Goal: Task Accomplishment & Management: Use online tool/utility

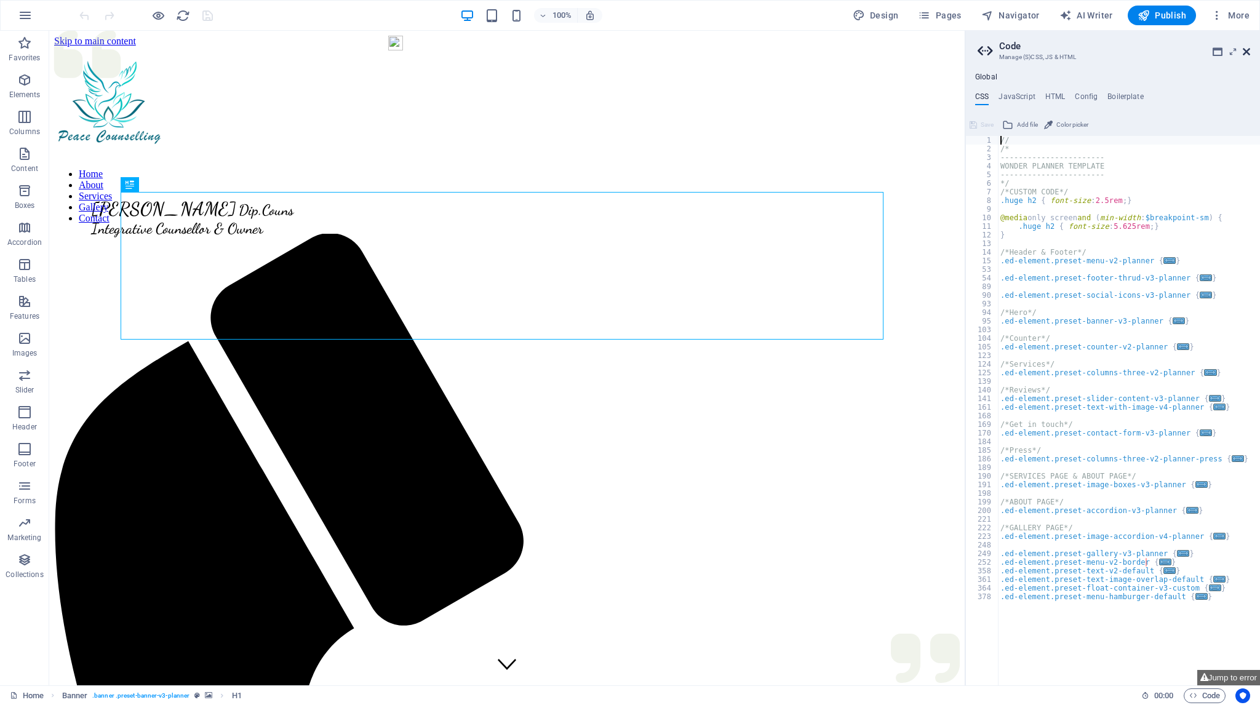
click at [1247, 50] on icon at bounding box center [1245, 52] width 7 height 10
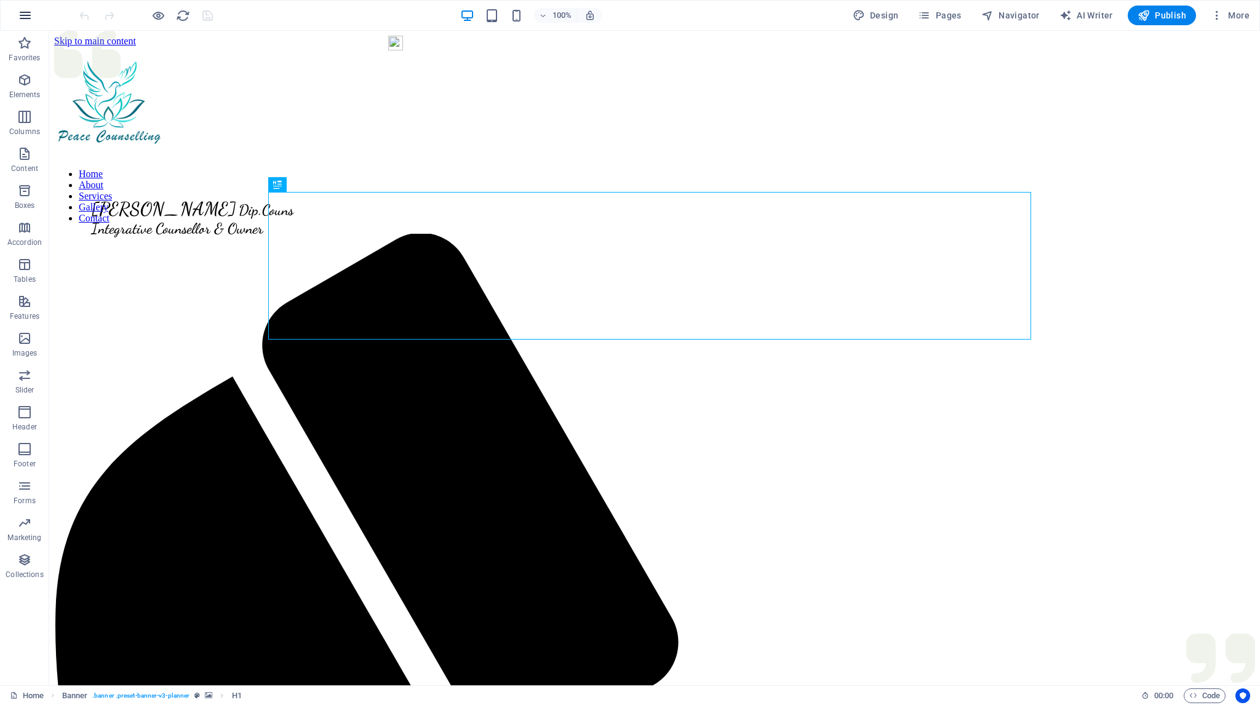
click at [25, 12] on icon "button" at bounding box center [25, 15] width 15 height 15
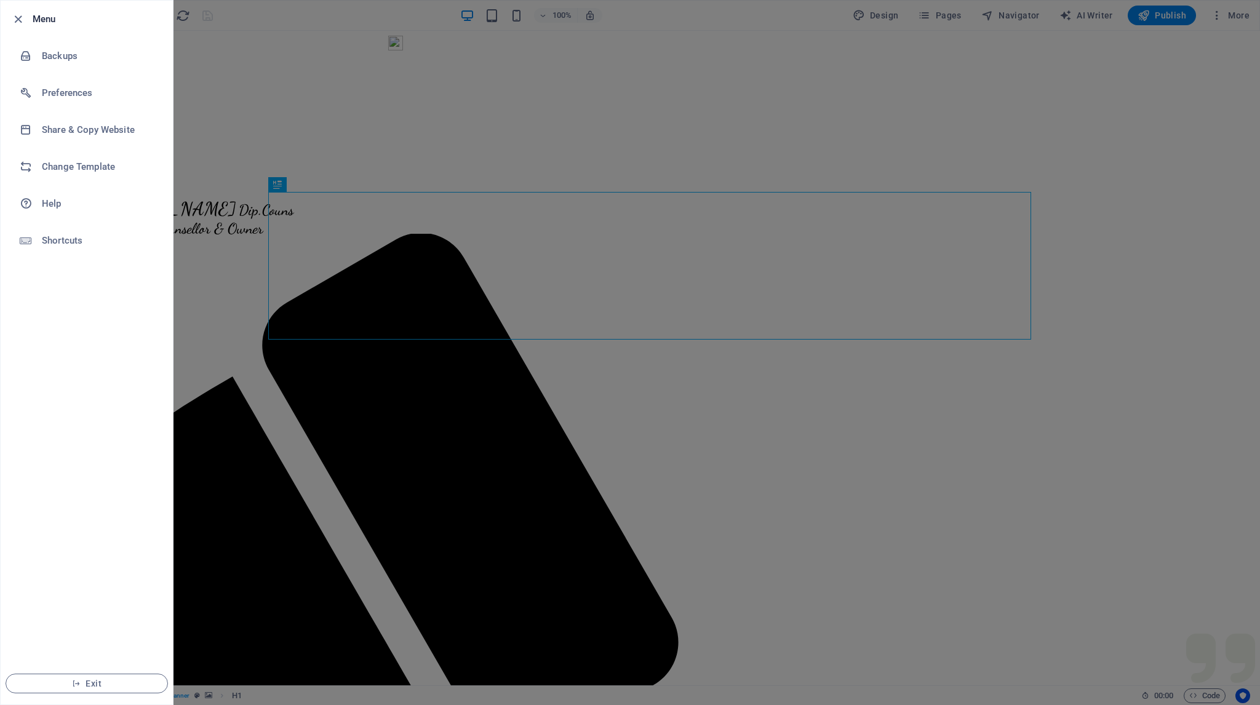
click at [305, 17] on div at bounding box center [630, 352] width 1260 height 705
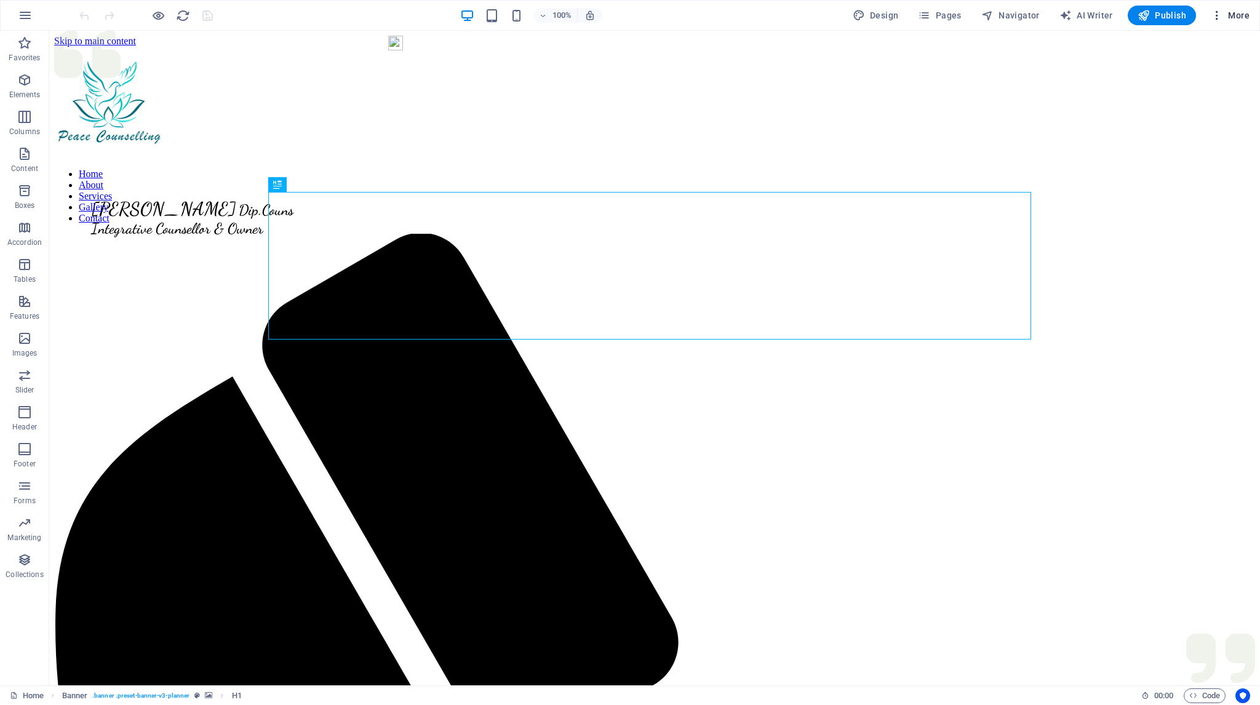
click at [1240, 15] on span "More" at bounding box center [1229, 15] width 39 height 12
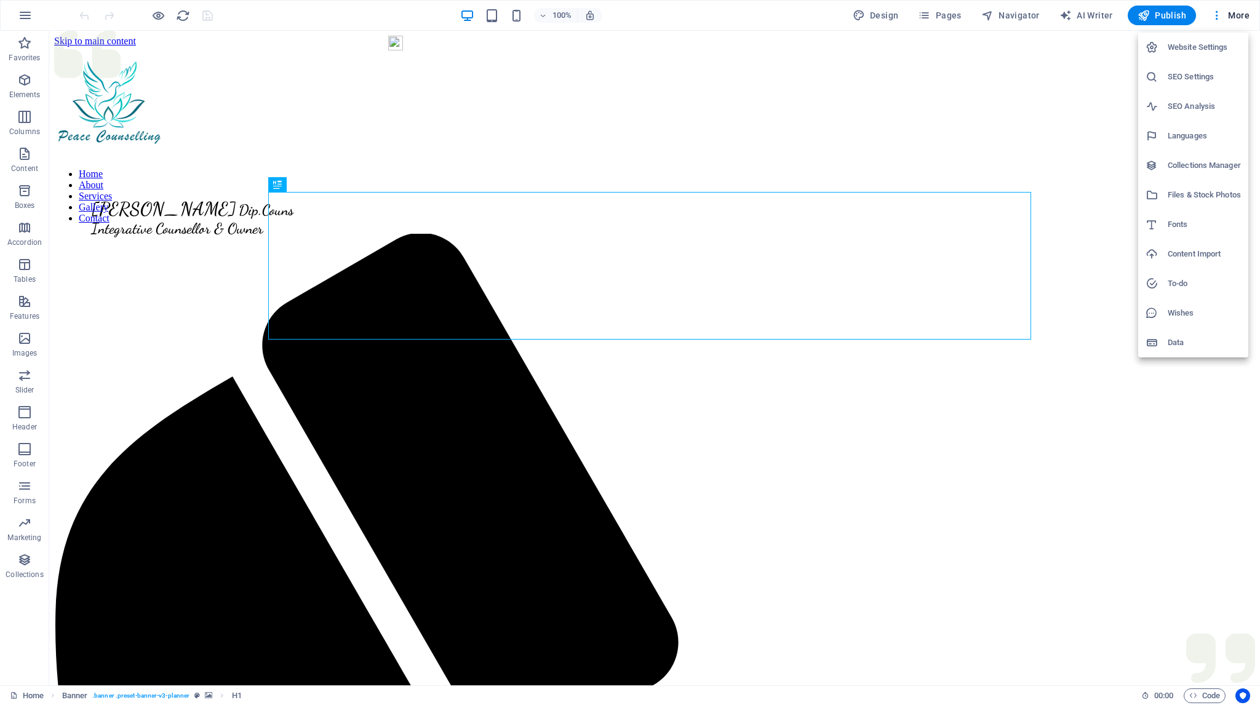
click at [1184, 252] on h6 "Content Import" at bounding box center [1203, 254] width 73 height 15
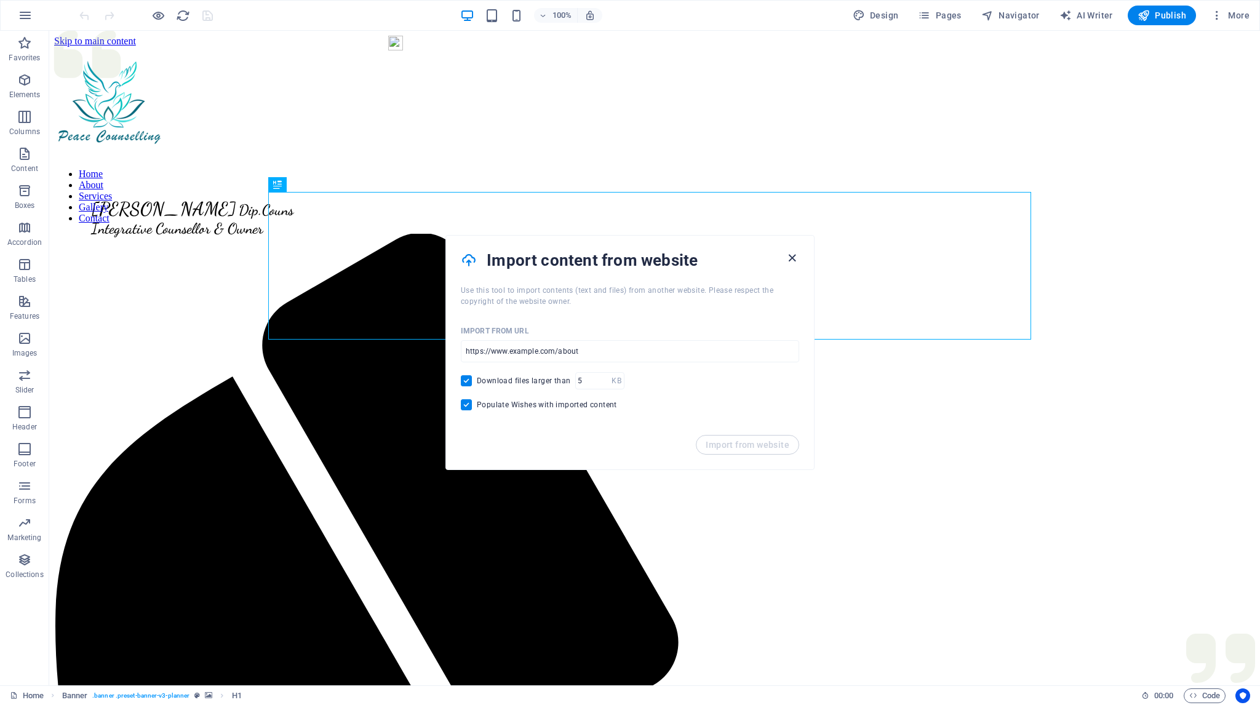
click at [792, 256] on icon "button" at bounding box center [792, 258] width 14 height 14
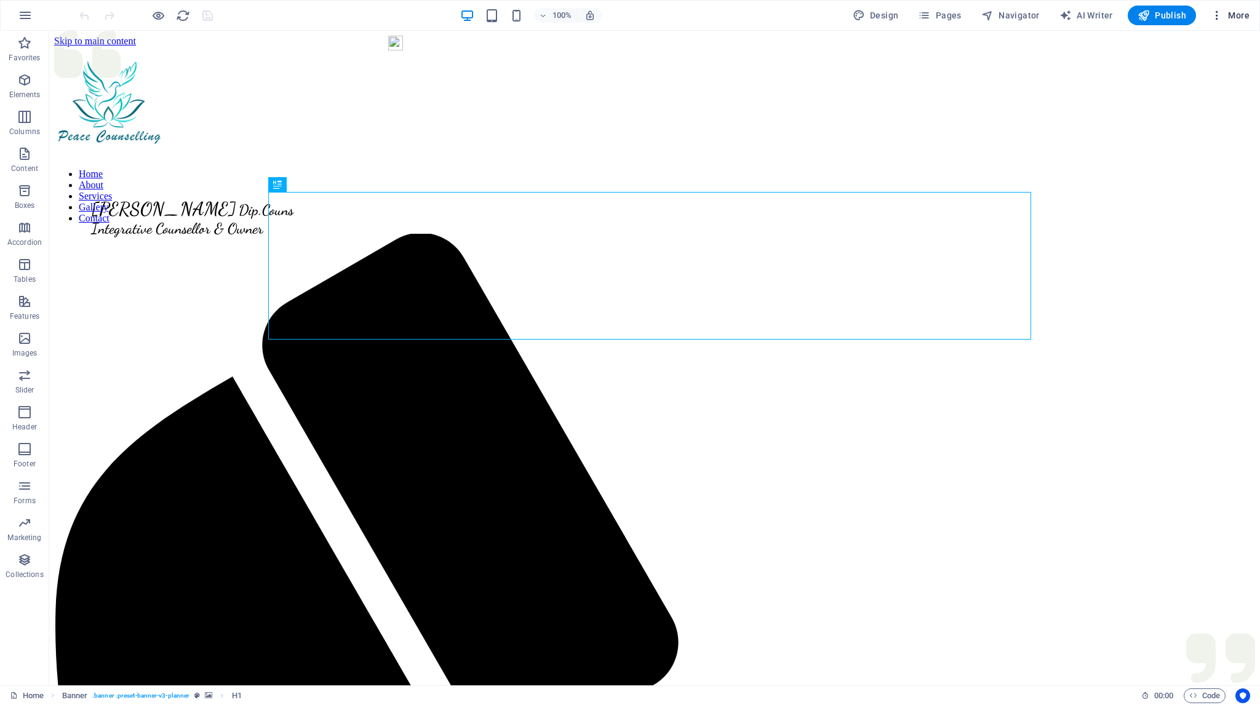
click at [1217, 14] on icon "button" at bounding box center [1216, 15] width 12 height 12
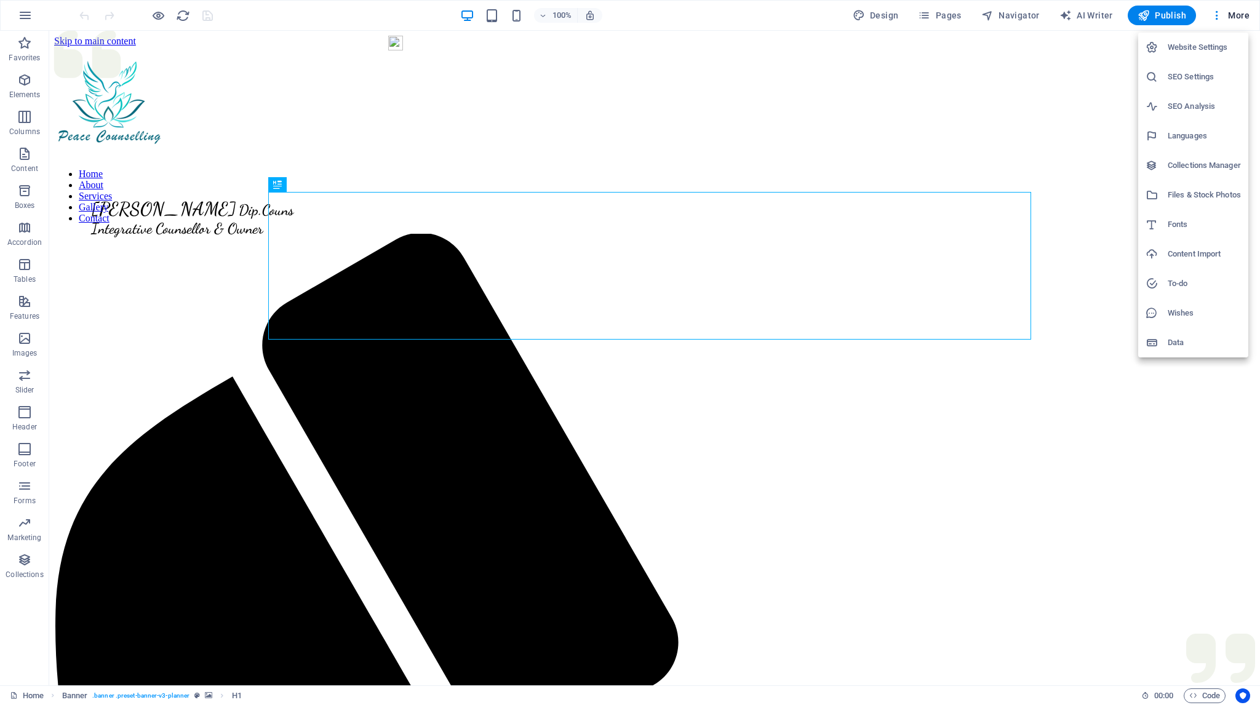
click at [681, 50] on div at bounding box center [630, 352] width 1260 height 705
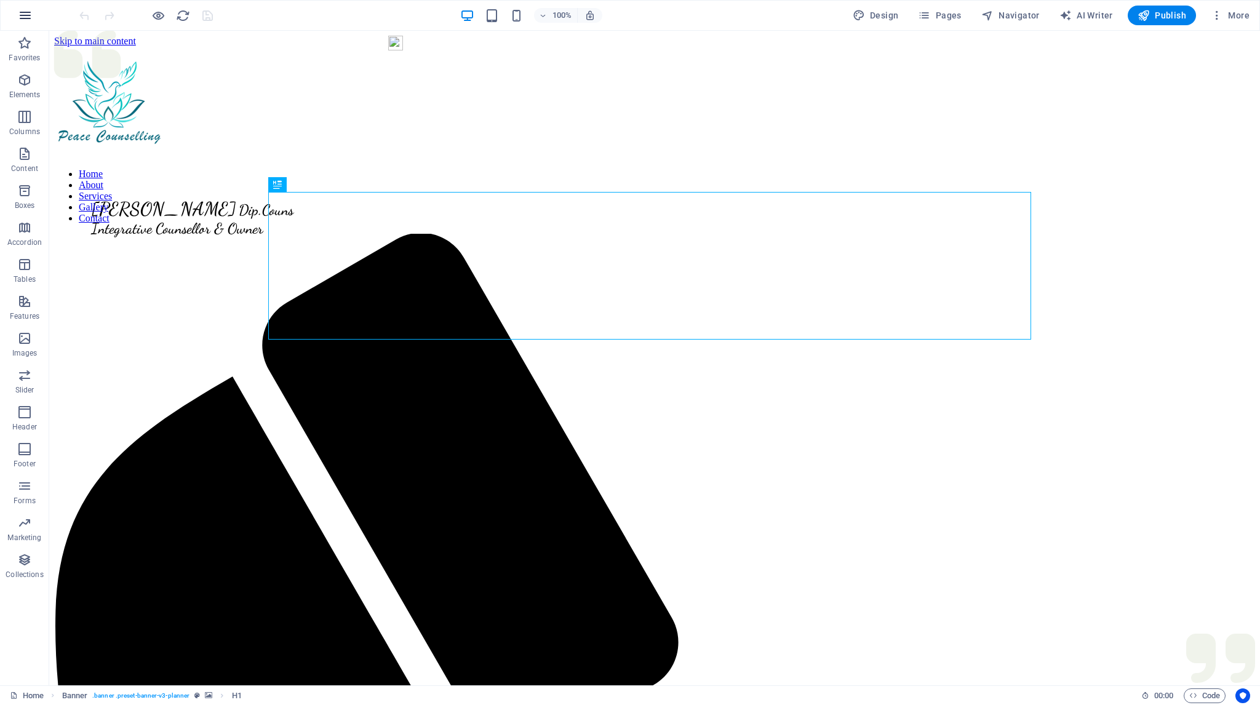
click at [24, 14] on icon "button" at bounding box center [25, 15] width 15 height 15
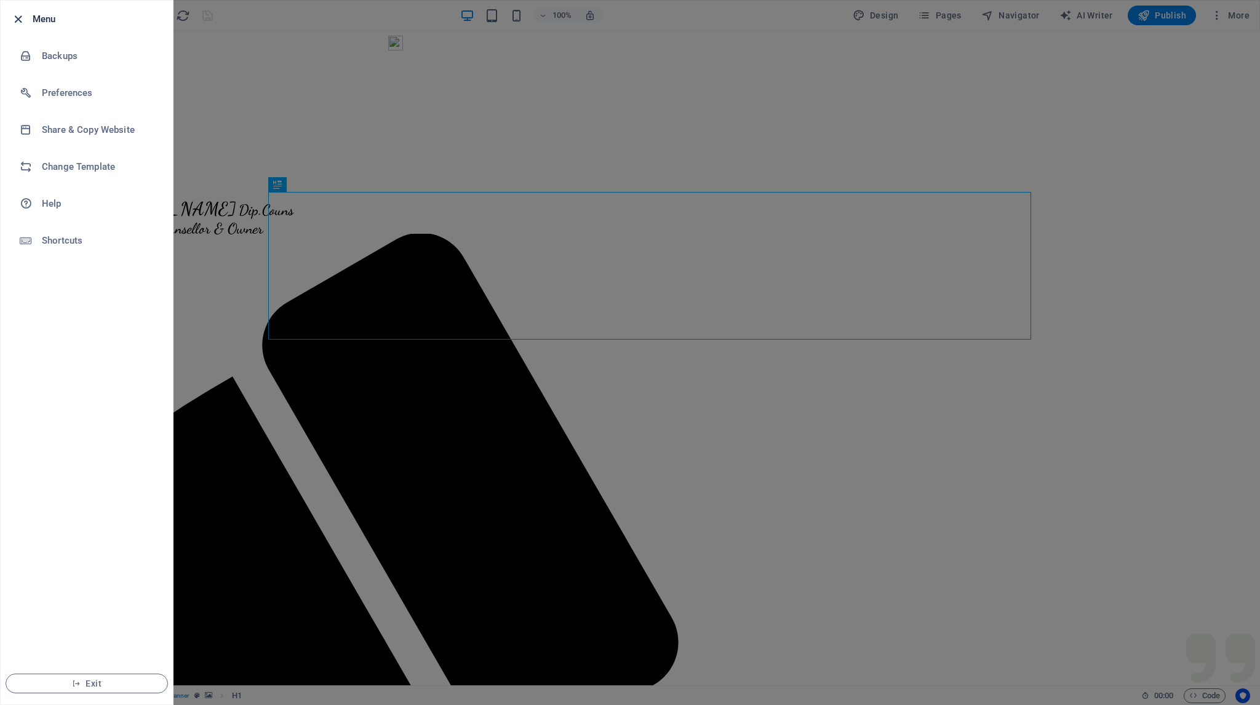
click at [16, 16] on icon "button" at bounding box center [18, 19] width 14 height 14
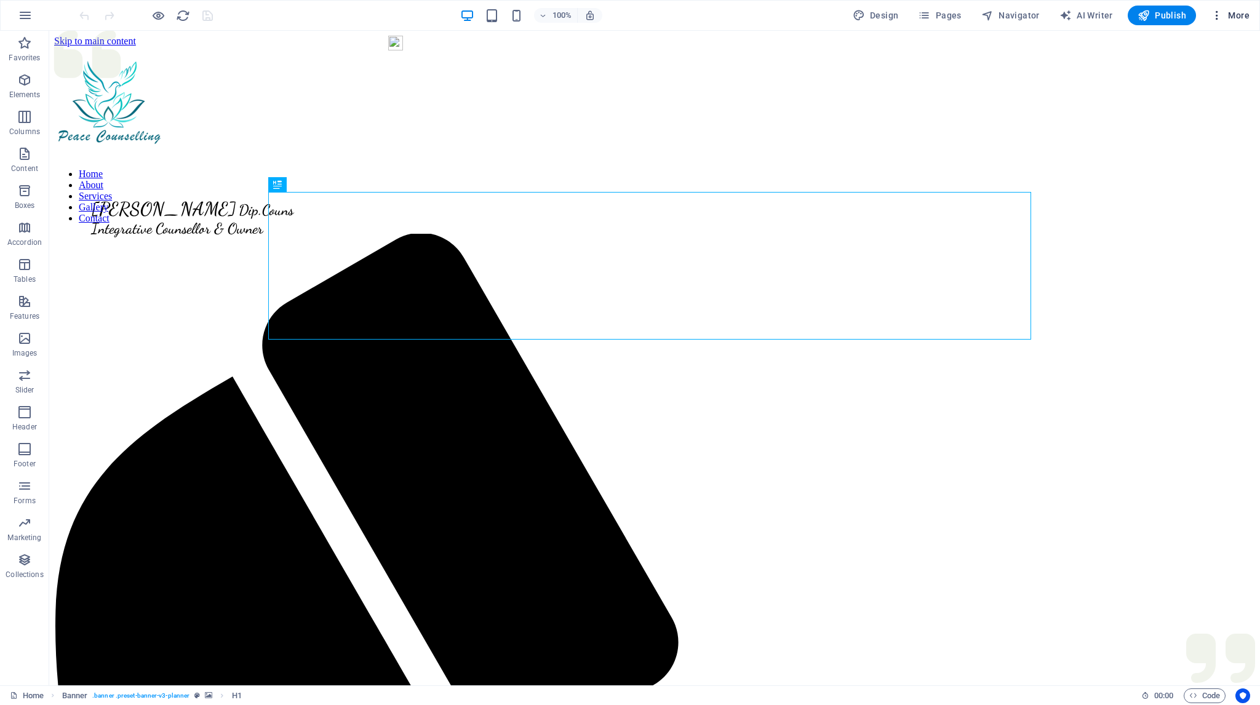
click at [1236, 15] on span "More" at bounding box center [1229, 15] width 39 height 12
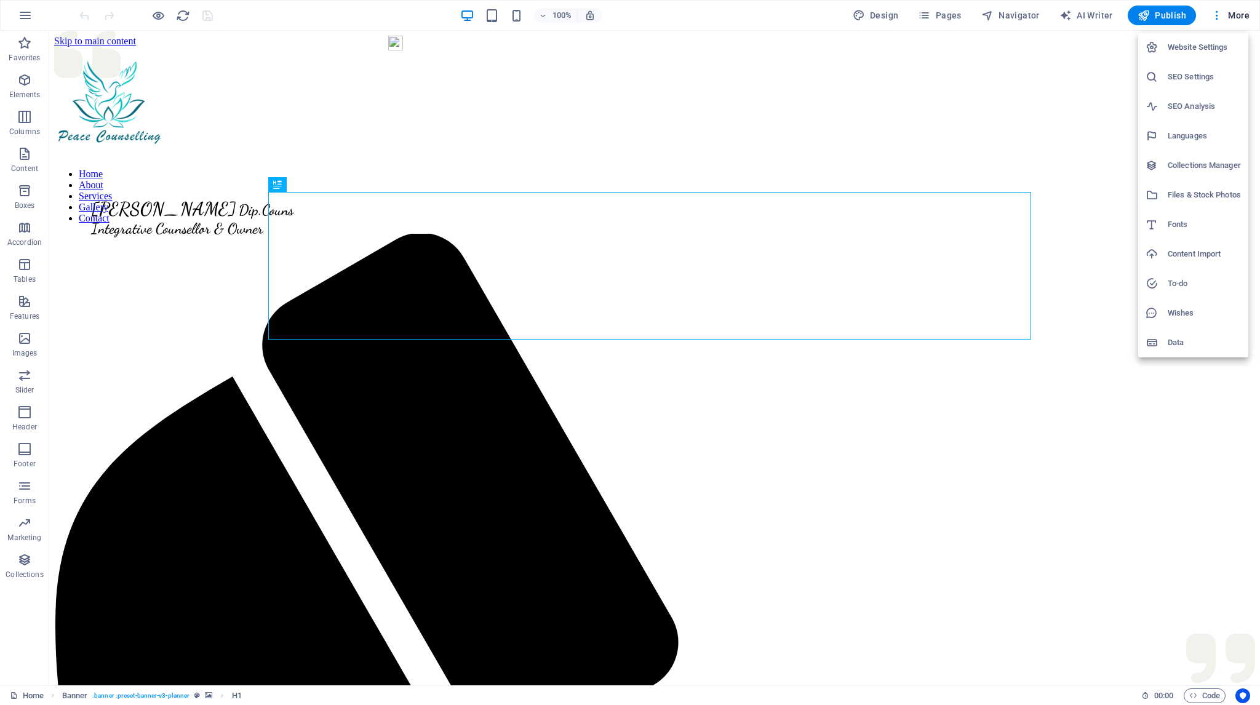
click at [1215, 14] on div at bounding box center [630, 352] width 1260 height 705
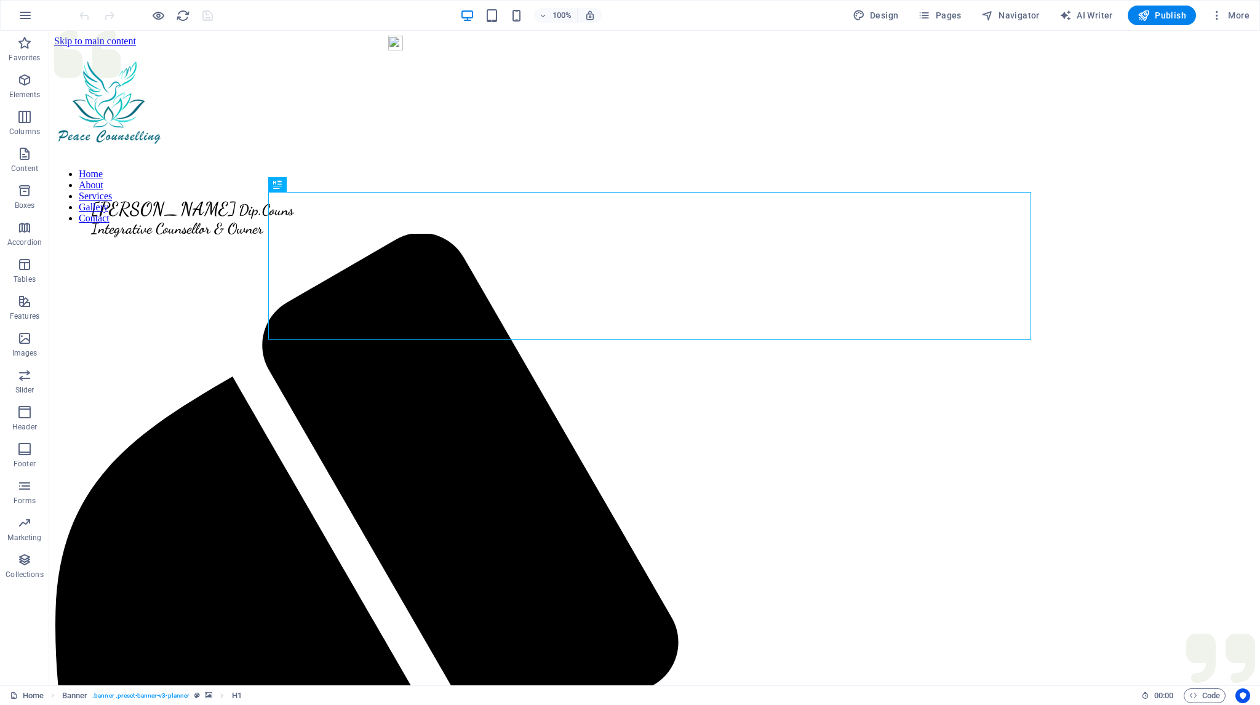
click at [1216, 15] on icon "button" at bounding box center [1216, 15] width 12 height 12
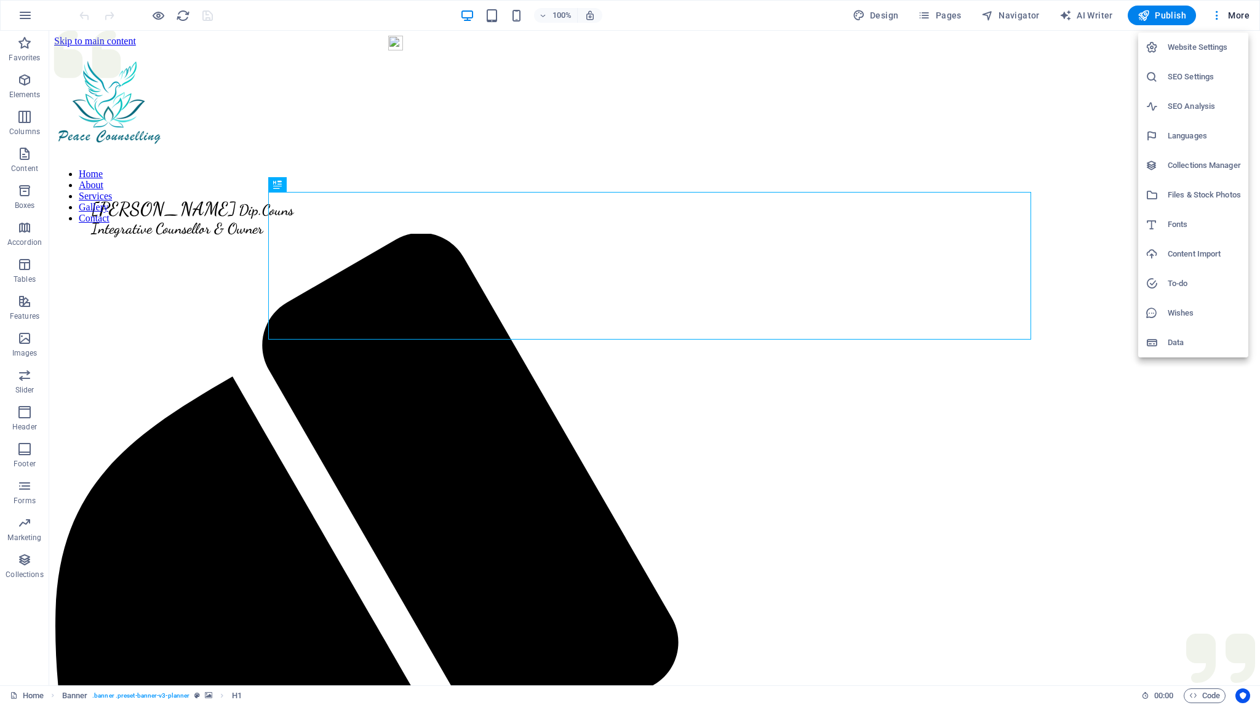
click at [1176, 343] on h6 "Data" at bounding box center [1203, 342] width 73 height 15
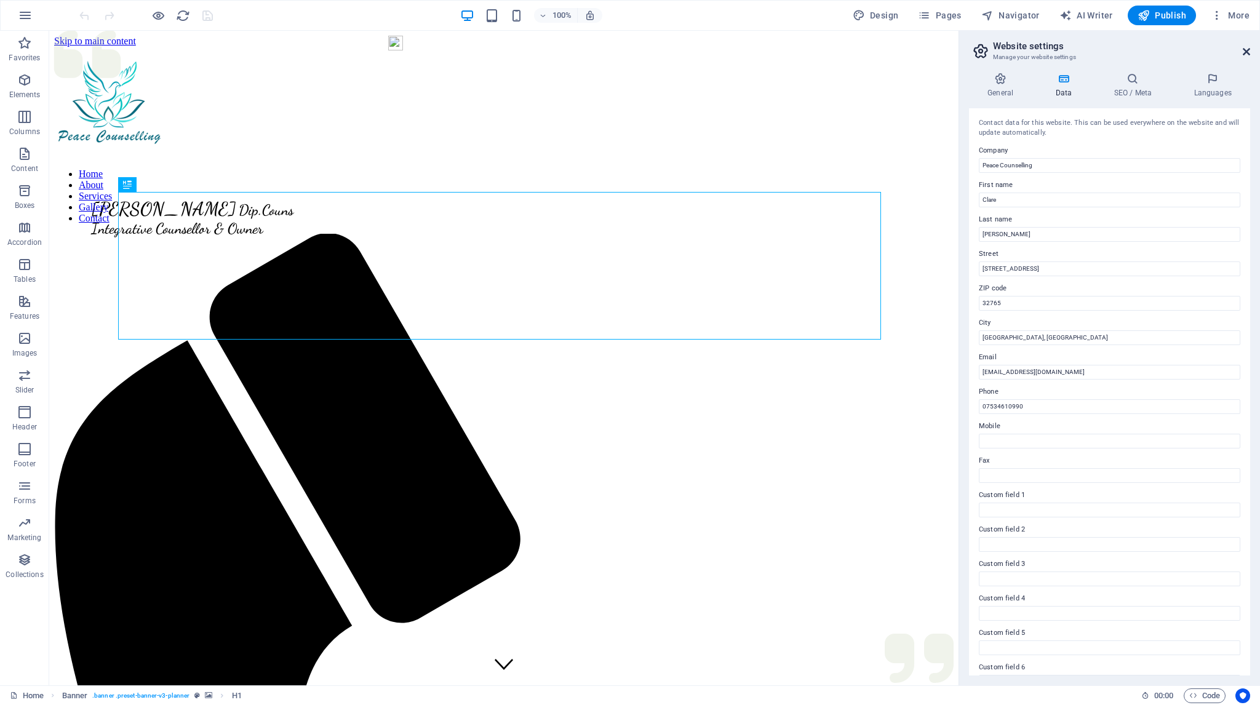
click at [1244, 50] on icon at bounding box center [1245, 52] width 7 height 10
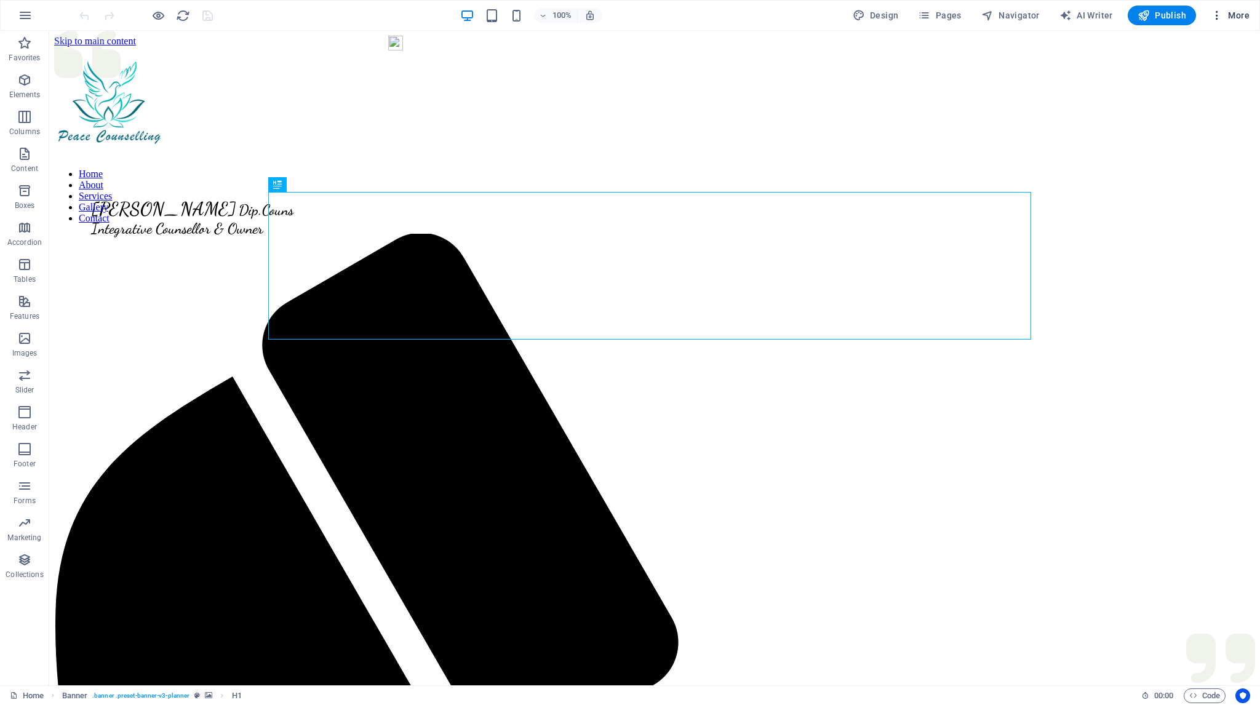
click at [1240, 13] on span "More" at bounding box center [1229, 15] width 39 height 12
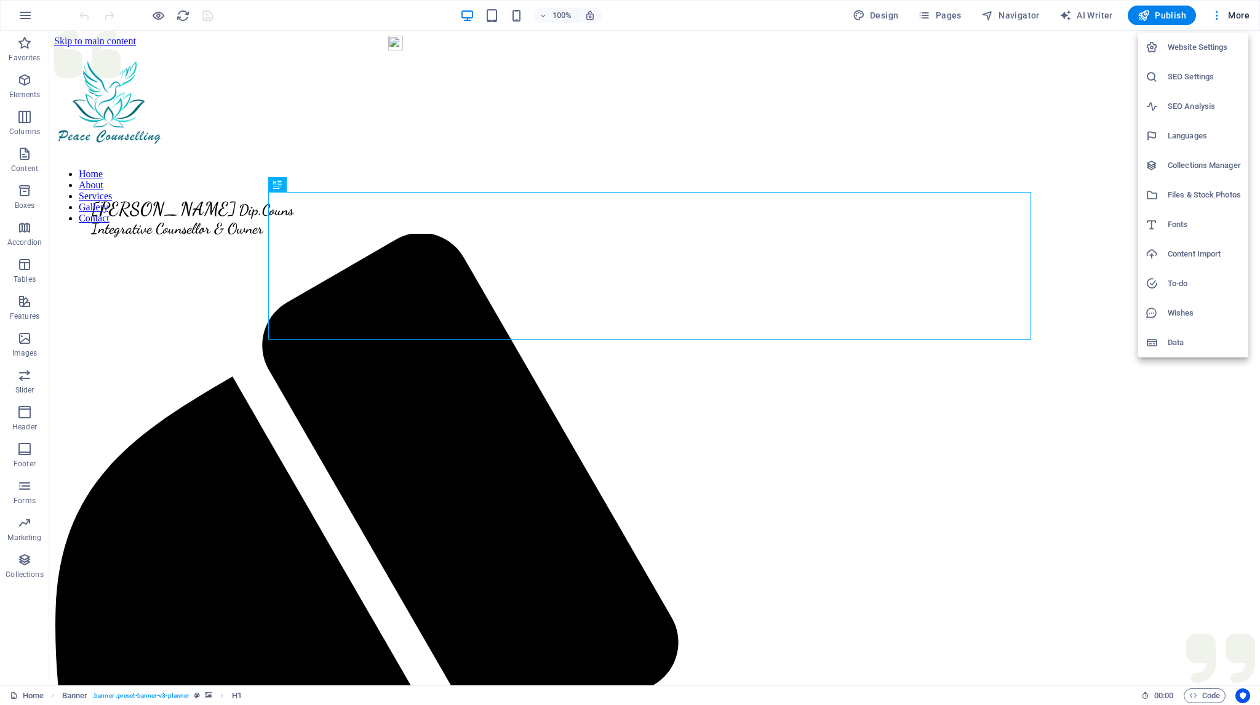
click at [1185, 254] on h6 "Content Import" at bounding box center [1203, 254] width 73 height 15
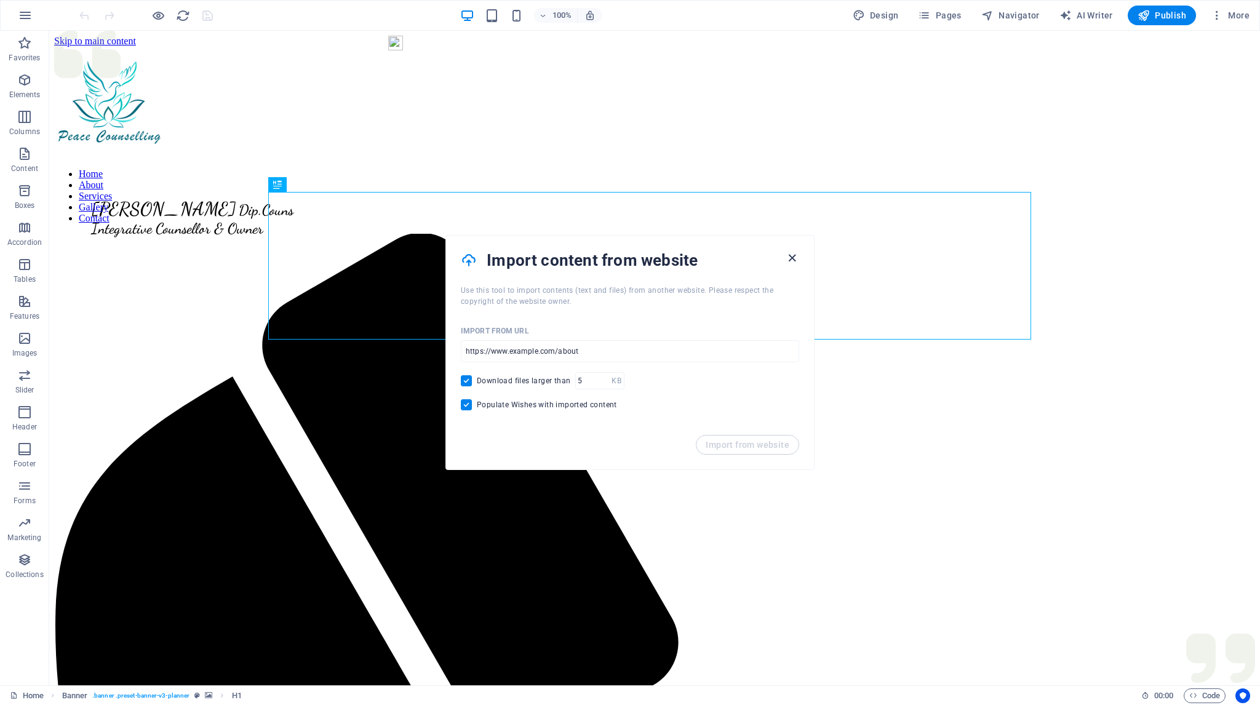
click at [792, 256] on icon "button" at bounding box center [792, 258] width 14 height 14
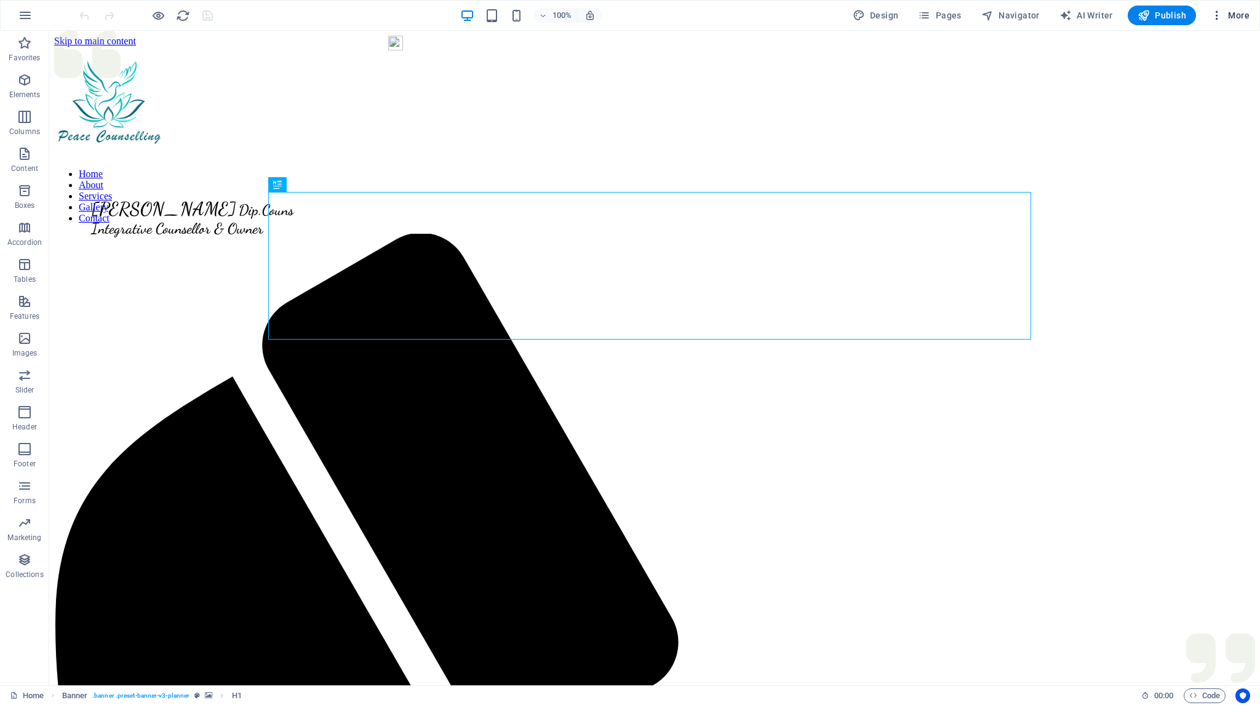
click at [1239, 15] on span "More" at bounding box center [1229, 15] width 39 height 12
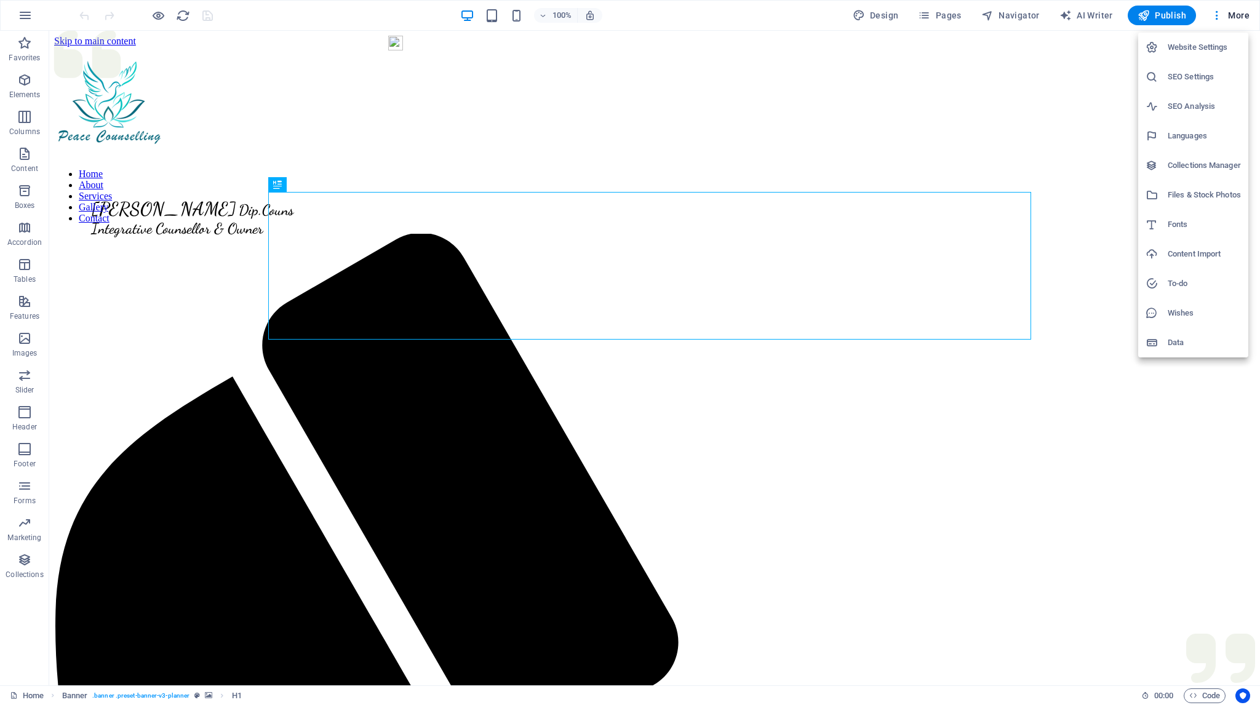
click at [1181, 164] on h6 "Collections Manager" at bounding box center [1203, 165] width 73 height 15
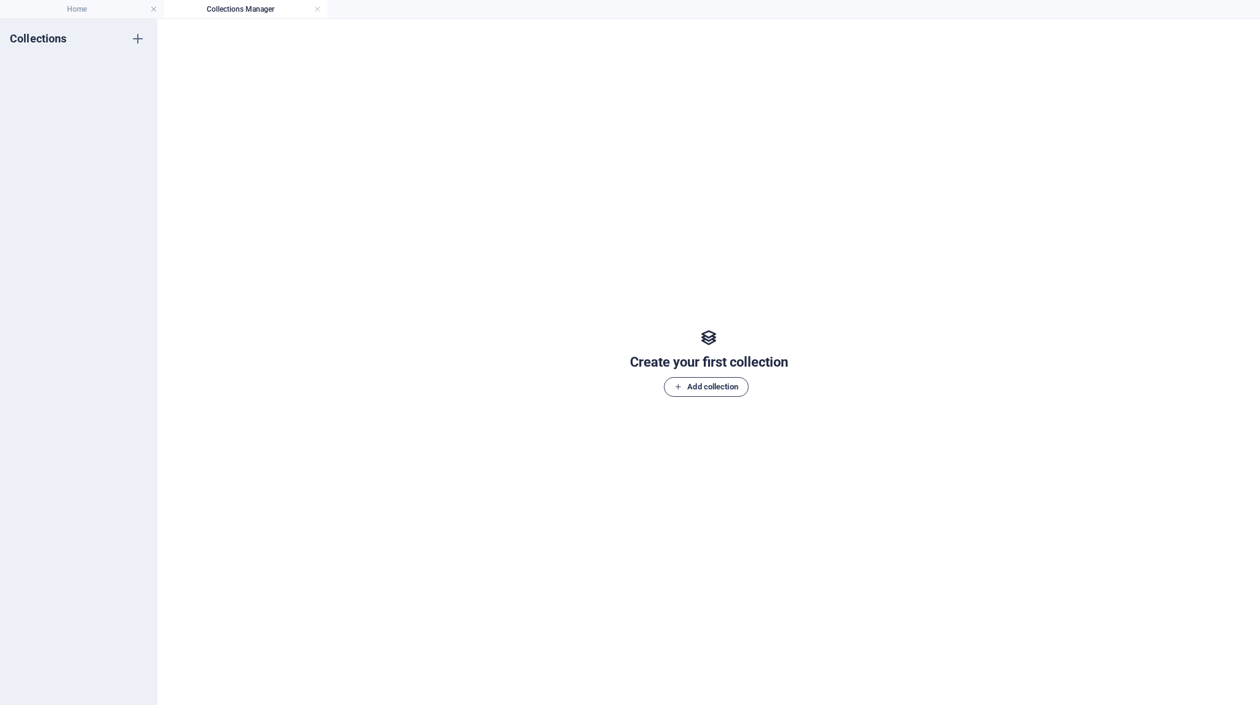
click at [697, 383] on span "Add collection" at bounding box center [705, 386] width 63 height 15
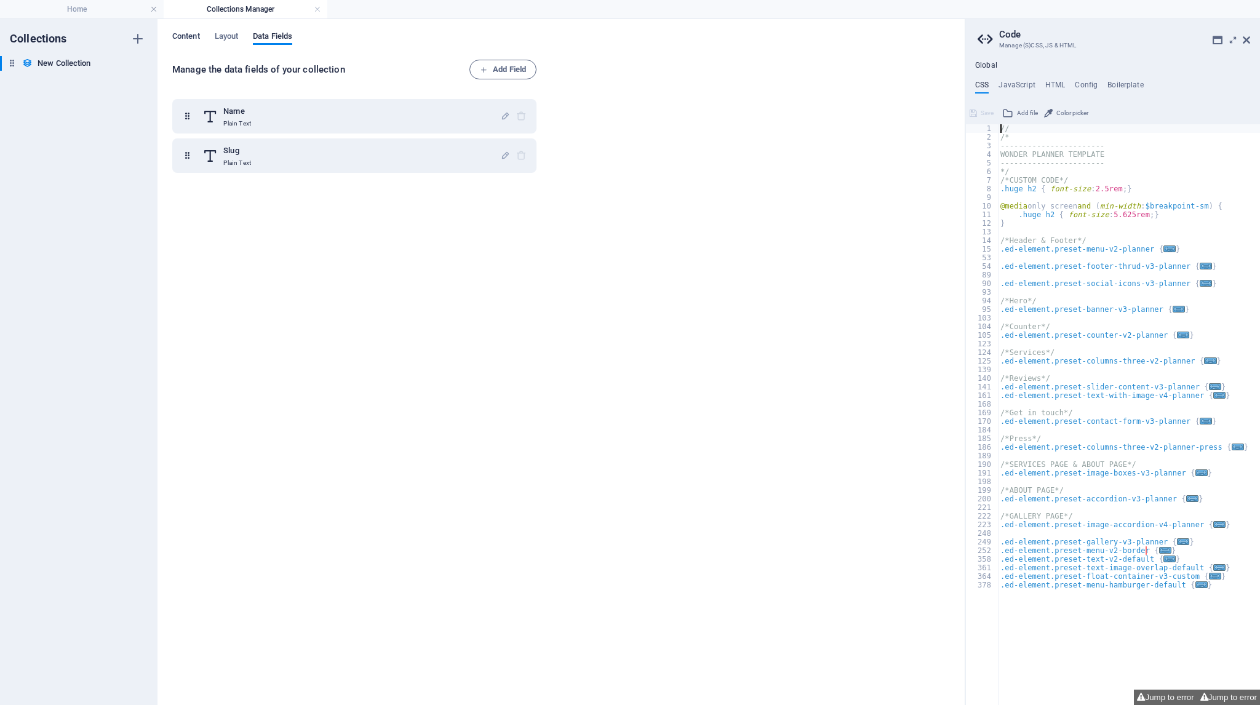
click at [187, 36] on span "Content" at bounding box center [186, 37] width 28 height 17
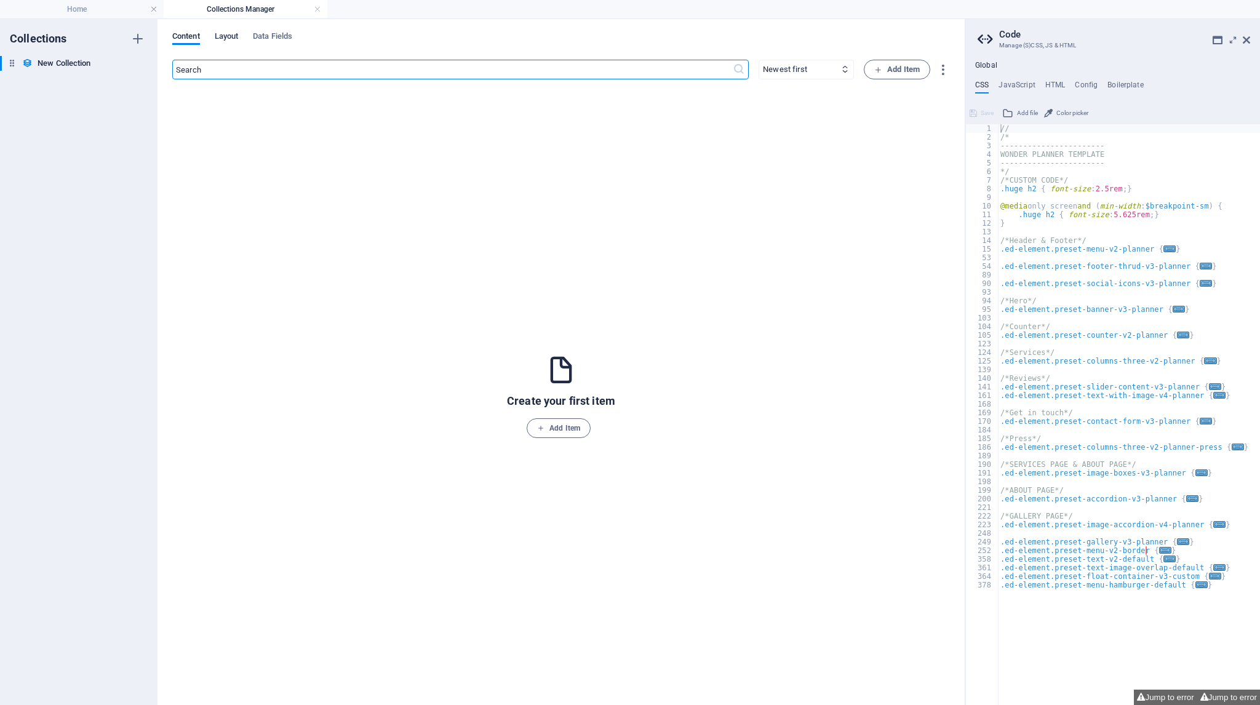
click at [226, 34] on span "Layout" at bounding box center [227, 37] width 24 height 17
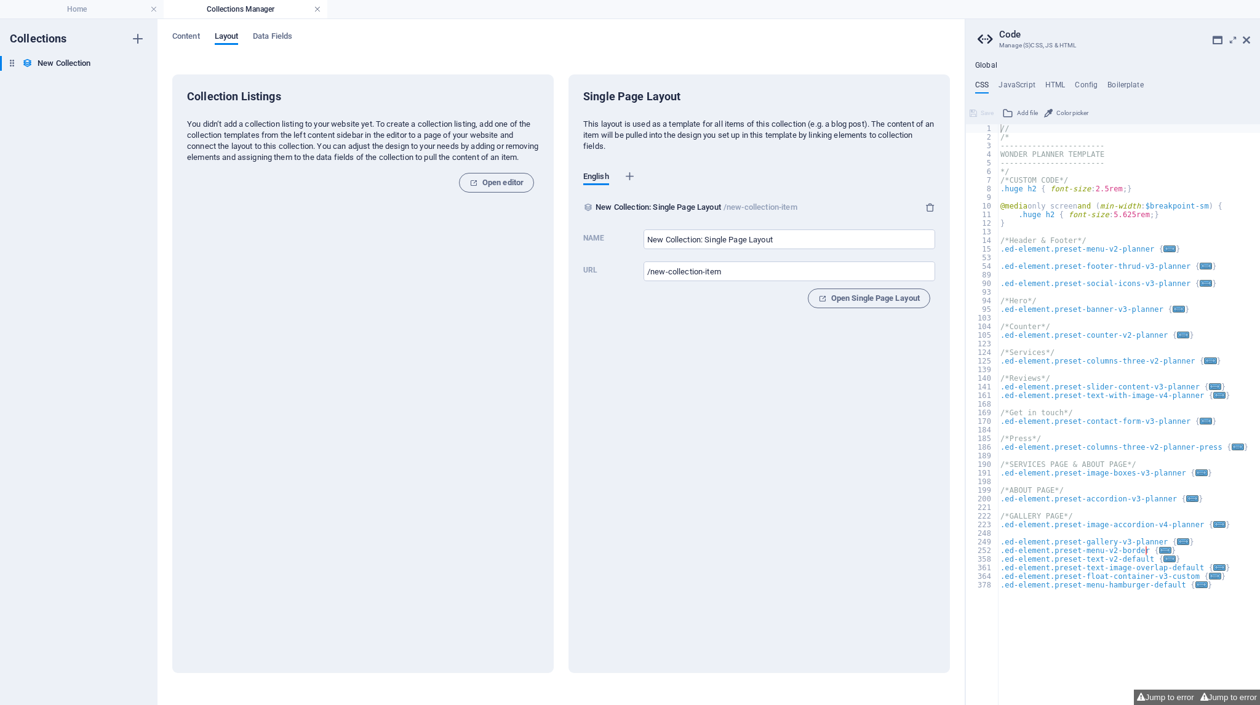
click at [319, 7] on link at bounding box center [317, 10] width 7 height 12
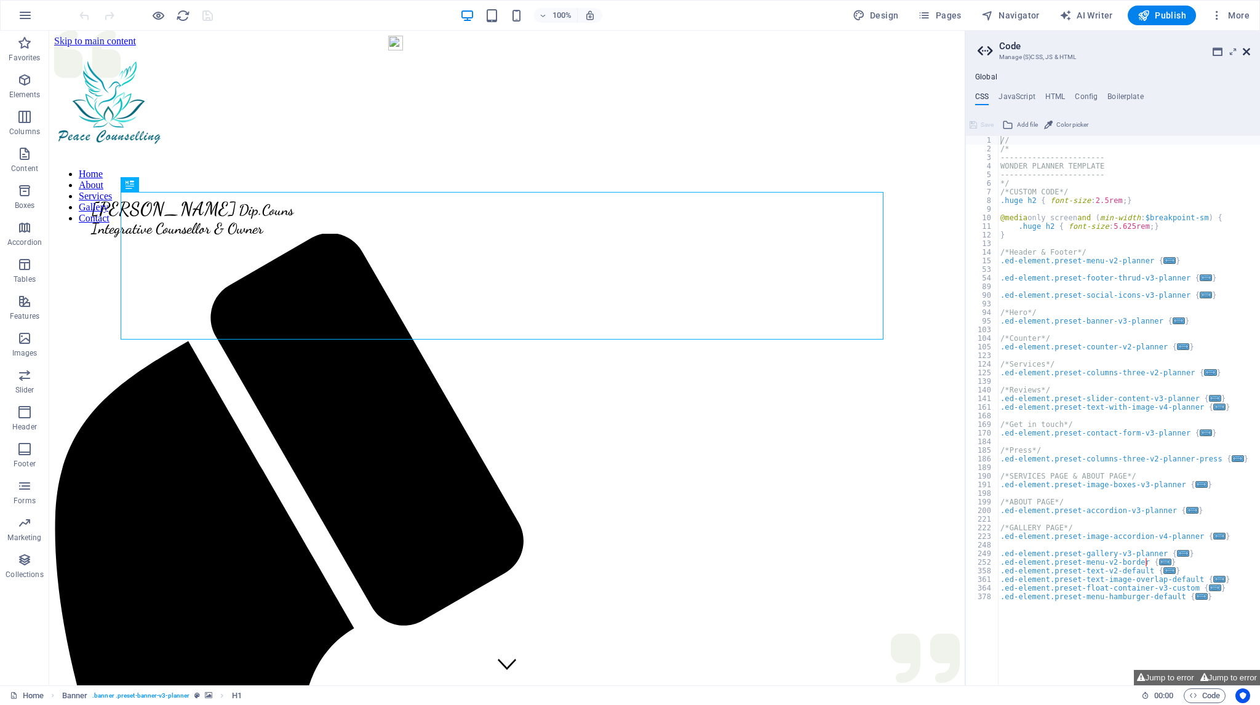
click at [1247, 50] on icon at bounding box center [1245, 52] width 7 height 10
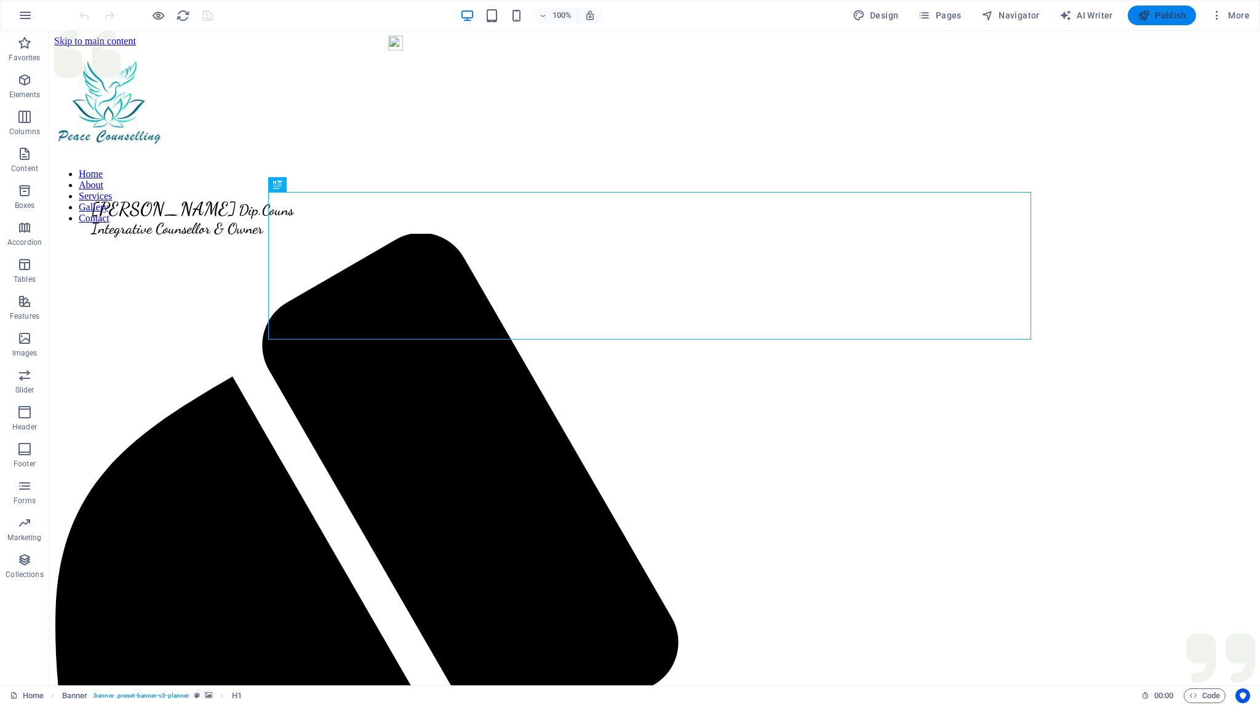
click at [1164, 15] on span "Publish" at bounding box center [1161, 15] width 49 height 12
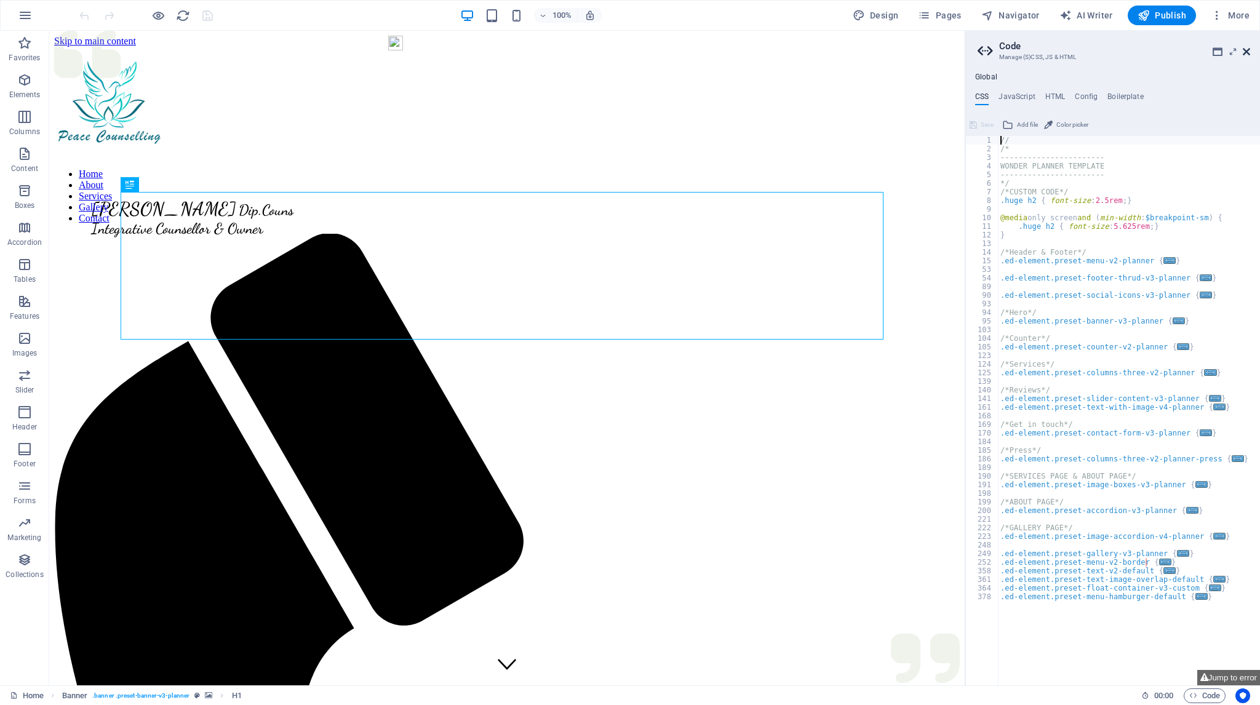
click at [1245, 52] on icon at bounding box center [1245, 52] width 7 height 10
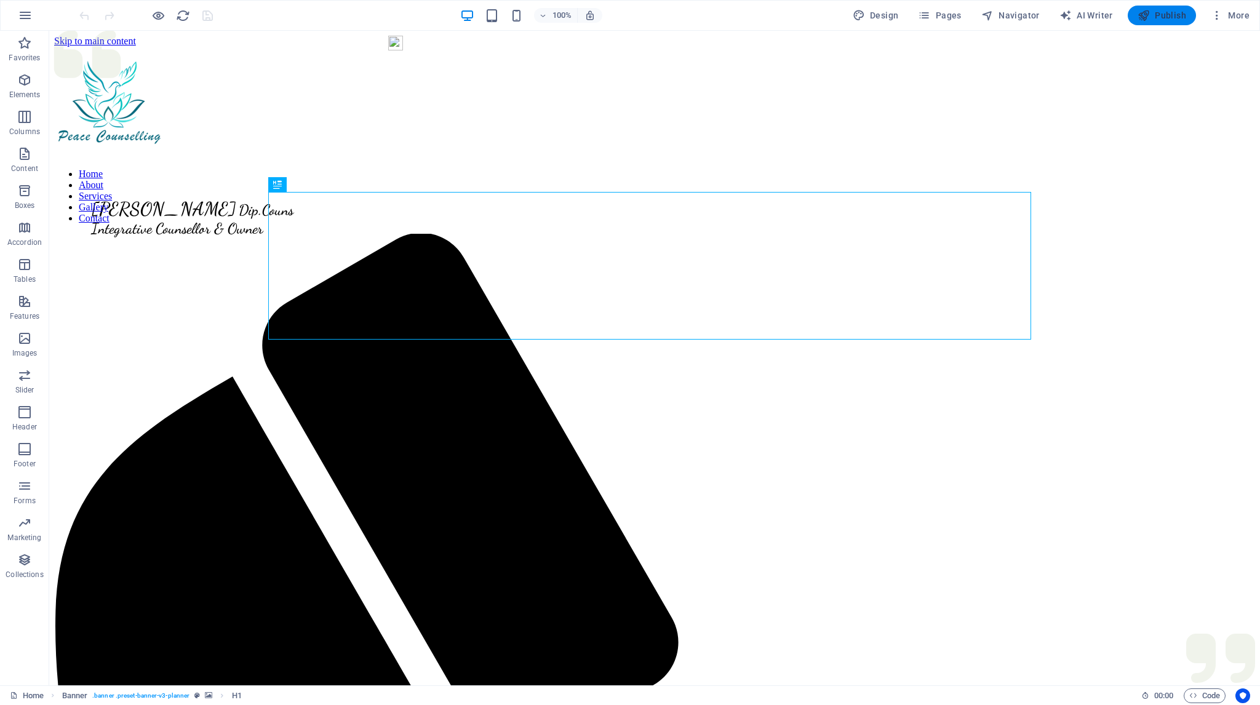
click at [1165, 14] on span "Publish" at bounding box center [1161, 15] width 49 height 12
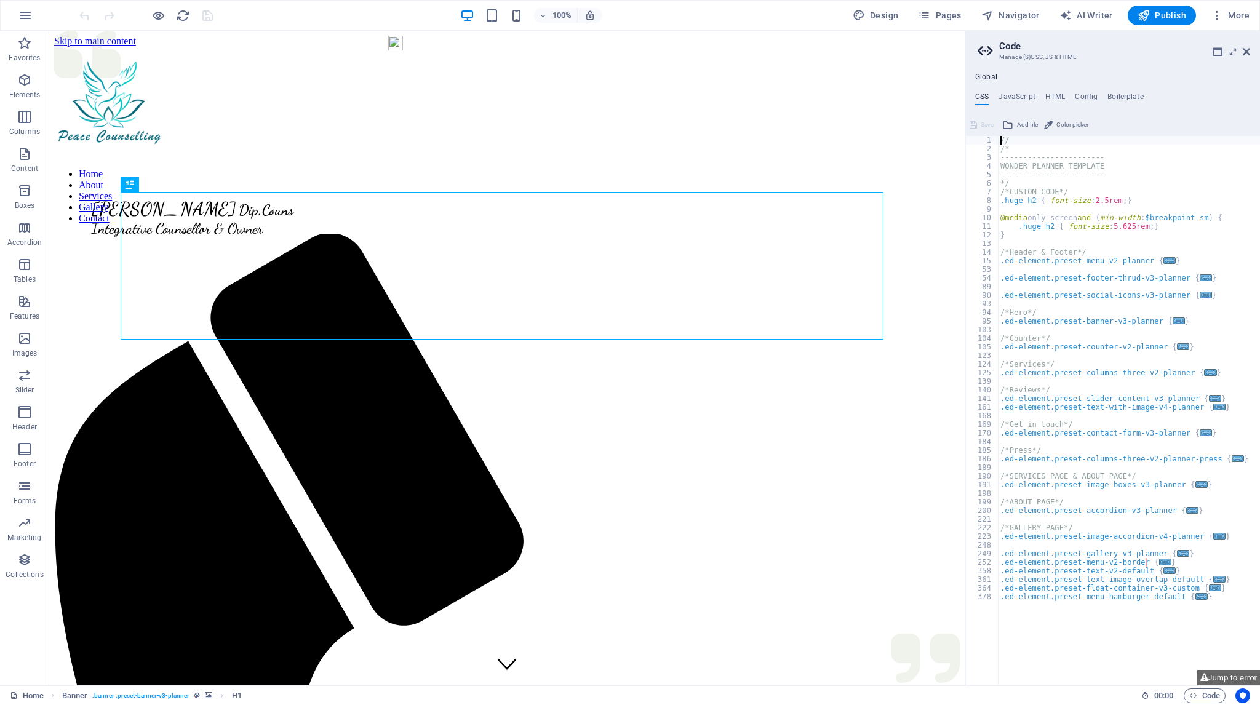
click at [1250, 50] on aside "Code Manage (S)CSS, JS & HTML Global CSS JavaScript HTML Config Boilerplate // …" at bounding box center [1111, 358] width 295 height 654
click at [1246, 52] on icon at bounding box center [1245, 52] width 7 height 10
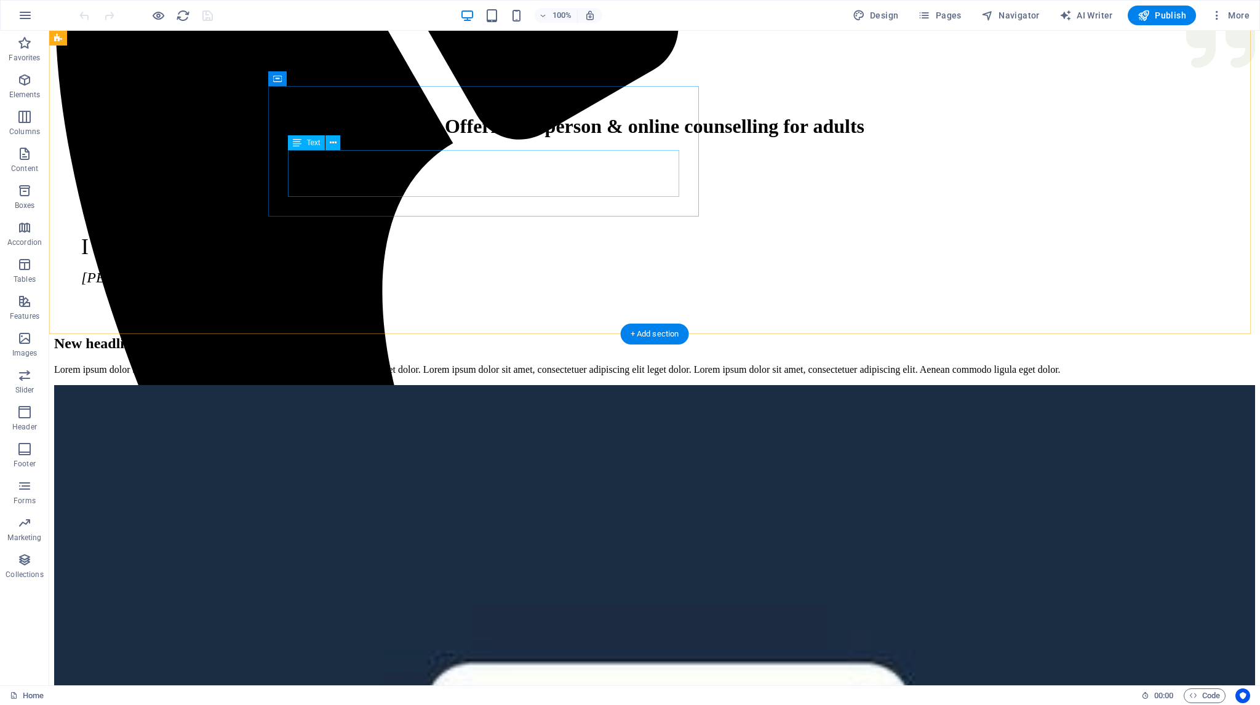
scroll to position [492, 0]
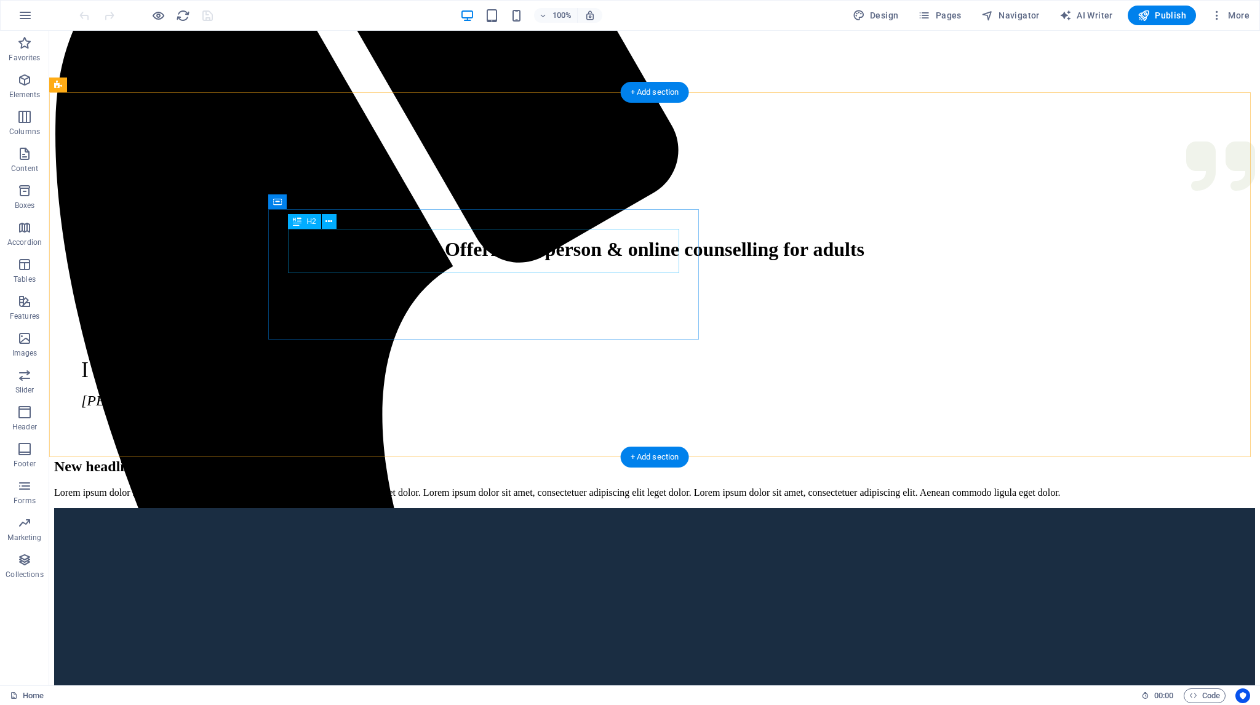
click at [571, 458] on div "New headline" at bounding box center [654, 466] width 1201 height 17
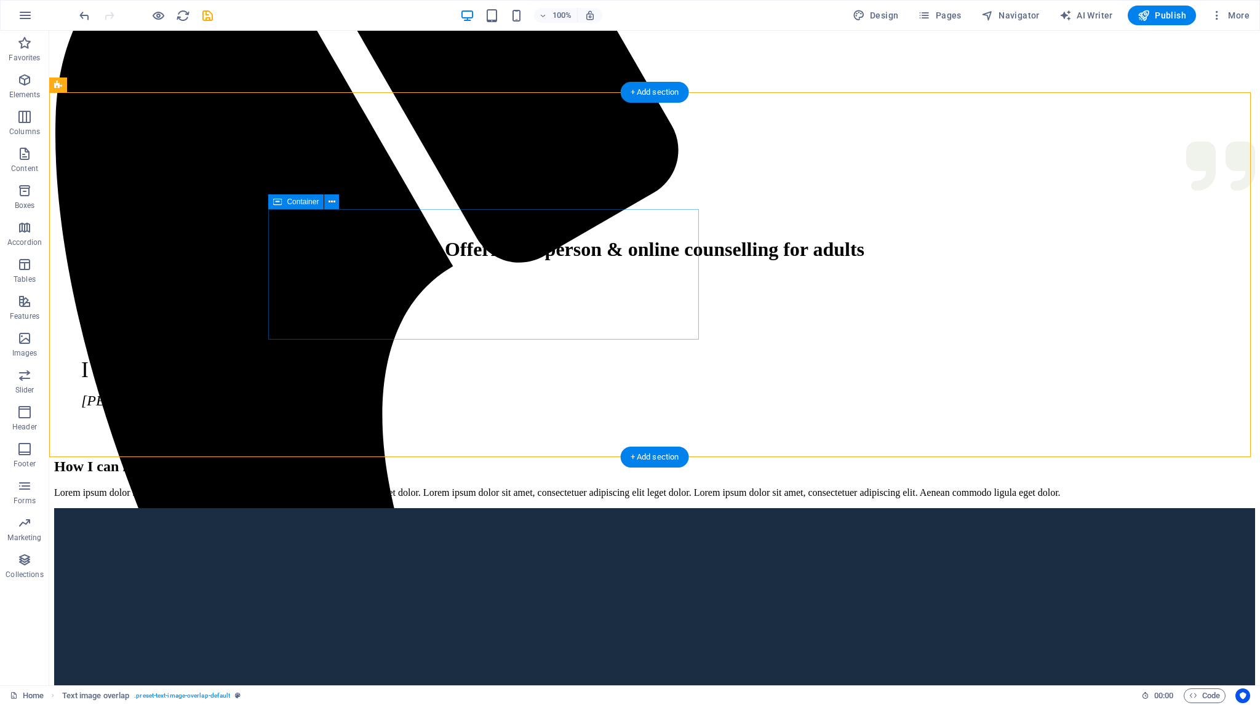
click at [480, 458] on div "How I can help Lorem ipsum dolor sit amet, consectetuer adipiscing elit. Aenean…" at bounding box center [654, 478] width 1201 height 40
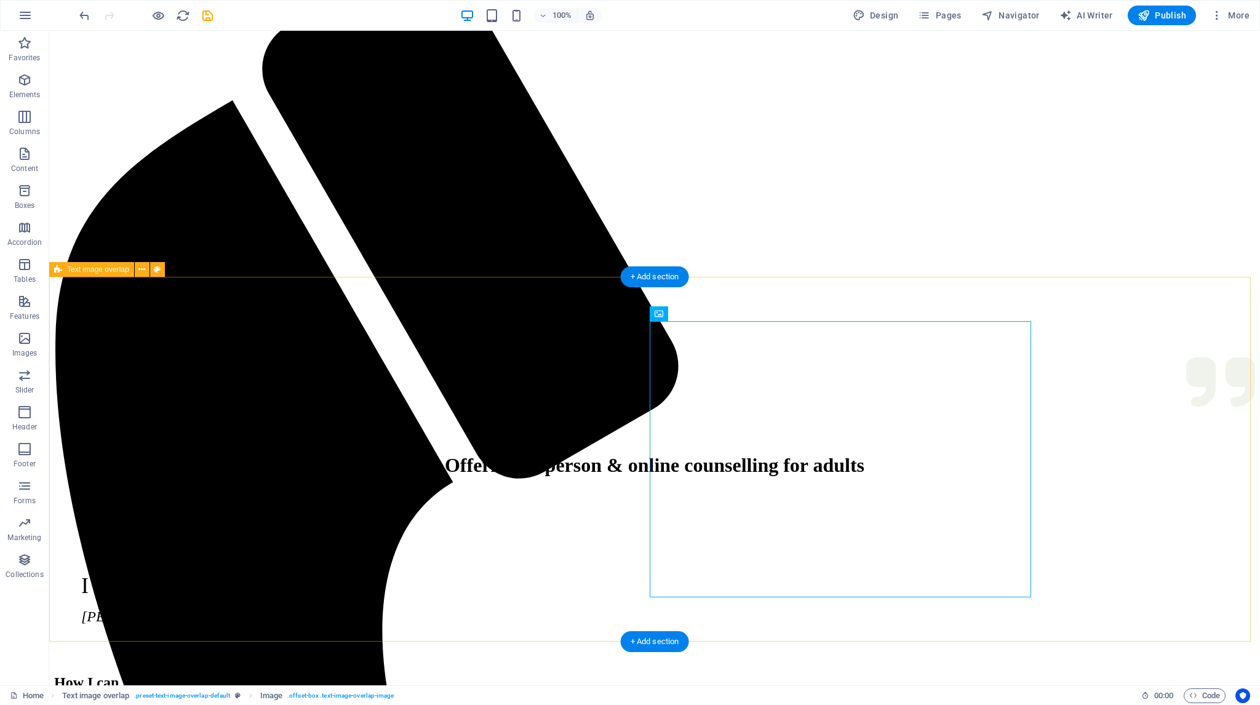
scroll to position [308, 0]
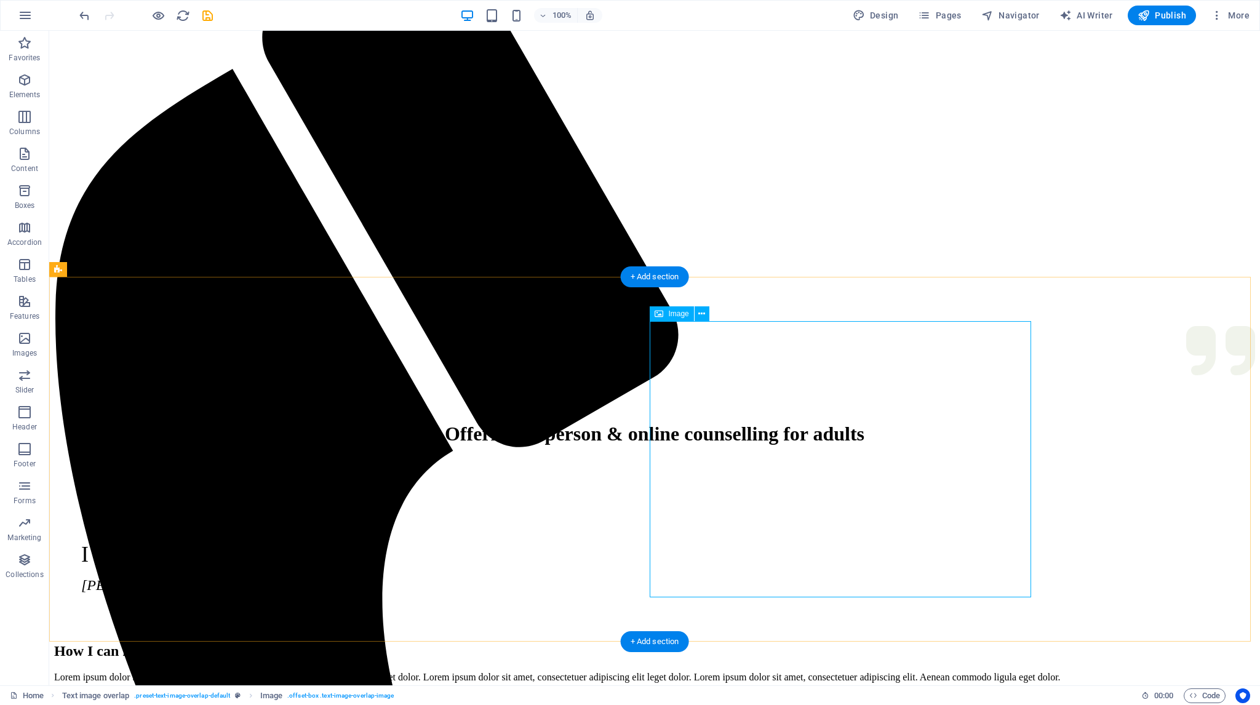
click at [677, 313] on span "Image" at bounding box center [678, 313] width 20 height 7
click at [702, 314] on icon at bounding box center [701, 314] width 7 height 13
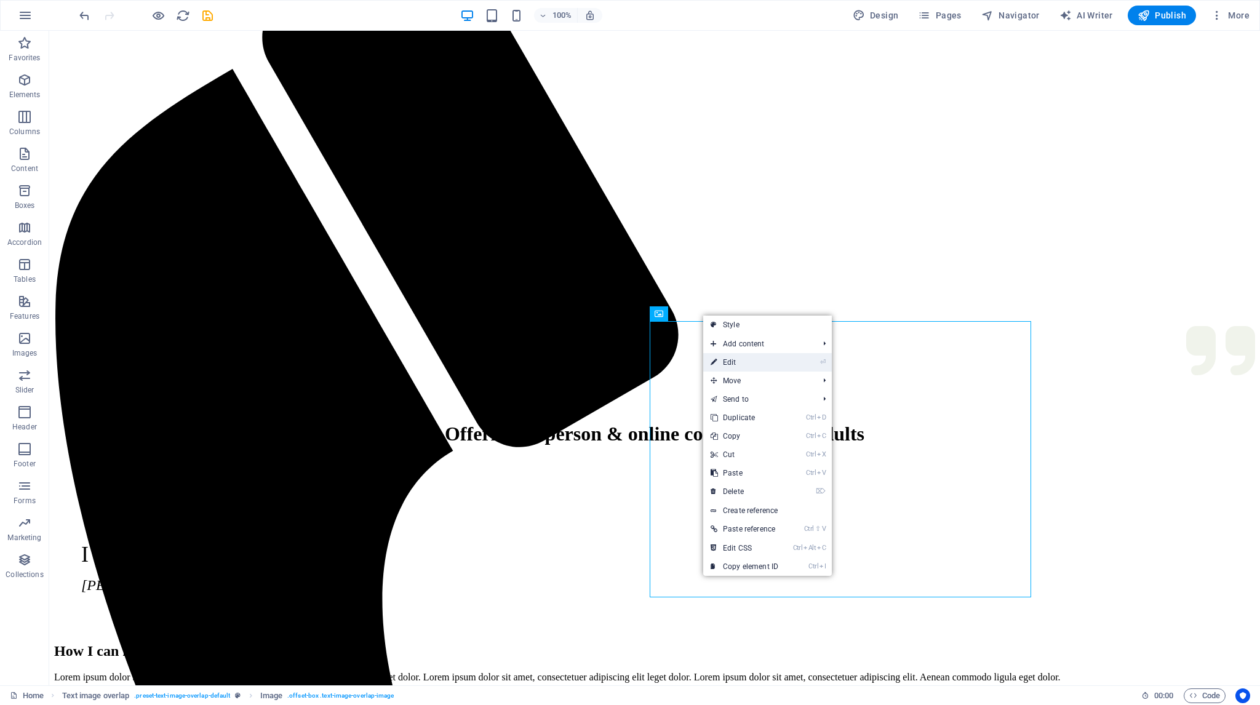
click at [721, 361] on link "⏎ Edit" at bounding box center [744, 362] width 82 height 18
select select "%"
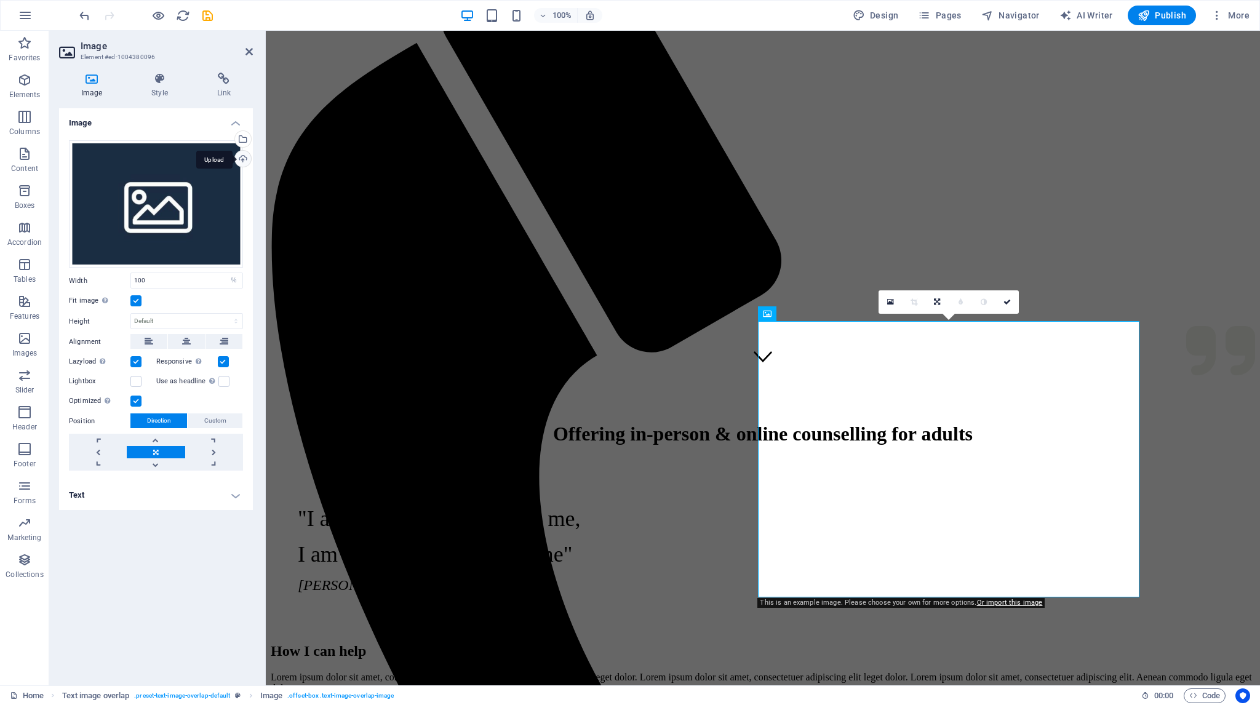
click at [244, 157] on div "Upload" at bounding box center [241, 160] width 18 height 18
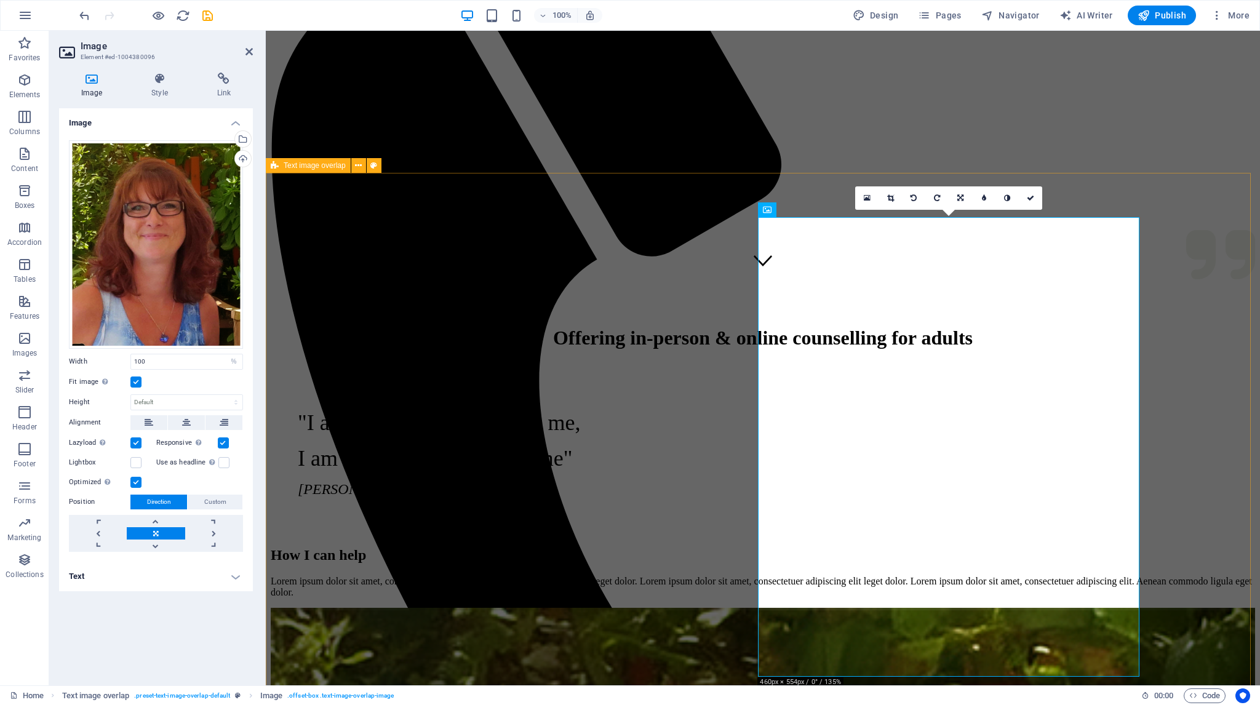
scroll to position [431, 0]
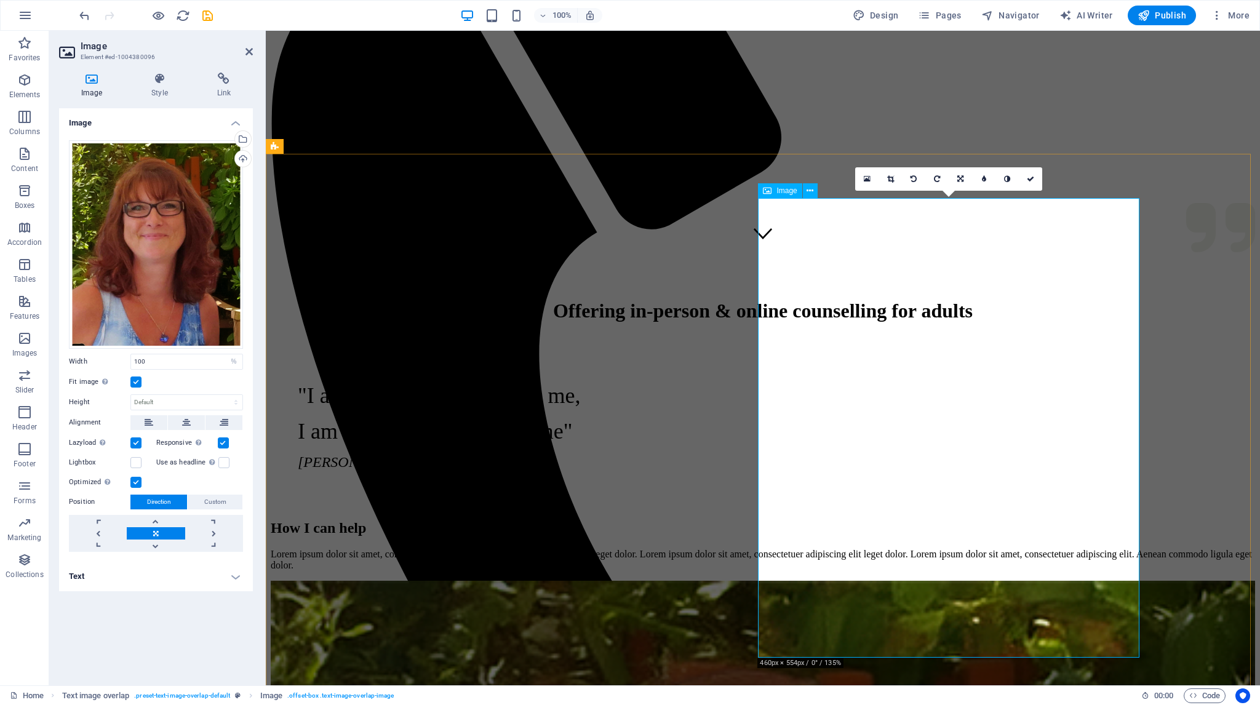
click at [137, 381] on label at bounding box center [135, 381] width 11 height 11
click at [0, 0] on input "Fit image Automatically fit image to a fixed width and height" at bounding box center [0, 0] width 0 height 0
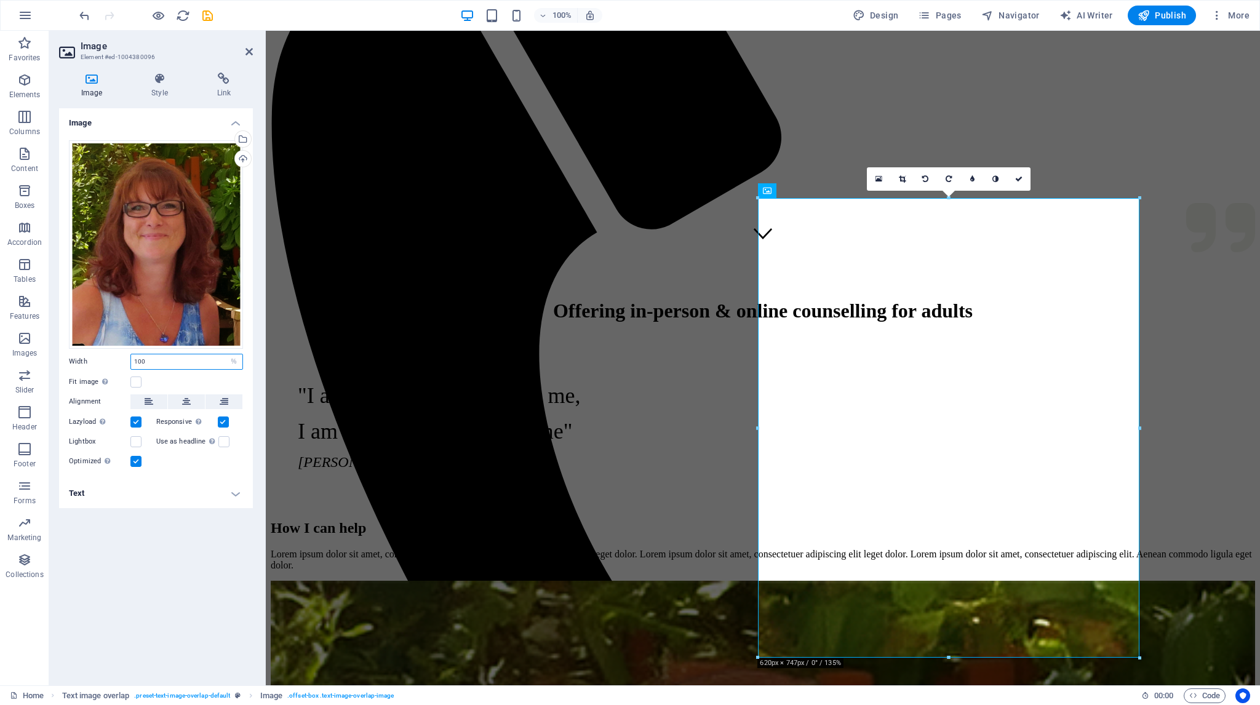
click at [161, 363] on input "100" at bounding box center [186, 361] width 111 height 15
drag, startPoint x: 145, startPoint y: 362, endPoint x: 123, endPoint y: 360, distance: 22.3
click at [123, 360] on div "Width 100 Default auto px rem % em vh vw" at bounding box center [156, 362] width 174 height 16
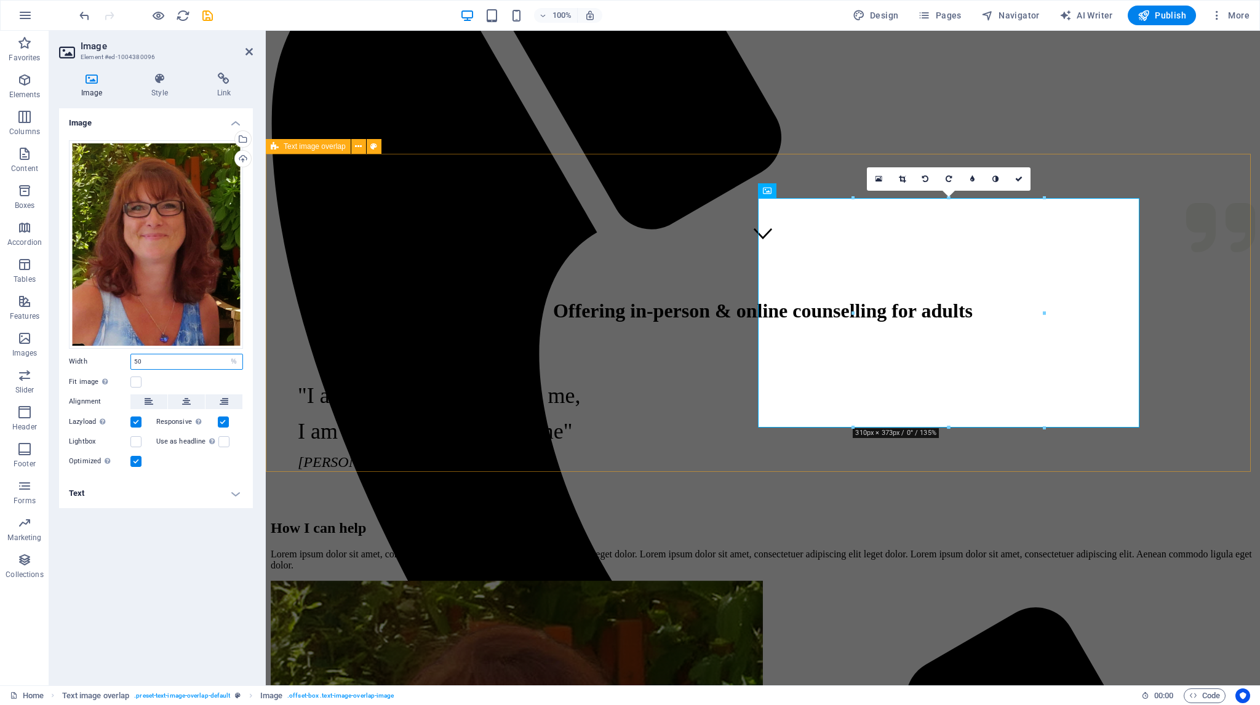
type input "50"
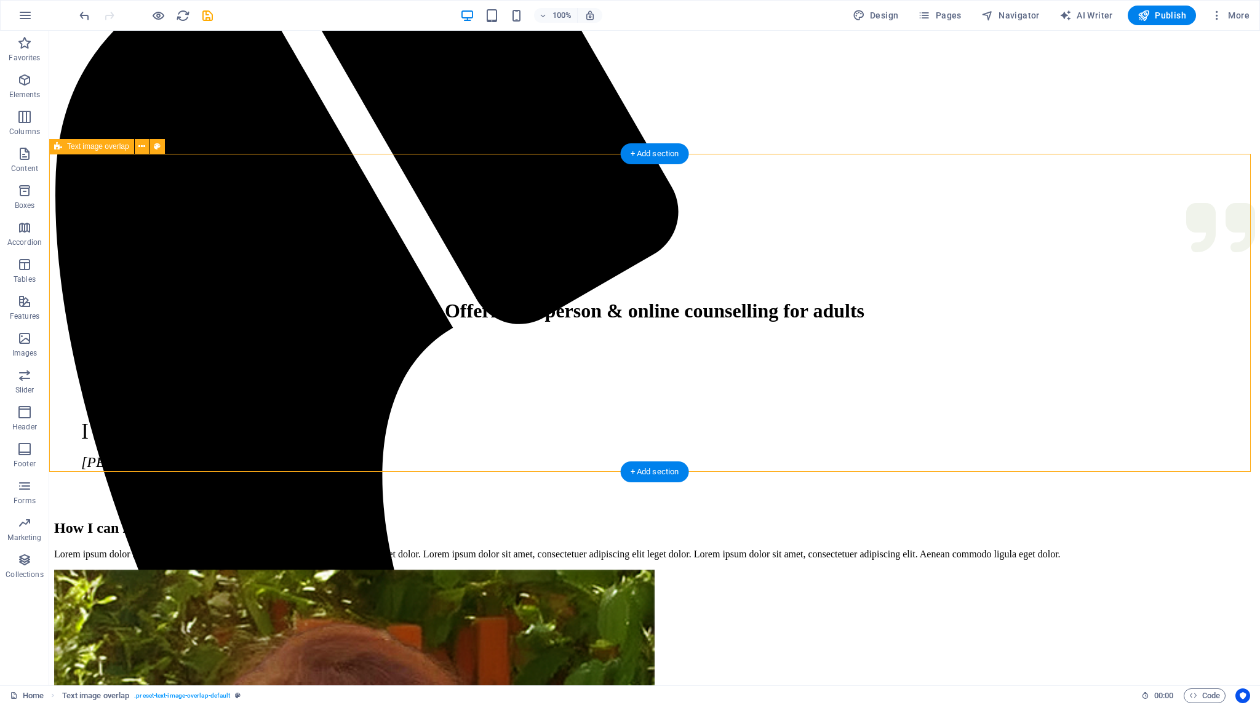
click at [610, 520] on div "How I can help Lorem ipsum dolor sit amet, consectetuer adipiscing elit. Aenean…" at bounding box center [654, 540] width 1201 height 40
click at [635, 520] on div "How I can help Lorem ipsum dolor sit amet, consectetuer adipiscing elit. Aenean…" at bounding box center [654, 540] width 1201 height 40
click at [317, 520] on div "How I can help Lorem ipsum dolor sit amet, consectetuer adipiscing elit. Aenean…" at bounding box center [654, 540] width 1201 height 40
click at [312, 520] on div "How I can help" at bounding box center [654, 528] width 1201 height 17
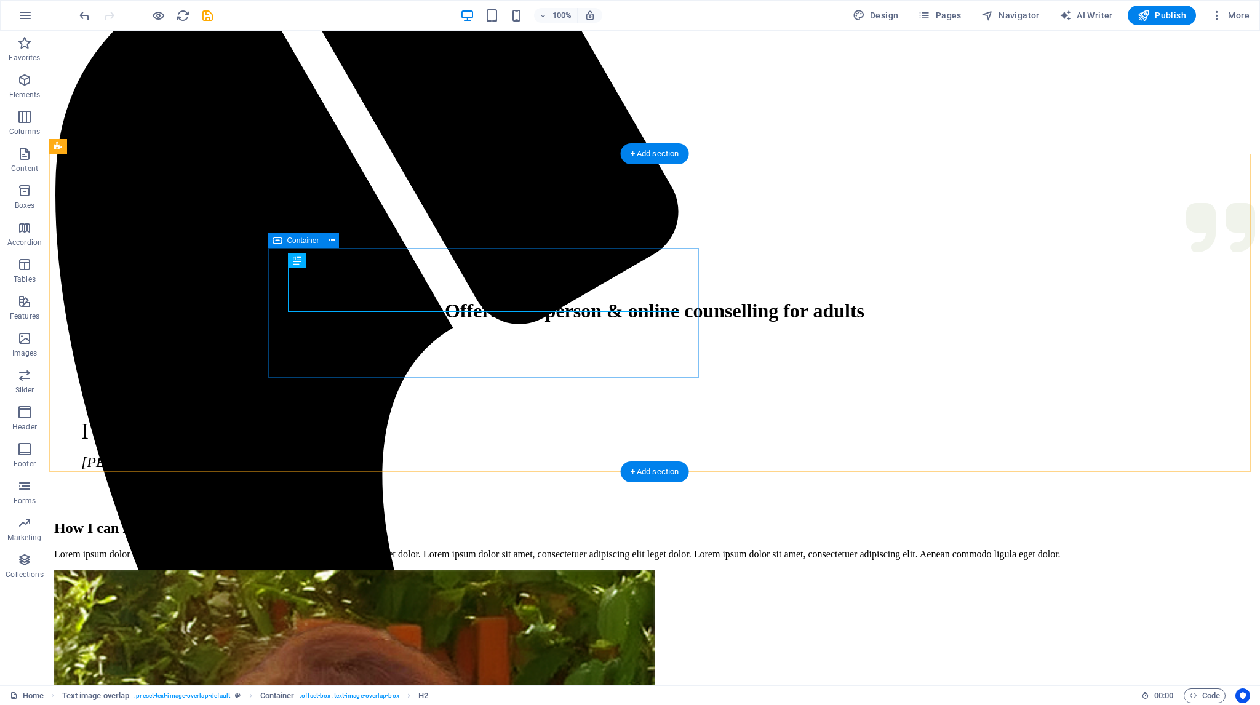
click at [273, 520] on div "How I can help Lorem ipsum dolor sit amet, consectetuer adipiscing elit. Aenean…" at bounding box center [654, 540] width 1201 height 40
click at [298, 240] on span "Container" at bounding box center [303, 240] width 32 height 7
click at [332, 237] on icon at bounding box center [331, 240] width 7 height 13
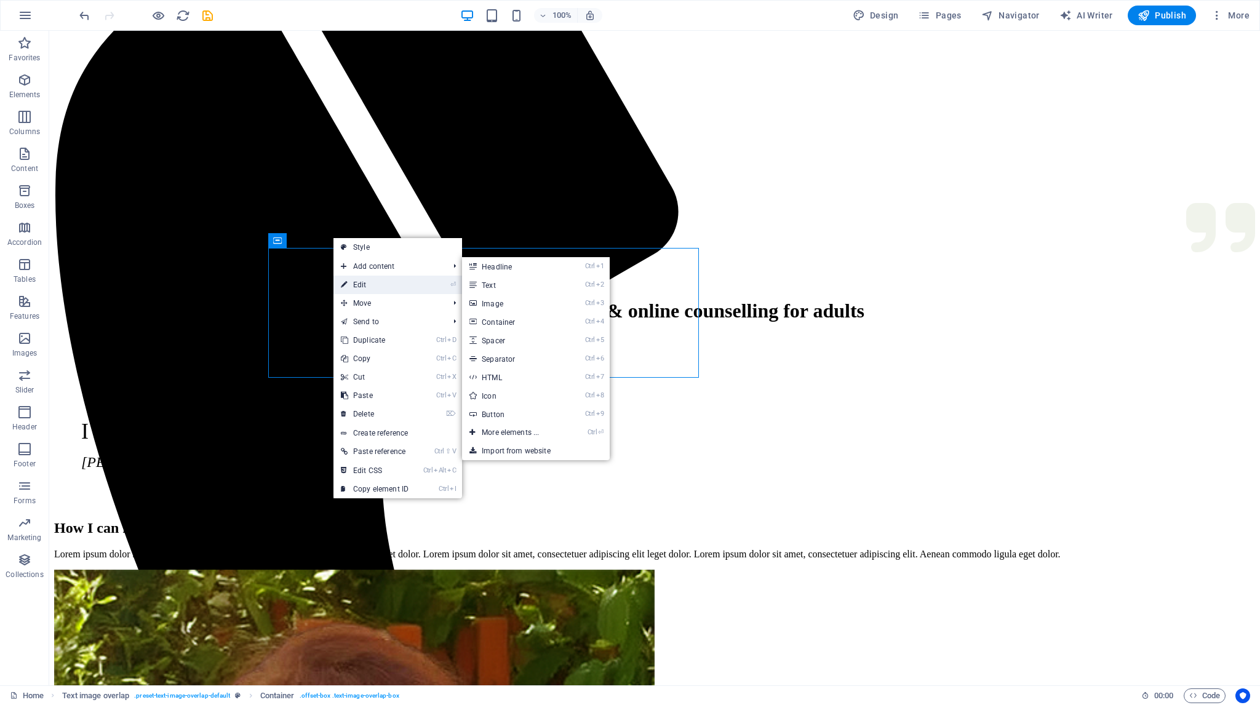
click at [363, 284] on link "⏎ Edit" at bounding box center [374, 285] width 82 height 18
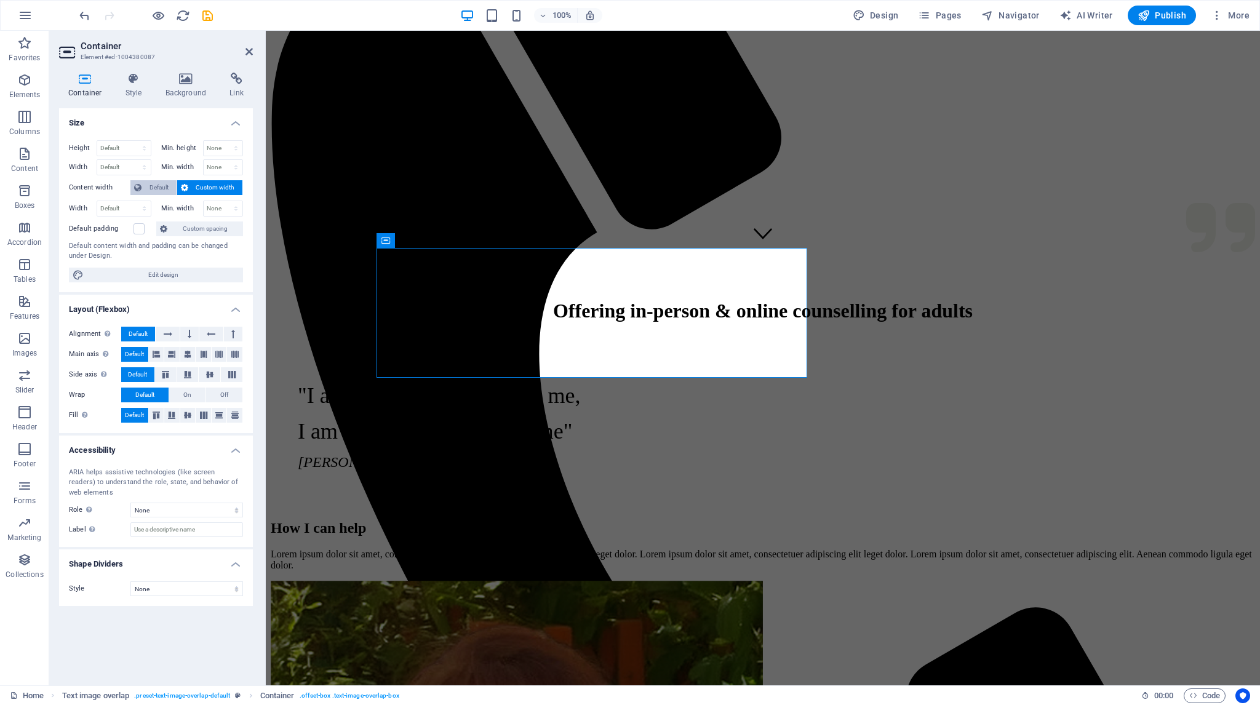
click at [164, 185] on span "Default" at bounding box center [159, 187] width 28 height 15
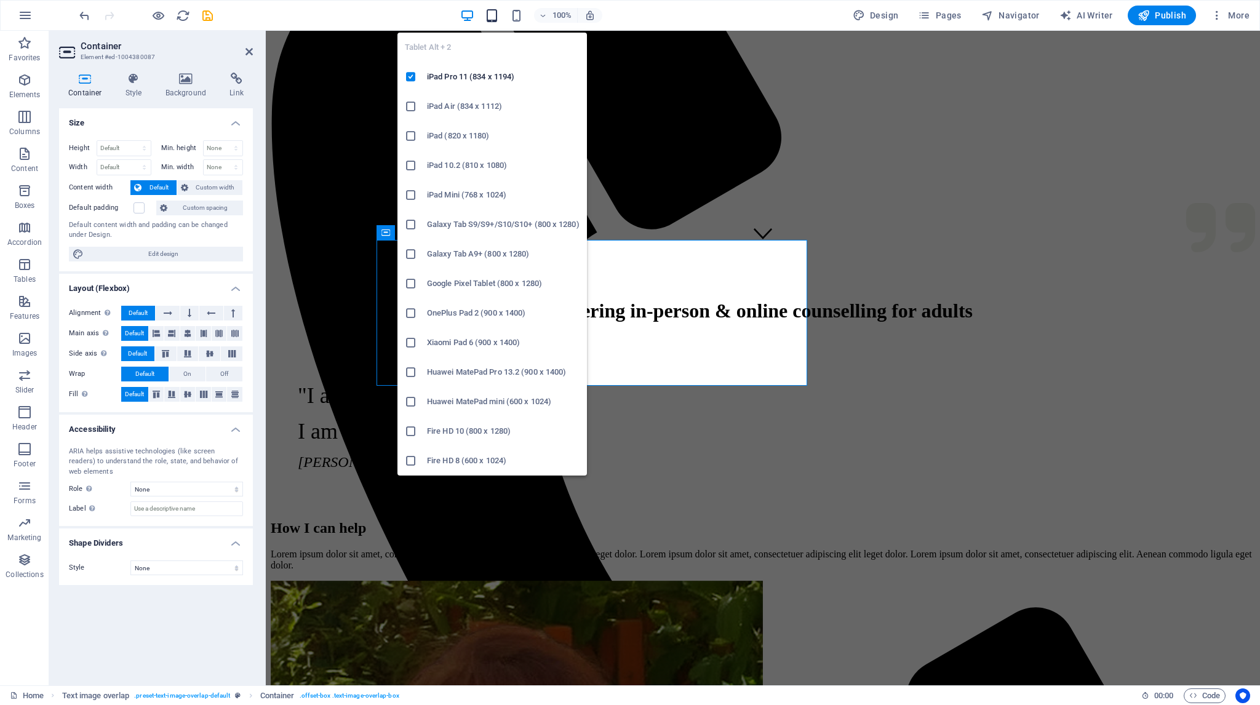
click at [497, 13] on icon "button" at bounding box center [492, 16] width 14 height 14
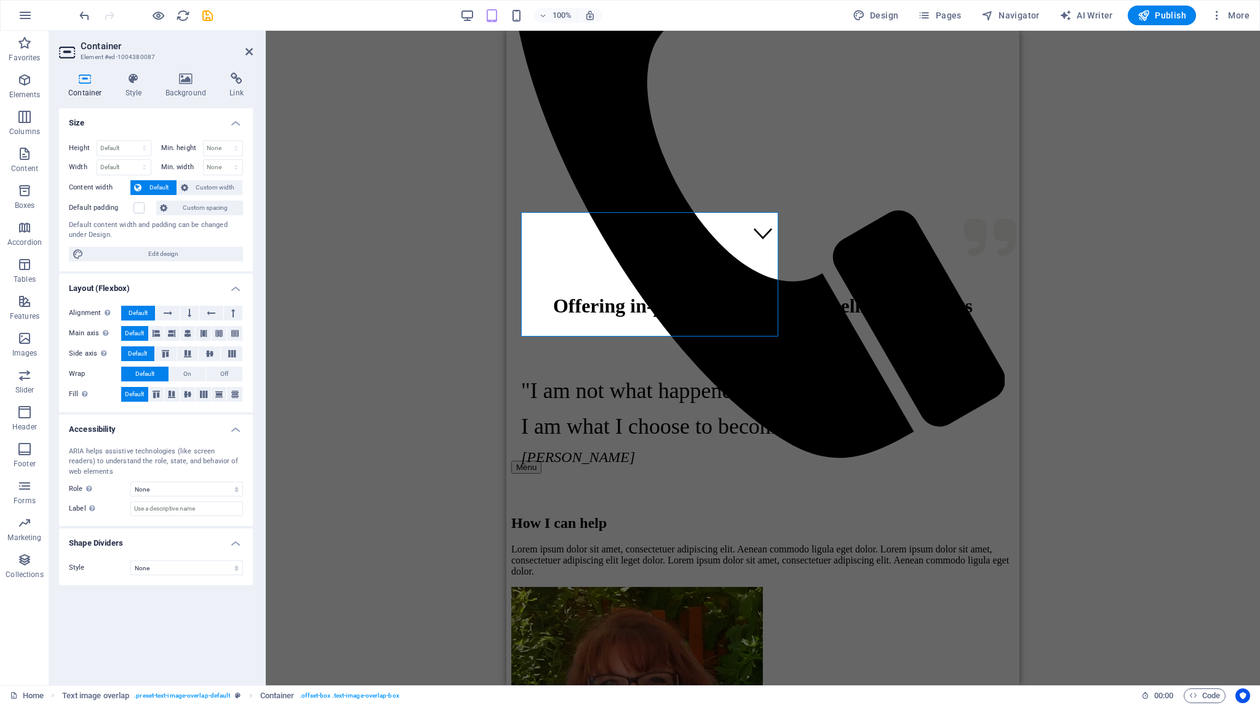
click at [351, 97] on div "Drag here to replace the existing content. Press “Ctrl” if you want to create a…" at bounding box center [763, 358] width 994 height 654
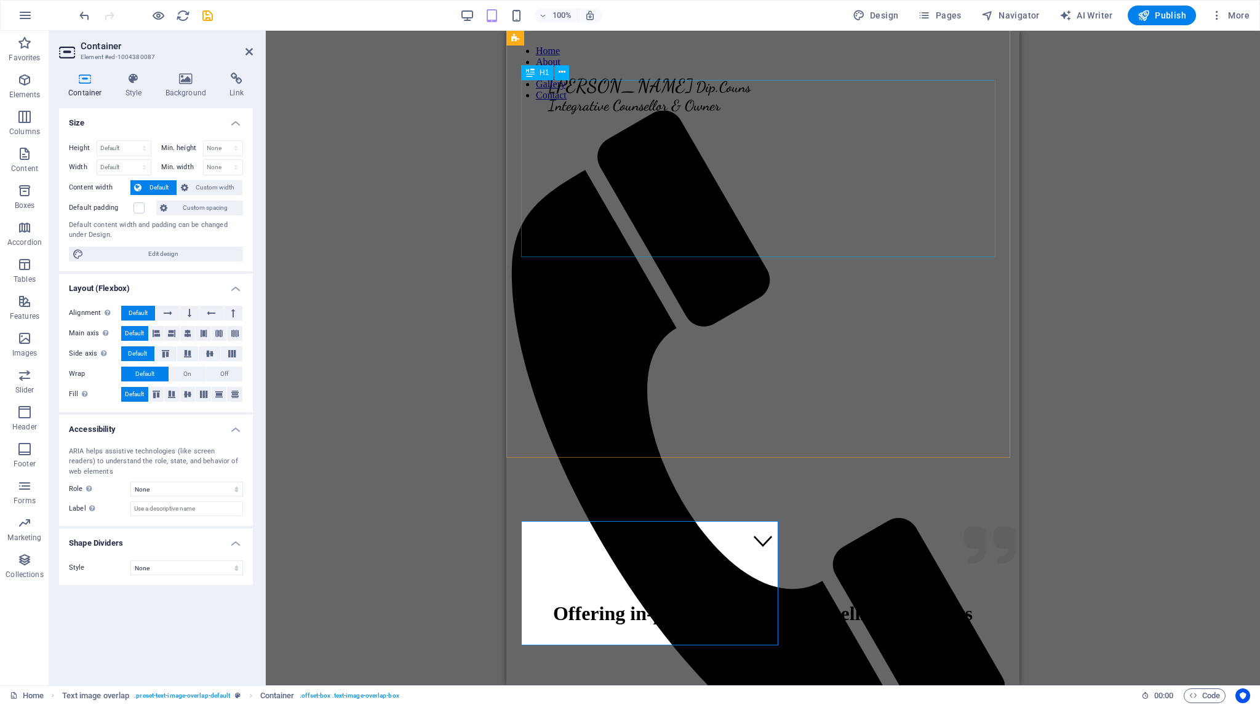
scroll to position [0, 0]
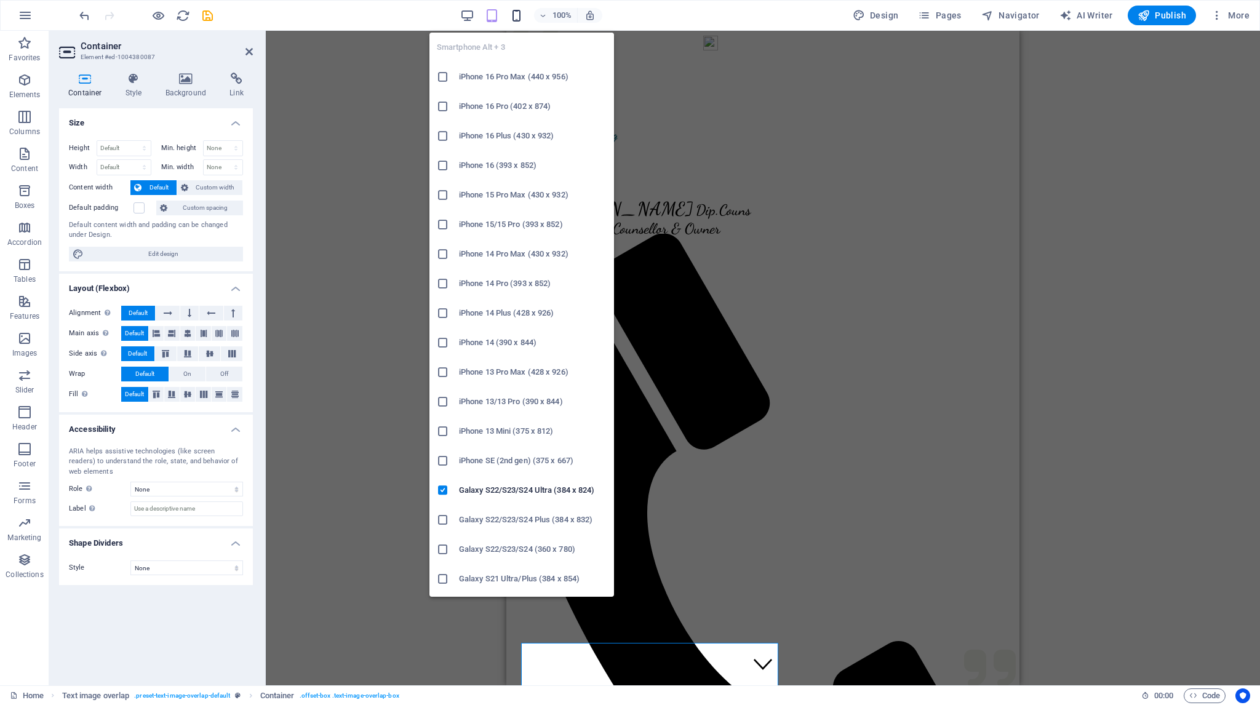
click at [518, 12] on icon "button" at bounding box center [516, 16] width 14 height 14
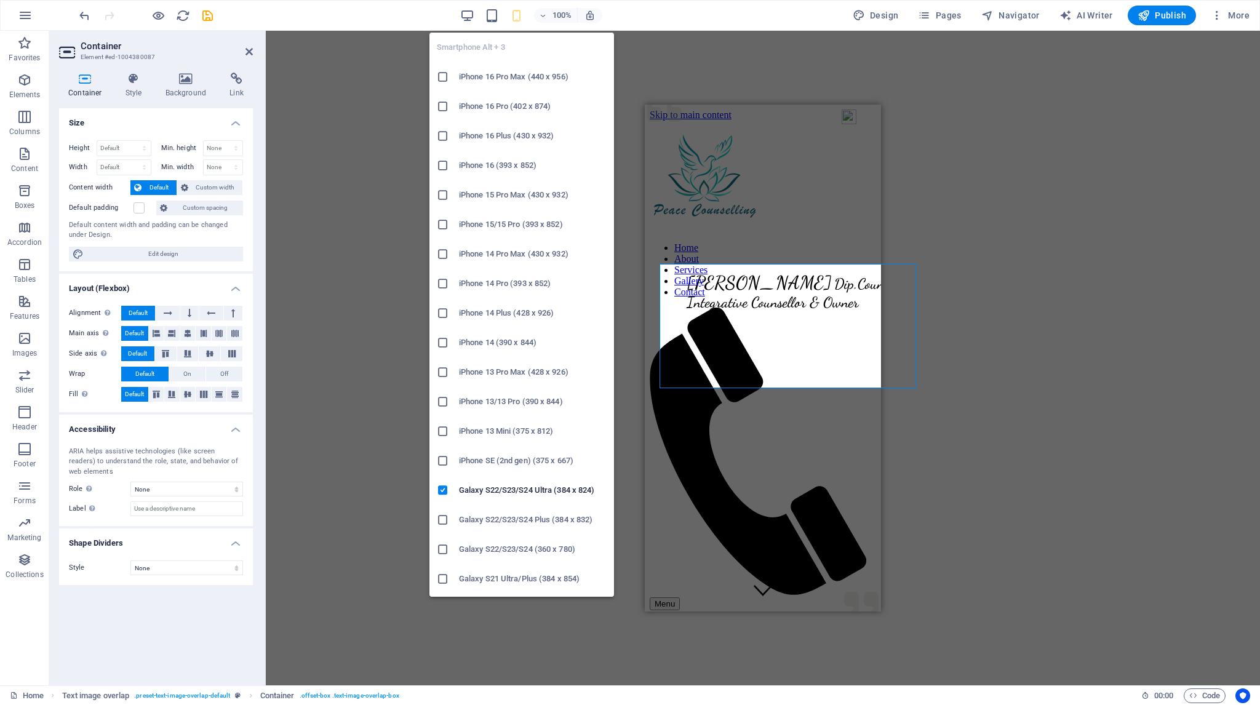
scroll to position [453, 0]
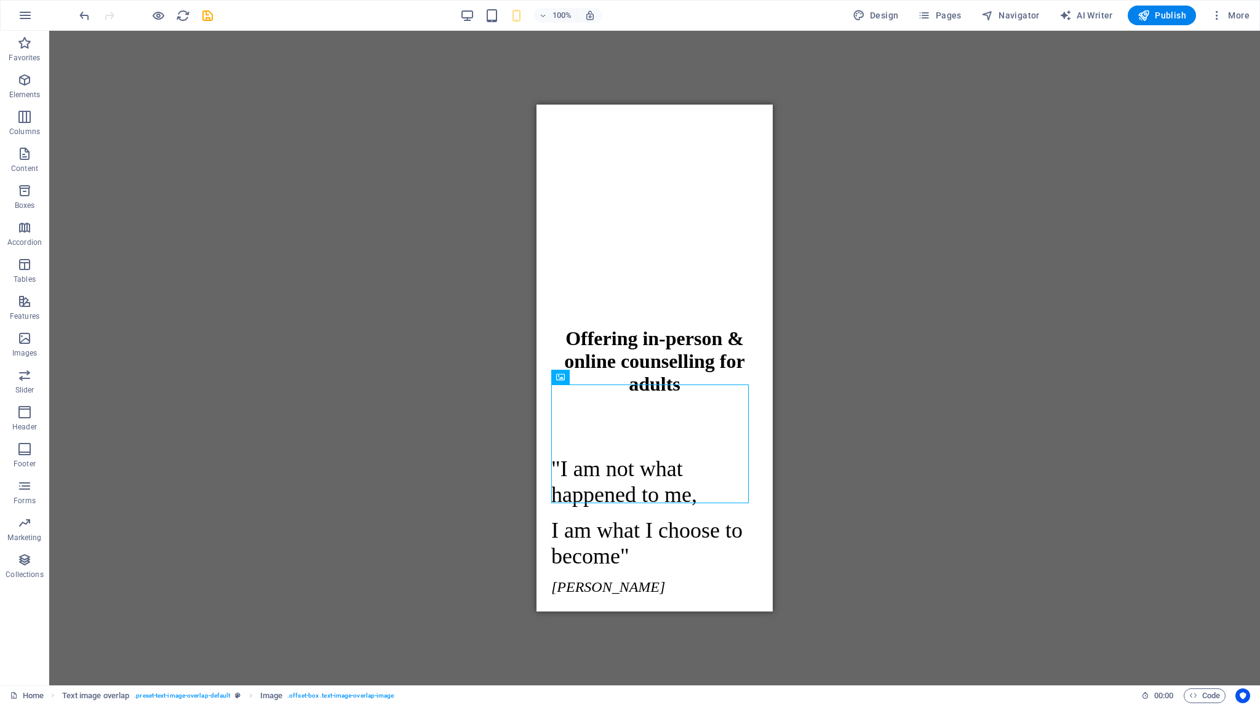
scroll to position [503, 0]
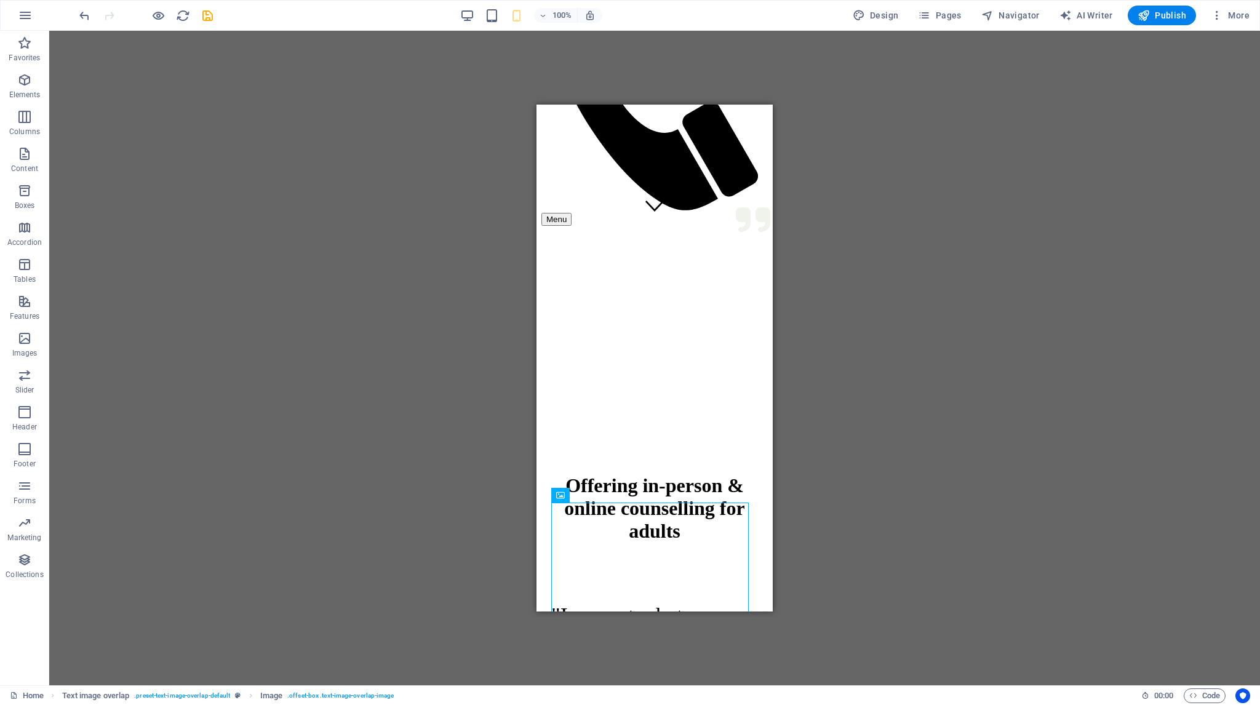
drag, startPoint x: 768, startPoint y: 196, endPoint x: 1310, endPoint y: 275, distance: 547.6
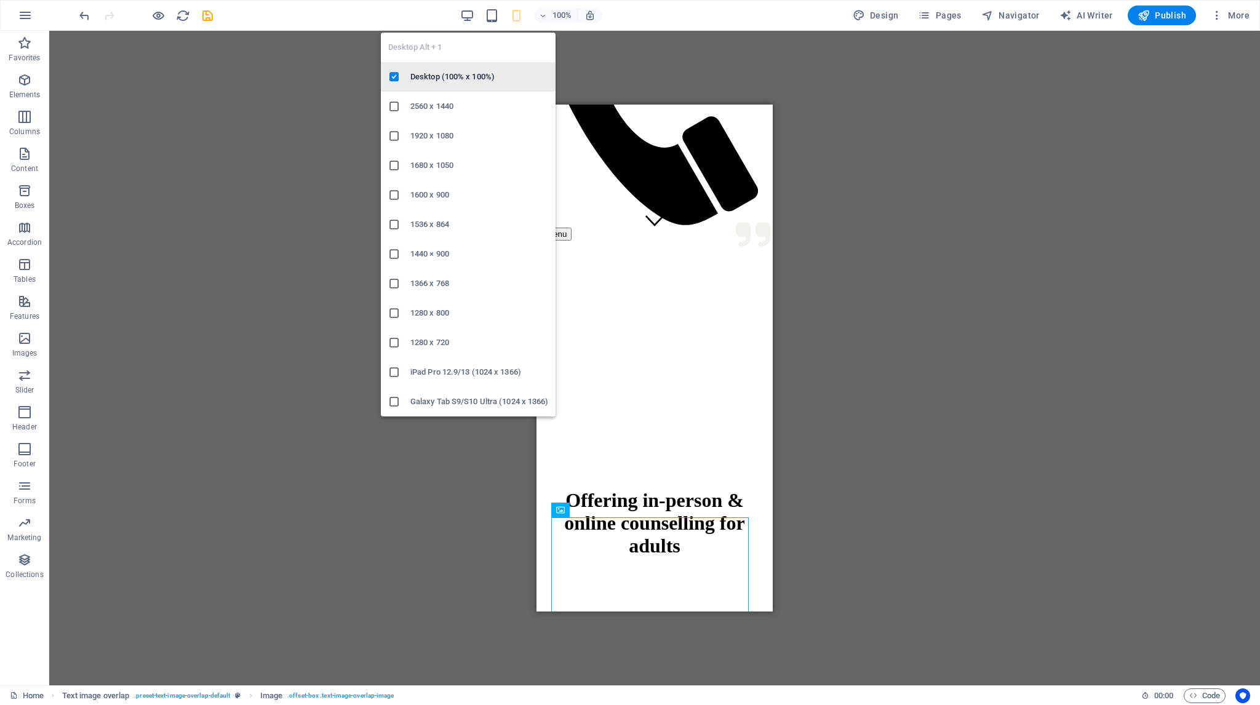
drag, startPoint x: 467, startPoint y: 15, endPoint x: 462, endPoint y: 65, distance: 50.1
click at [467, 14] on icon "button" at bounding box center [467, 16] width 14 height 14
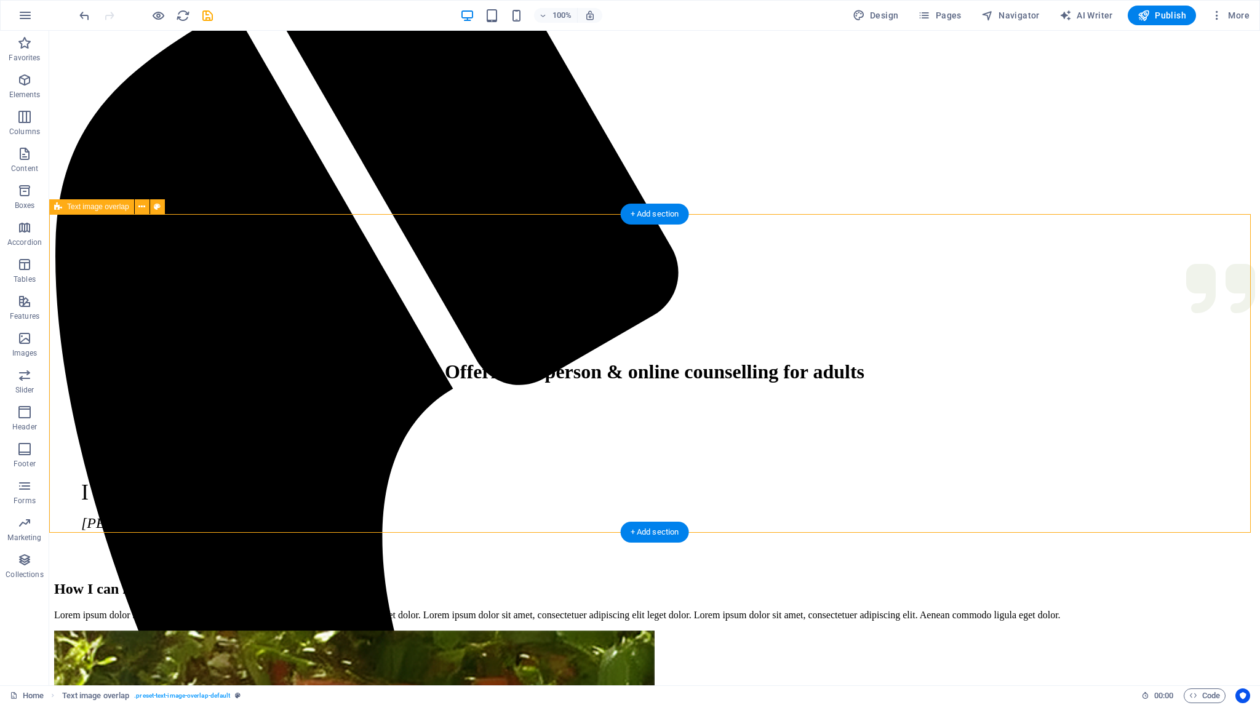
click at [632, 213] on div "+ Add section" at bounding box center [655, 214] width 68 height 21
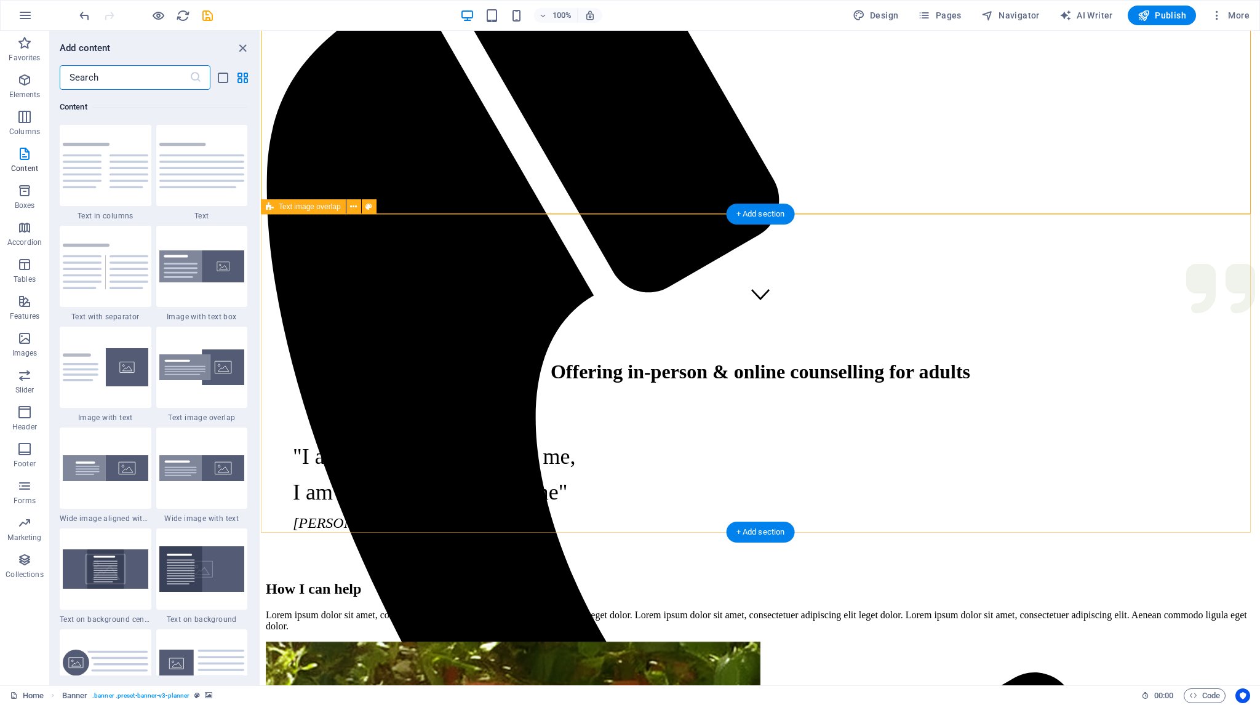
scroll to position [431, 0]
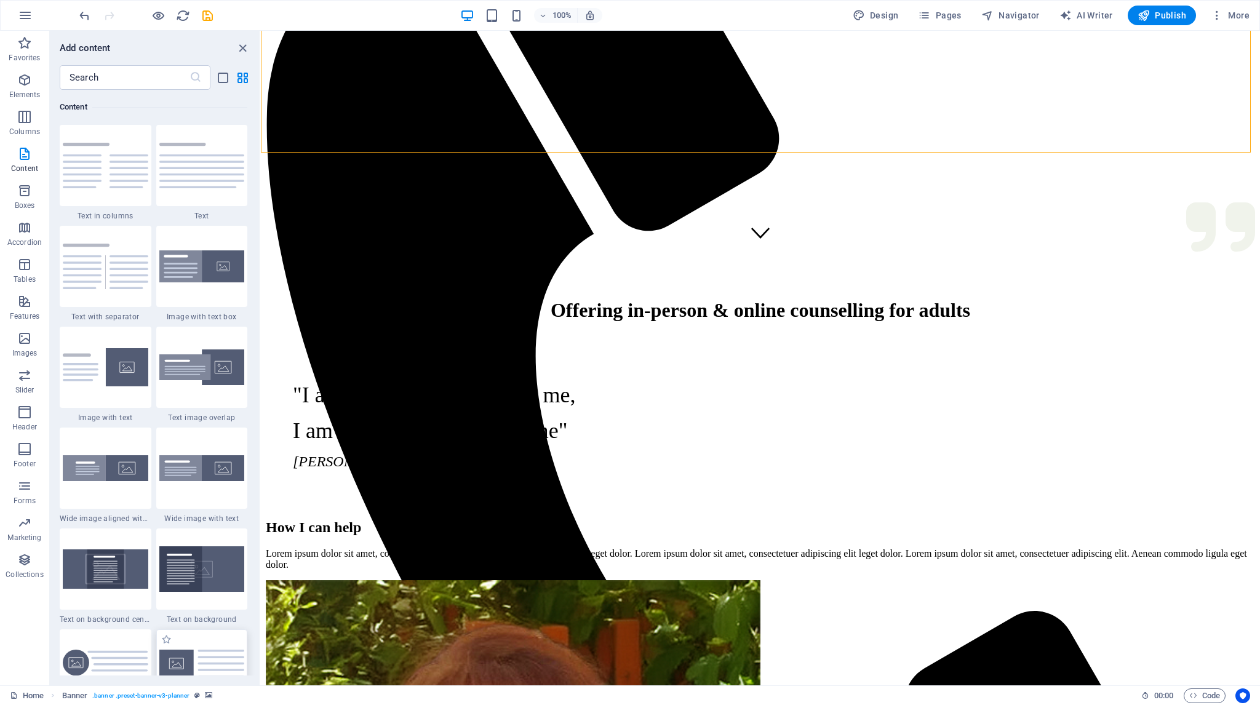
click at [195, 645] on div at bounding box center [202, 669] width 92 height 81
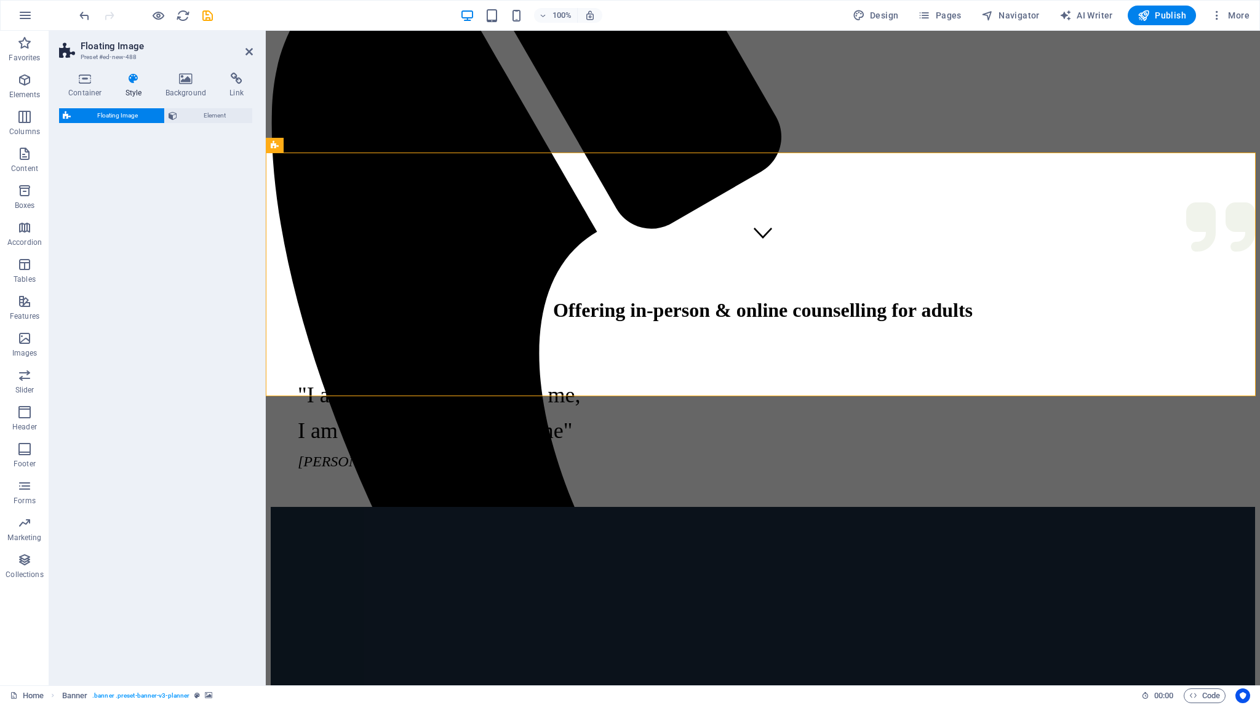
select select "%"
select select "rem"
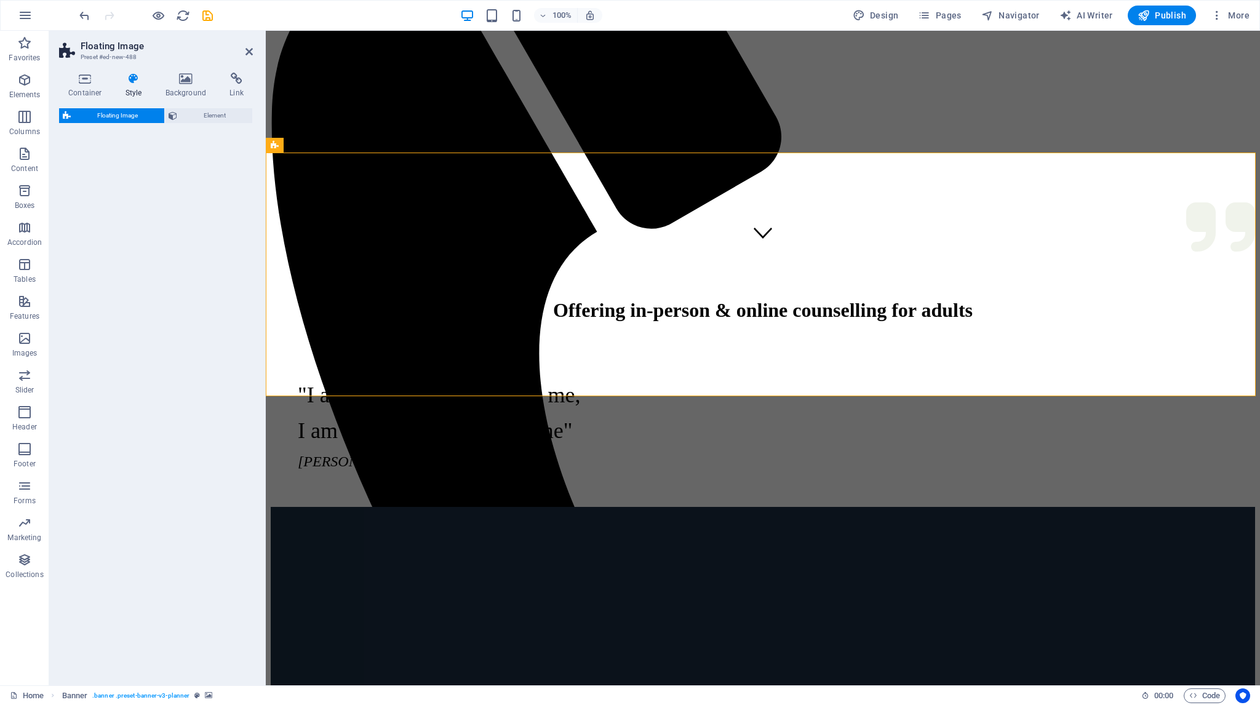
select select "preset-float-container-v3-default"
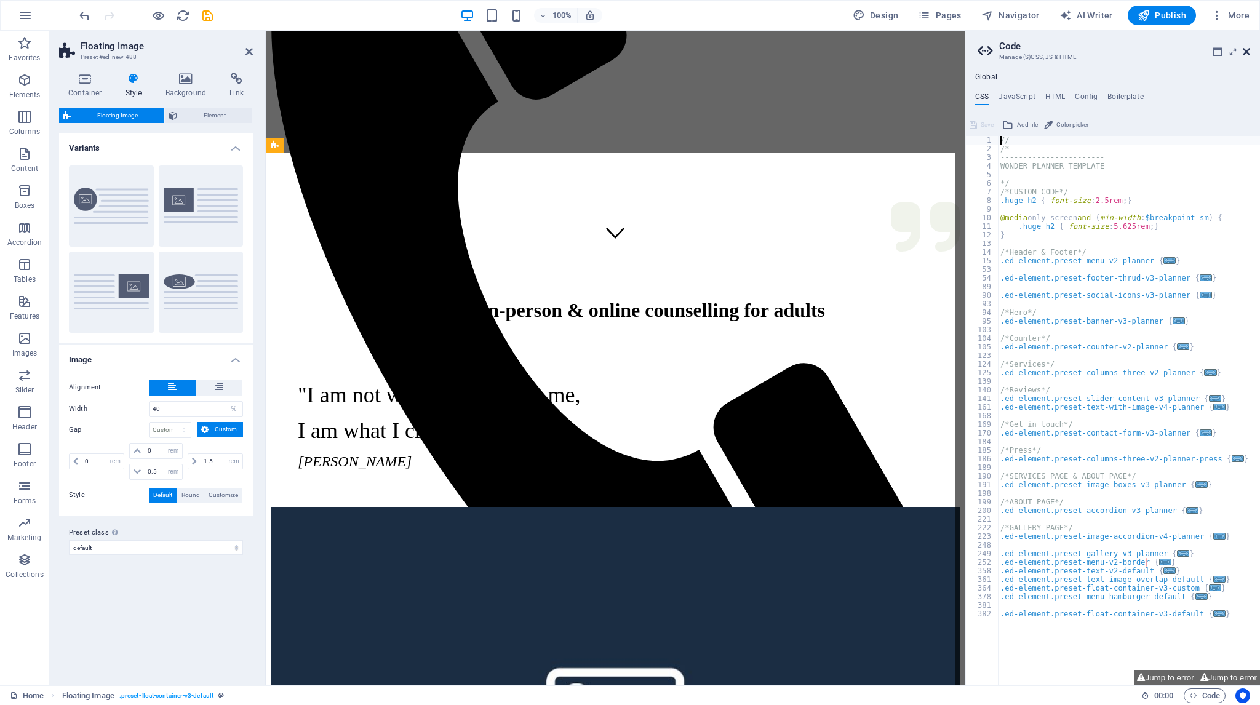
click at [1245, 50] on icon at bounding box center [1245, 52] width 7 height 10
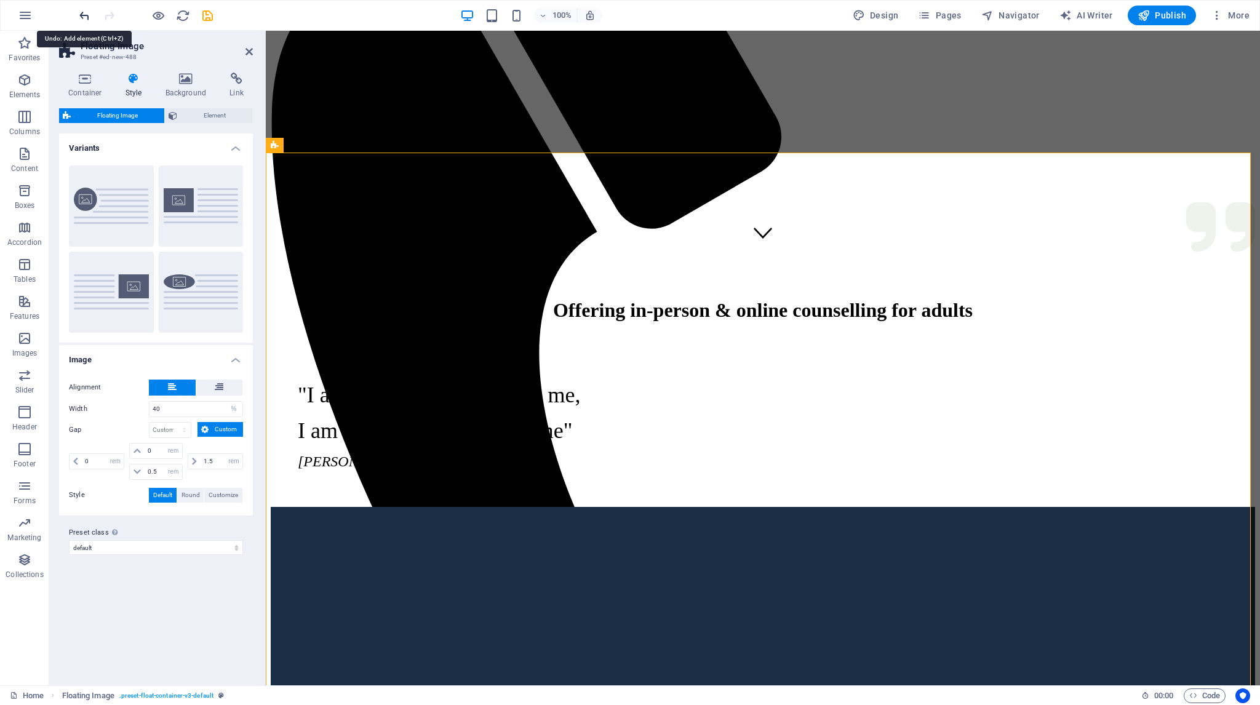
click at [82, 13] on icon "undo" at bounding box center [84, 16] width 14 height 14
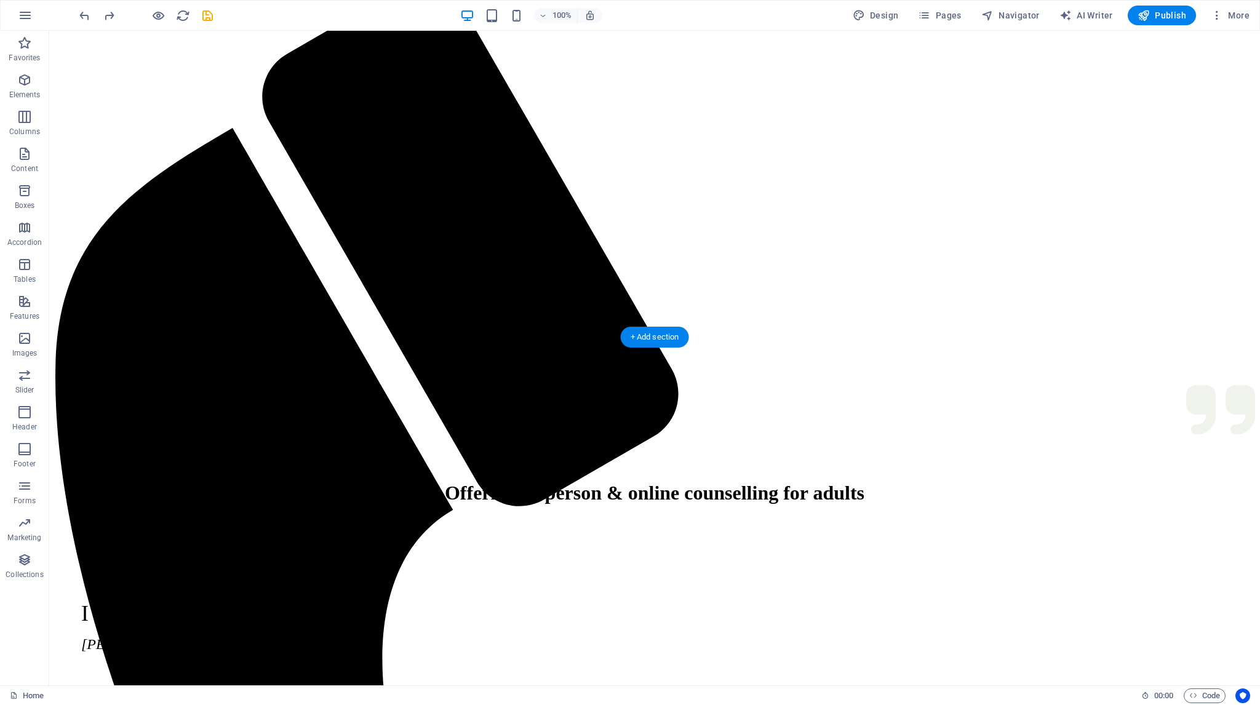
scroll to position [247, 0]
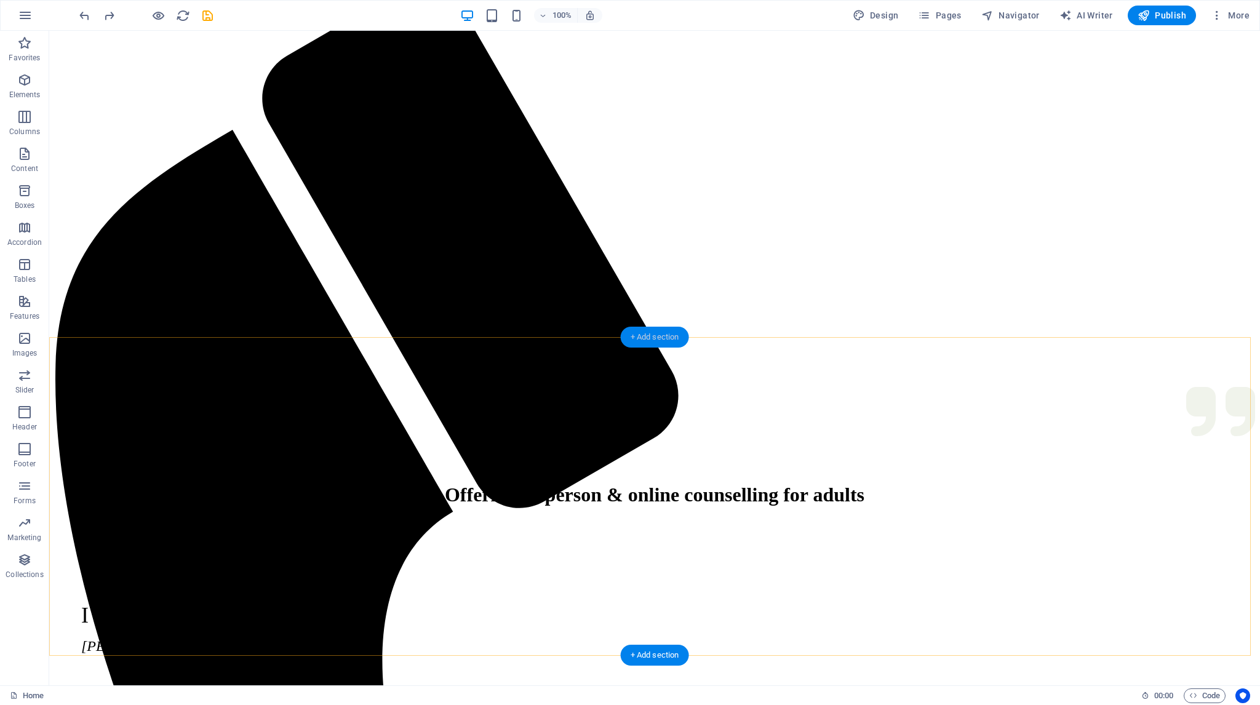
click at [633, 336] on div "+ Add section" at bounding box center [655, 337] width 68 height 21
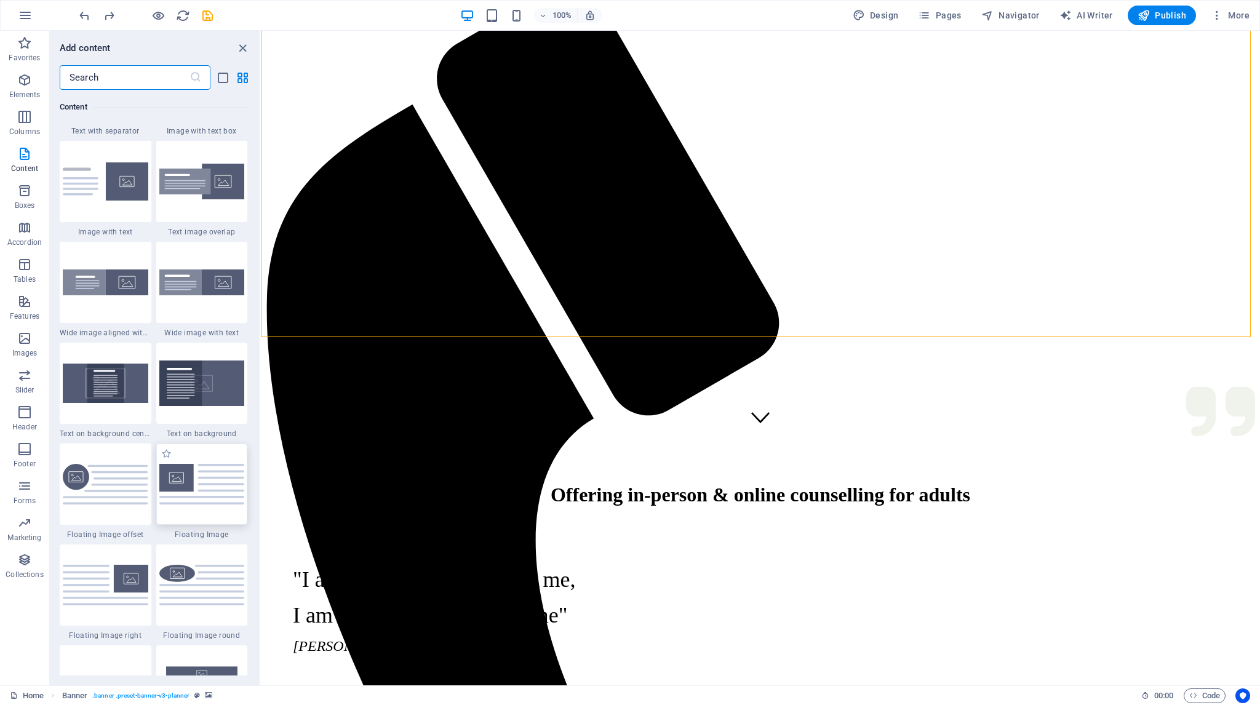
scroll to position [2336, 0]
click at [100, 193] on img at bounding box center [105, 183] width 85 height 38
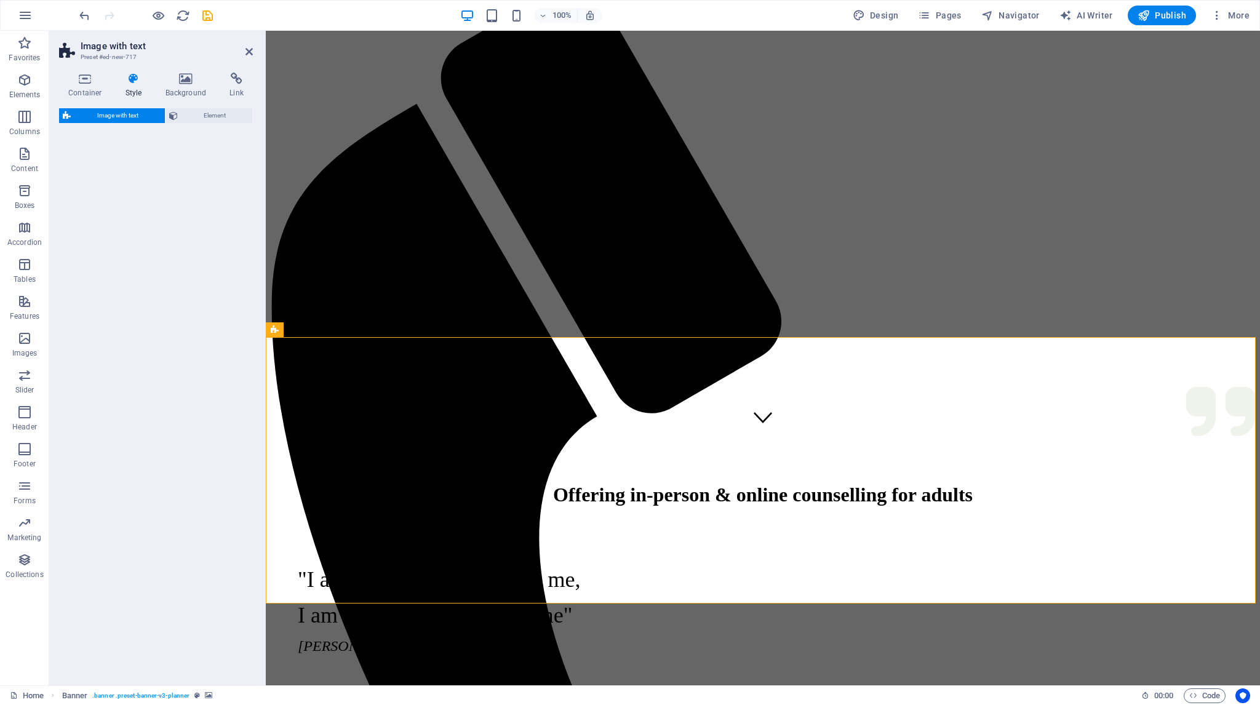
select select "rem"
select select "px"
select select "preset-text-with-image-v4-default"
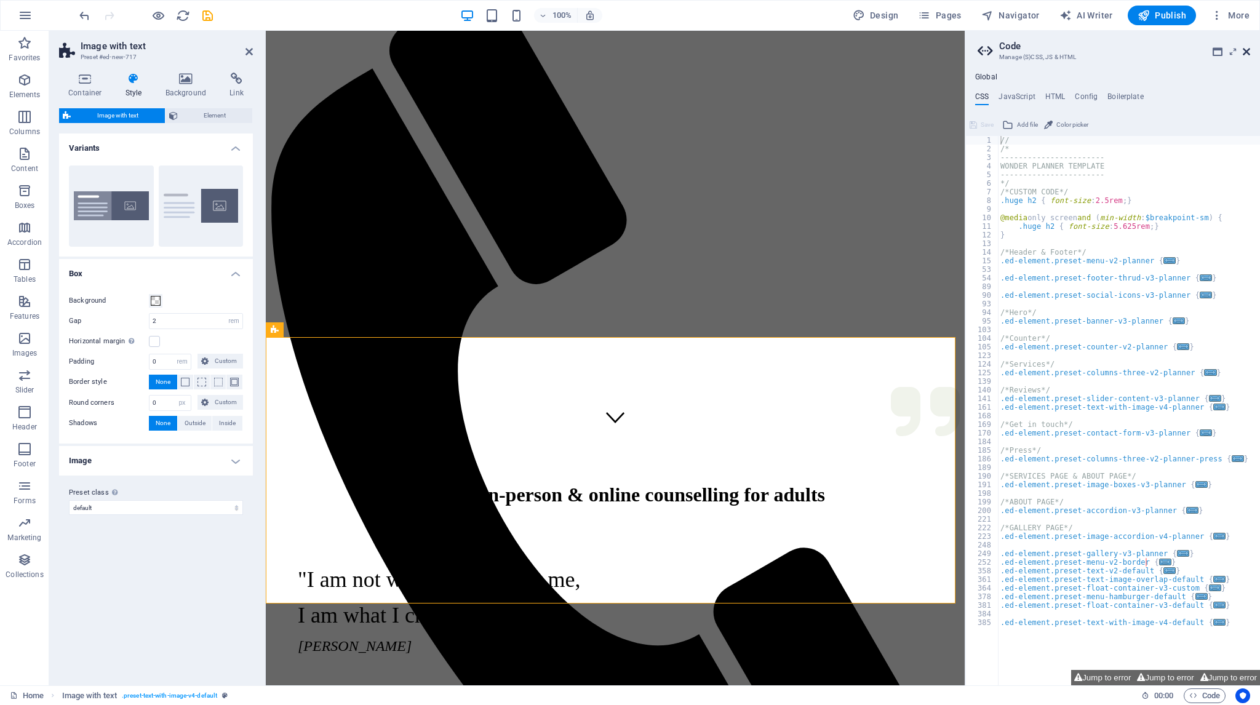
click at [1247, 52] on icon at bounding box center [1245, 52] width 7 height 10
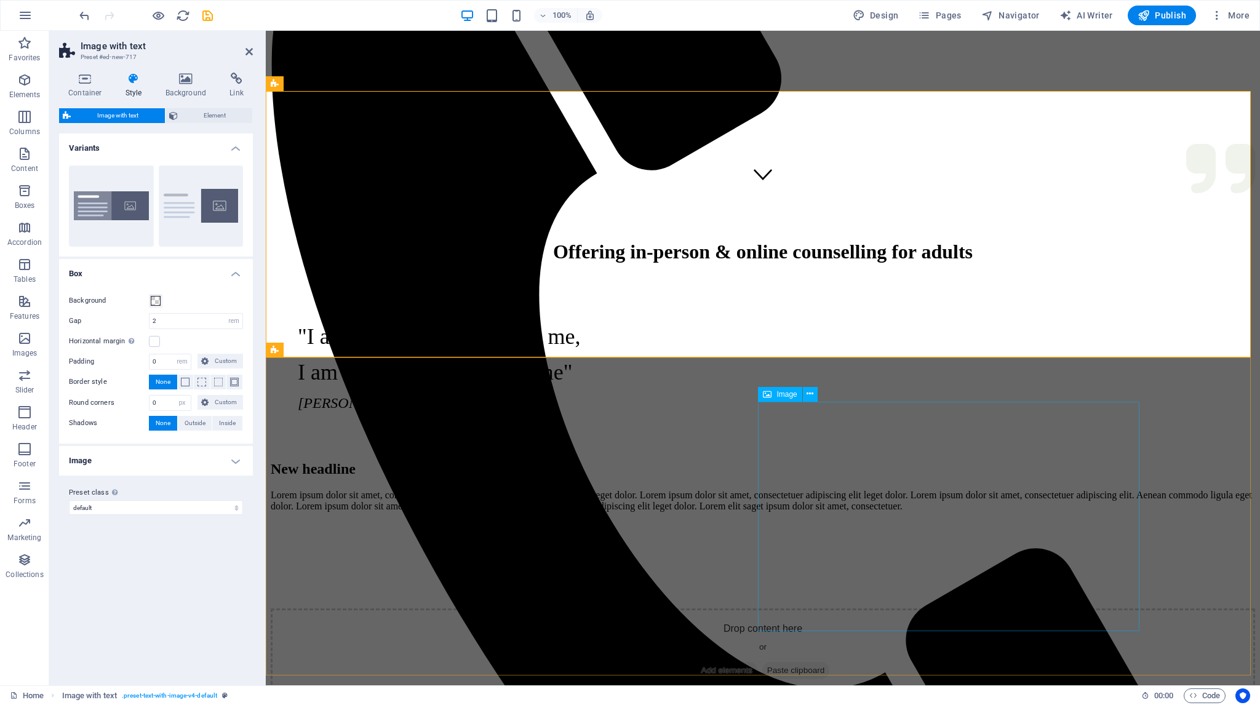
scroll to position [493, 0]
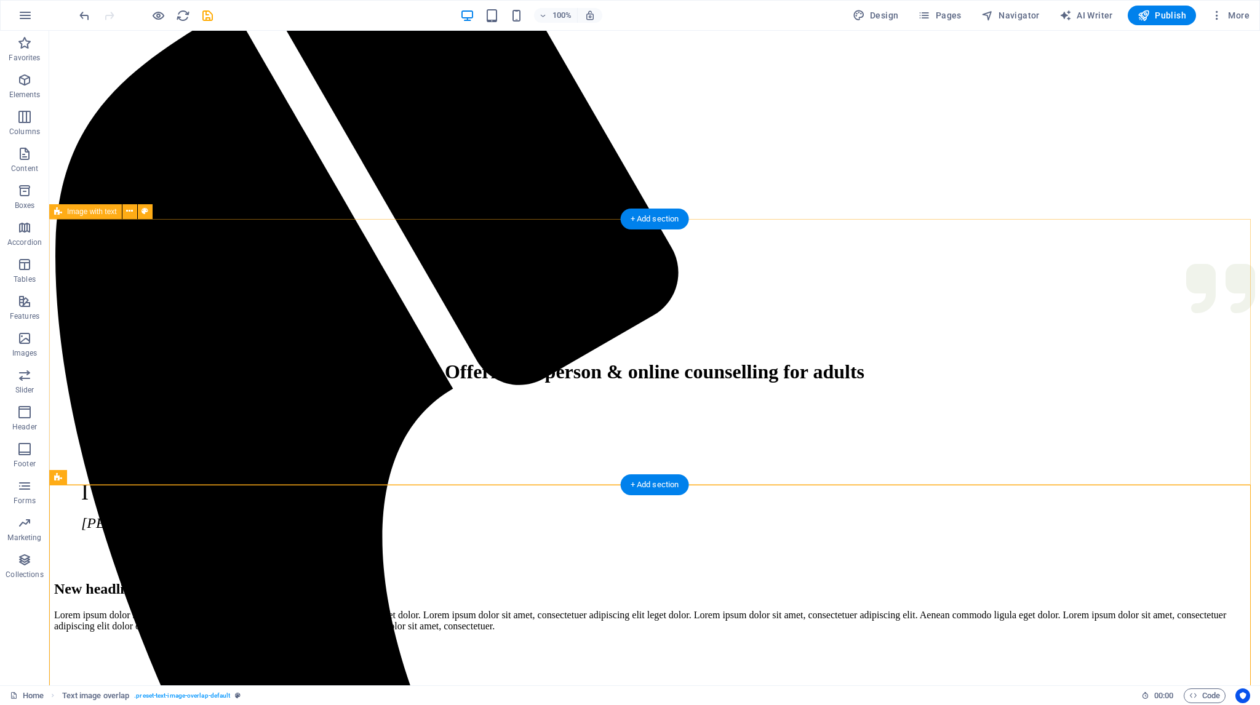
scroll to position [308, 0]
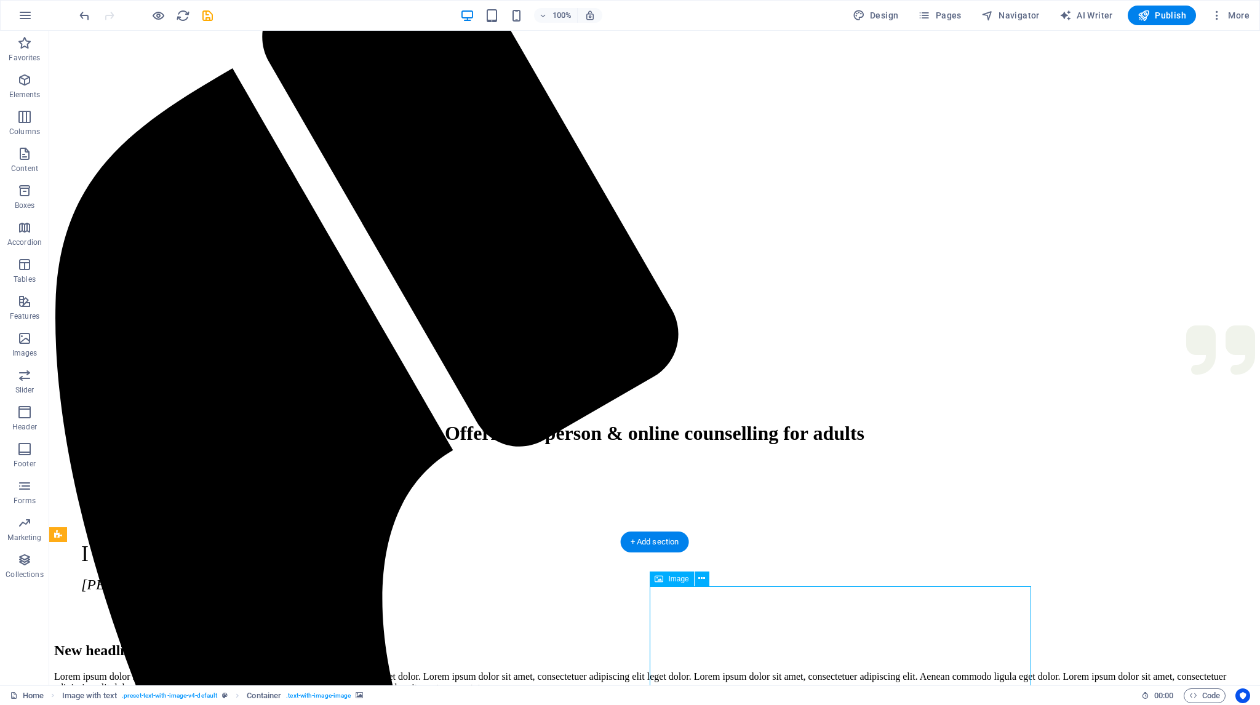
scroll to position [318, 0]
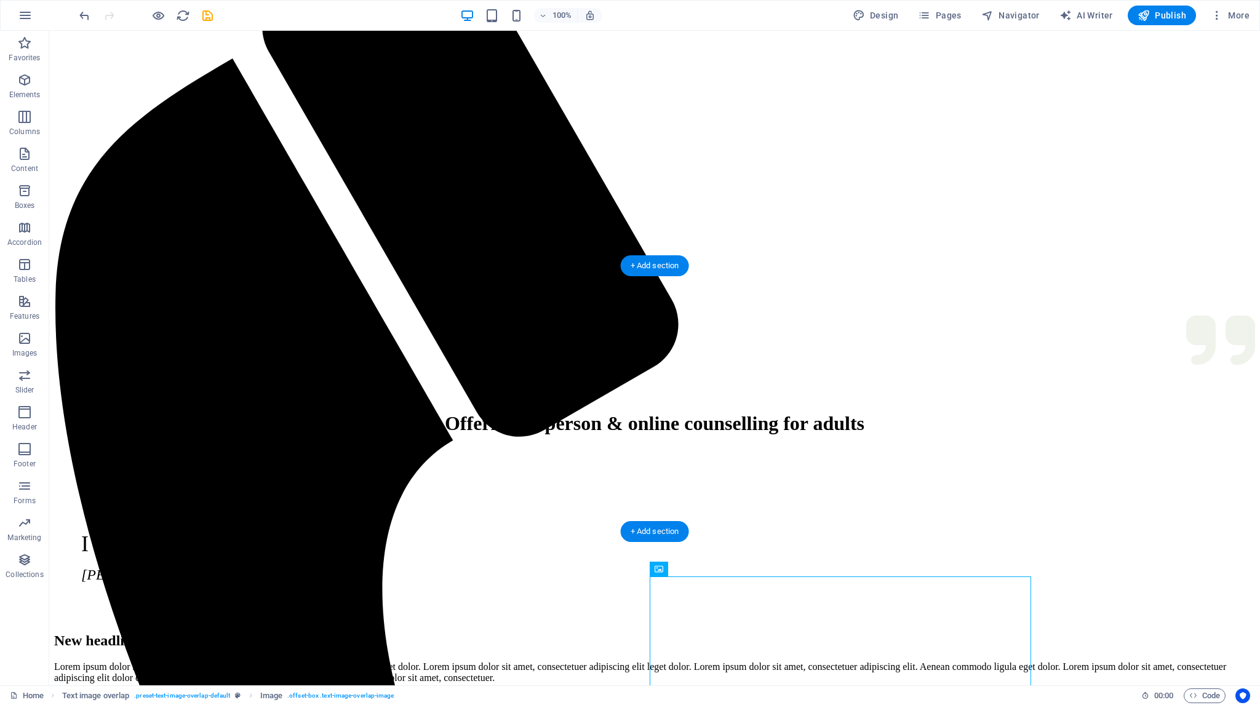
drag, startPoint x: 807, startPoint y: 633, endPoint x: 740, endPoint y: 451, distance: 194.4
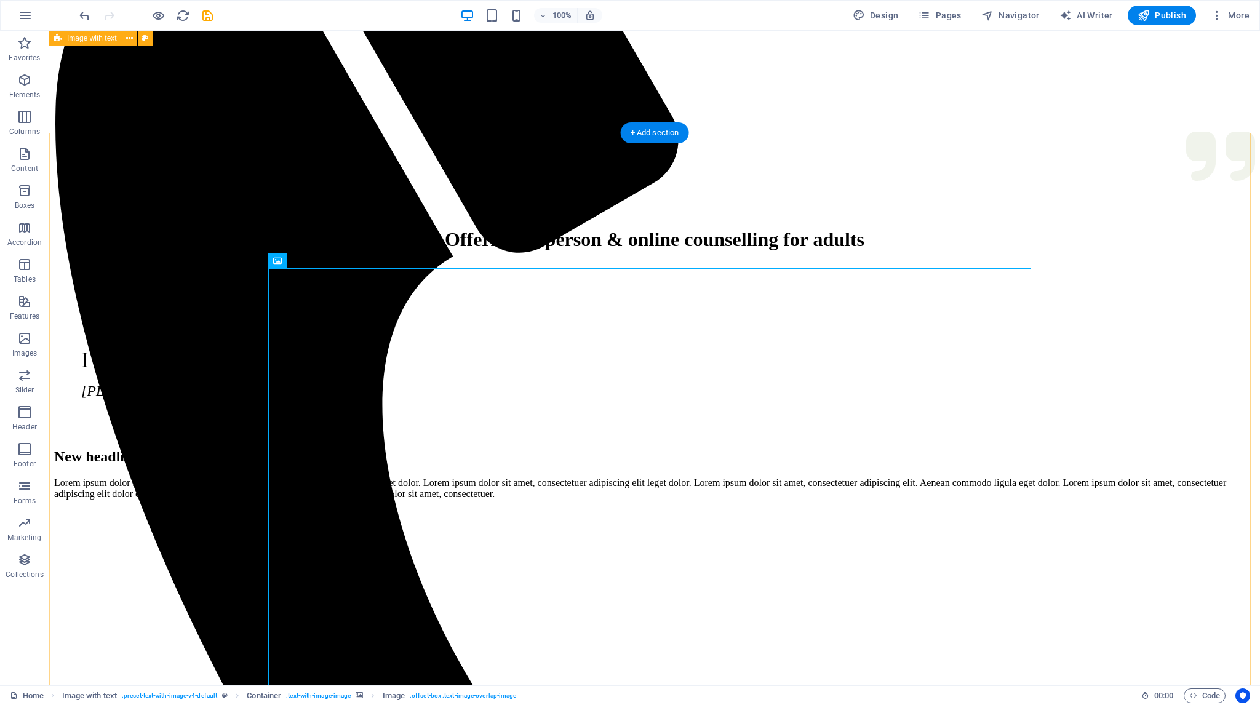
scroll to position [441, 0]
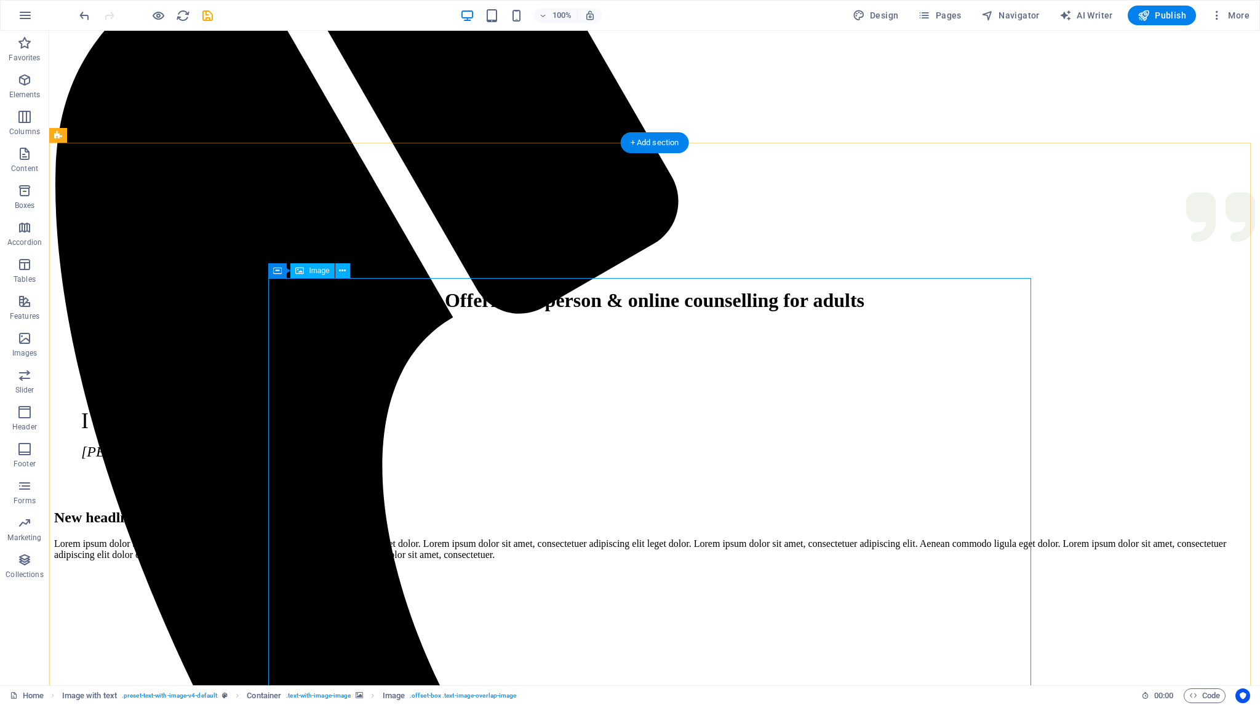
click at [301, 271] on span "Container" at bounding box center [303, 270] width 32 height 7
click at [84, 14] on icon "undo" at bounding box center [84, 16] width 14 height 14
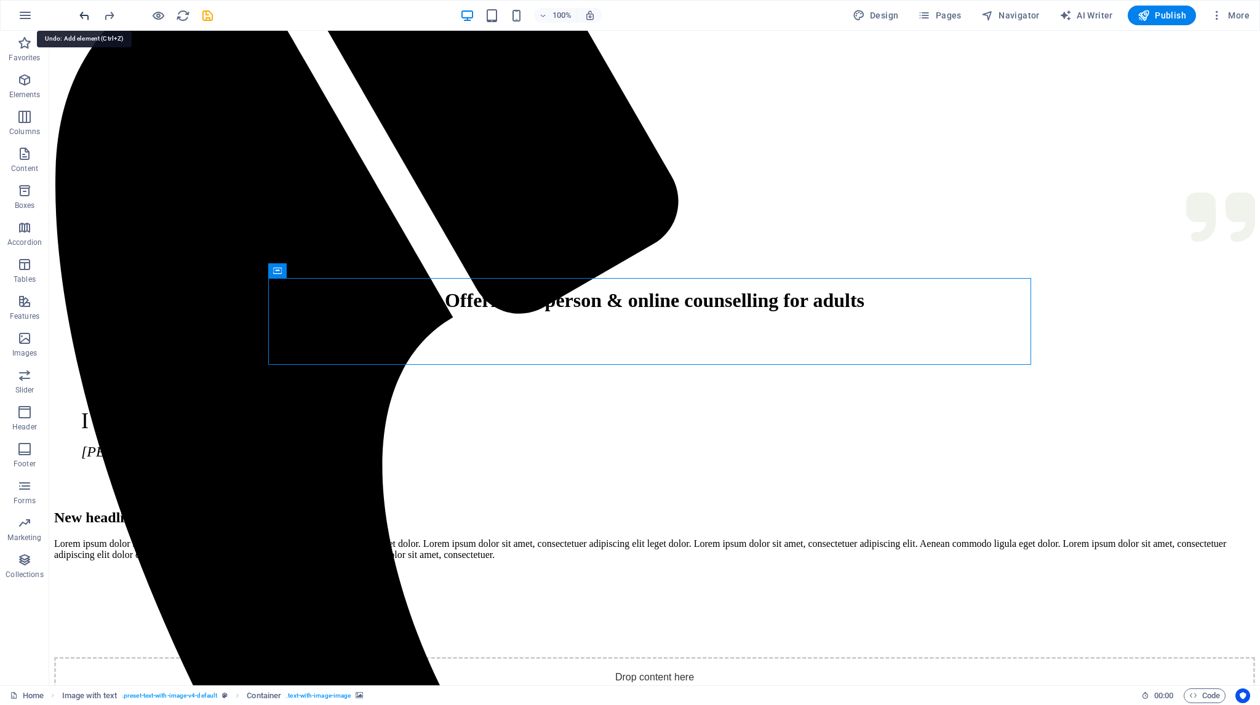
click at [84, 14] on icon "undo" at bounding box center [84, 16] width 14 height 14
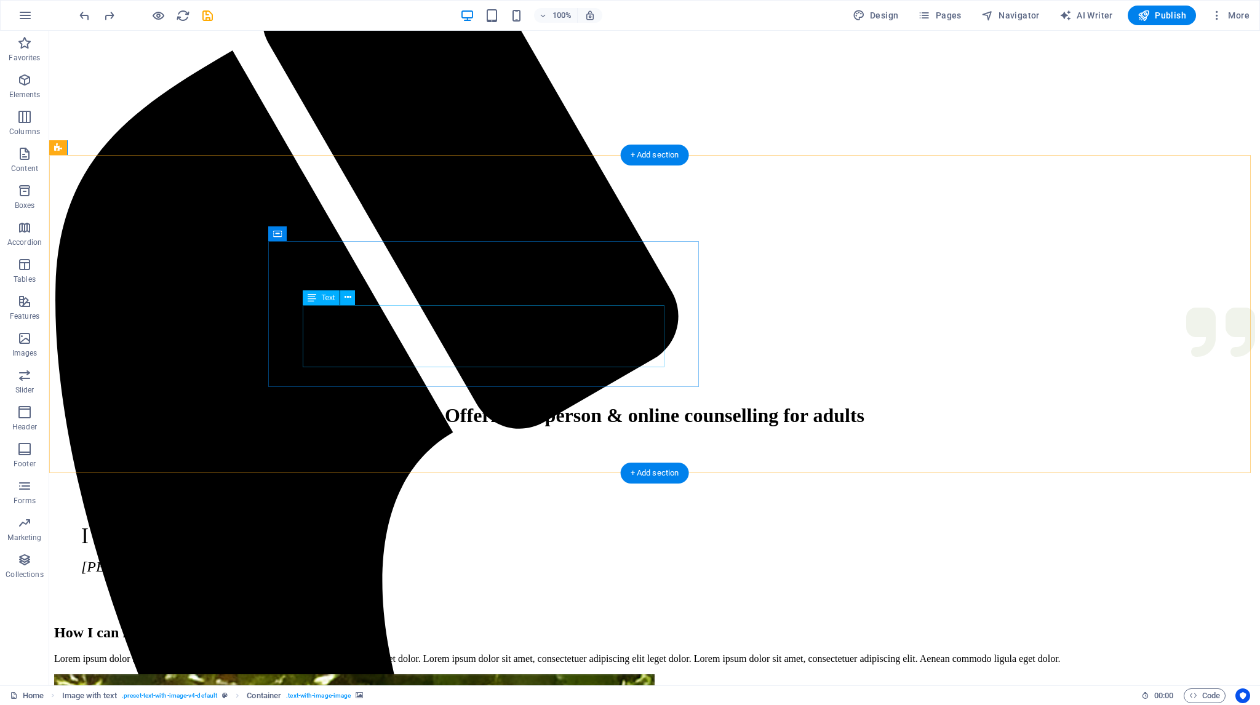
scroll to position [318, 0]
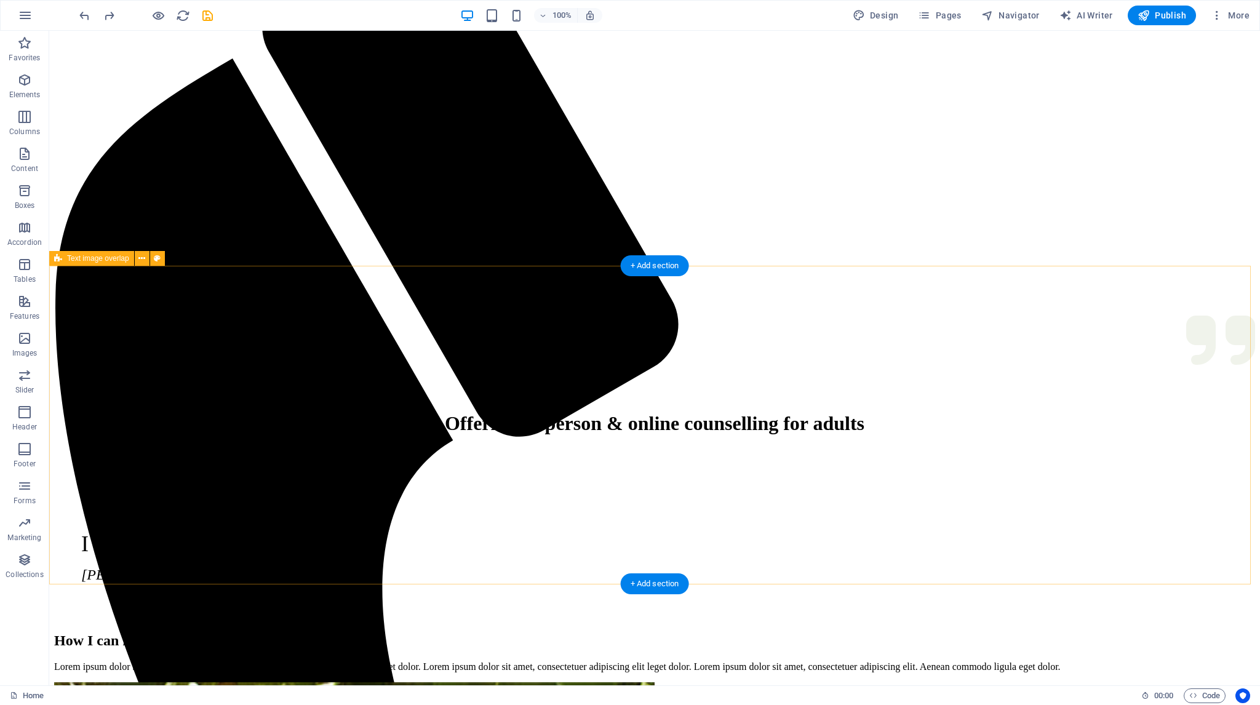
click at [542, 632] on div "How I can help Lorem ipsum dolor sit amet, consectetuer adipiscing elit. Aenean…" at bounding box center [654, 652] width 1201 height 40
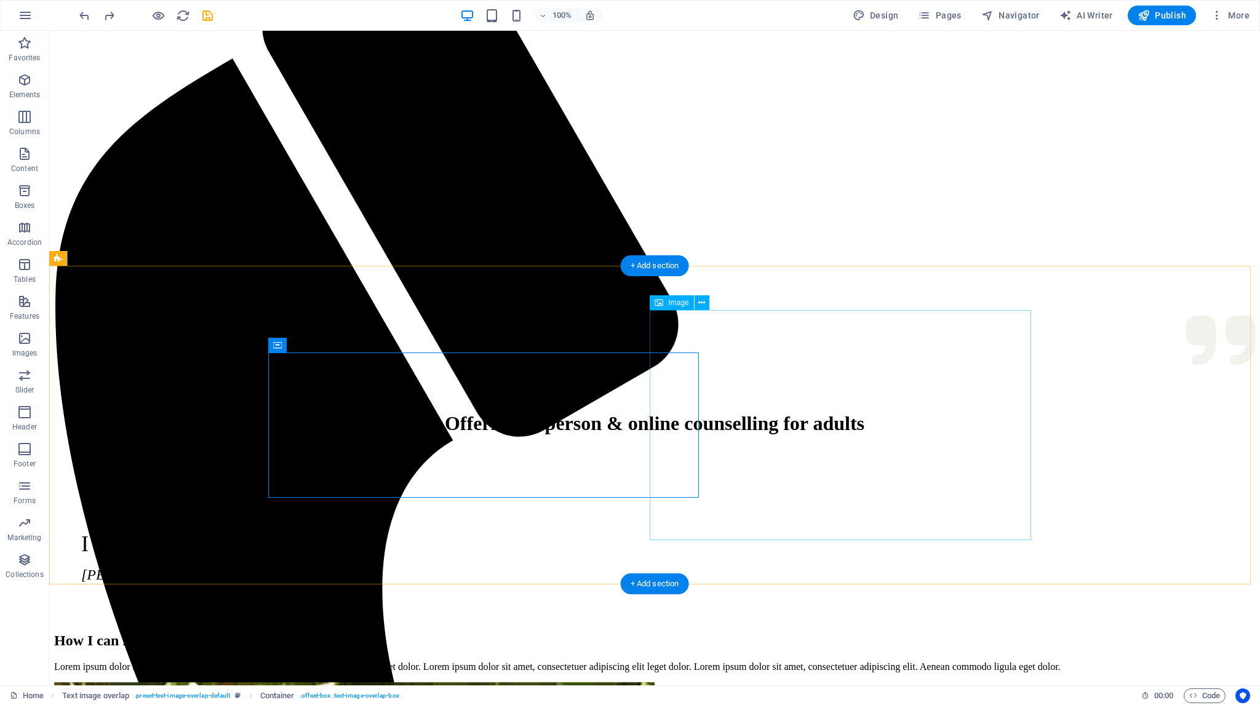
click at [705, 303] on button at bounding box center [701, 302] width 15 height 15
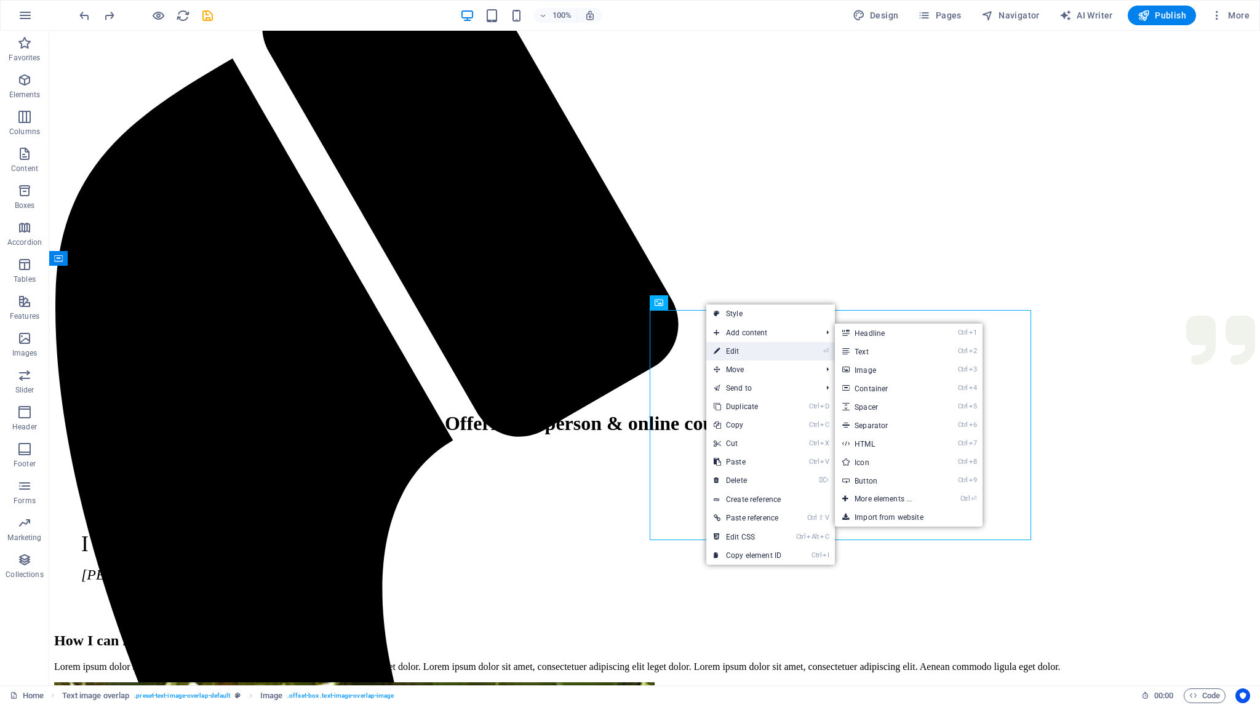
click at [723, 351] on link "⏎ Edit" at bounding box center [747, 351] width 82 height 18
select select "%"
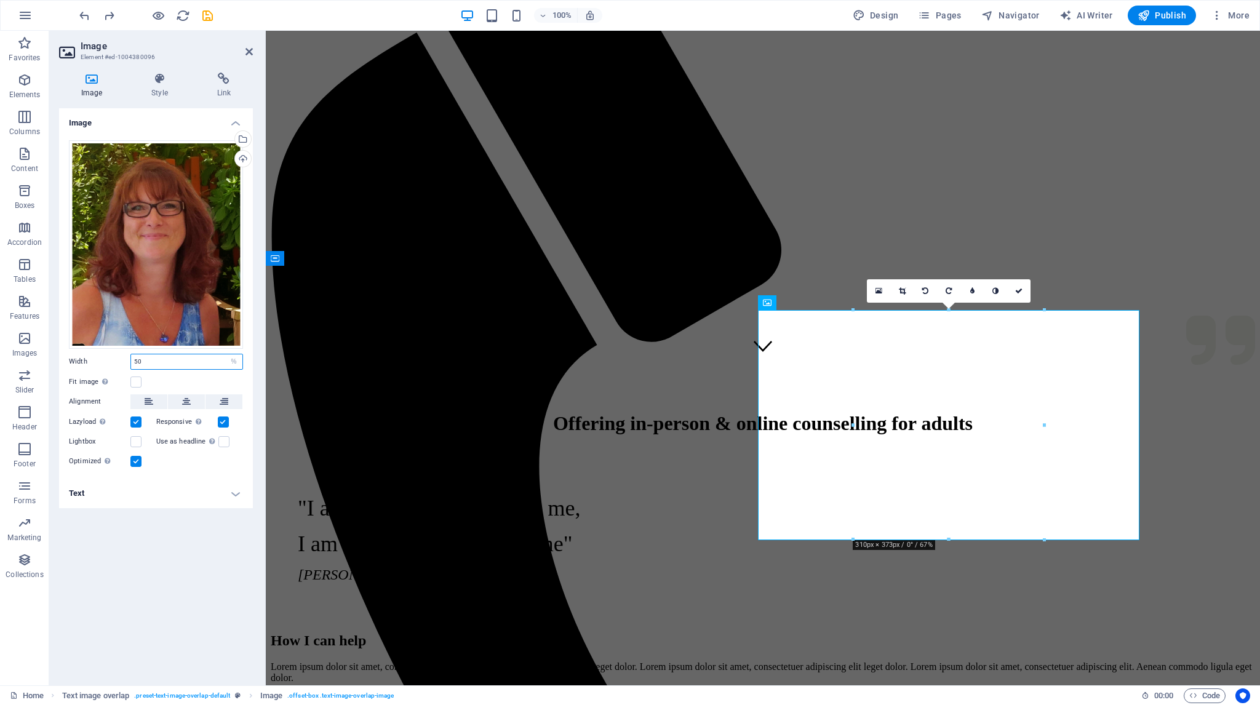
click at [133, 362] on input "50" at bounding box center [186, 361] width 111 height 15
drag, startPoint x: 145, startPoint y: 364, endPoint x: 130, endPoint y: 362, distance: 14.3
click at [130, 362] on div "50 Default auto px rem % em vh vw" at bounding box center [186, 362] width 113 height 16
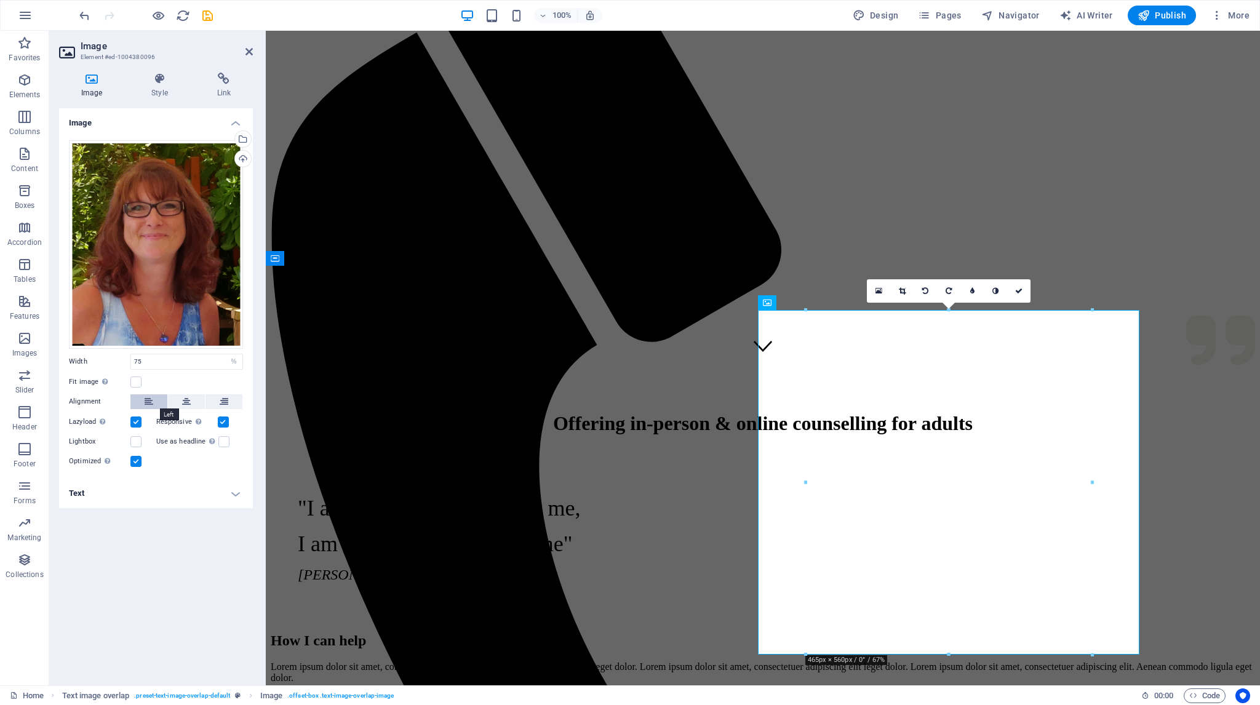
click at [145, 399] on icon at bounding box center [149, 401] width 9 height 15
click at [146, 362] on input "75" at bounding box center [186, 361] width 111 height 15
type input "70"
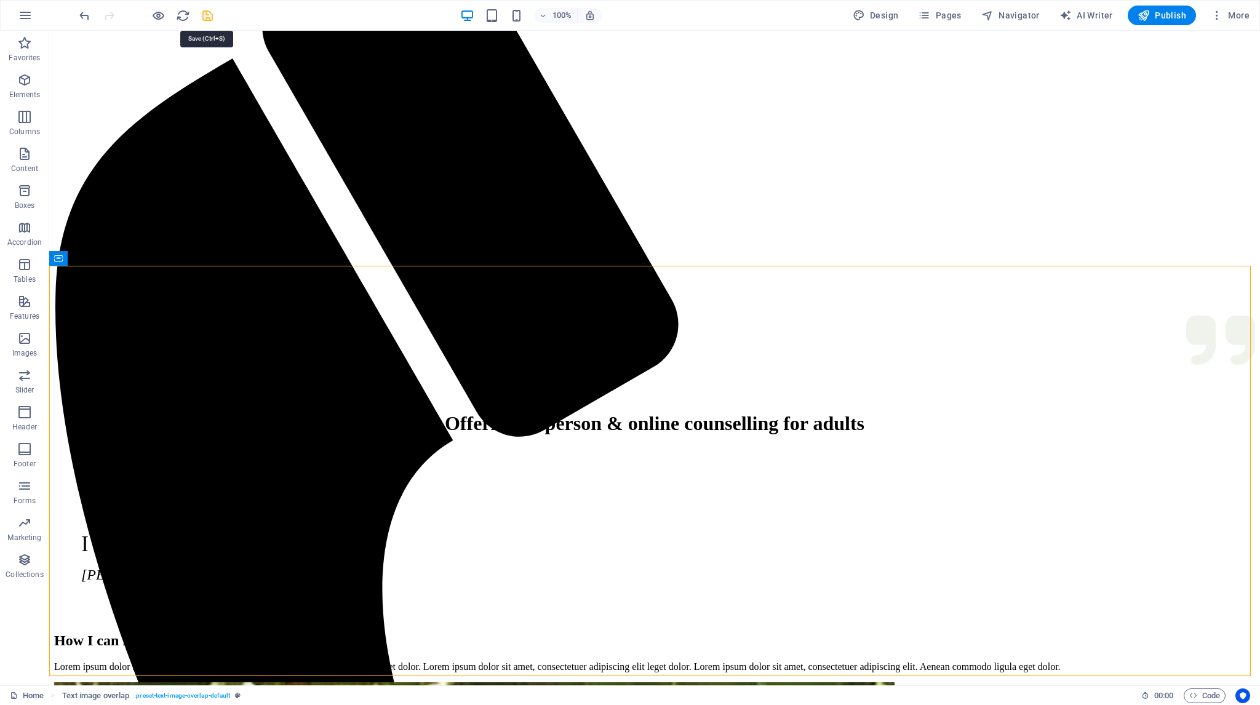
click at [206, 11] on icon "save" at bounding box center [207, 16] width 14 height 14
checkbox input "false"
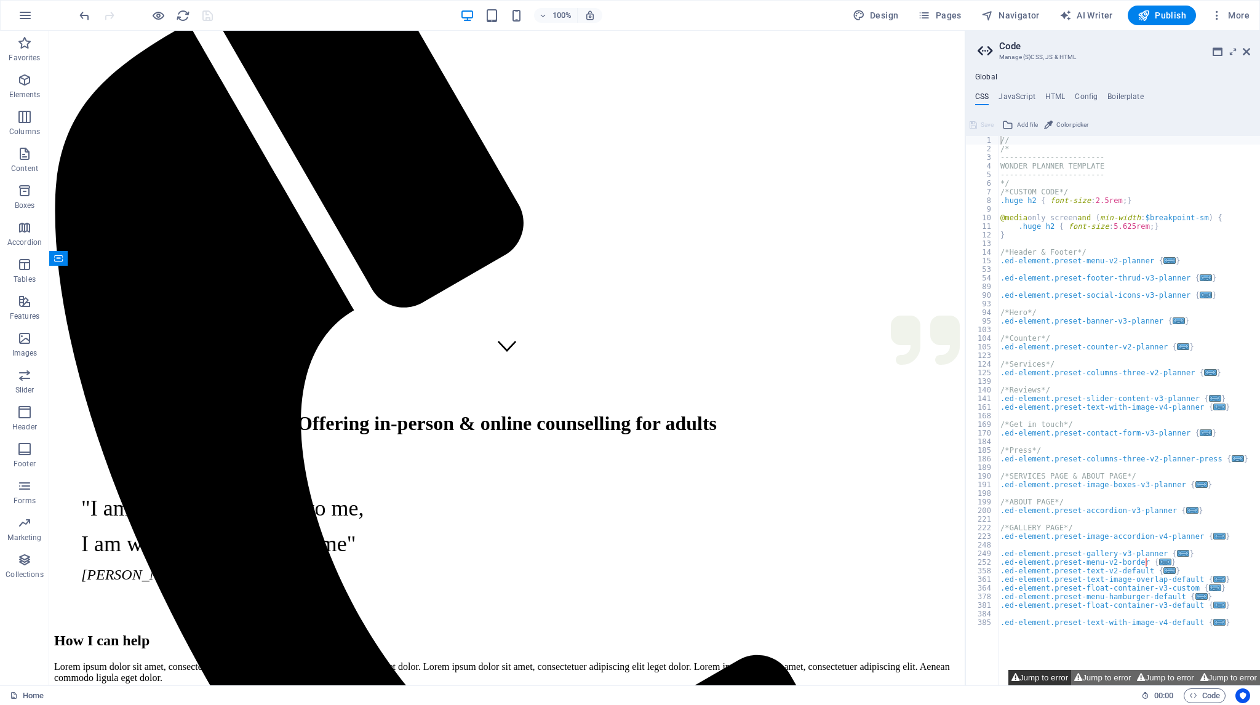
click at [1028, 679] on button "Jump to error" at bounding box center [1039, 677] width 63 height 15
type textarea "$menu-logo-width: default,"
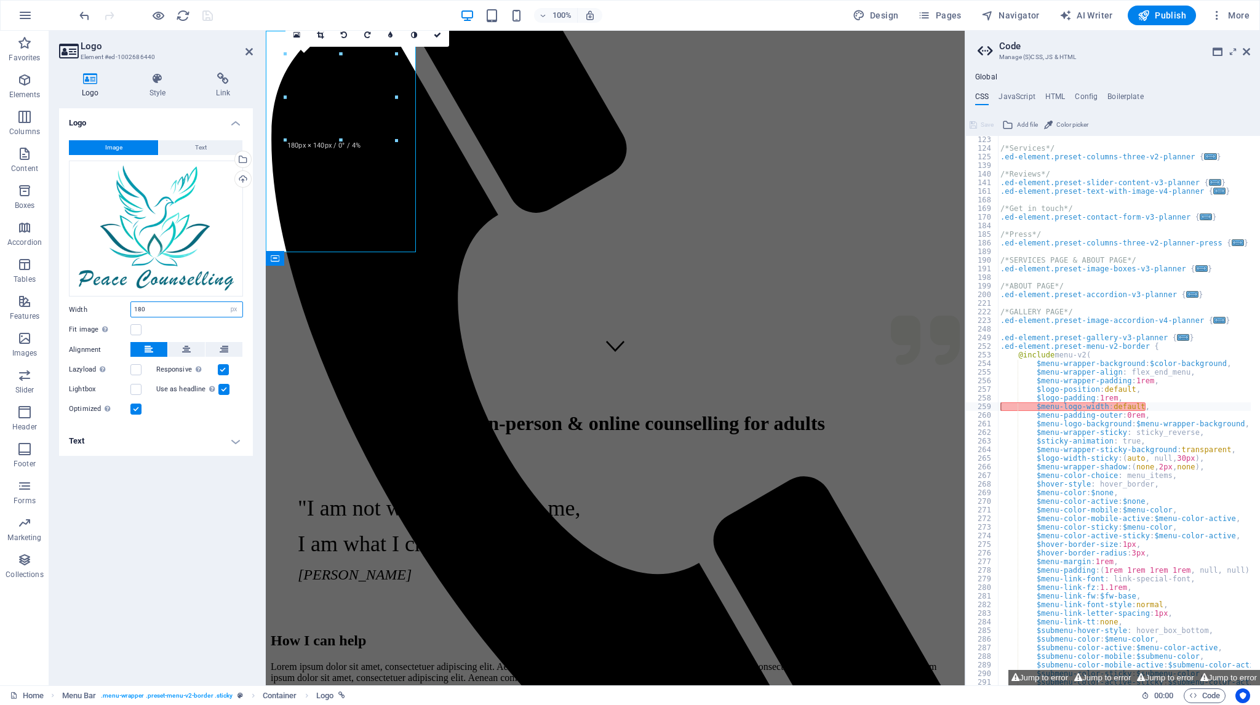
click at [178, 310] on input "180" at bounding box center [186, 309] width 111 height 15
click at [182, 311] on input "180" at bounding box center [186, 309] width 111 height 15
click at [232, 311] on select "Default auto px rem % em vh vw" at bounding box center [233, 309] width 17 height 15
select select "default"
click at [225, 302] on select "Default auto px rem % em vh vw" at bounding box center [233, 309] width 17 height 15
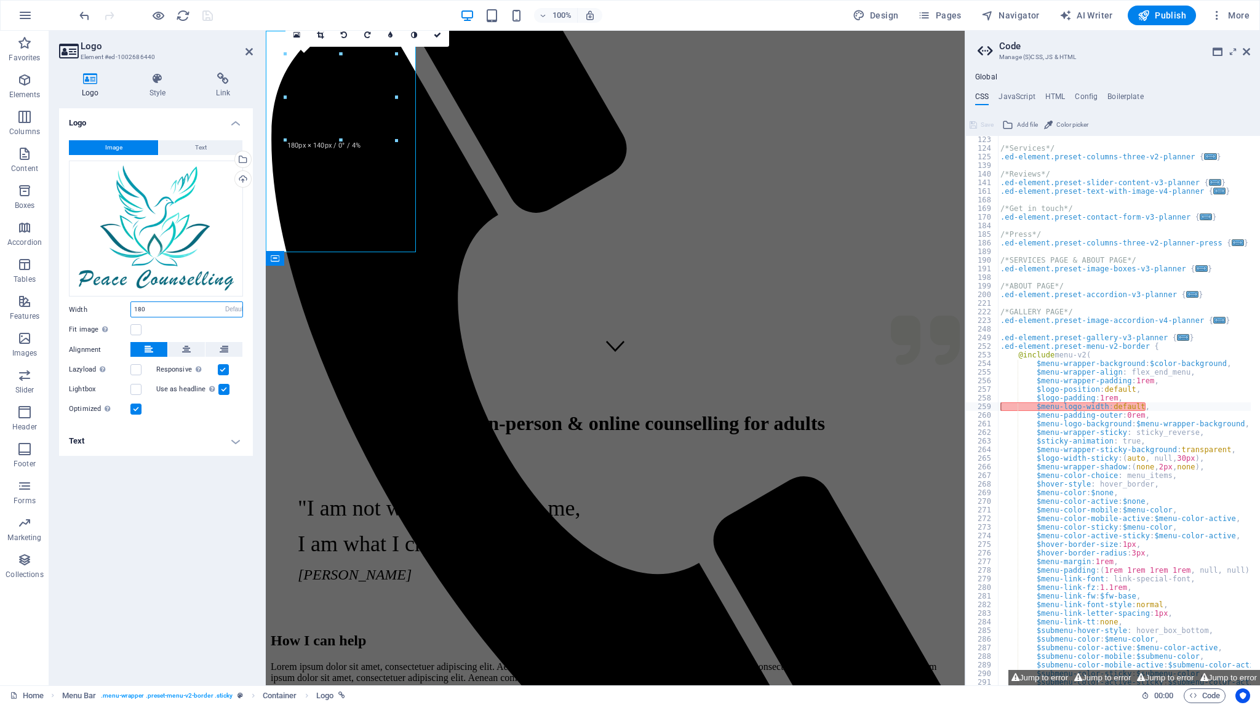
select select "DISABLED_OPTION_VALUE"
click at [81, 316] on div "Width Default auto px rem % em vh vw" at bounding box center [156, 309] width 174 height 16
click at [175, 419] on div "Image Text Drag files here, click to choose files or select files from Files or…" at bounding box center [156, 278] width 194 height 296
click at [248, 50] on icon at bounding box center [248, 52] width 7 height 10
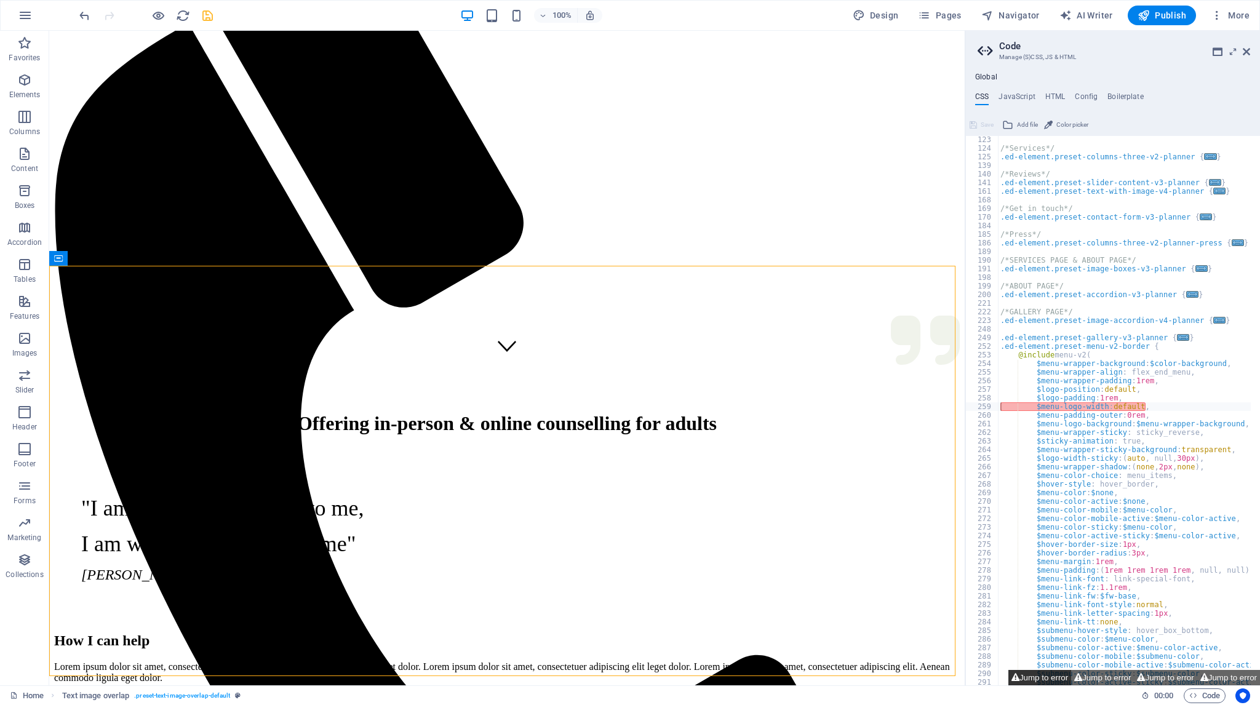
click at [1040, 675] on button "Jump to error" at bounding box center [1039, 677] width 63 height 15
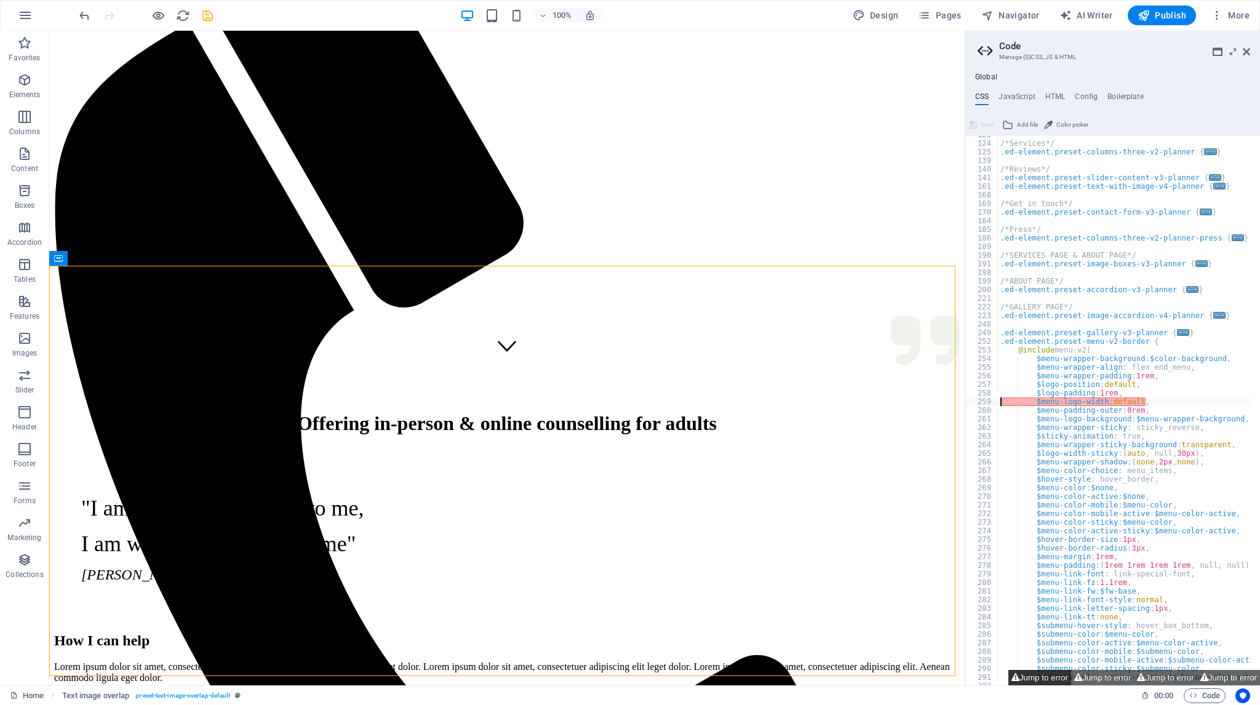
scroll to position [221, 0]
click at [1080, 674] on button "Jump to error" at bounding box center [1102, 677] width 63 height 15
click at [1151, 673] on button "Jump to error" at bounding box center [1164, 677] width 63 height 15
click at [1218, 672] on button "Jump to error" at bounding box center [1228, 677] width 63 height 15
click at [1044, 678] on button "Jump to error" at bounding box center [1039, 677] width 63 height 15
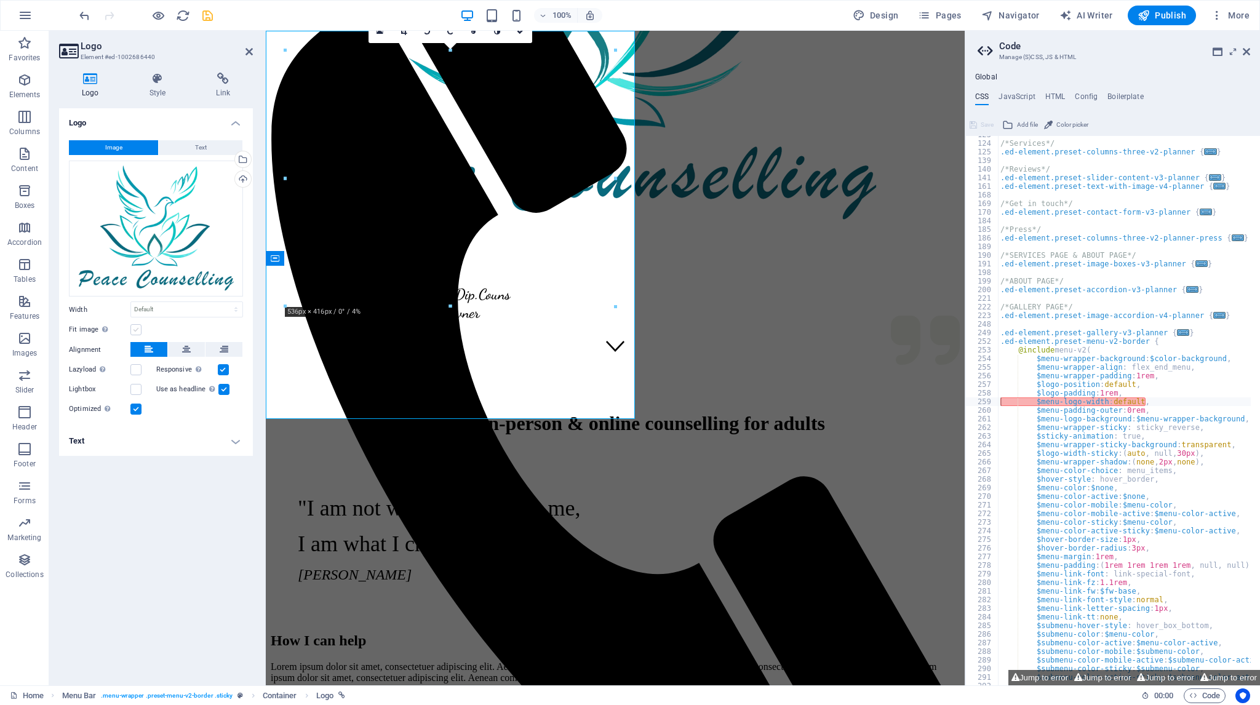
click at [137, 331] on label at bounding box center [135, 329] width 11 height 11
click at [0, 0] on input "Fit image Automatically fit image to a fixed width and height" at bounding box center [0, 0] width 0 height 0
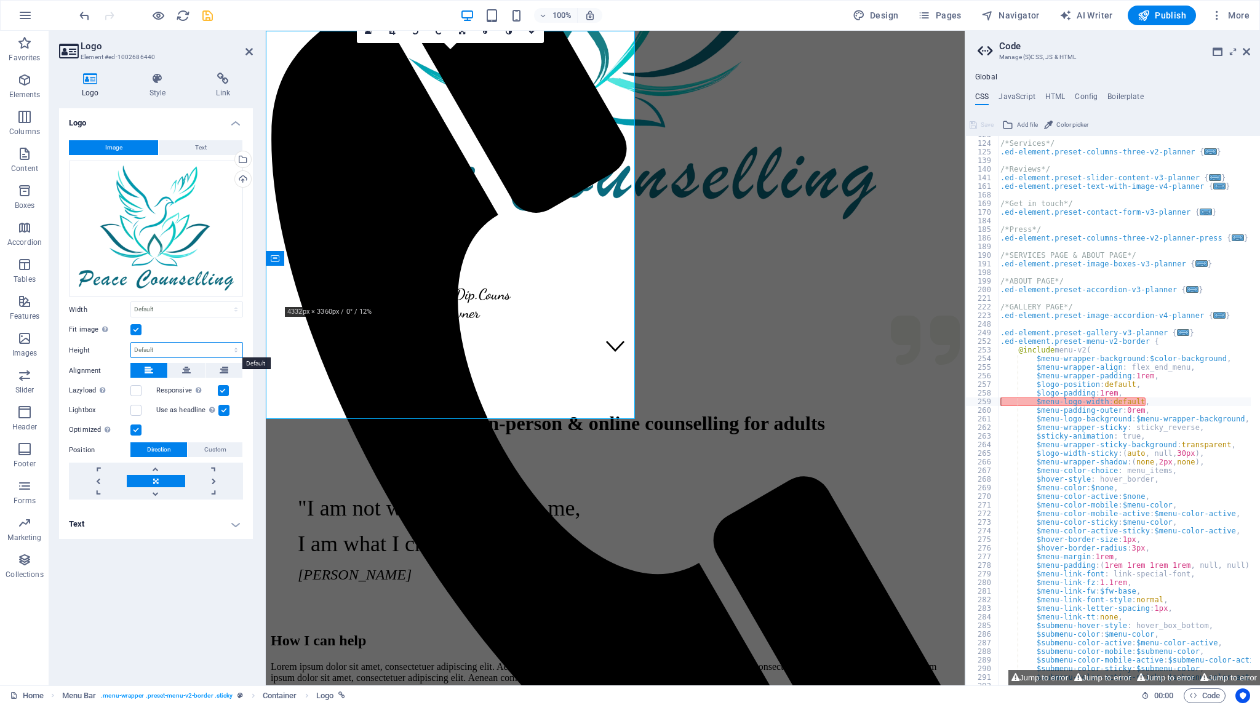
click at [237, 351] on select "Default auto px" at bounding box center [186, 350] width 111 height 15
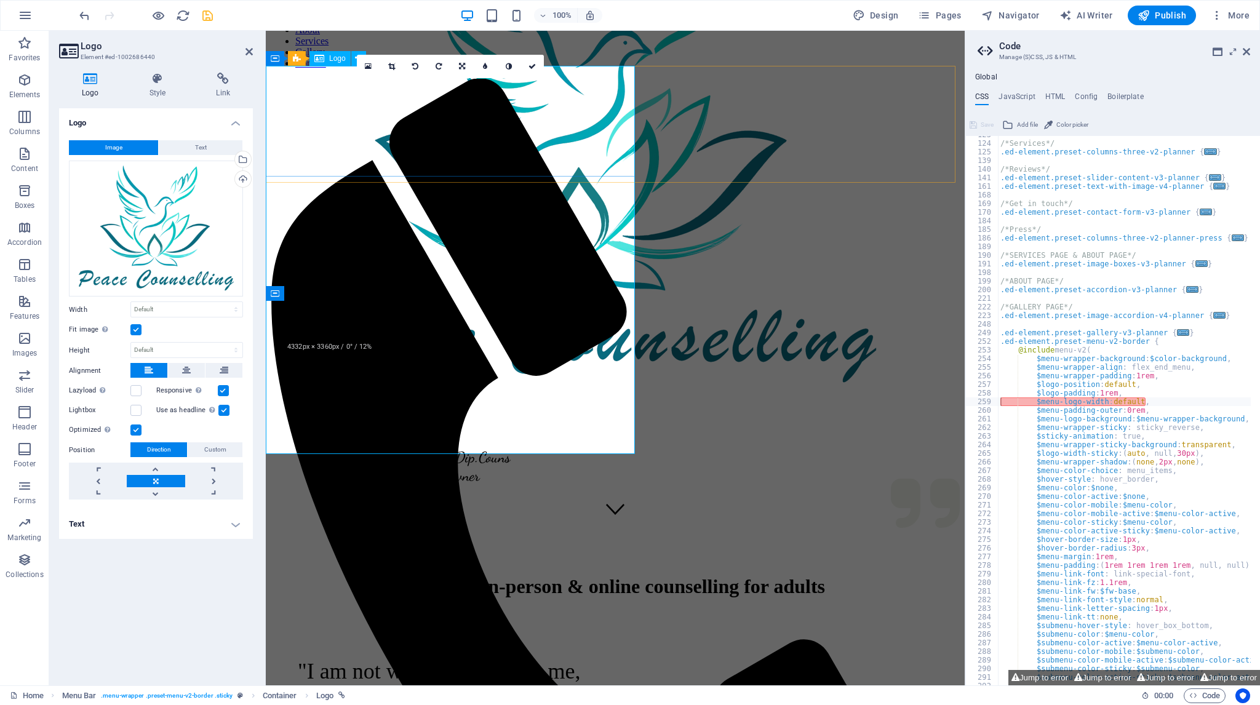
scroll to position [133, 0]
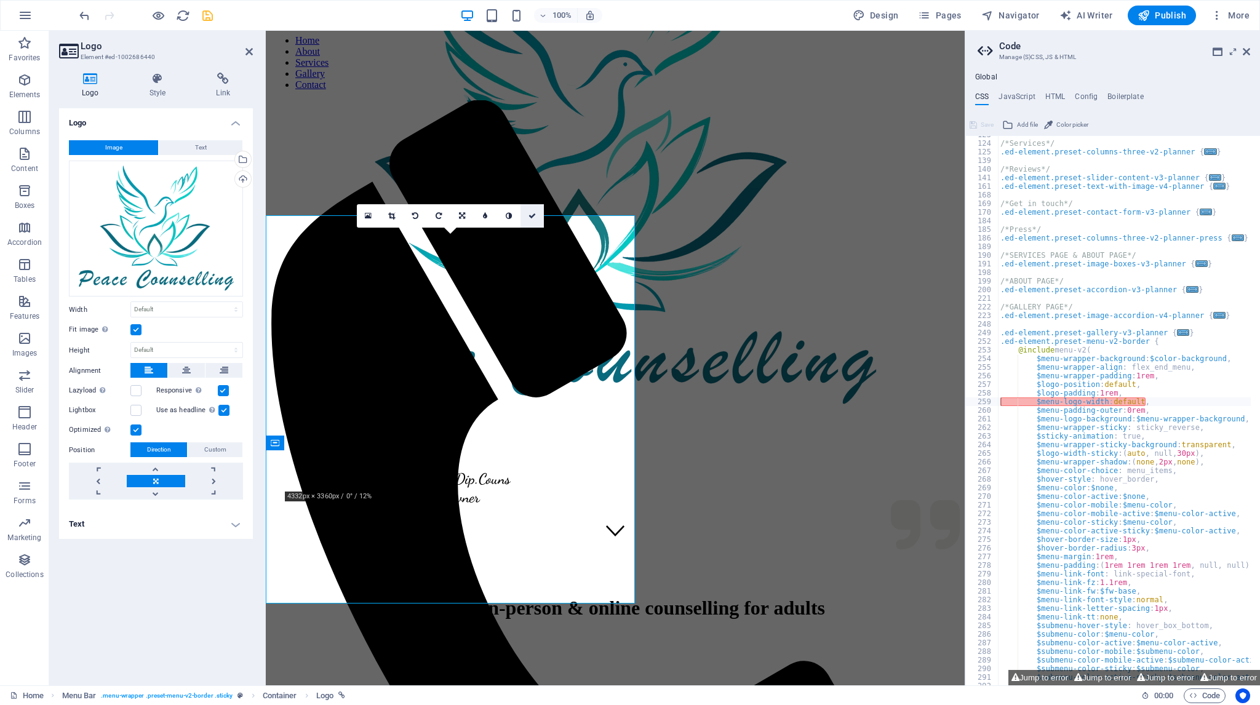
click at [534, 213] on icon at bounding box center [531, 215] width 7 height 7
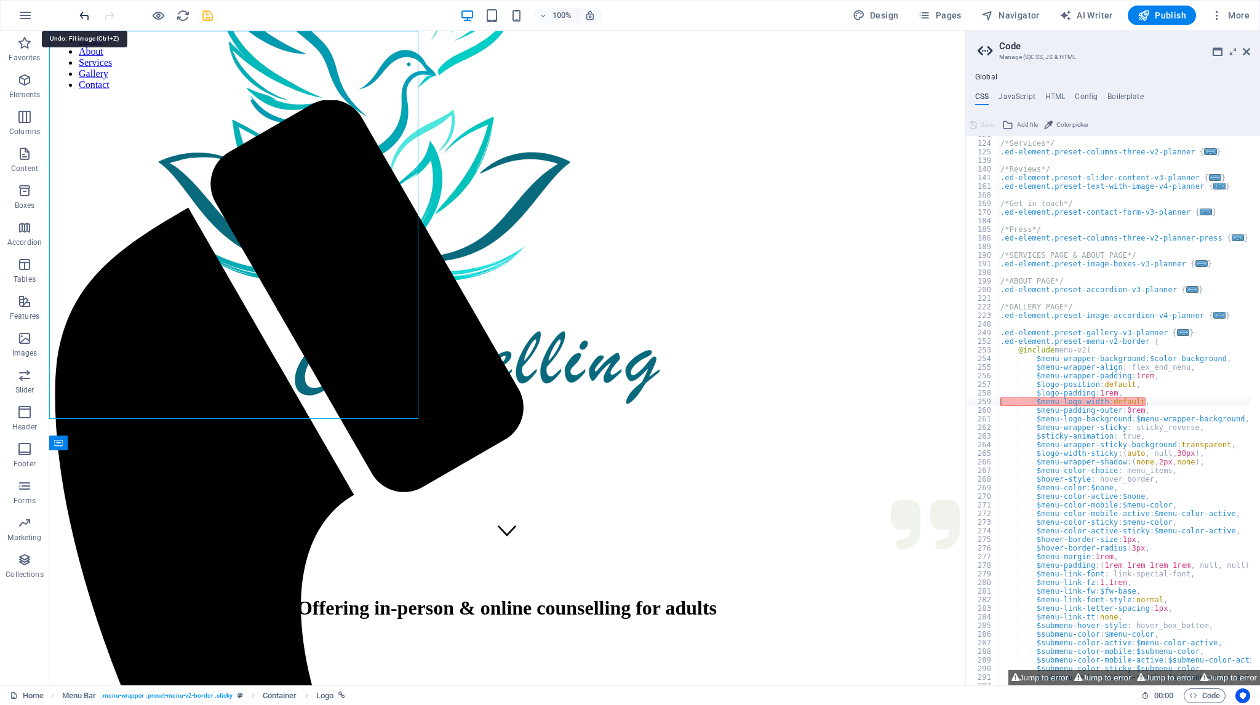
click at [84, 13] on icon "undo" at bounding box center [84, 16] width 14 height 14
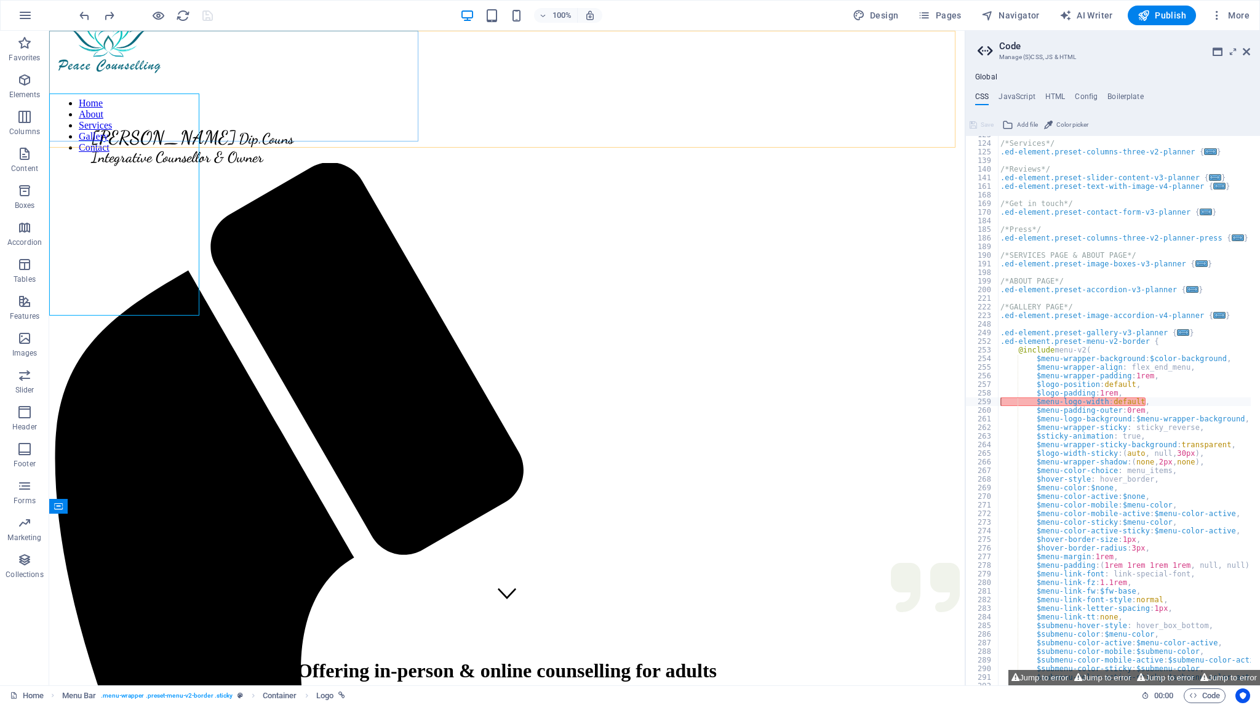
click at [121, 80] on div at bounding box center [238, 34] width 369 height 91
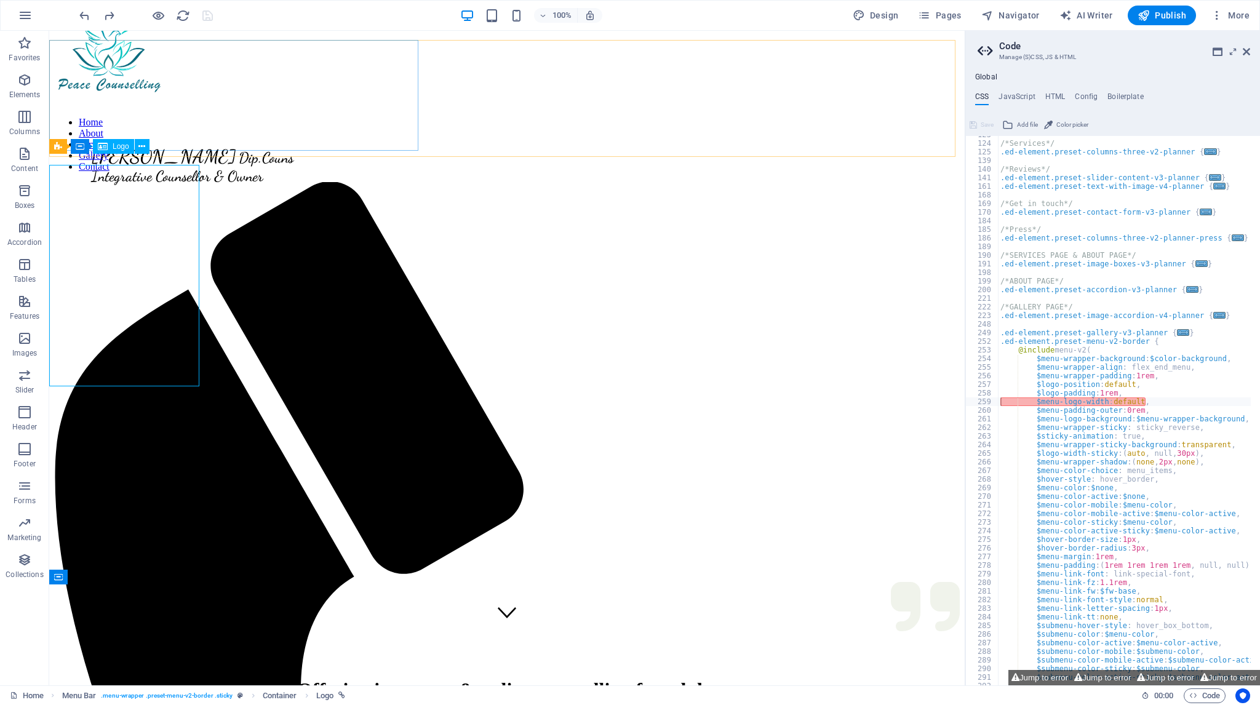
scroll to position [0, 0]
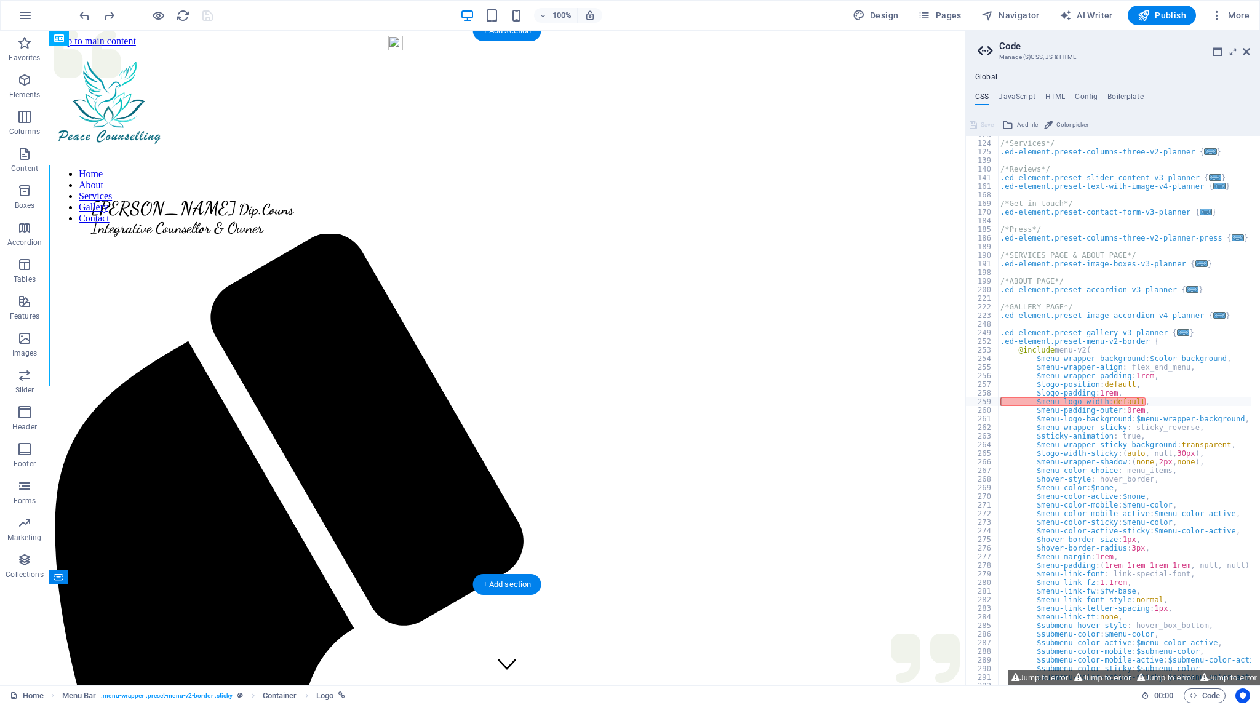
click at [98, 164] on figure at bounding box center [506, 164] width 905 height 0
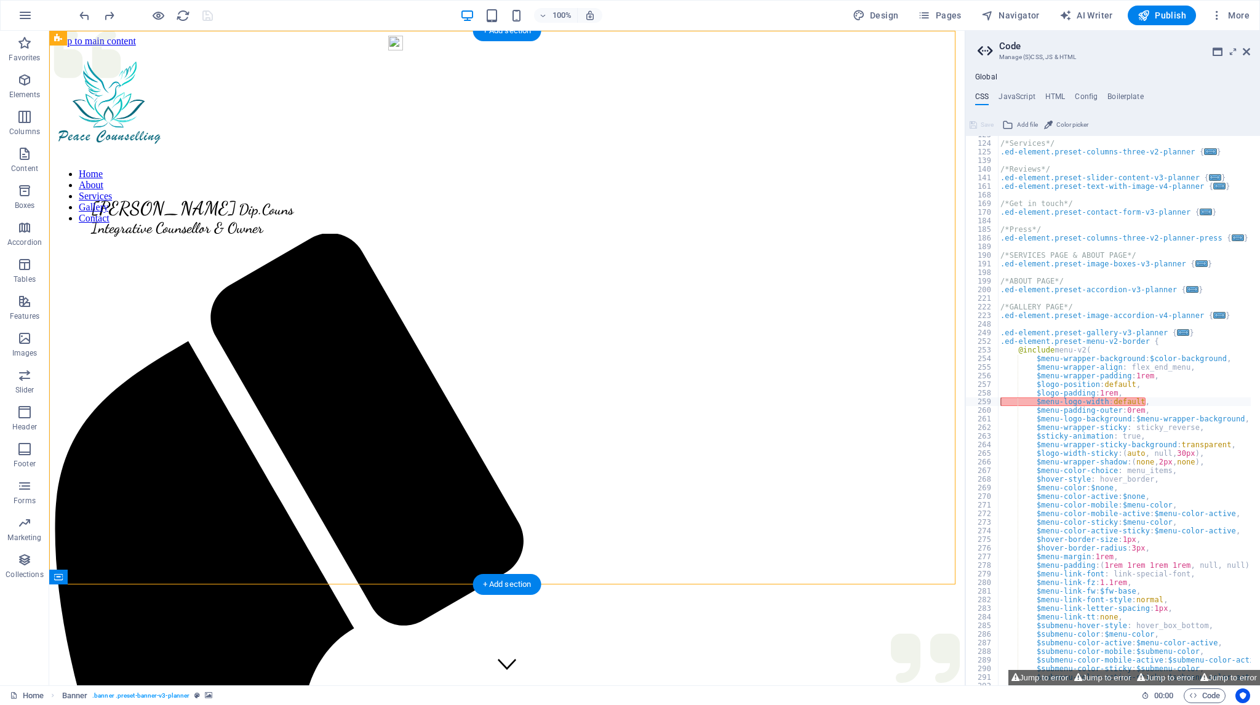
click at [98, 164] on figure at bounding box center [506, 164] width 905 height 0
click at [98, 151] on div at bounding box center [238, 105] width 369 height 91
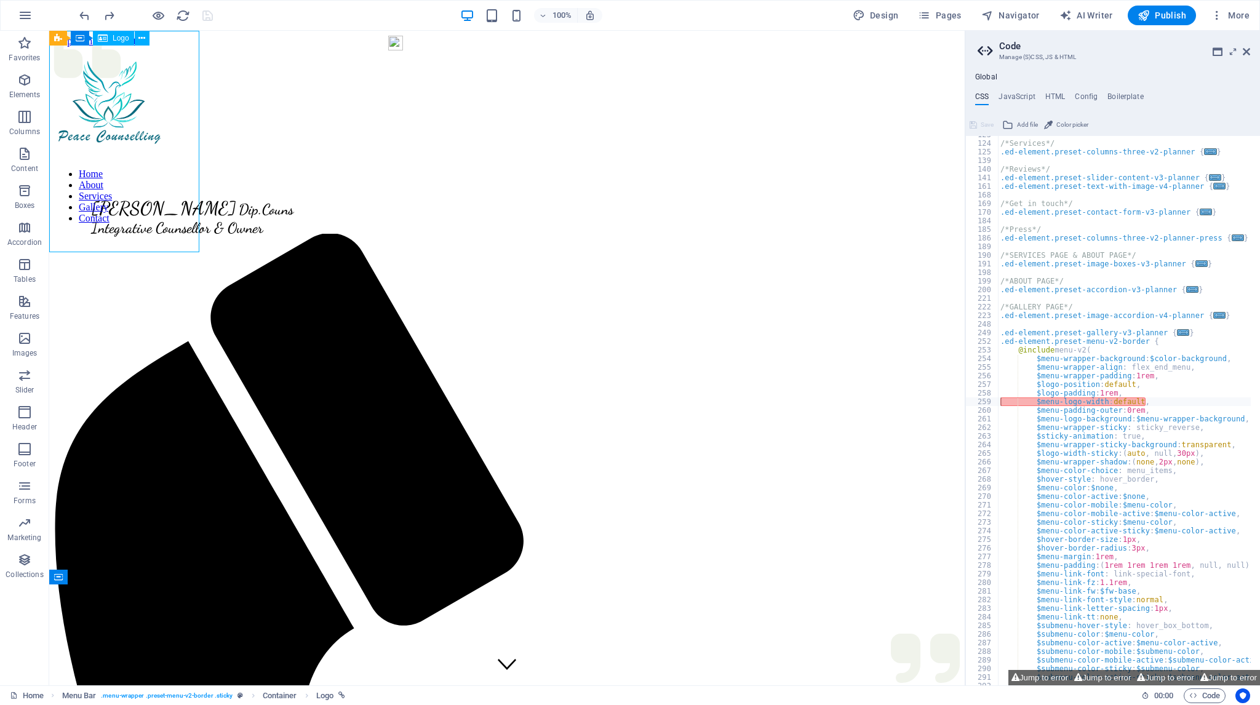
click at [185, 151] on div at bounding box center [238, 105] width 369 height 91
click at [89, 151] on div at bounding box center [238, 105] width 369 height 91
click at [125, 93] on div at bounding box center [238, 105] width 369 height 91
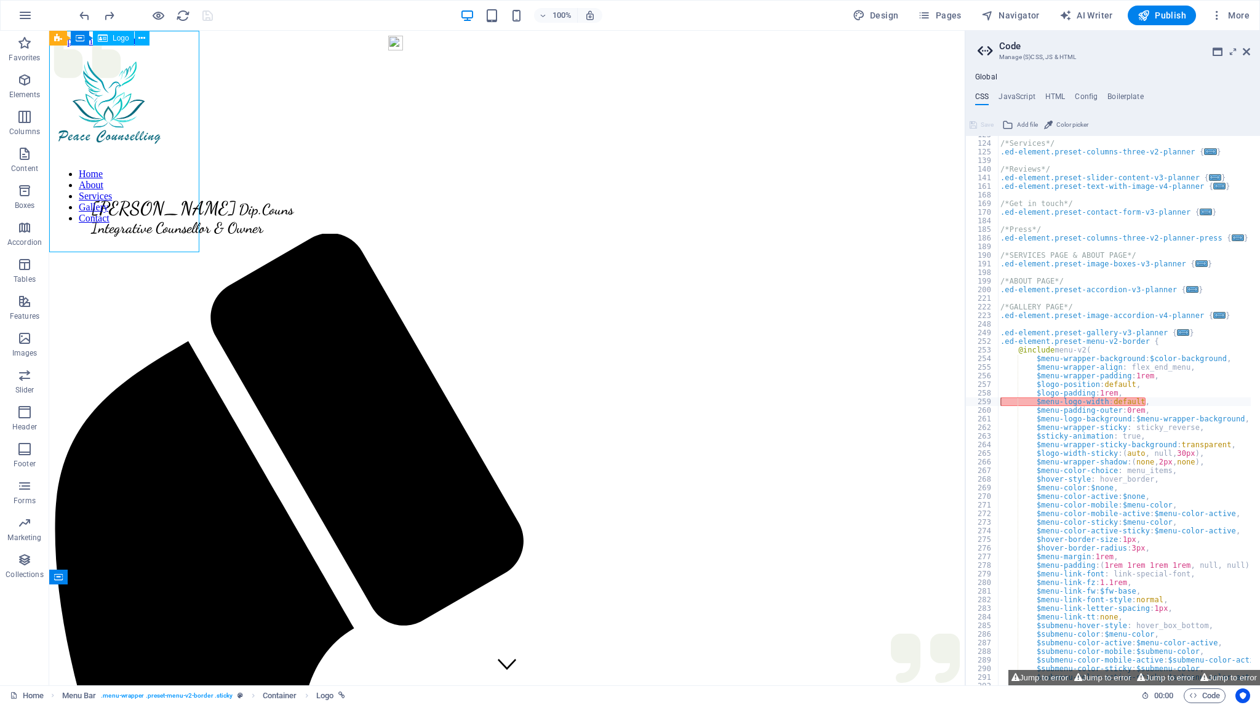
select select "px"
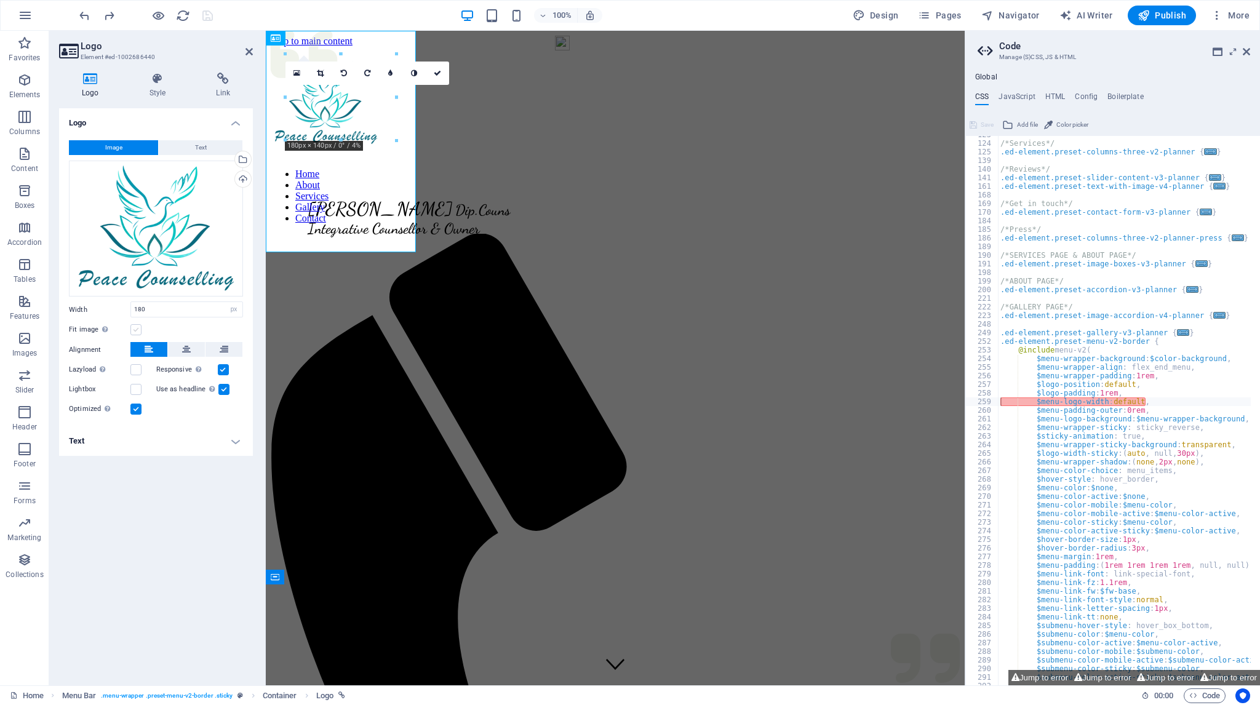
click at [137, 327] on label at bounding box center [135, 329] width 11 height 11
click at [0, 0] on input "Fit image Automatically fit image to a fixed width and height" at bounding box center [0, 0] width 0 height 0
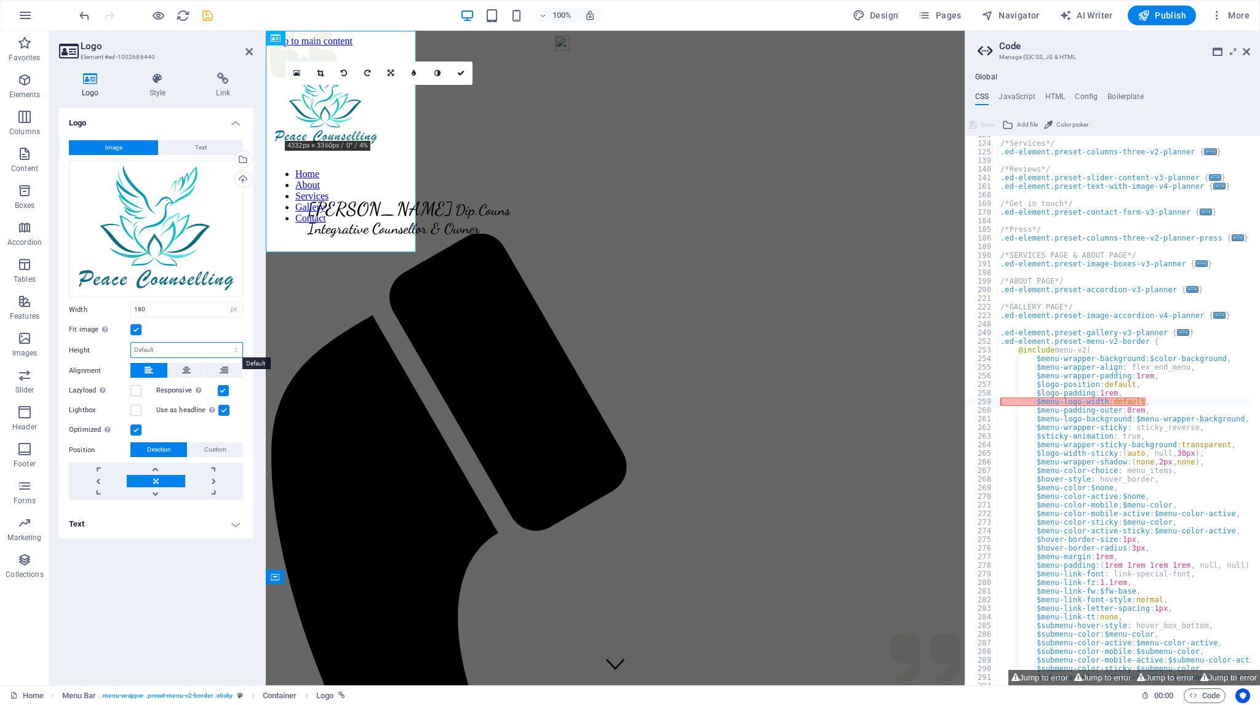
click at [162, 351] on select "Default auto px" at bounding box center [186, 350] width 111 height 15
select select "px"
click at [225, 343] on select "Default auto px" at bounding box center [186, 350] width 111 height 15
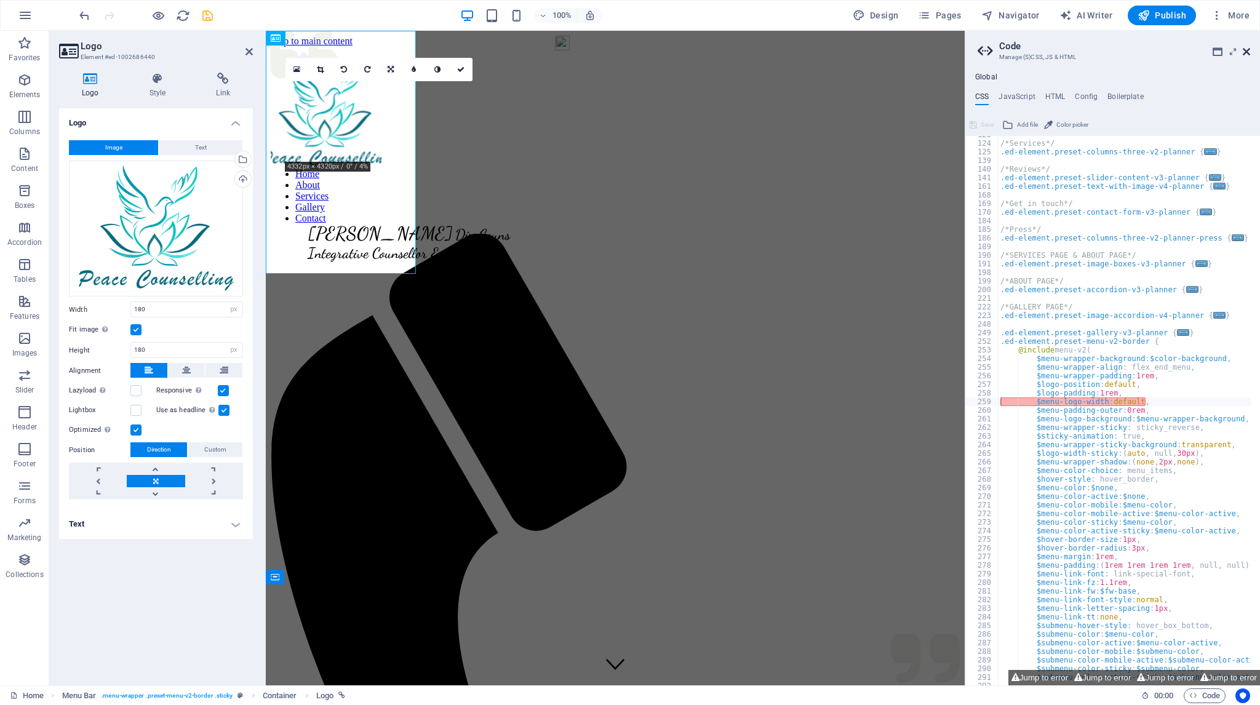
click at [1246, 51] on icon at bounding box center [1245, 52] width 7 height 10
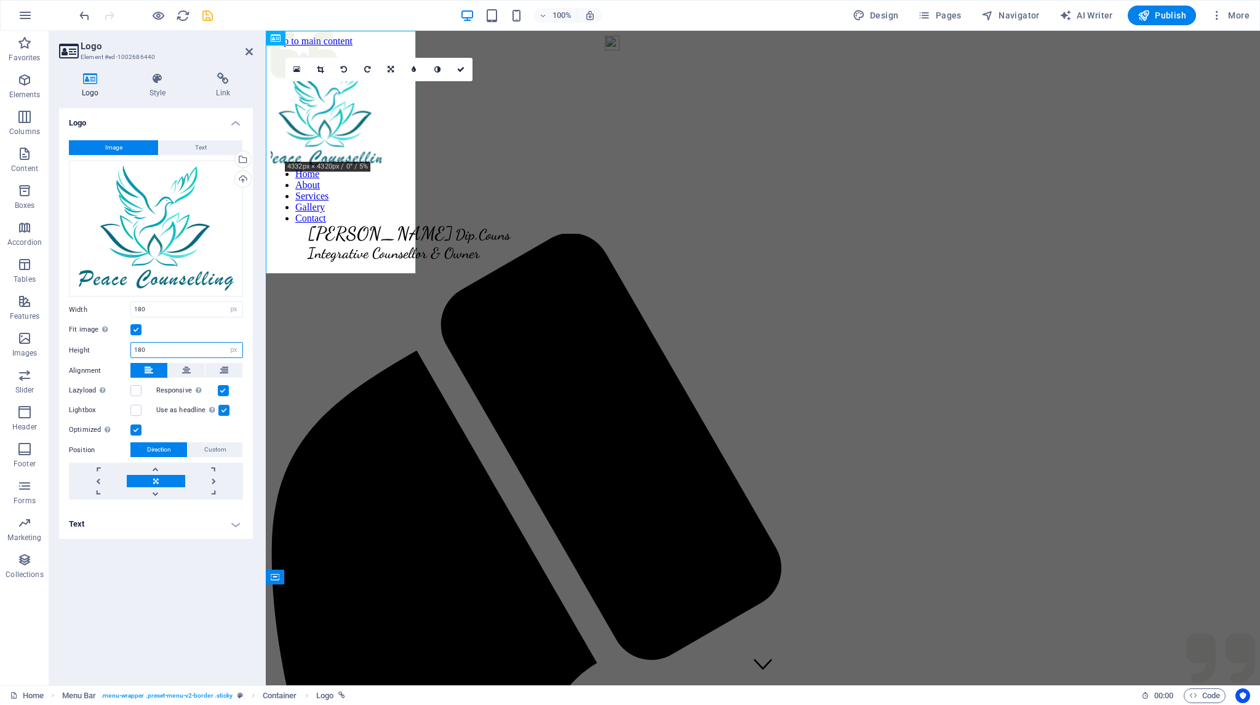
drag, startPoint x: 150, startPoint y: 349, endPoint x: 114, endPoint y: 352, distance: 36.5
click at [114, 352] on div "Height 180 Default auto px" at bounding box center [156, 350] width 174 height 16
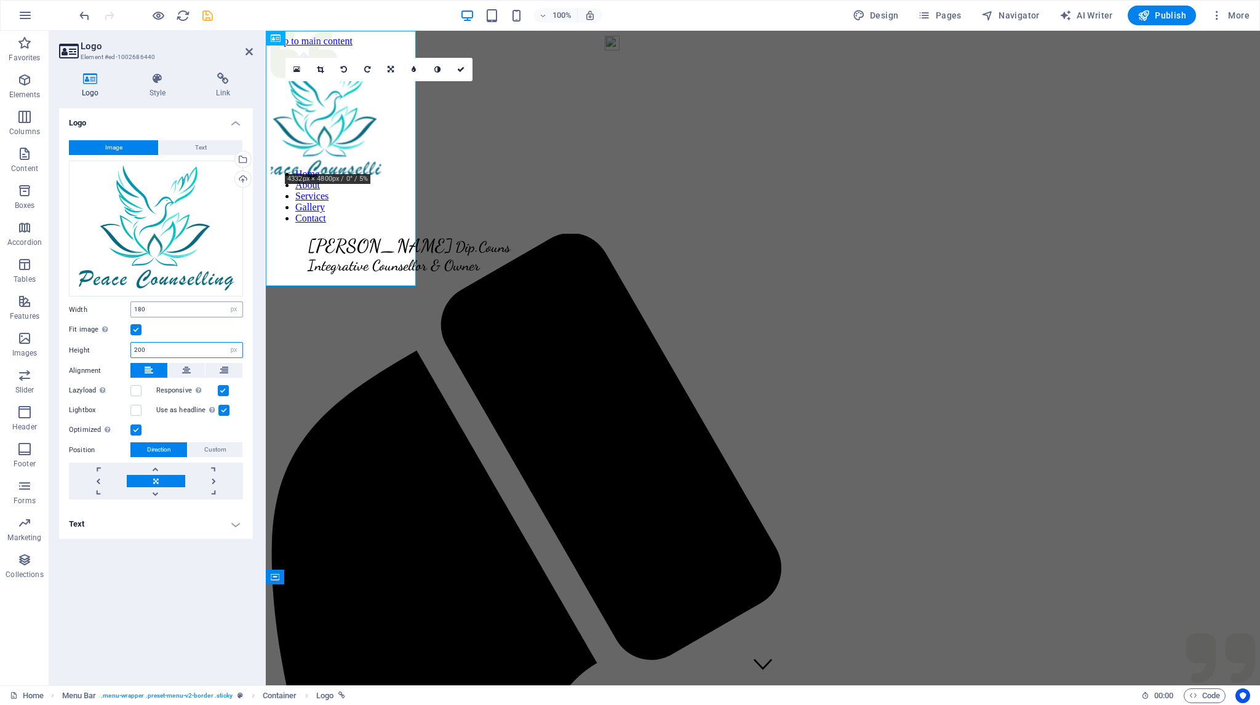
type input "200"
click at [166, 305] on input "180" at bounding box center [186, 309] width 111 height 15
drag, startPoint x: 166, startPoint y: 305, endPoint x: 111, endPoint y: 311, distance: 55.6
click at [111, 311] on div "Width 180 Default auto px rem % em vh vw" at bounding box center [156, 309] width 174 height 16
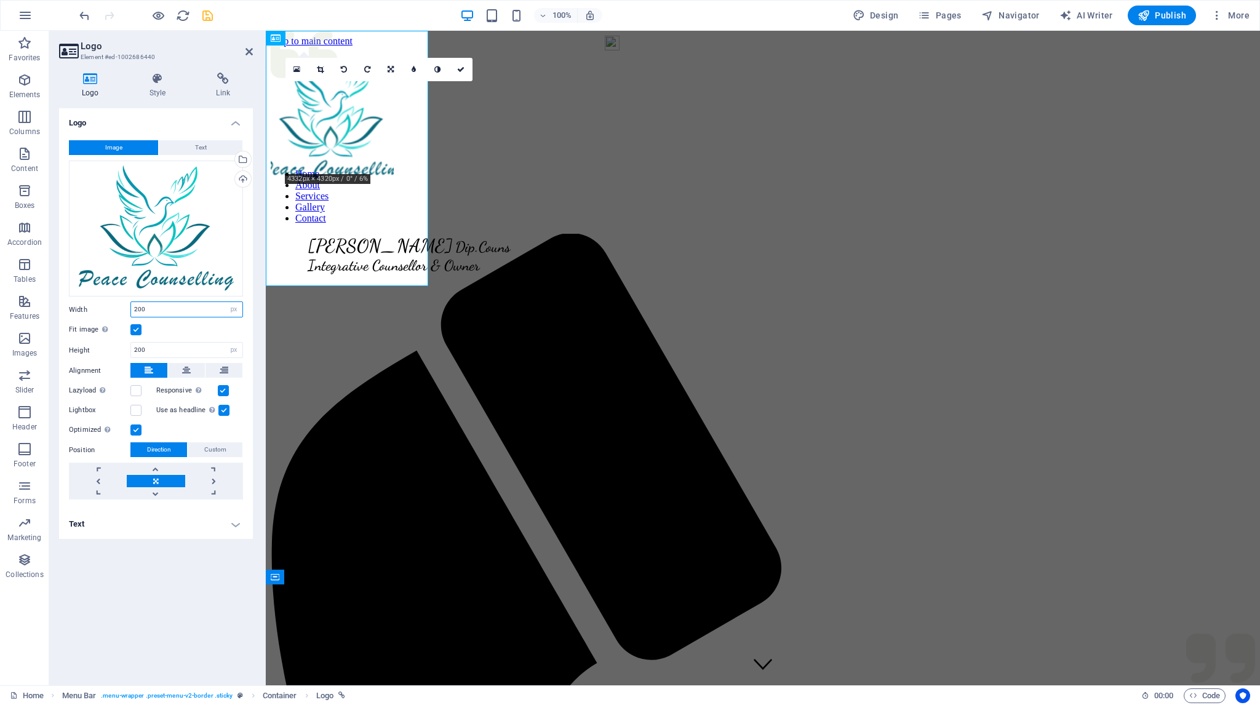
type input "200"
click at [193, 333] on div "Fit image Automatically fit image to a fixed width and height" at bounding box center [156, 329] width 174 height 15
click at [184, 370] on icon at bounding box center [186, 370] width 9 height 15
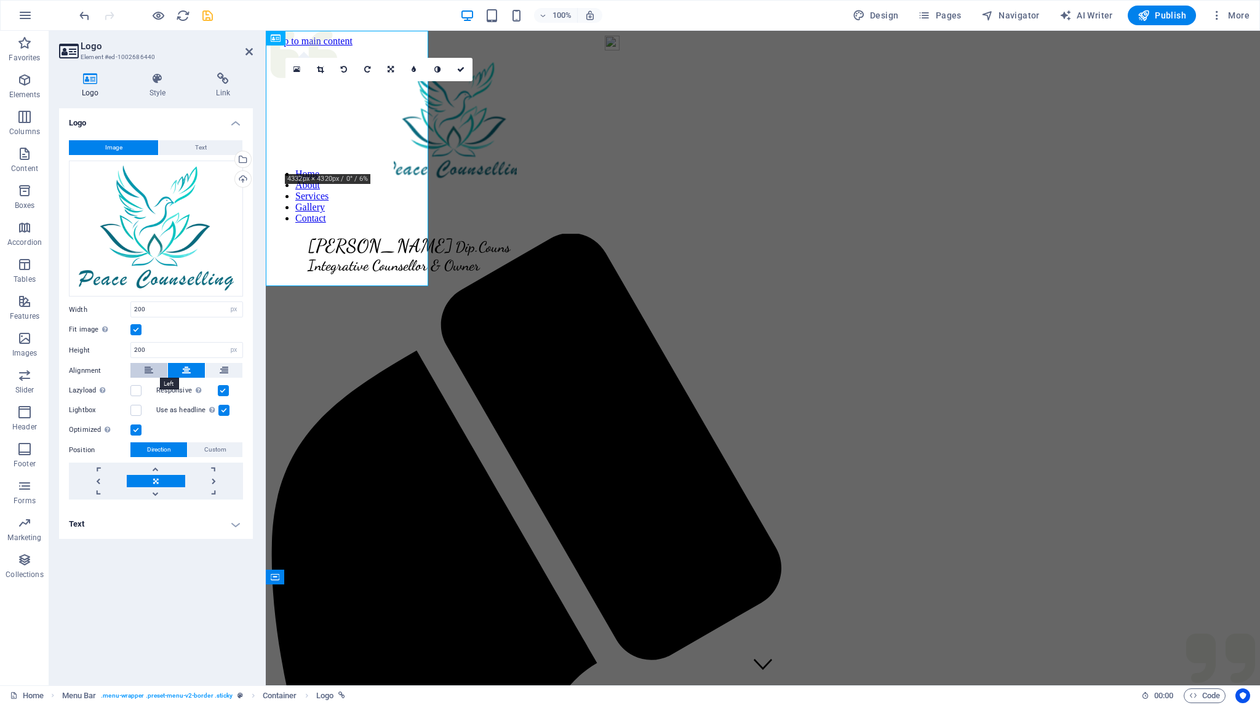
click at [148, 366] on icon at bounding box center [149, 370] width 9 height 15
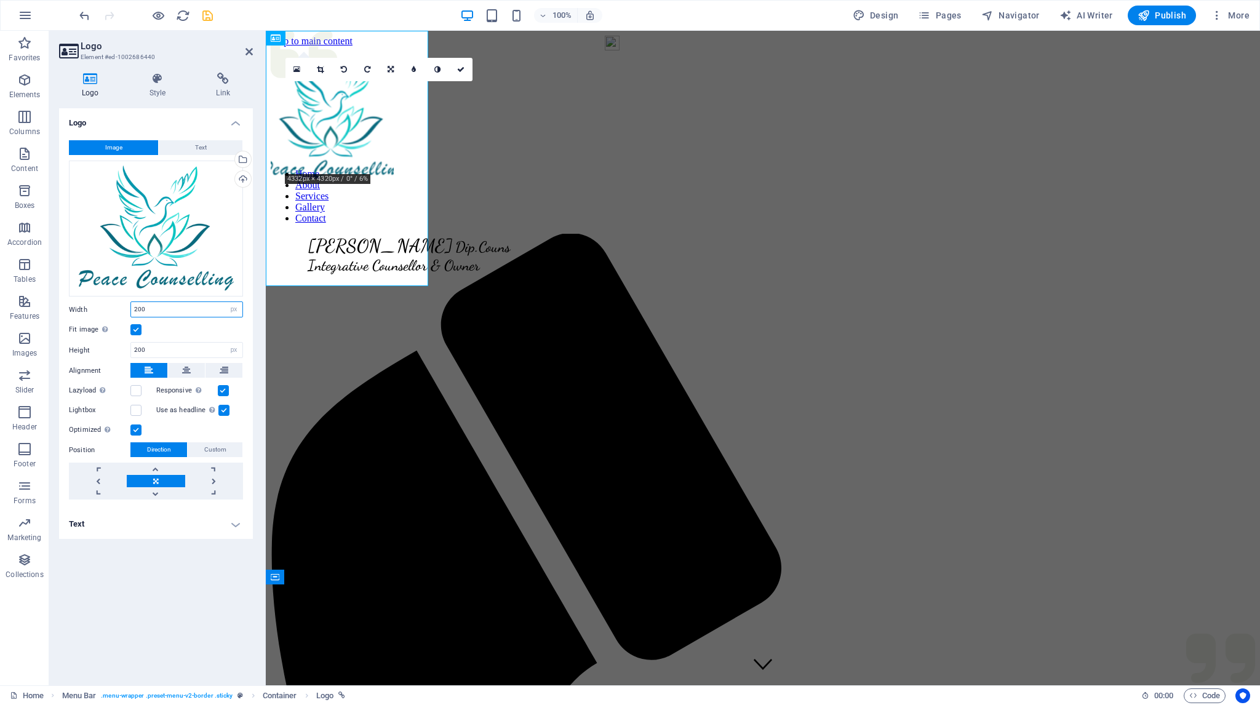
click at [176, 309] on input "200" at bounding box center [186, 309] width 111 height 15
click at [234, 309] on select "Default auto px rem % em vh vw" at bounding box center [233, 309] width 17 height 15
select select "default"
click at [225, 302] on select "Default auto px rem % em vh vw" at bounding box center [233, 309] width 17 height 15
select select "DISABLED_OPTION_VALUE"
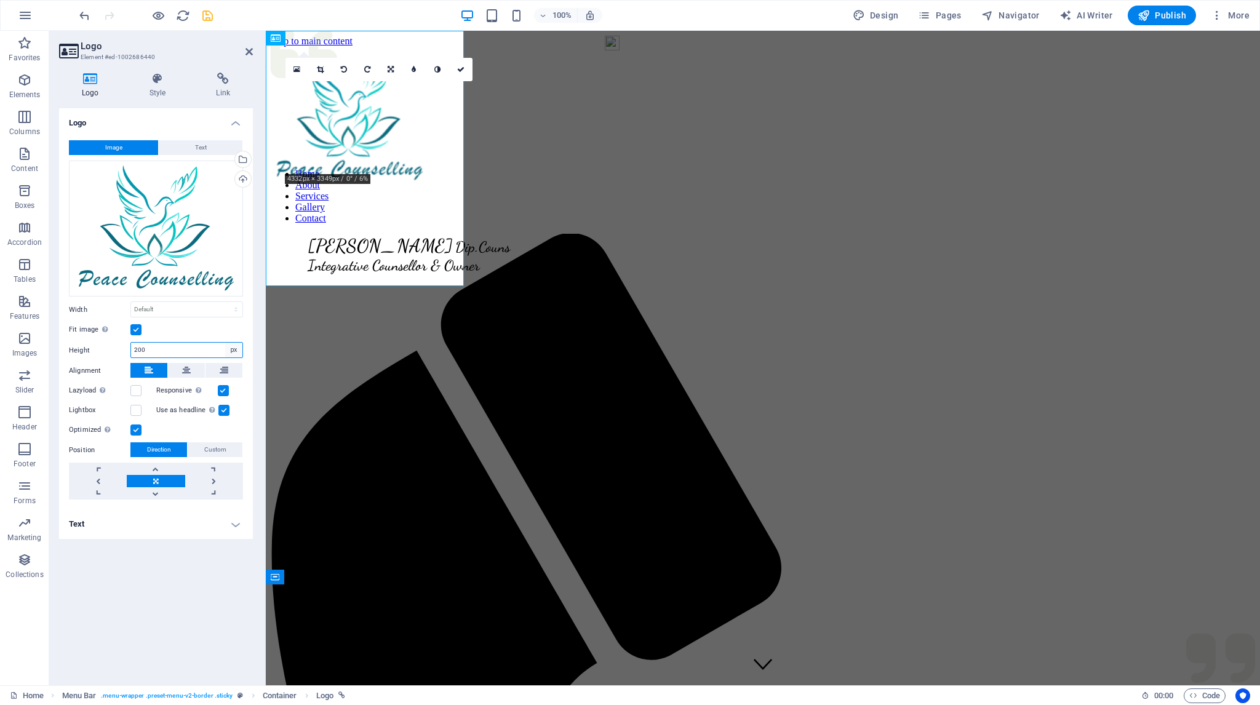
click at [233, 350] on select "Default auto px" at bounding box center [233, 350] width 17 height 15
select select "default"
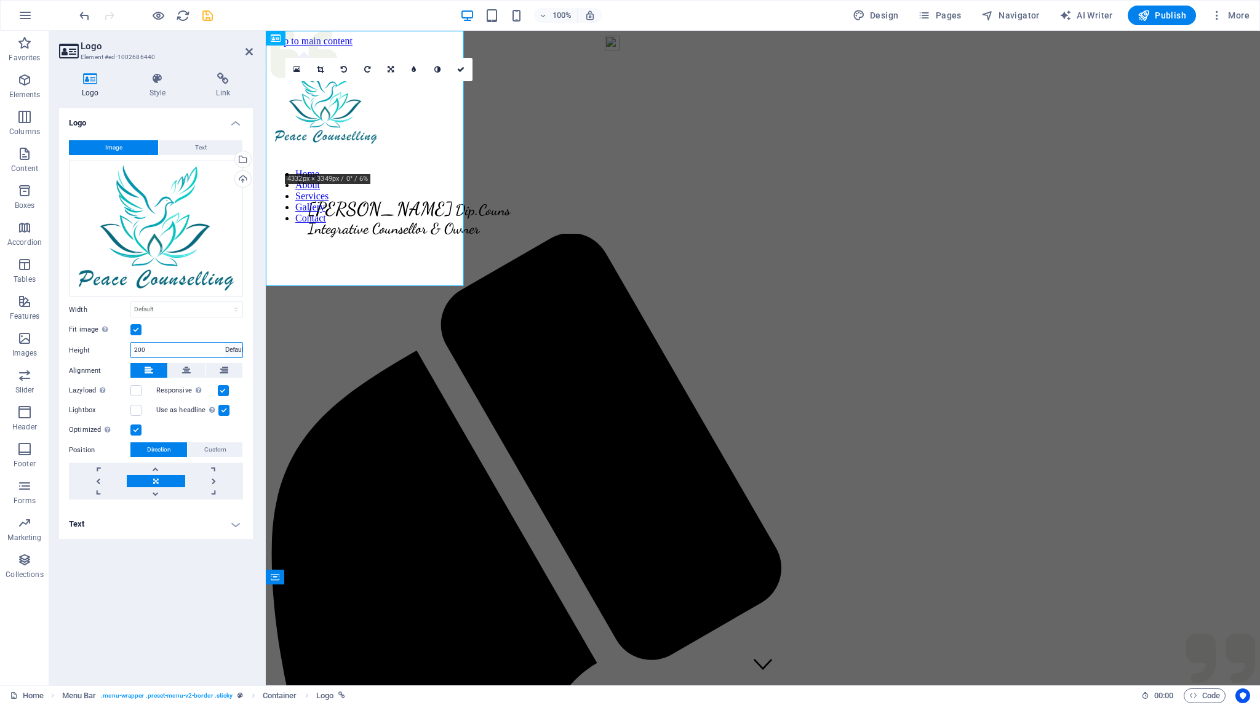
click at [225, 343] on select "Default auto px" at bounding box center [233, 350] width 17 height 15
select select "DISABLED_OPTION_VALUE"
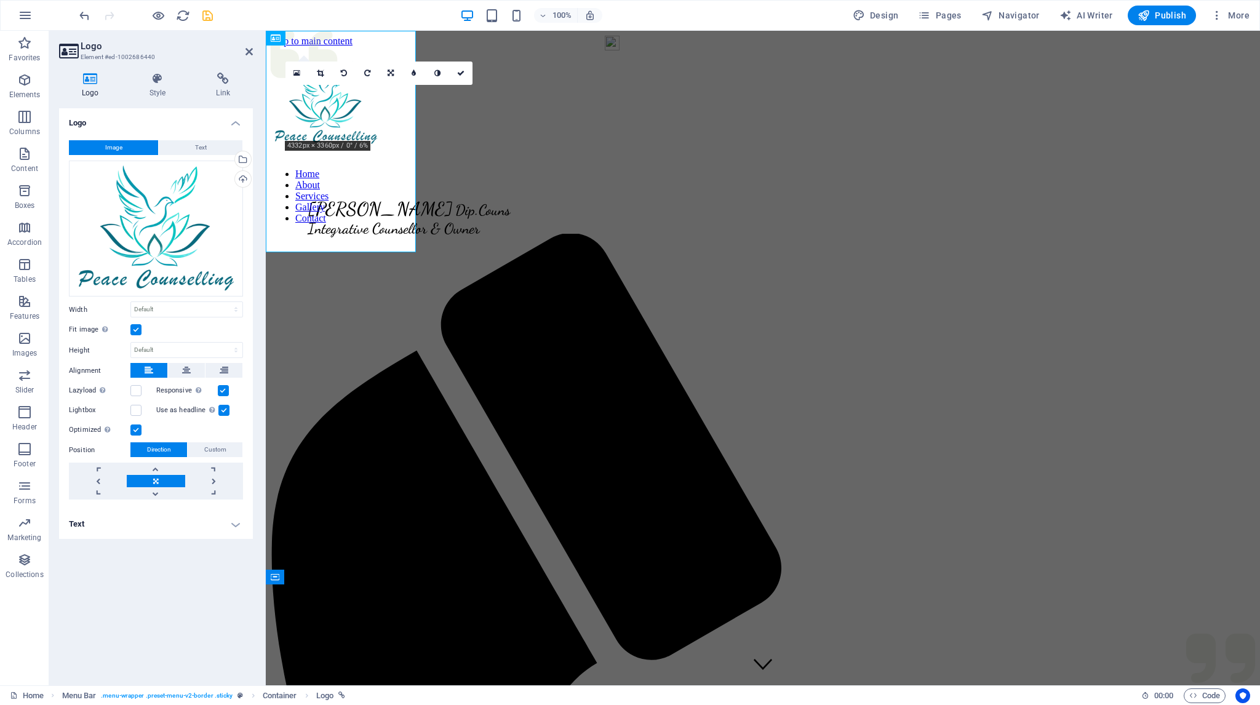
click at [138, 330] on label at bounding box center [135, 329] width 11 height 11
click at [0, 0] on input "Fit image Automatically fit image to a fixed width and height" at bounding box center [0, 0] width 0 height 0
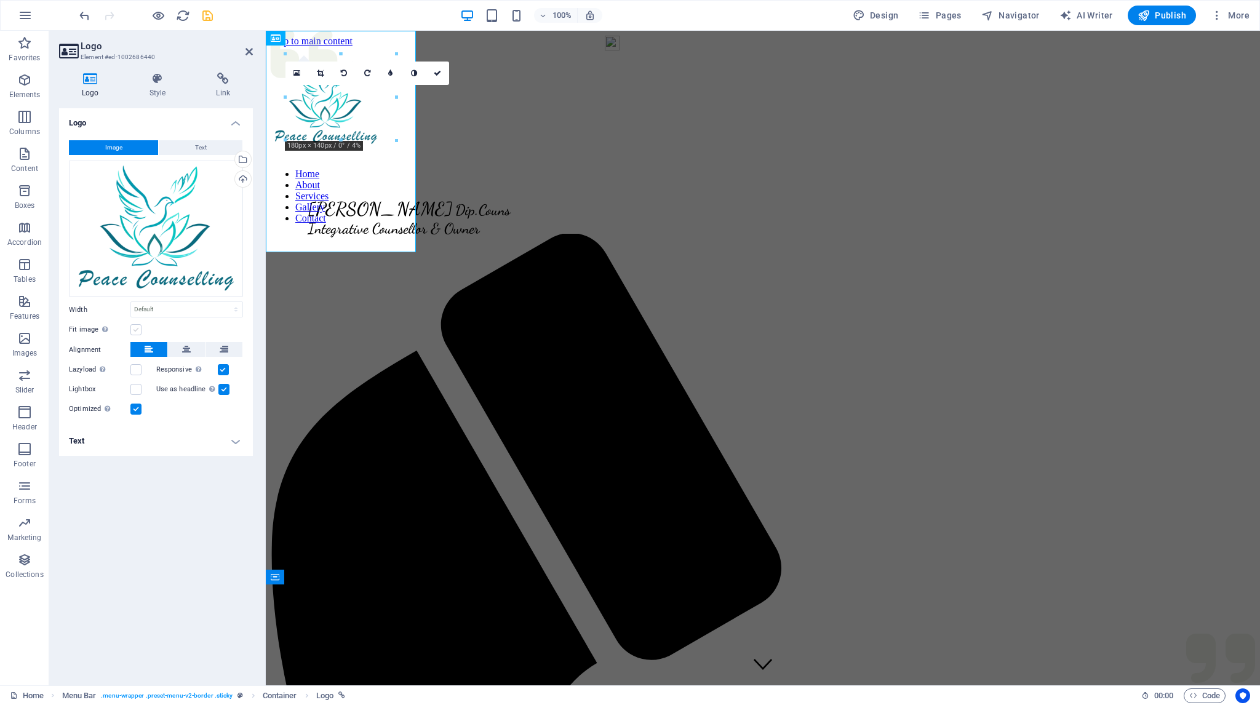
click at [138, 330] on label at bounding box center [135, 329] width 11 height 11
click at [0, 0] on input "Fit image Automatically fit image to a fixed width and height" at bounding box center [0, 0] width 0 height 0
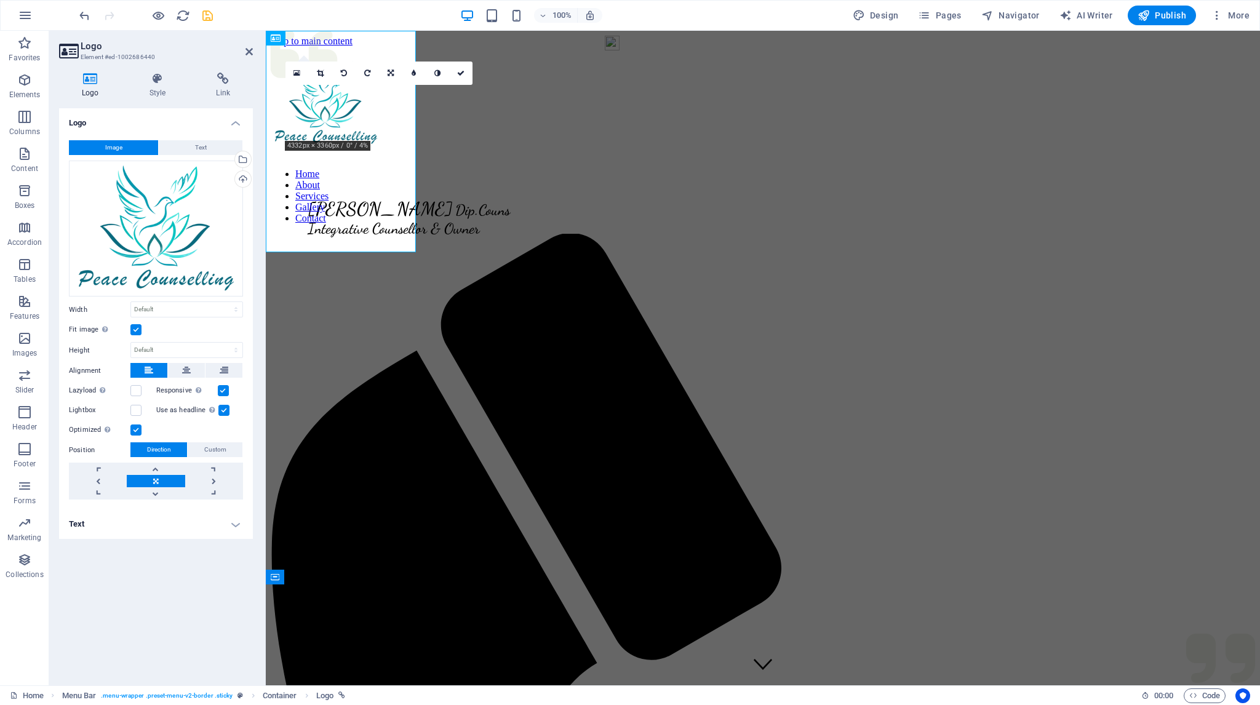
click at [138, 330] on label at bounding box center [135, 329] width 11 height 11
click at [0, 0] on input "Fit image Automatically fit image to a fixed width and height" at bounding box center [0, 0] width 0 height 0
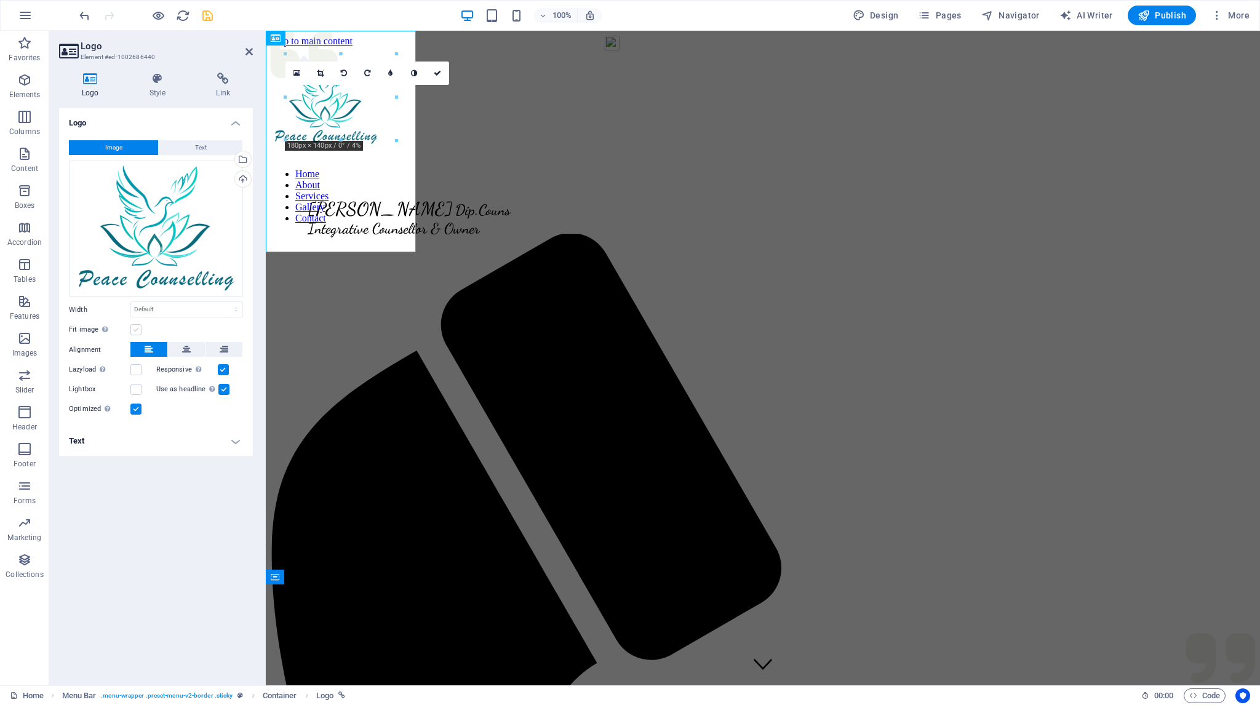
click at [138, 330] on label at bounding box center [135, 329] width 11 height 11
click at [0, 0] on input "Fit image Automatically fit image to a fixed width and height" at bounding box center [0, 0] width 0 height 0
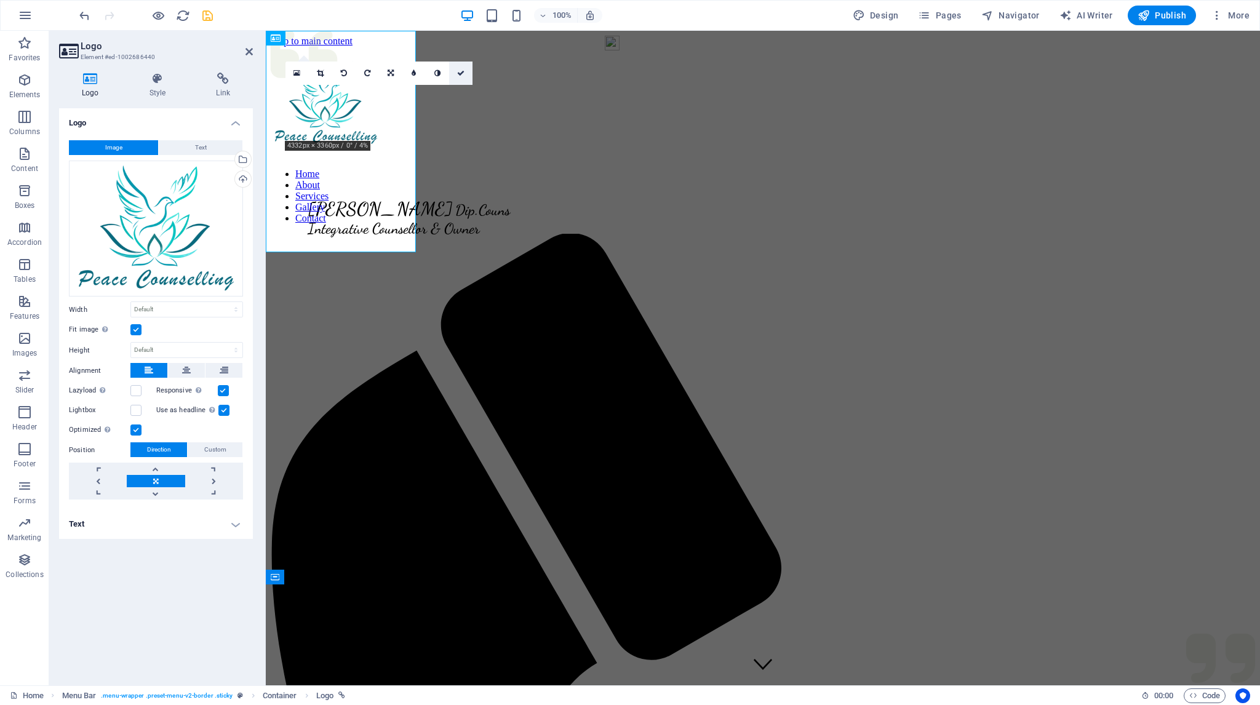
click at [460, 72] on icon at bounding box center [460, 72] width 7 height 7
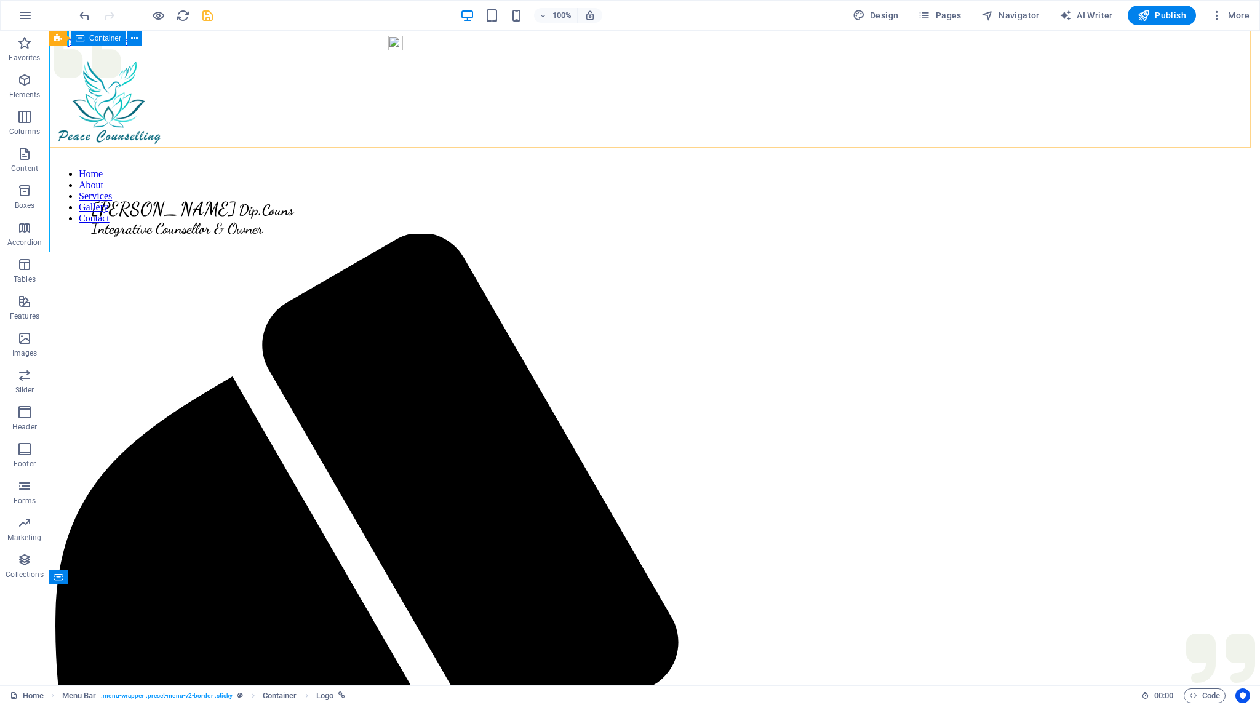
drag, startPoint x: 81, startPoint y: 40, endPoint x: 89, endPoint y: 40, distance: 8.0
click at [89, 40] on div "Container" at bounding box center [98, 38] width 55 height 15
click at [90, 39] on span "Container" at bounding box center [105, 37] width 32 height 7
click at [55, 41] on icon at bounding box center [58, 38] width 8 height 15
click at [120, 60] on div at bounding box center [238, 105] width 369 height 91
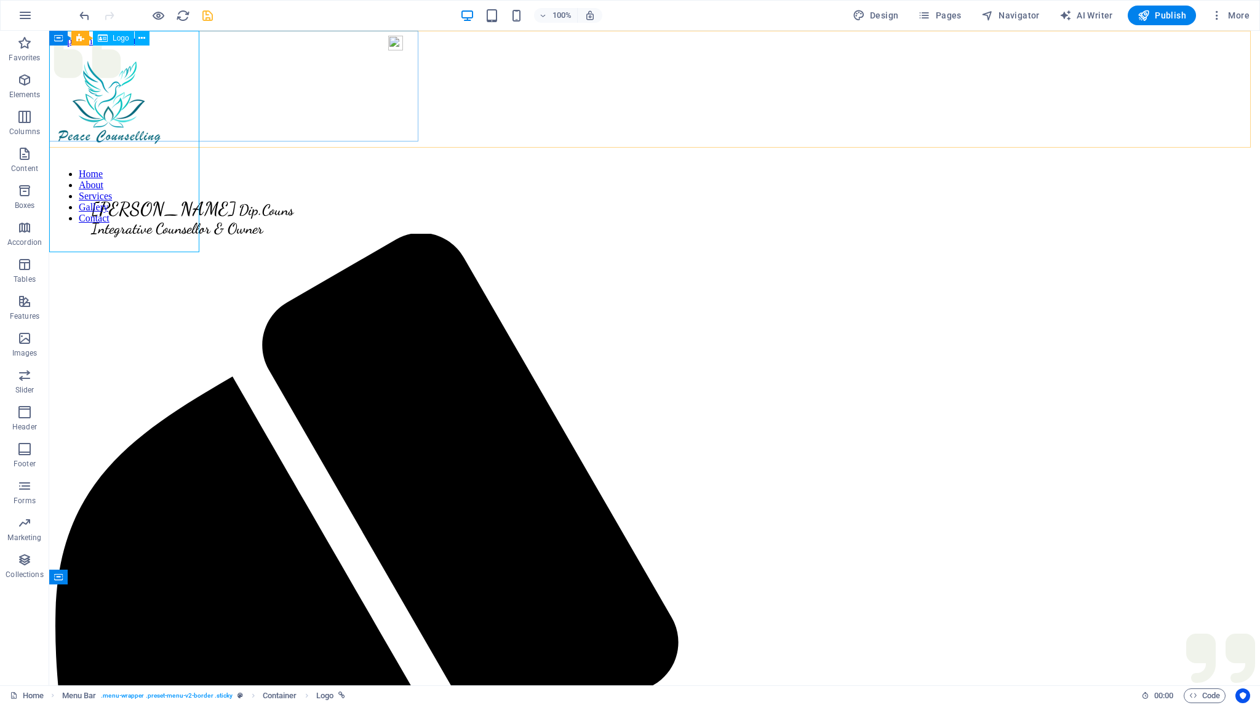
click at [198, 63] on div at bounding box center [238, 105] width 369 height 91
click at [197, 63] on div at bounding box center [238, 105] width 369 height 91
click at [199, 144] on div at bounding box center [238, 105] width 369 height 91
click at [196, 144] on div at bounding box center [238, 105] width 369 height 91
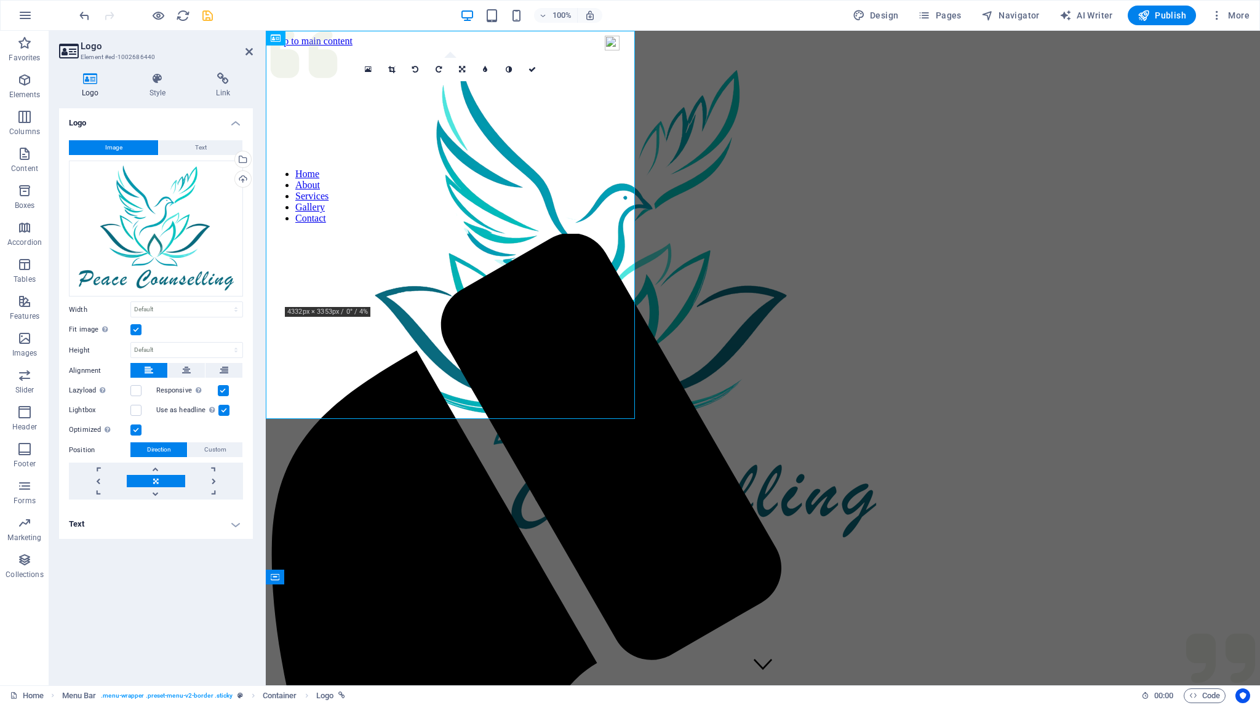
click at [135, 330] on label at bounding box center [135, 329] width 11 height 11
click at [0, 0] on input "Fit image Automatically fit image to a fixed width and height" at bounding box center [0, 0] width 0 height 0
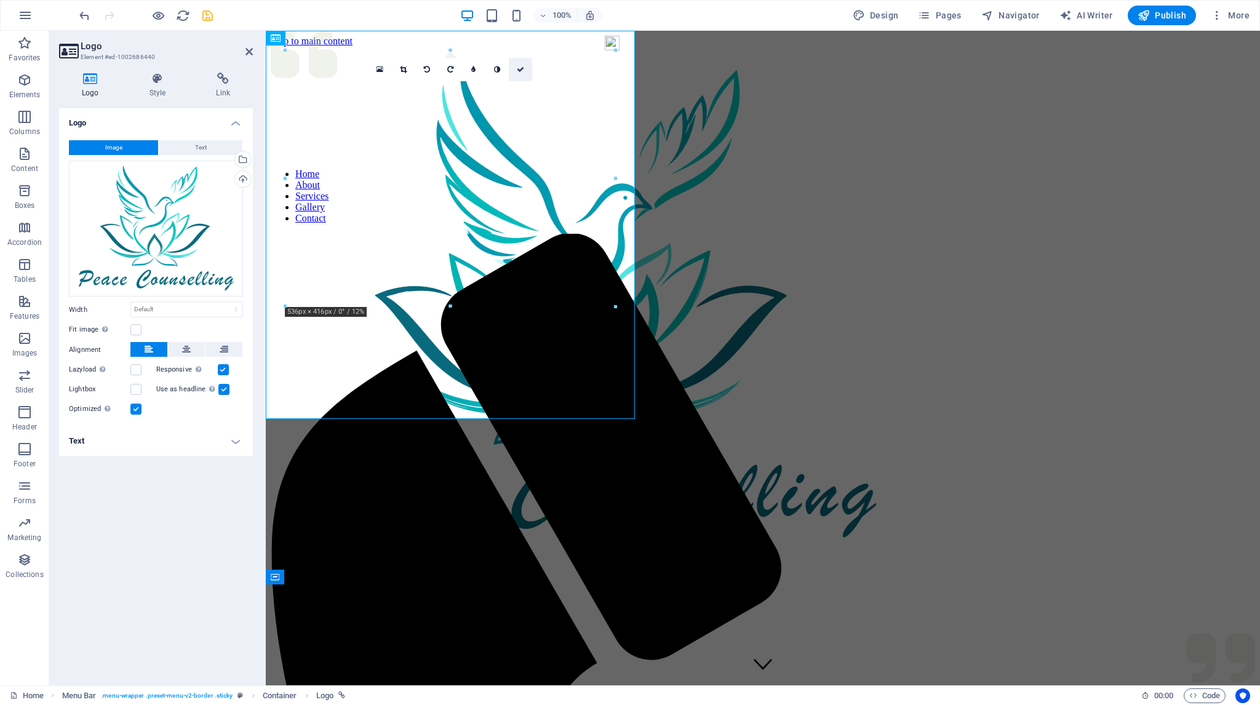
click at [520, 68] on icon at bounding box center [520, 69] width 7 height 7
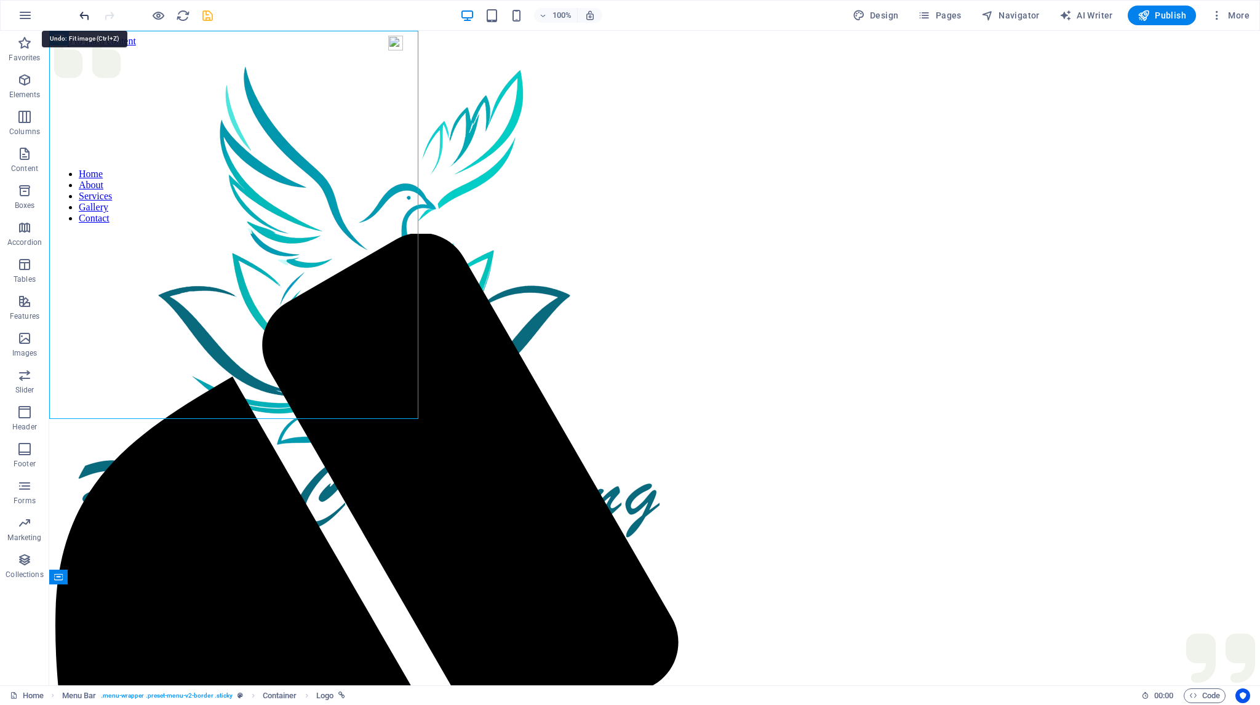
click at [84, 10] on icon "undo" at bounding box center [84, 16] width 14 height 14
click at [84, 15] on icon "undo" at bounding box center [84, 16] width 14 height 14
click at [85, 14] on icon "undo" at bounding box center [84, 16] width 14 height 14
click at [83, 12] on icon "undo" at bounding box center [84, 16] width 14 height 14
click at [83, 9] on icon "undo" at bounding box center [84, 16] width 14 height 14
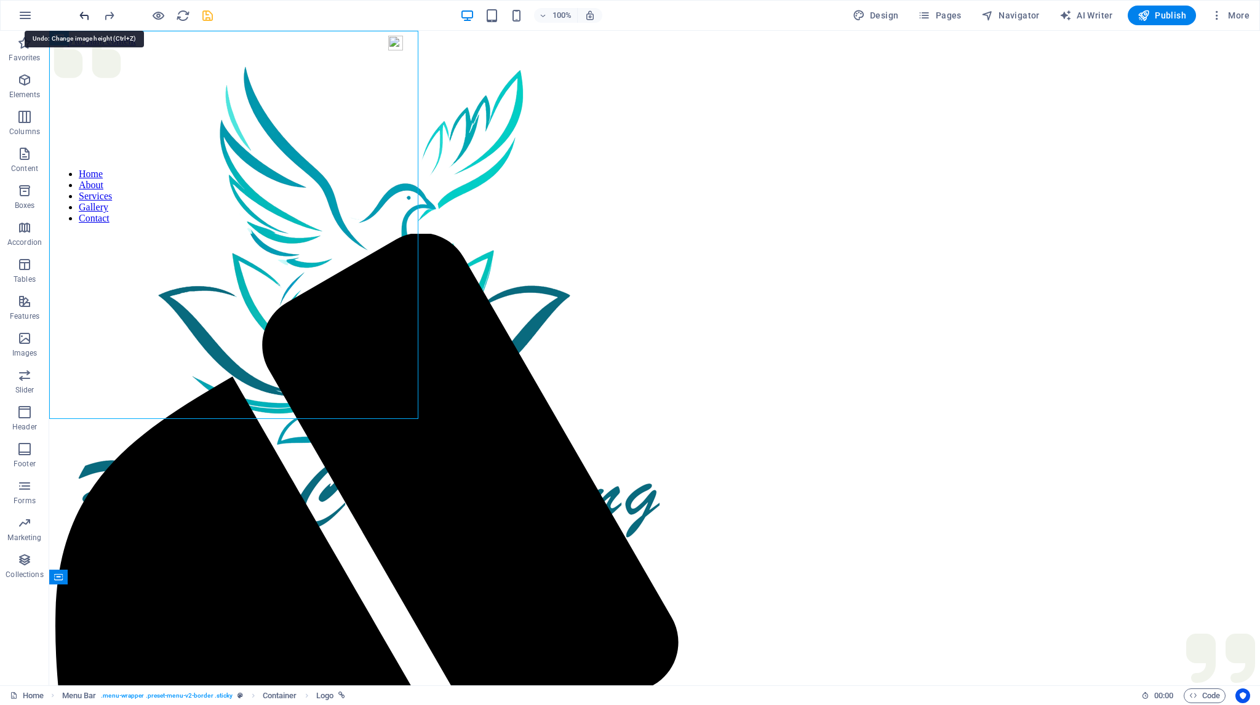
click at [84, 12] on icon "undo" at bounding box center [84, 16] width 14 height 14
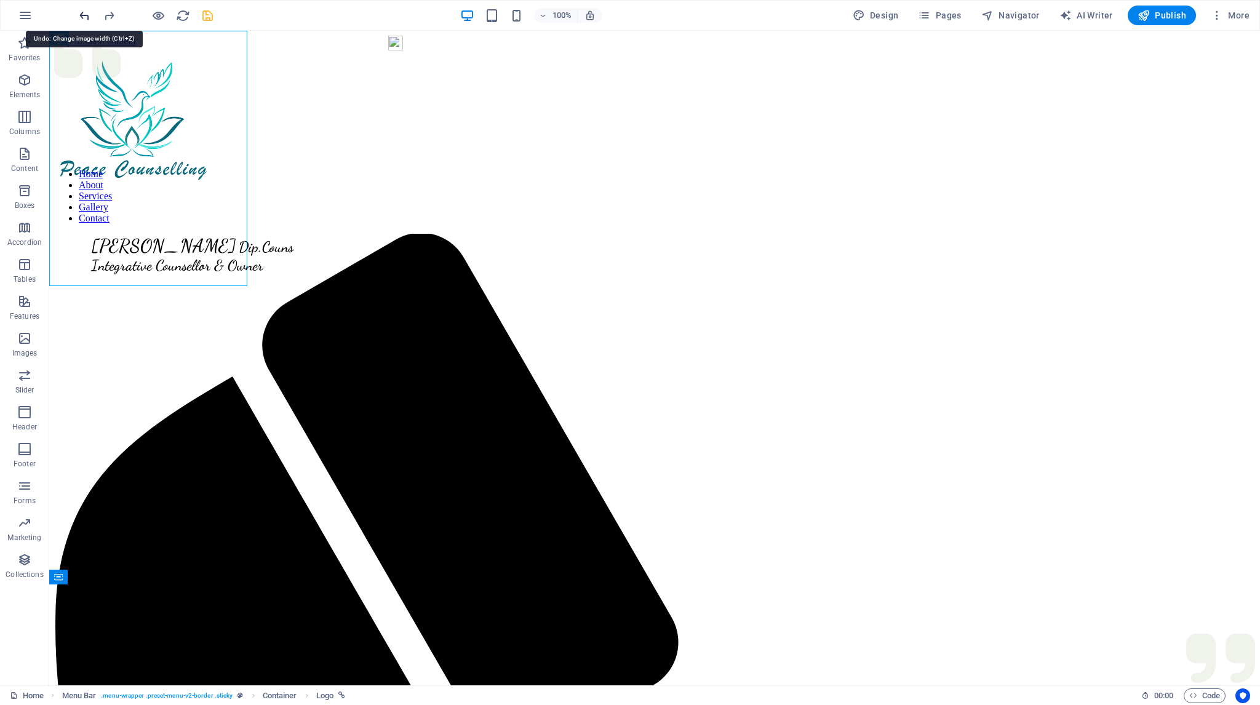
click at [82, 12] on icon "undo" at bounding box center [84, 16] width 14 height 14
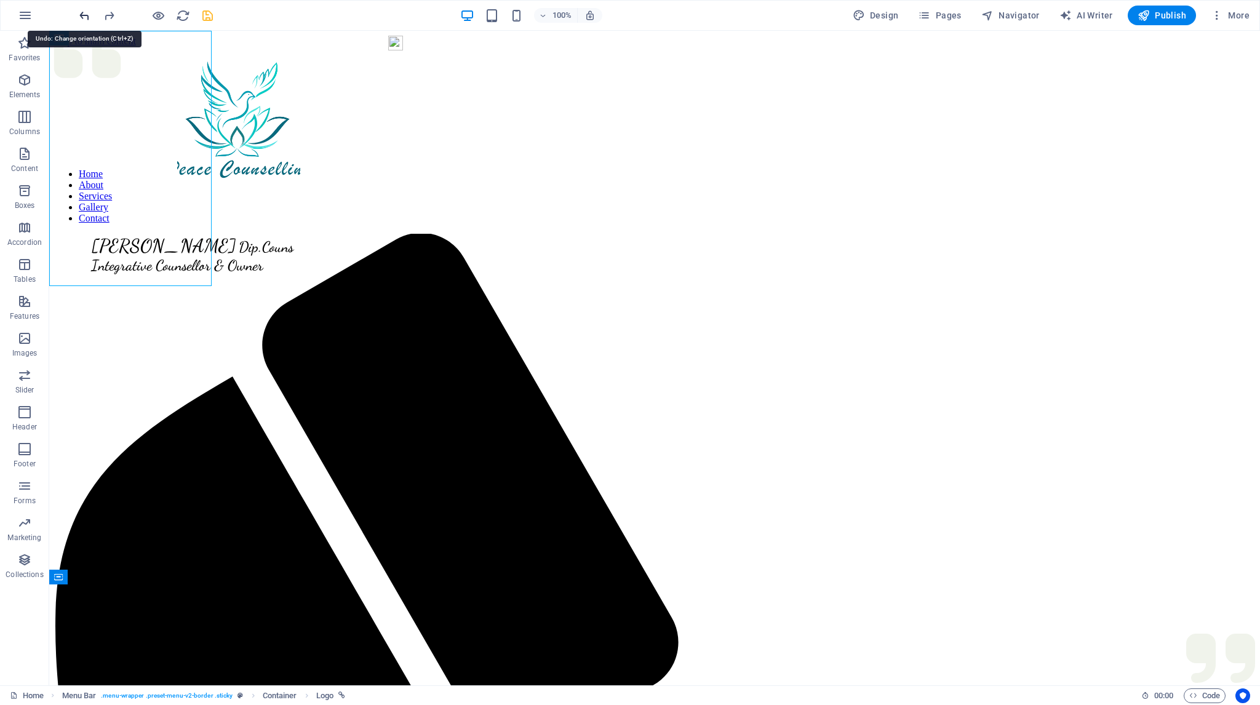
click at [86, 11] on icon "undo" at bounding box center [84, 16] width 14 height 14
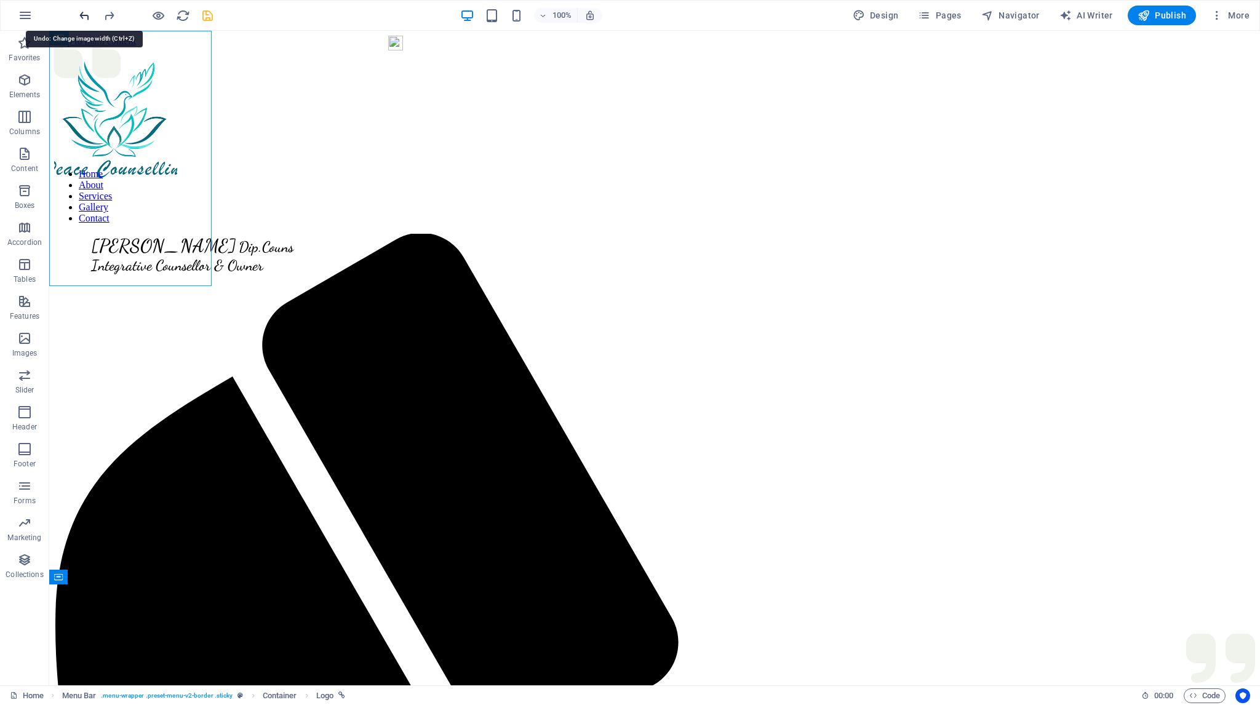
click at [84, 11] on icon "undo" at bounding box center [84, 16] width 14 height 14
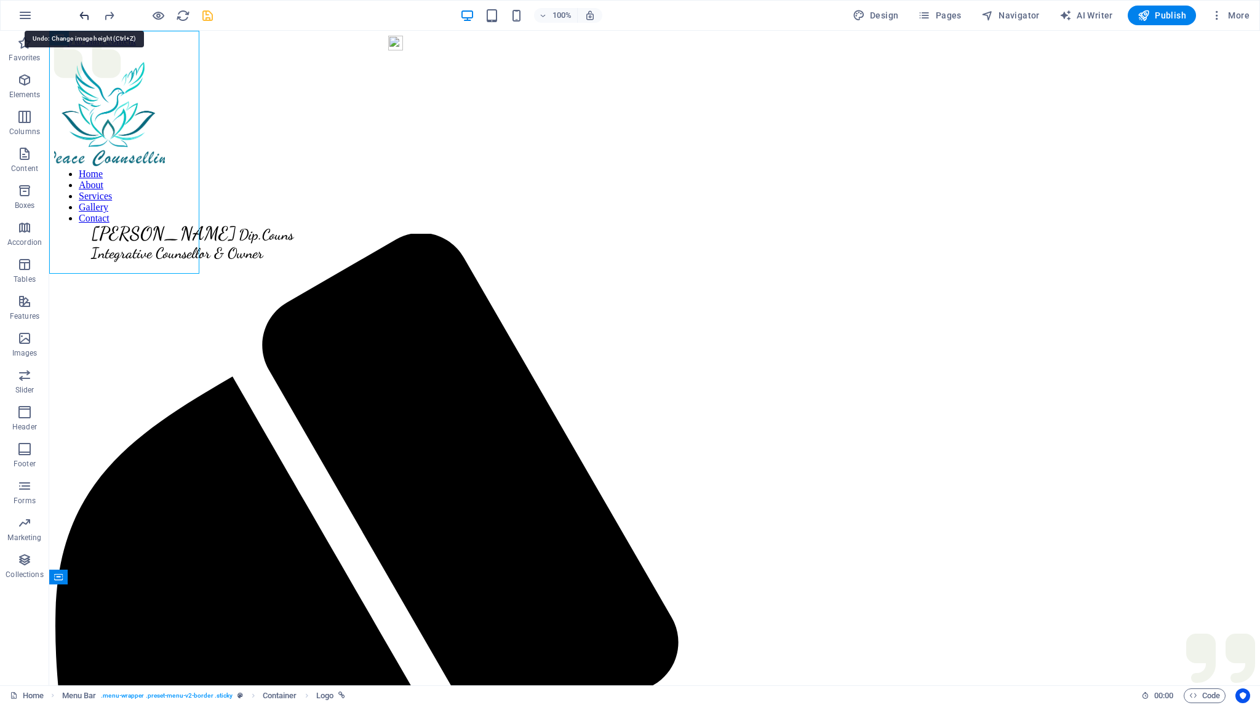
click at [84, 11] on icon "undo" at bounding box center [84, 16] width 14 height 14
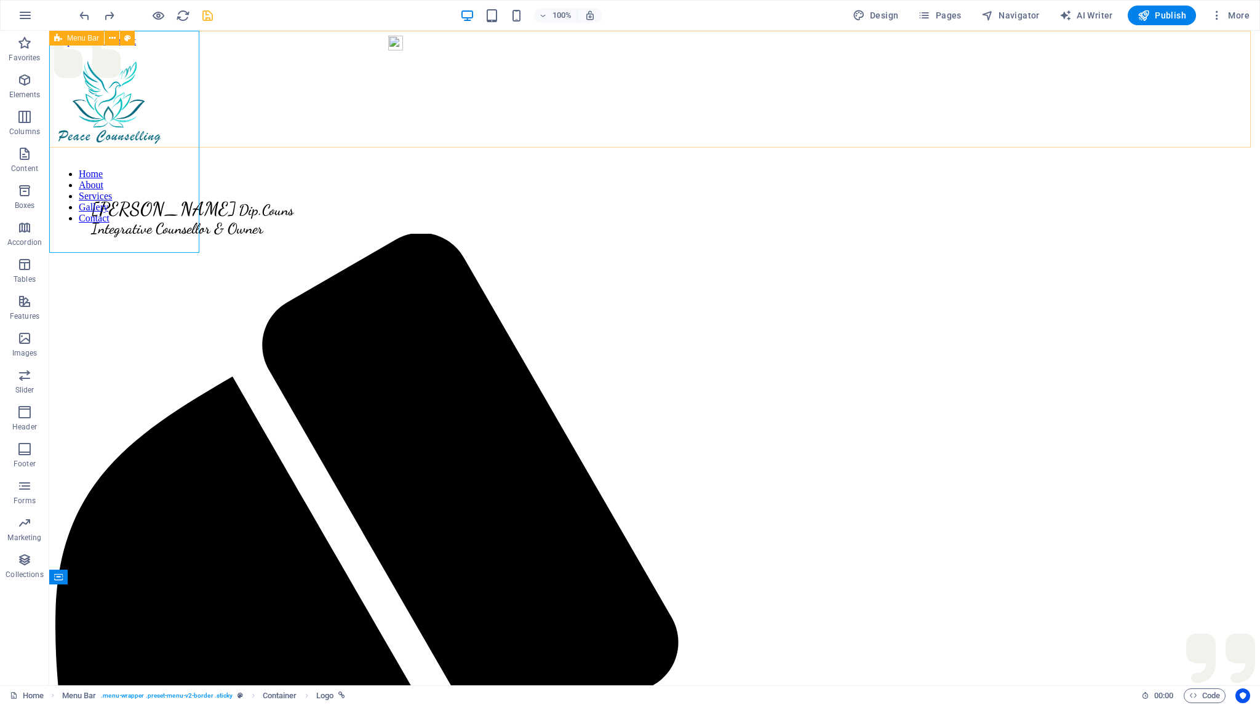
click at [448, 58] on div "[PERSON_NAME] Dip.Couns Integrative Counsellor & Owner Home About Services Gall…" at bounding box center [654, 105] width 1201 height 117
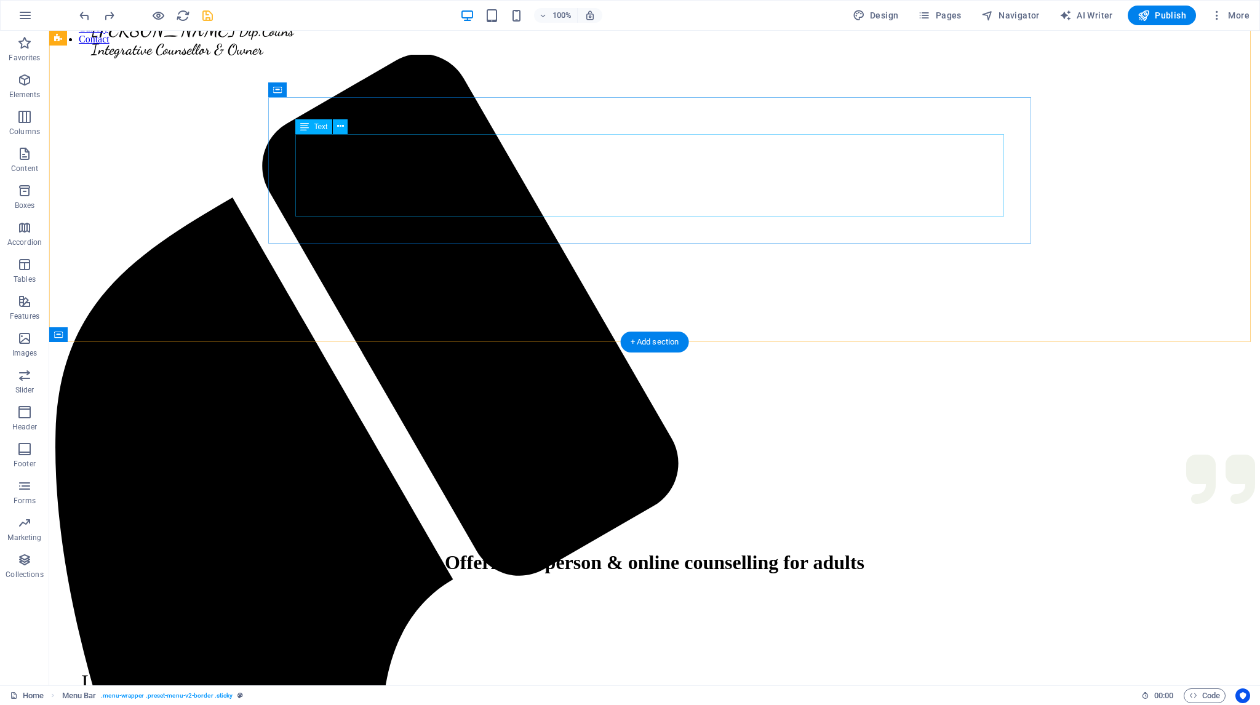
scroll to position [246, 0]
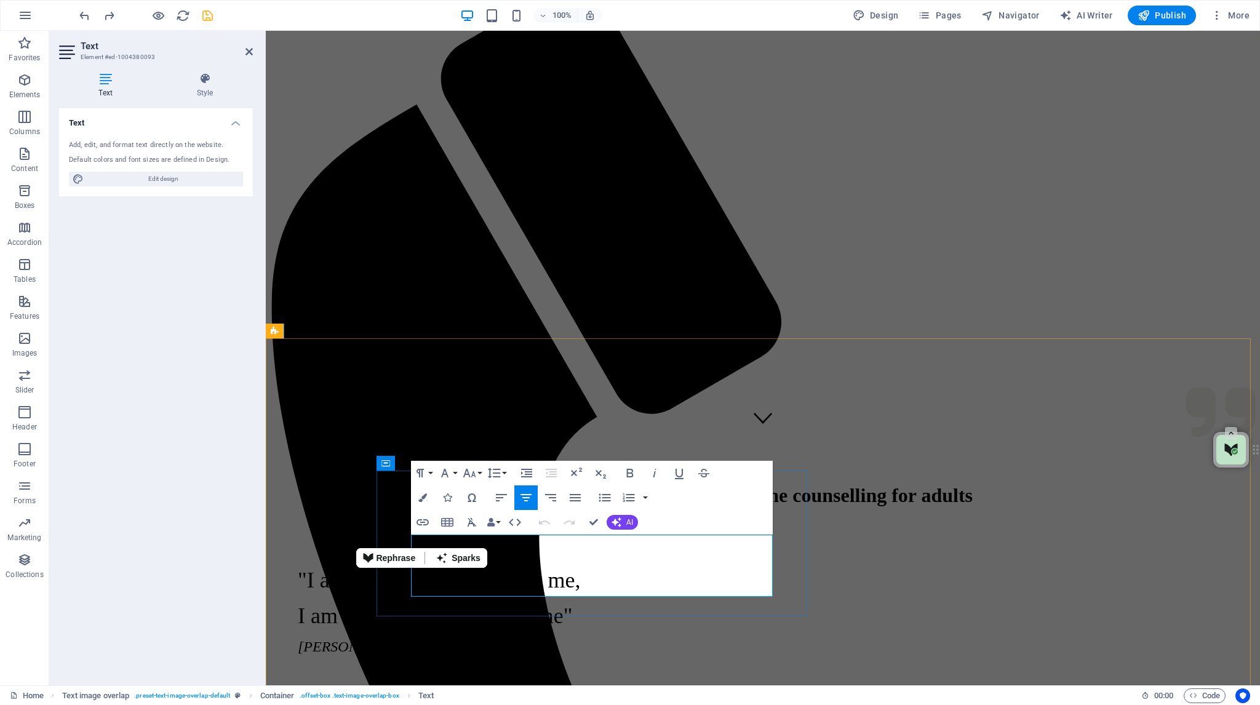
drag, startPoint x: 622, startPoint y: 586, endPoint x: 418, endPoint y: 542, distance: 209.5
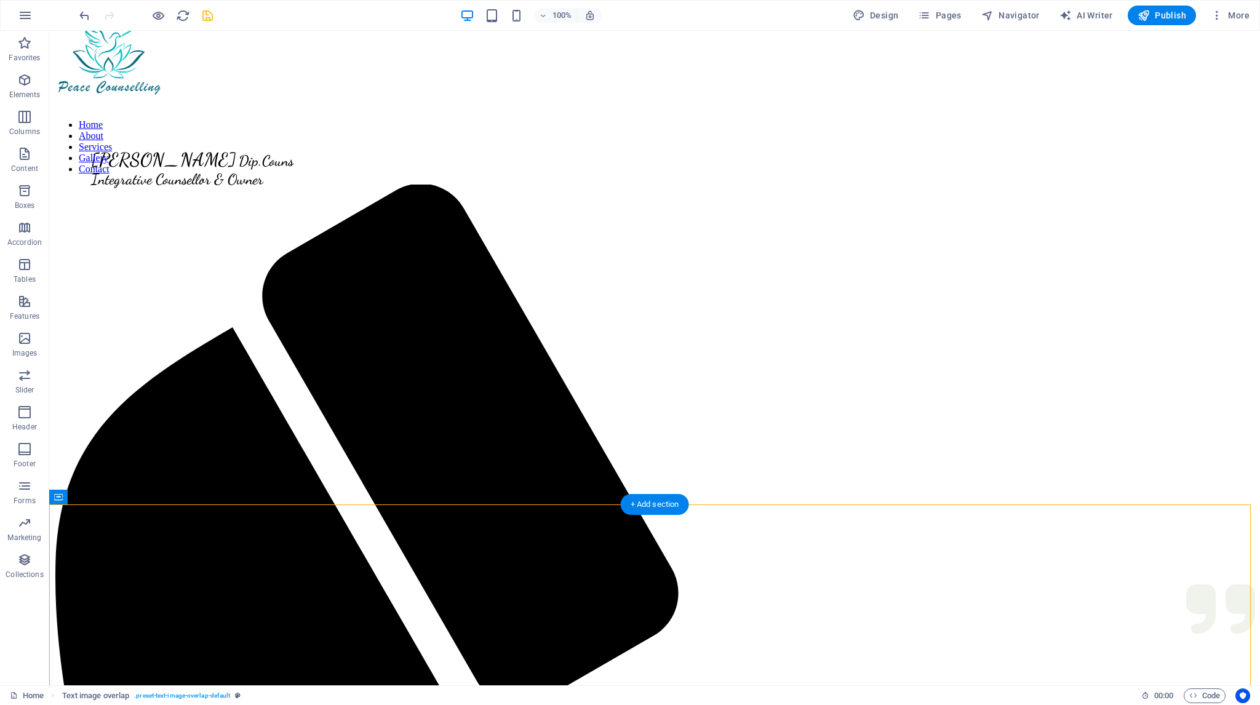
scroll to position [123, 0]
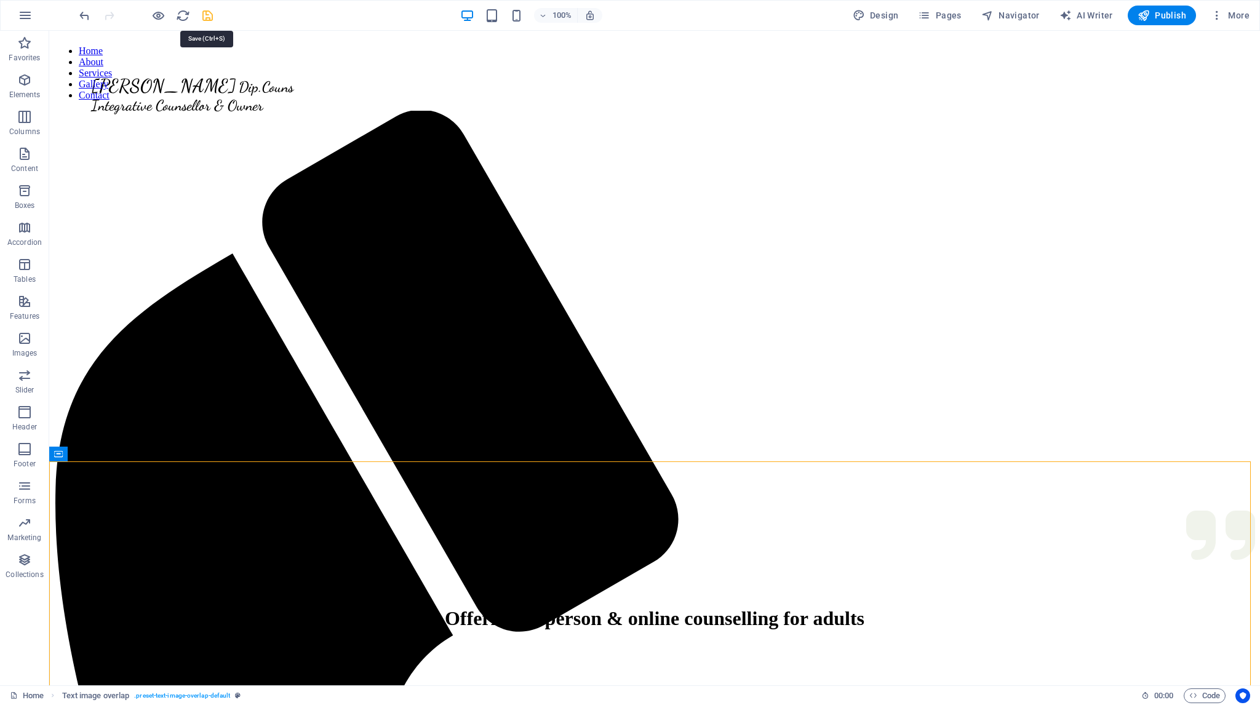
click at [205, 13] on icon "save" at bounding box center [207, 16] width 14 height 14
checkbox input "false"
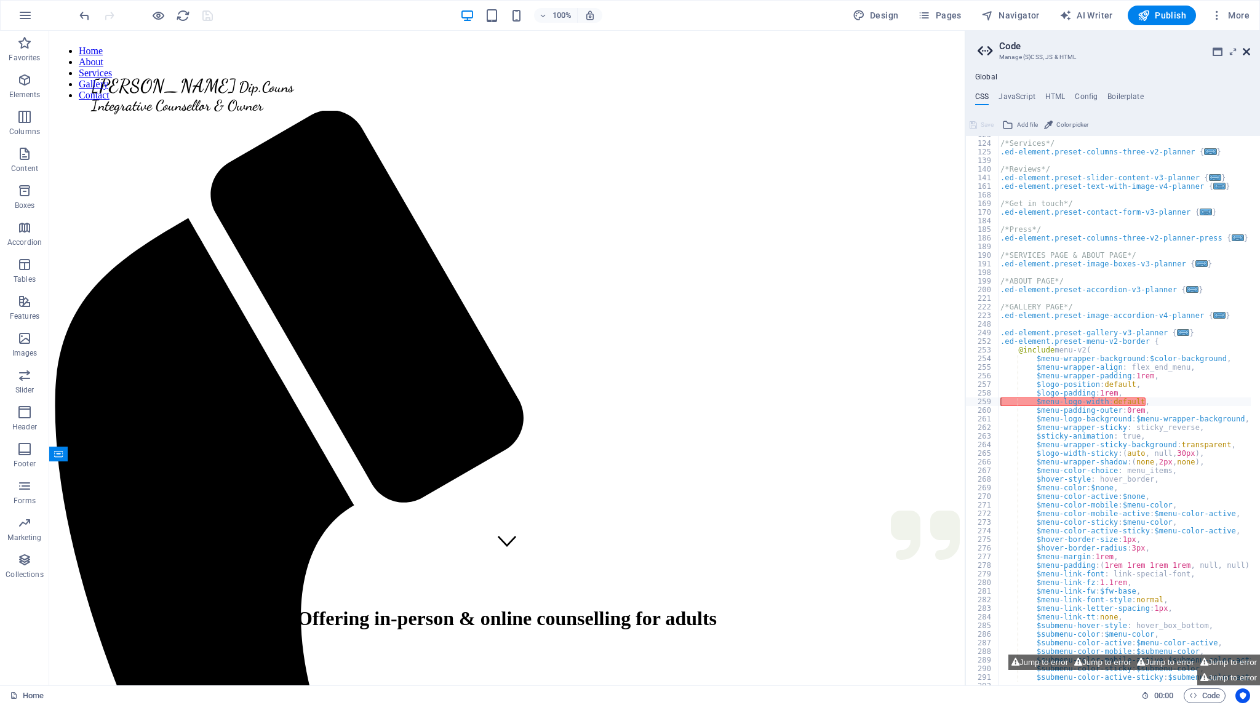
click at [1247, 52] on icon at bounding box center [1245, 52] width 7 height 10
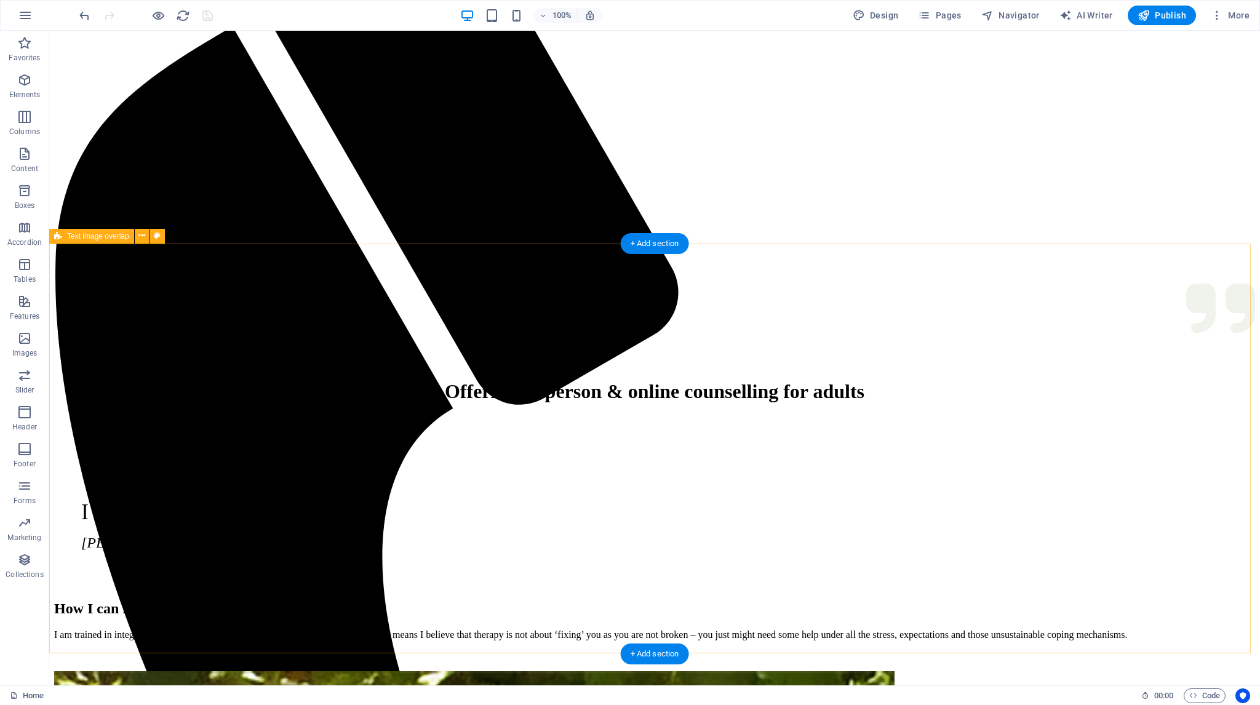
scroll to position [369, 0]
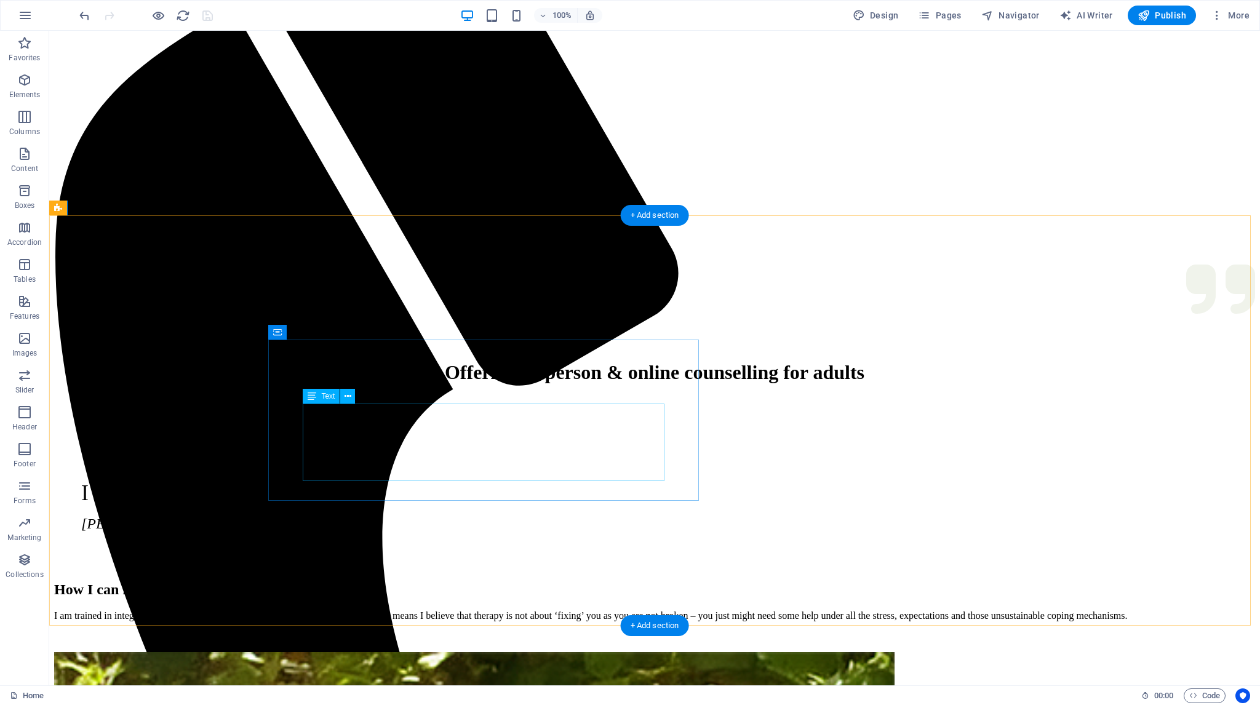
click at [558, 610] on div "I am trained in integrative therapy underpinned with a client centred approach,…" at bounding box center [654, 626] width 1201 height 32
click at [562, 610] on div "I am trained in integrative therapy underpinned with a client centred approach,…" at bounding box center [654, 626] width 1201 height 32
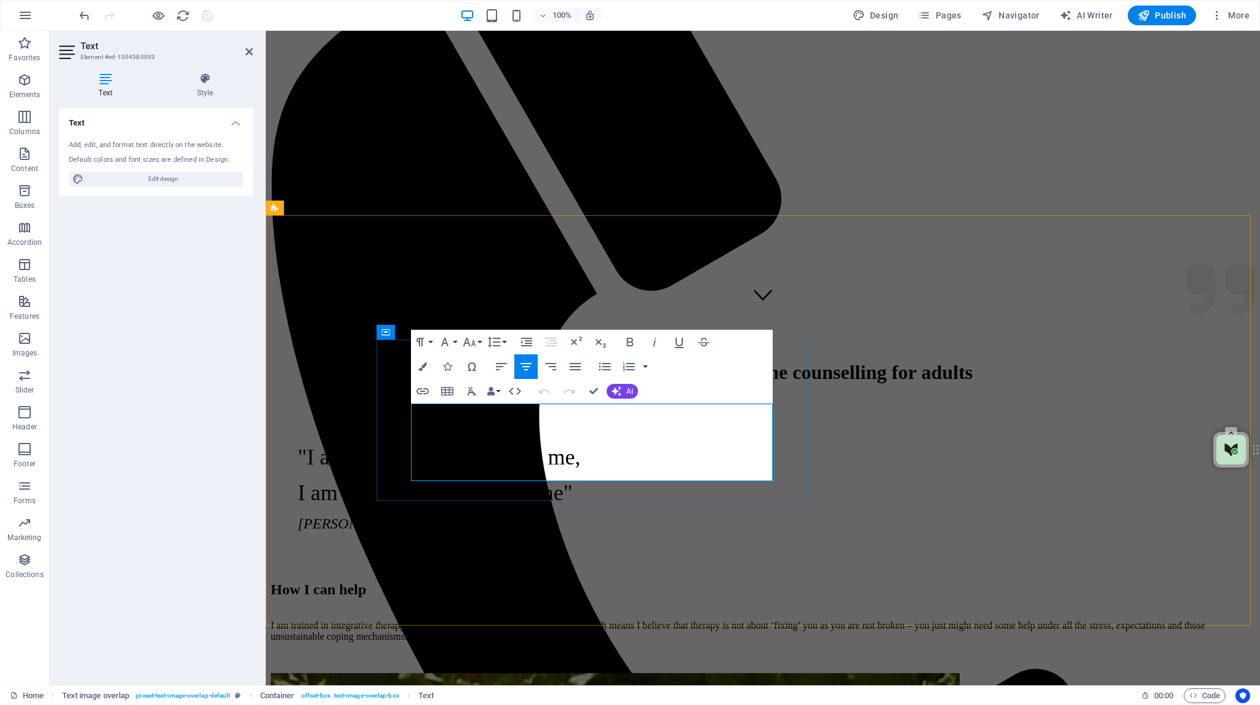
click at [670, 620] on p "I am trained in integrative therapy underpinned with a client centred approach,…" at bounding box center [763, 631] width 984 height 22
drag, startPoint x: 669, startPoint y: 414, endPoint x: 677, endPoint y: 415, distance: 7.5
click at [669, 620] on p "I am trained in integrative therapy underpinned with a client centred approach,…" at bounding box center [763, 631] width 984 height 22
click at [669, 620] on p "I am trained in integrative therapy underpinned with a client-centred approach,…" at bounding box center [763, 631] width 984 height 22
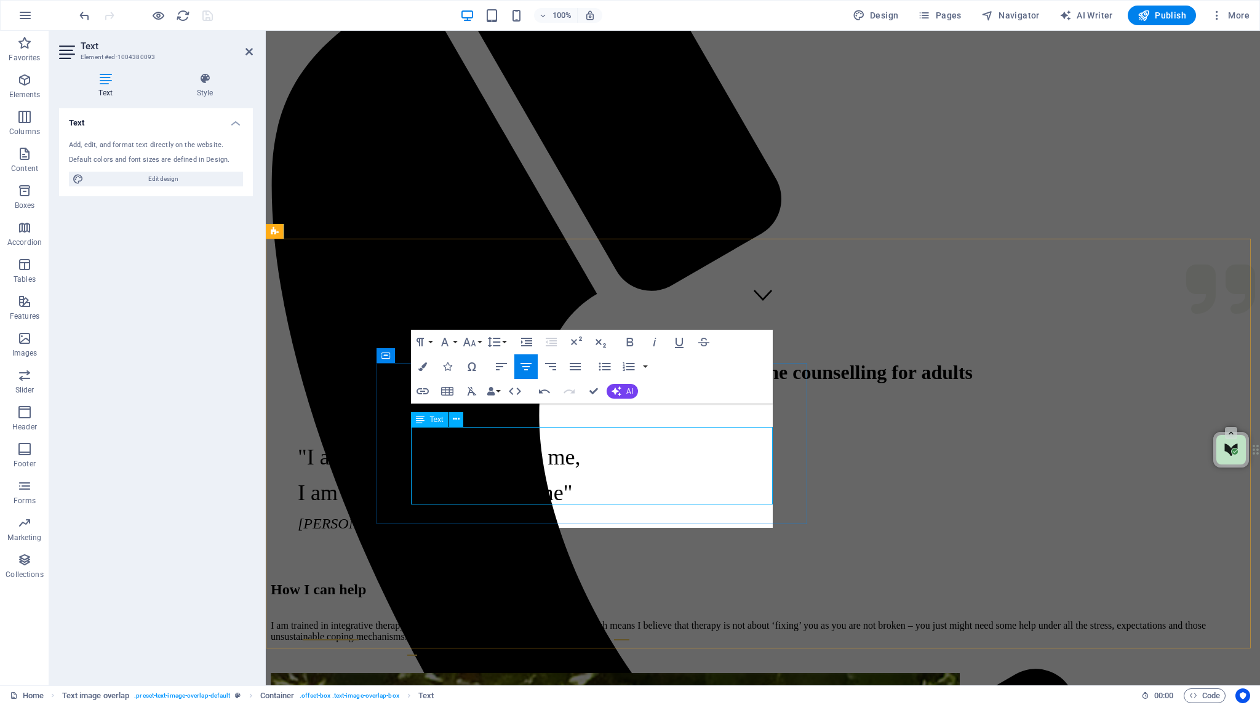
scroll to position [346, 0]
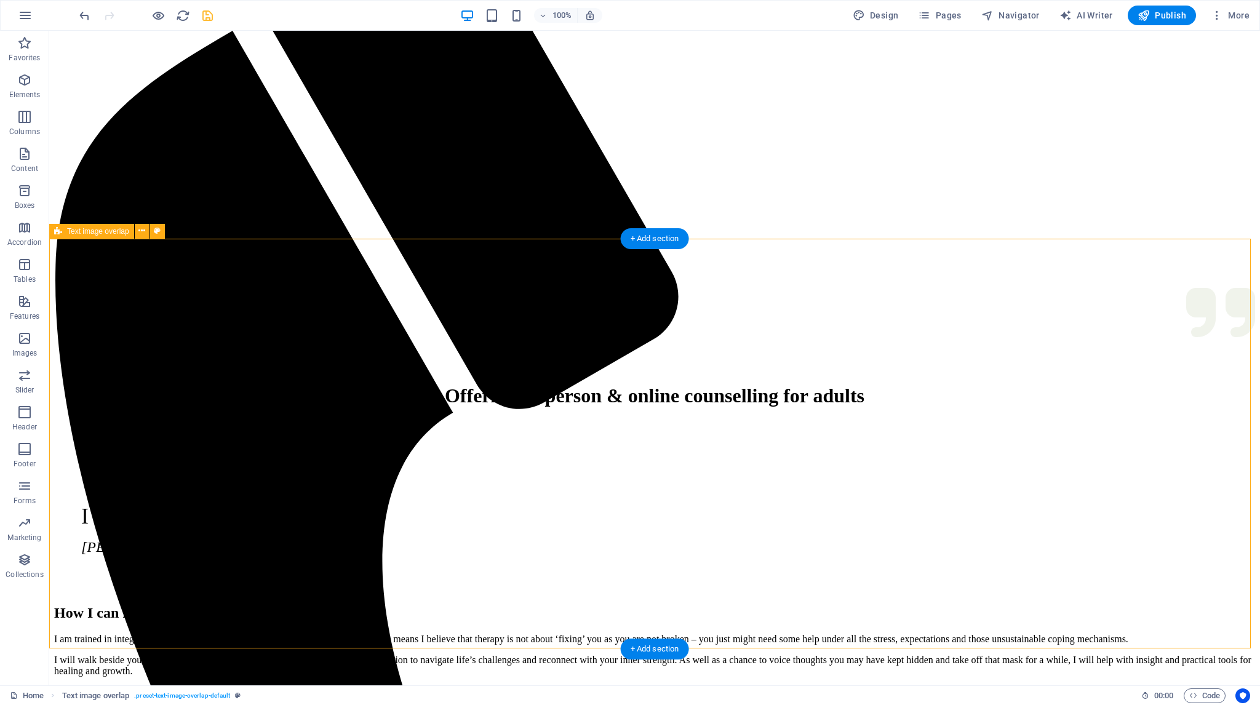
click at [209, 14] on icon "save" at bounding box center [207, 16] width 14 height 14
checkbox input "false"
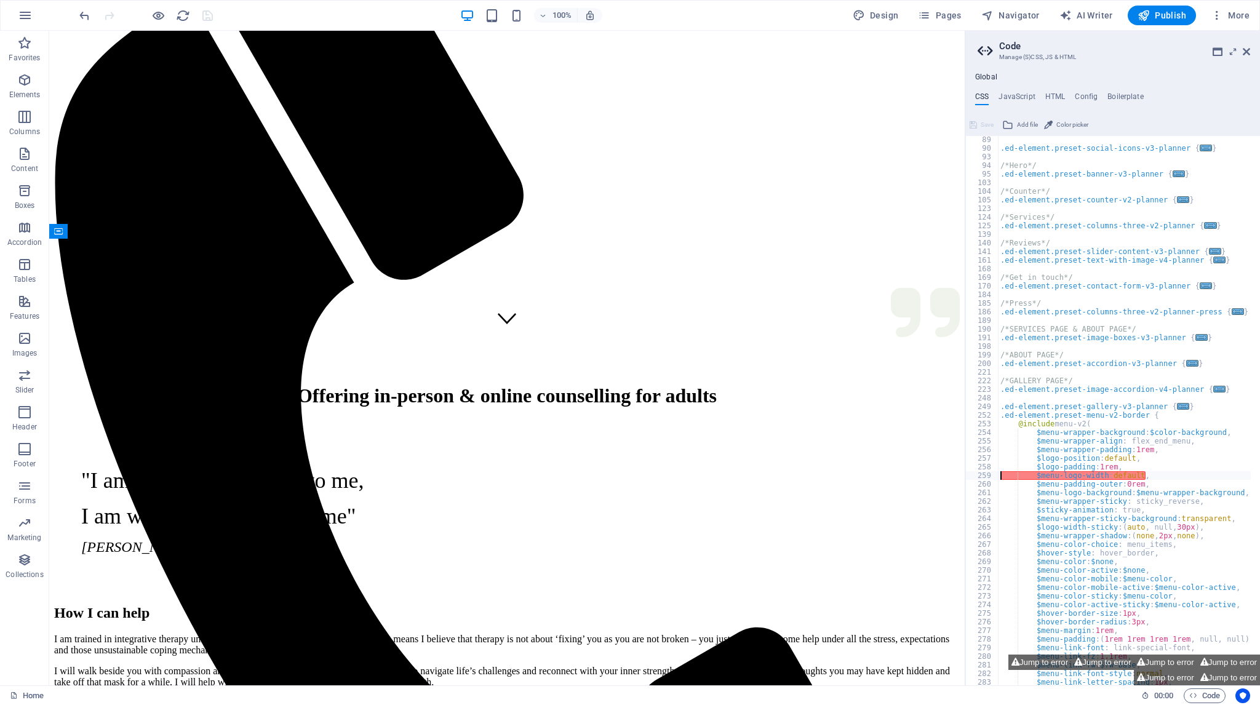
scroll to position [110, 0]
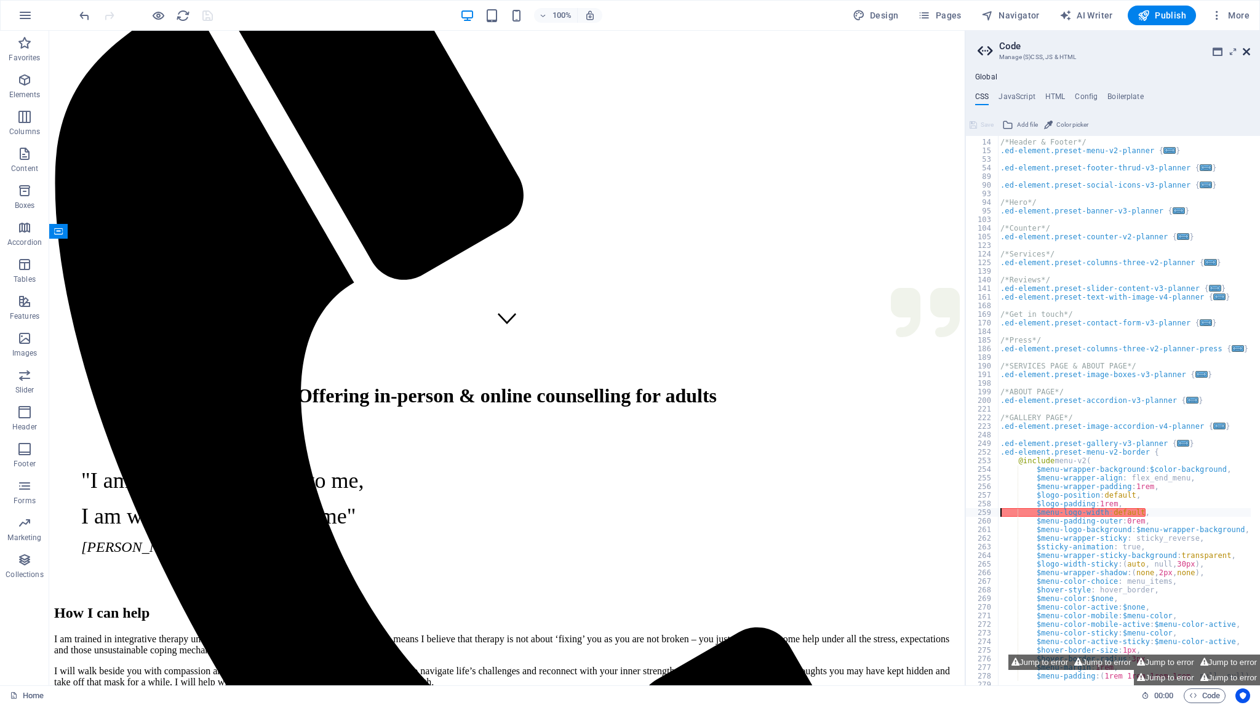
click at [1246, 50] on icon at bounding box center [1245, 52] width 7 height 10
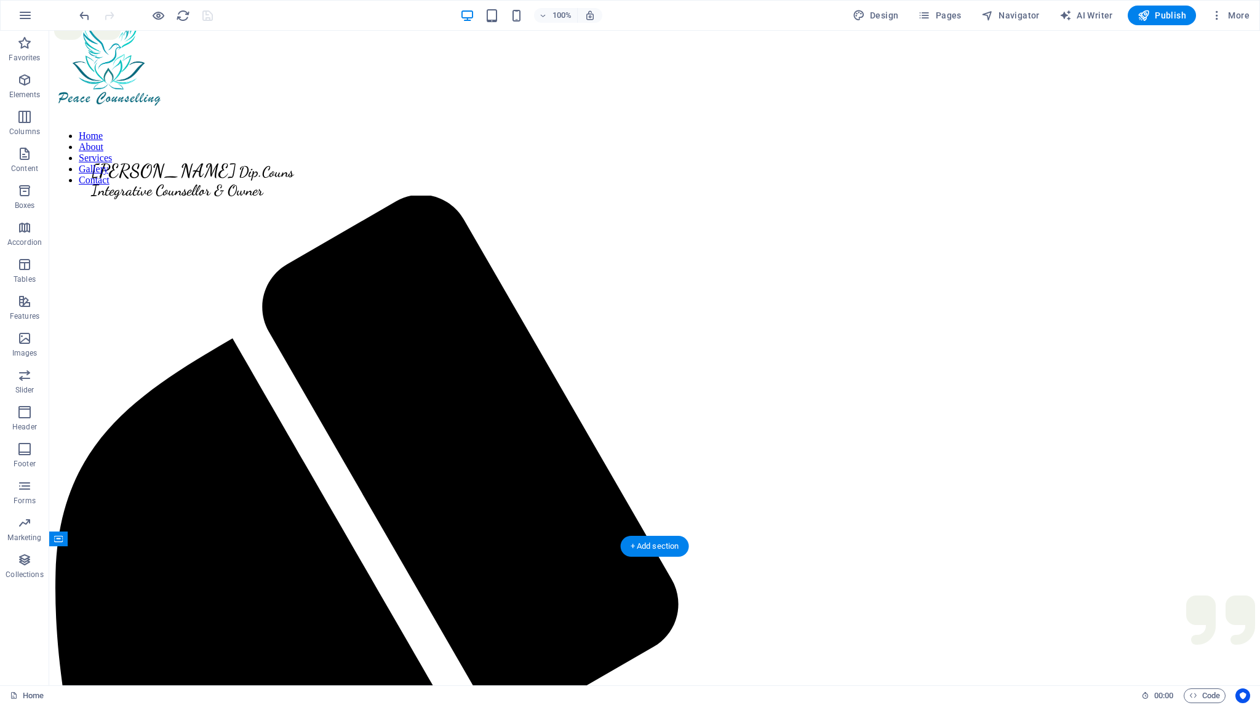
scroll to position [0, 0]
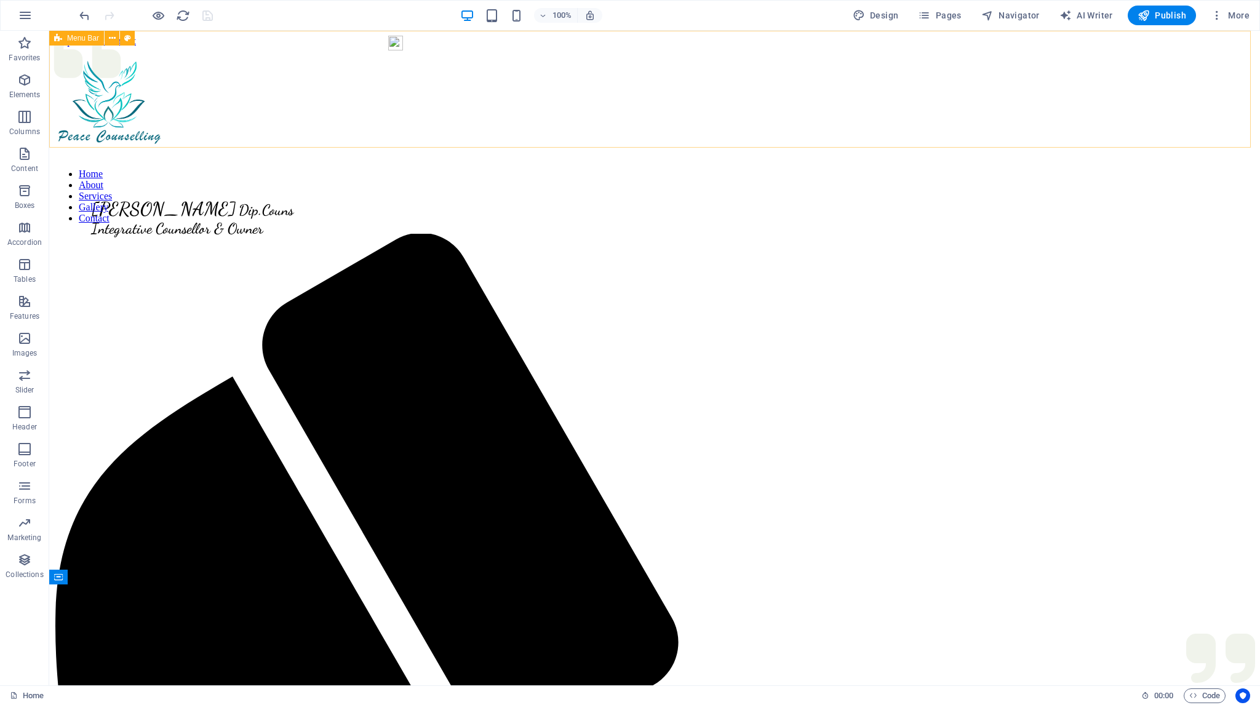
click at [564, 86] on div "[PERSON_NAME] Dip.Couns Integrative Counsellor & Owner Home About Services Gall…" at bounding box center [654, 105] width 1201 height 117
click at [522, 89] on div "[PERSON_NAME] Dip.Couns Integrative Counsellor & Owner Home About Services Gall…" at bounding box center [654, 105] width 1201 height 117
click at [546, 169] on nav "Home About Services Gallery Contact" at bounding box center [300, 196] width 492 height 55
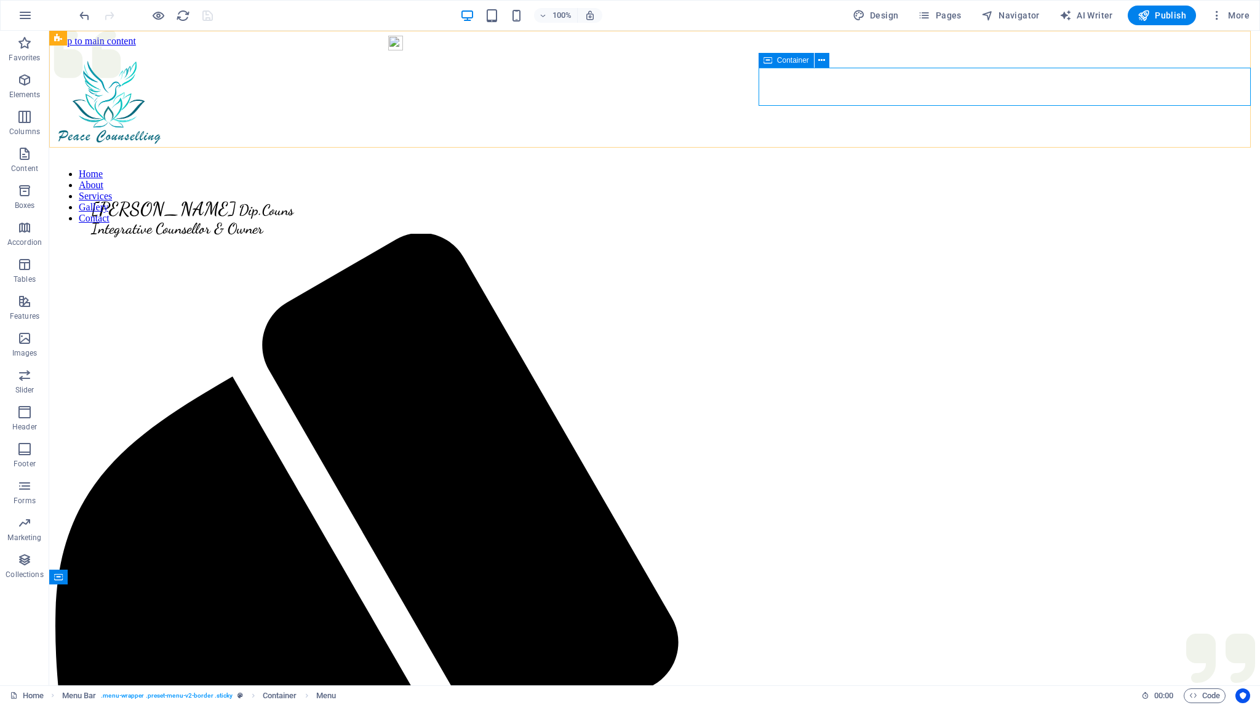
click at [790, 58] on span "Container" at bounding box center [793, 60] width 32 height 7
click at [787, 62] on span "Container" at bounding box center [793, 60] width 32 height 7
select select "px"
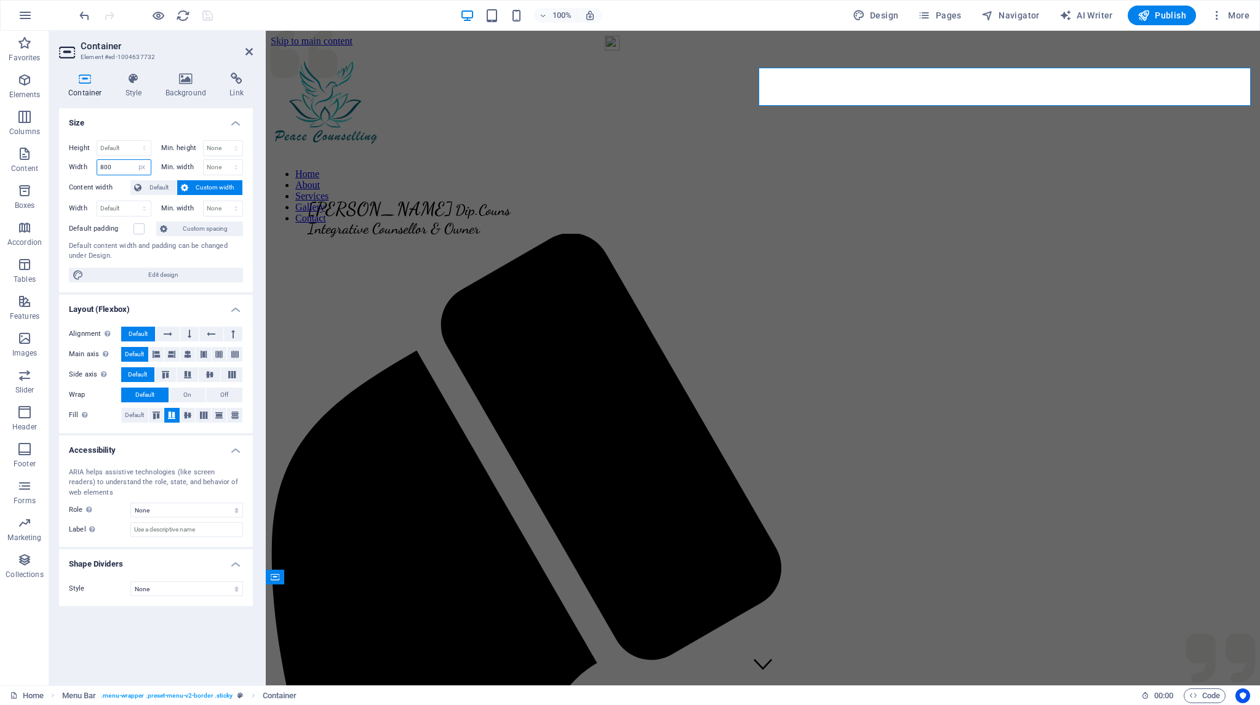
drag, startPoint x: 113, startPoint y: 166, endPoint x: 87, endPoint y: 165, distance: 25.8
click at [87, 165] on div "Width 800 Default px rem % em vh vw" at bounding box center [110, 167] width 82 height 16
type input "1000"
click at [144, 167] on select "Default px rem % em vh vw" at bounding box center [141, 167] width 17 height 15
select select "default"
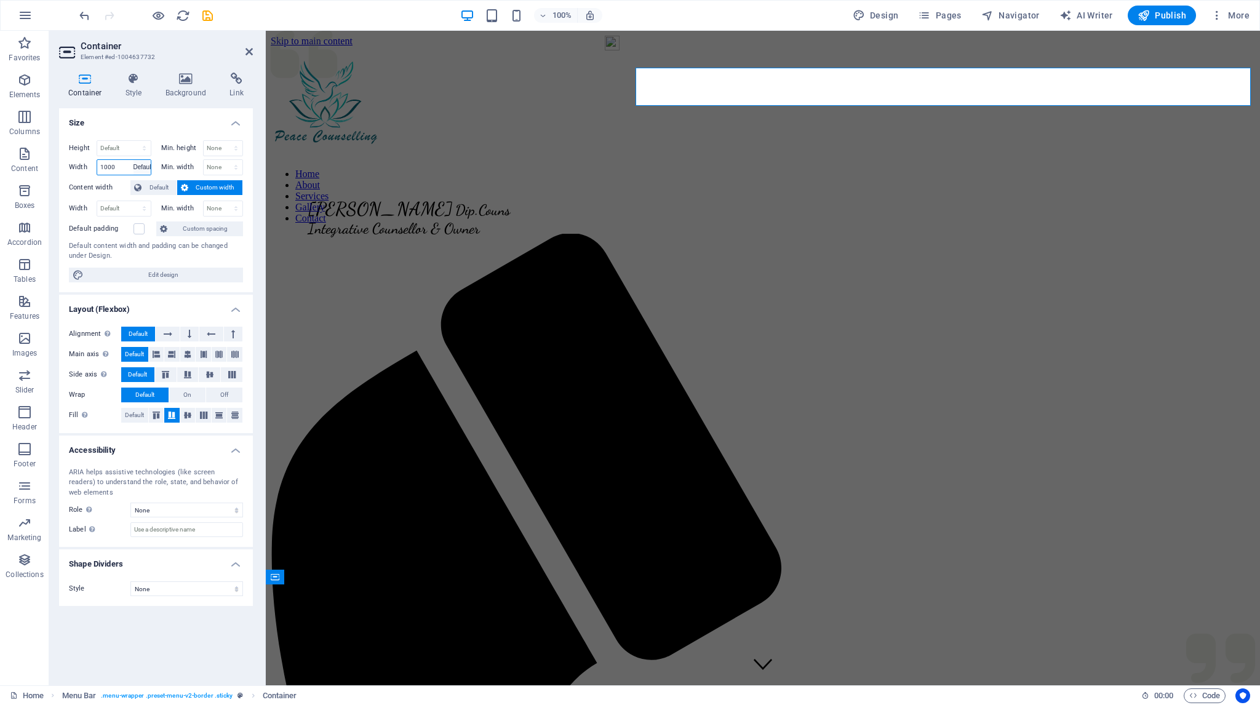
click at [133, 160] on select "Default px rem % em vh vw" at bounding box center [141, 167] width 17 height 15
select select "DISABLED_OPTION_VALUE"
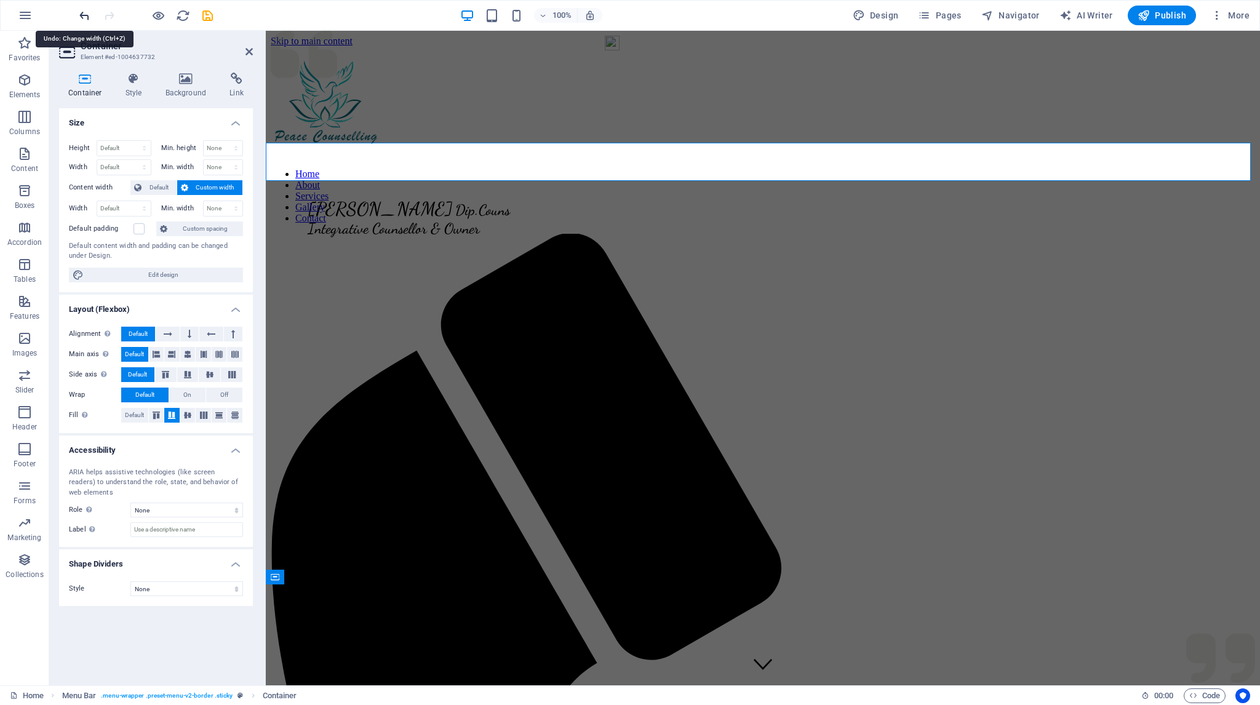
click at [82, 14] on icon "undo" at bounding box center [84, 16] width 14 height 14
type input "1000"
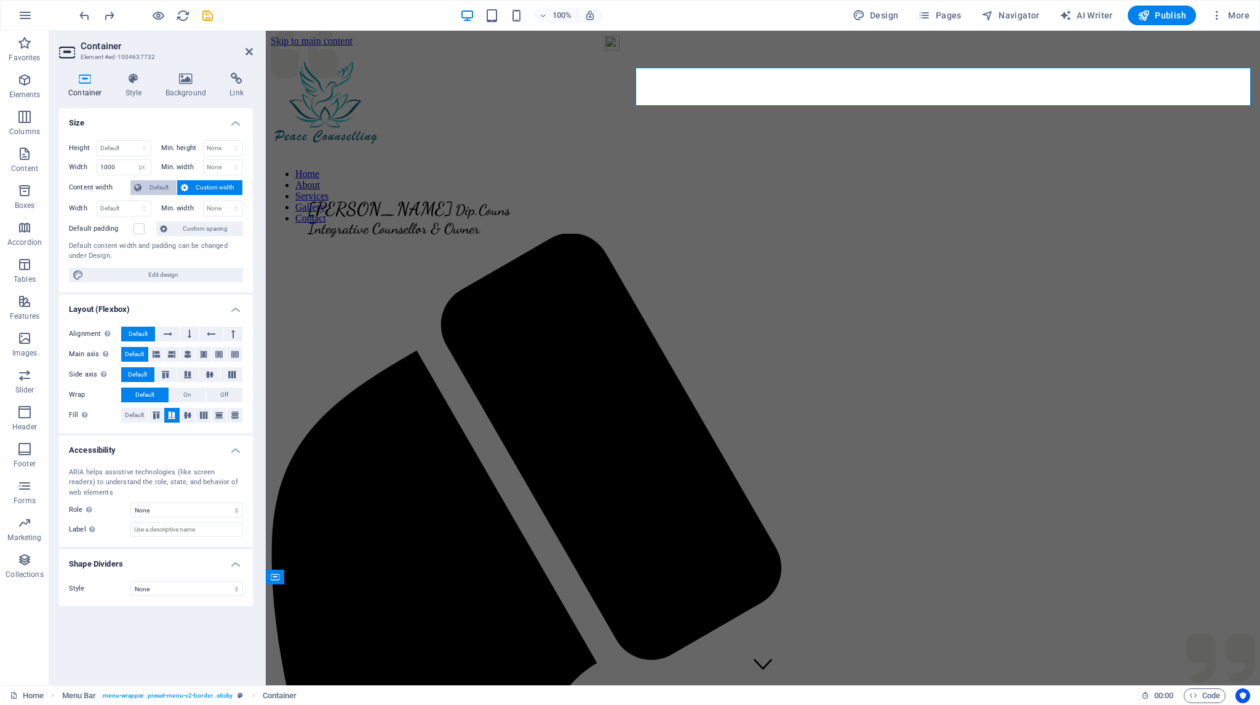
click at [156, 188] on span "Default" at bounding box center [159, 187] width 28 height 15
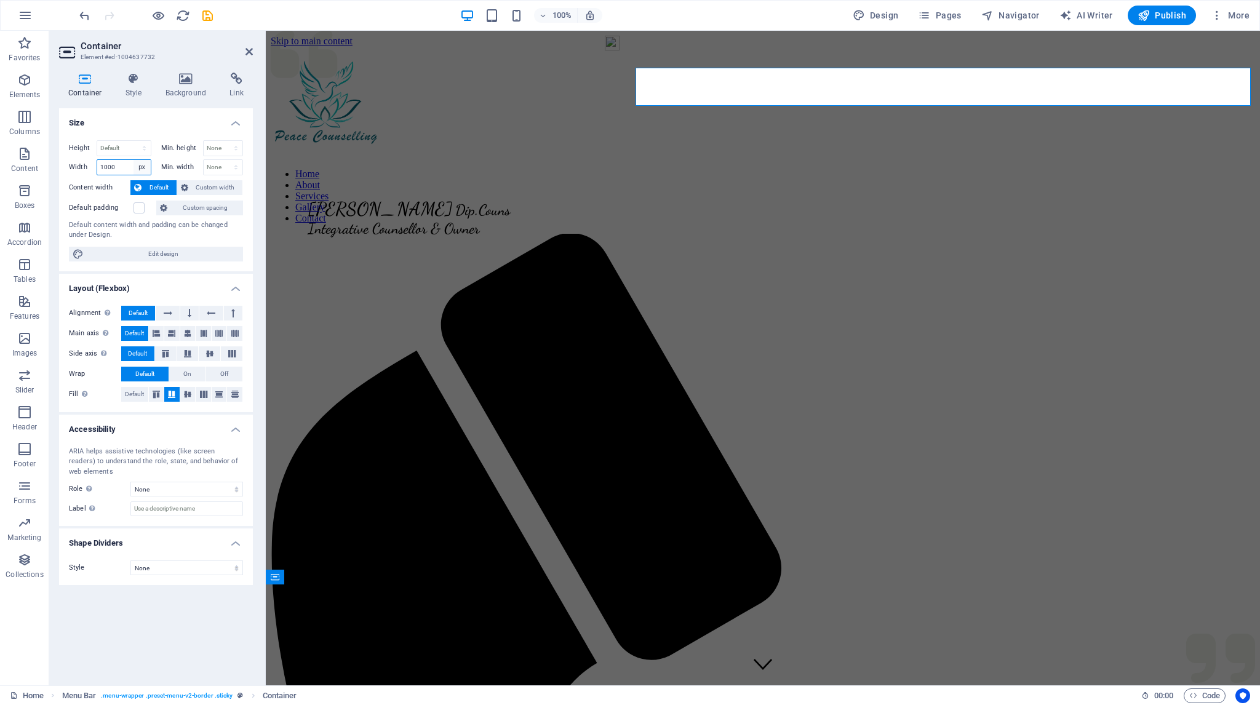
click at [143, 162] on select "Default px rem % em vh vw" at bounding box center [141, 167] width 17 height 15
select select "default"
click at [133, 160] on select "Default px rem % em vh vw" at bounding box center [141, 167] width 17 height 15
select select "DISABLED_OPTION_VALUE"
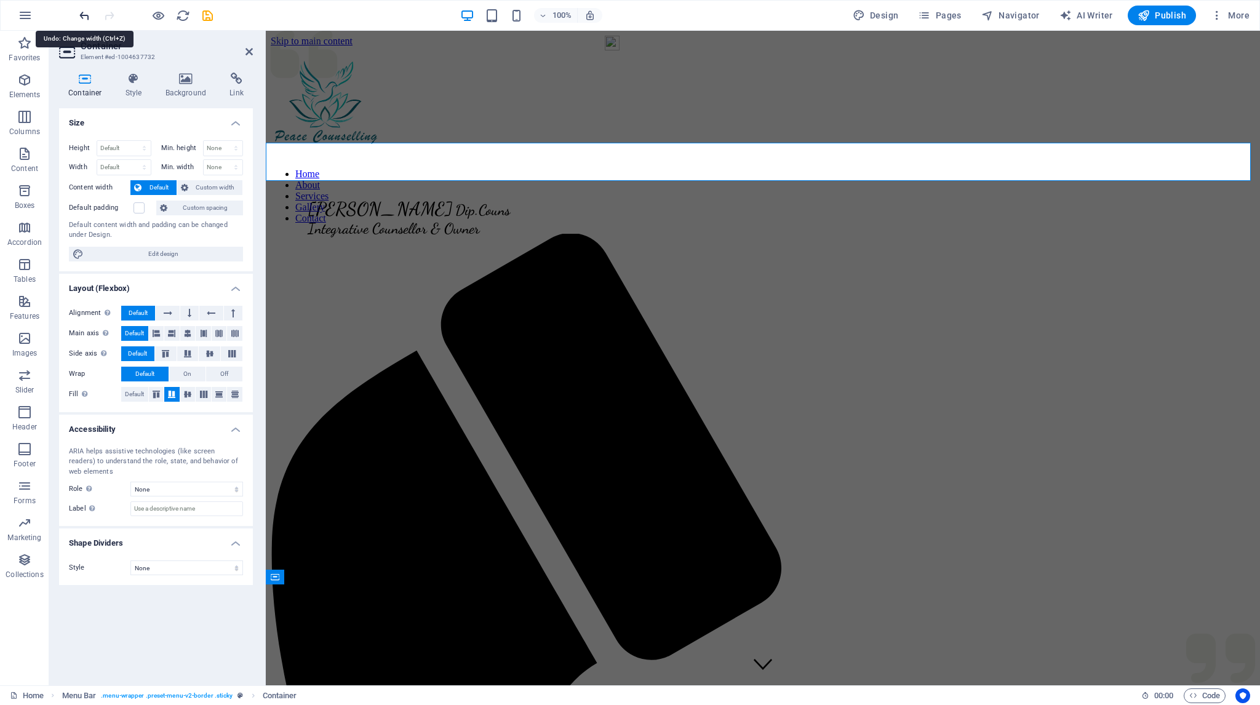
click at [84, 15] on icon "undo" at bounding box center [84, 16] width 14 height 14
type input "1000"
select select "px"
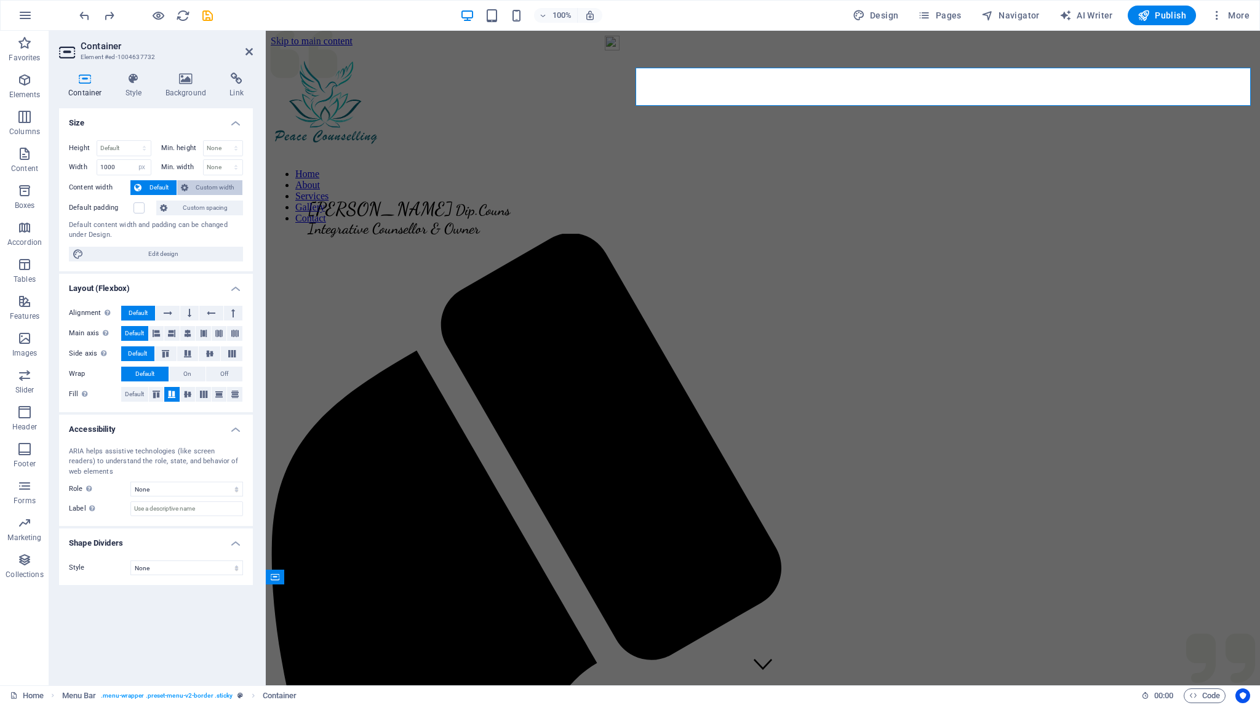
click at [207, 183] on span "Custom width" at bounding box center [215, 187] width 47 height 15
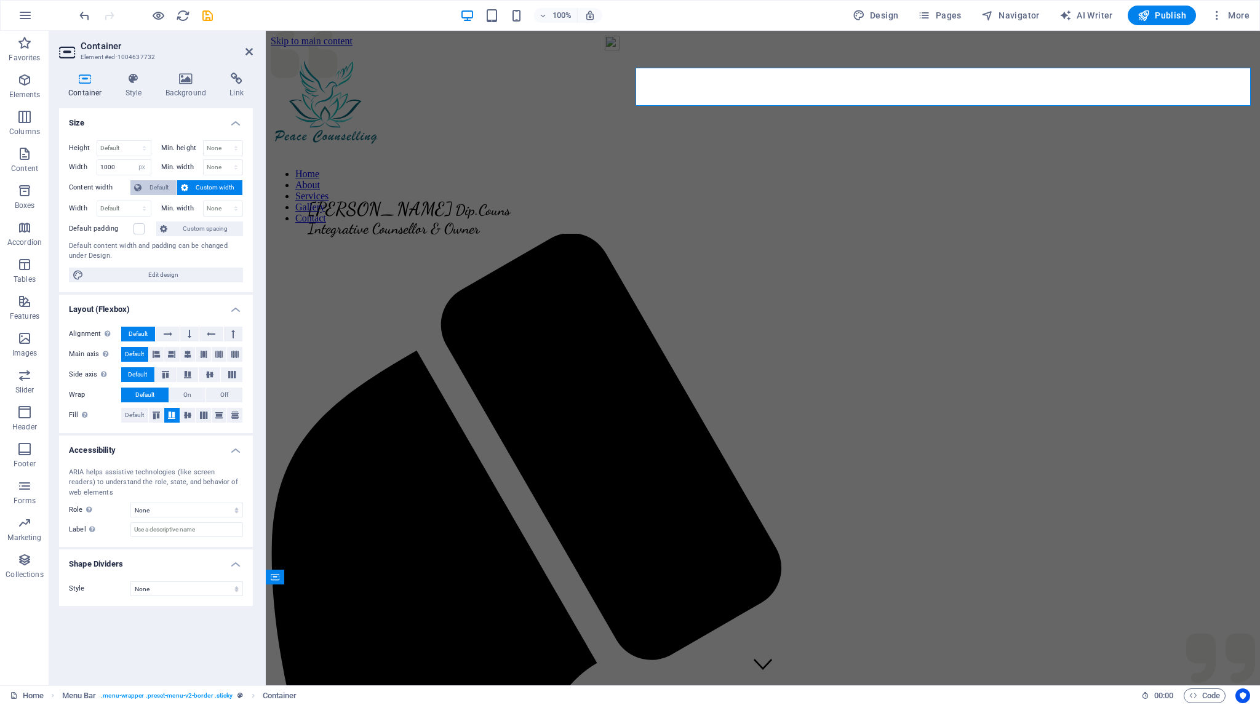
click at [165, 188] on span "Default" at bounding box center [159, 187] width 28 height 15
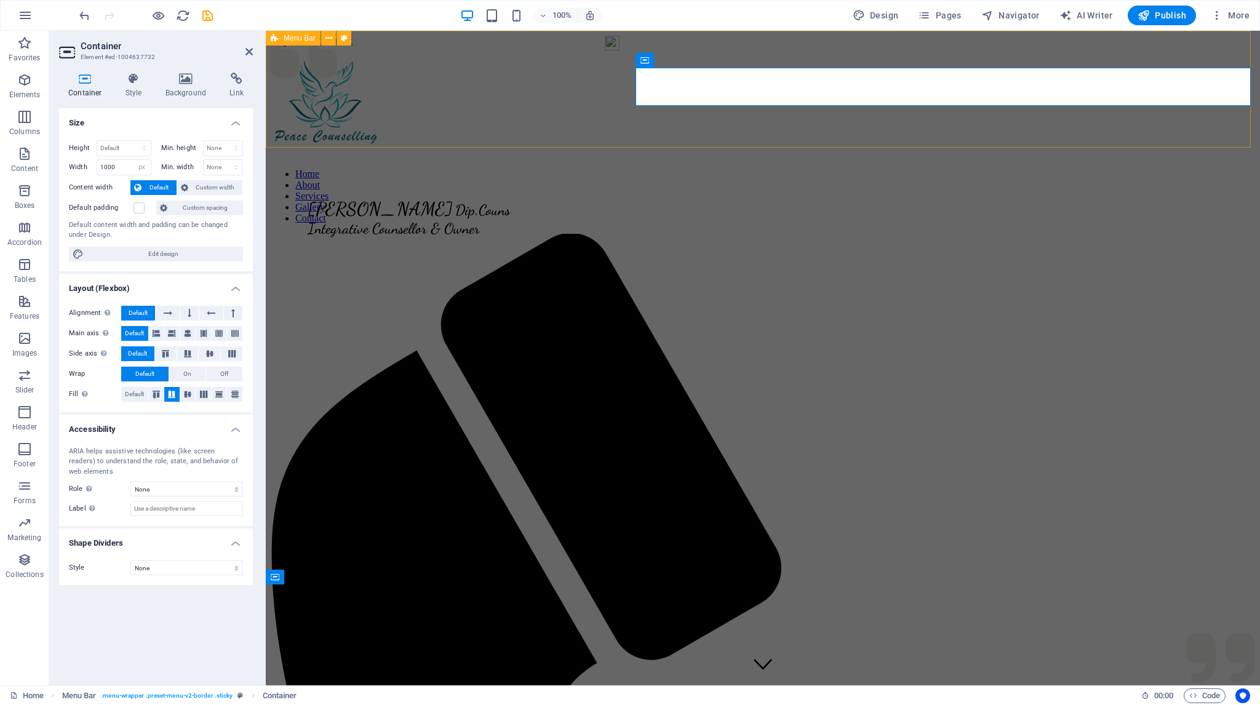
click at [711, 47] on div "[PERSON_NAME] Dip.Couns Integrative Counsellor & Owner Home About Services Gall…" at bounding box center [763, 105] width 984 height 117
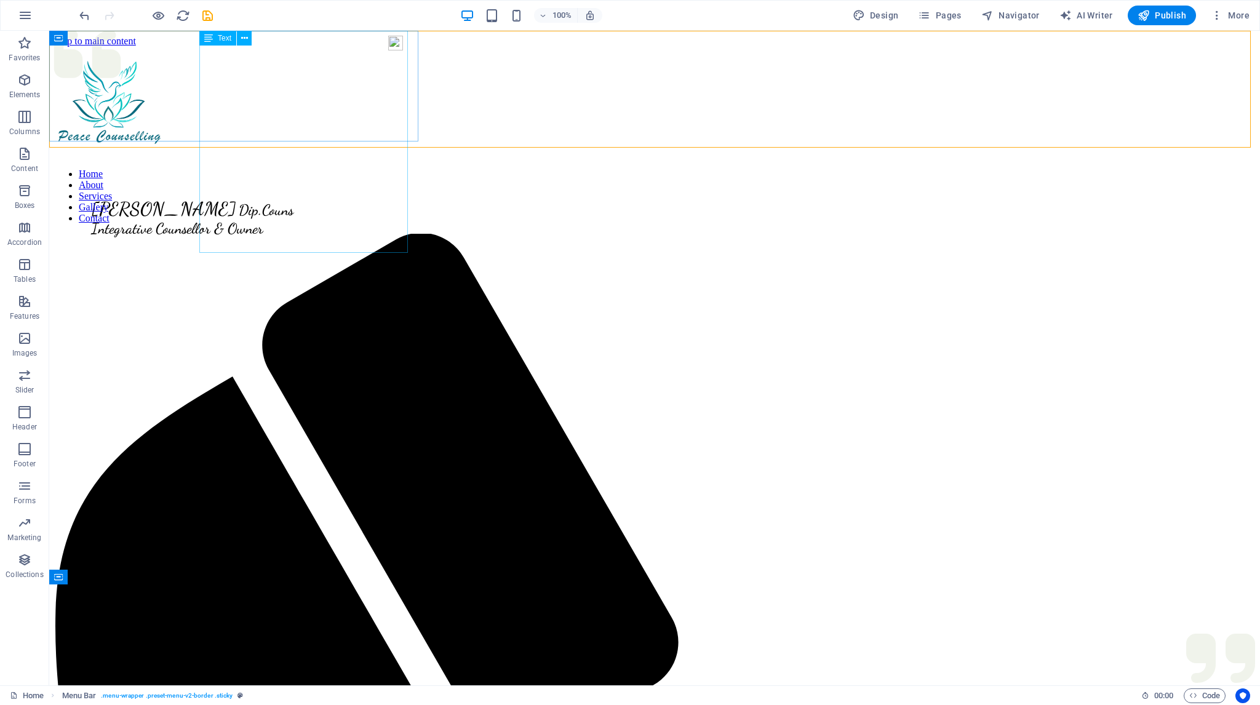
click at [272, 164] on div "[PERSON_NAME] Dip.Couns Integrative Counsellor & Owner" at bounding box center [238, 200] width 369 height 73
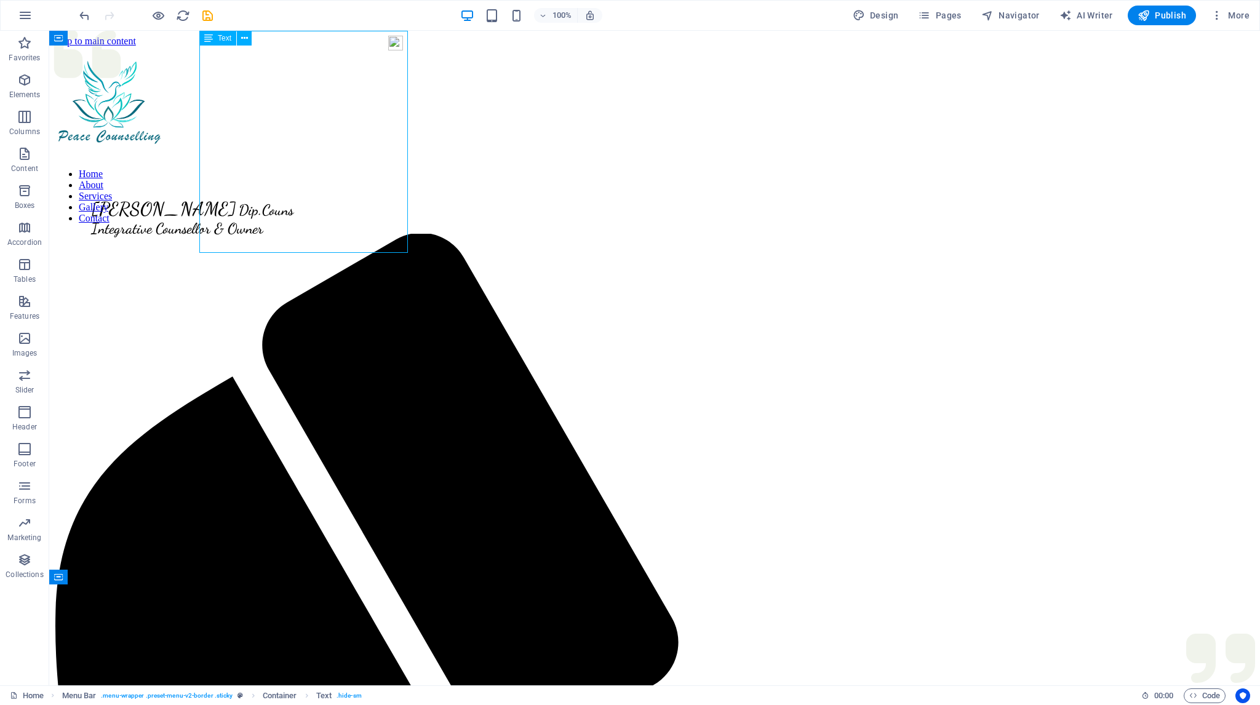
click at [272, 164] on div "[PERSON_NAME] Dip.Couns Integrative Counsellor & Owner" at bounding box center [238, 200] width 369 height 73
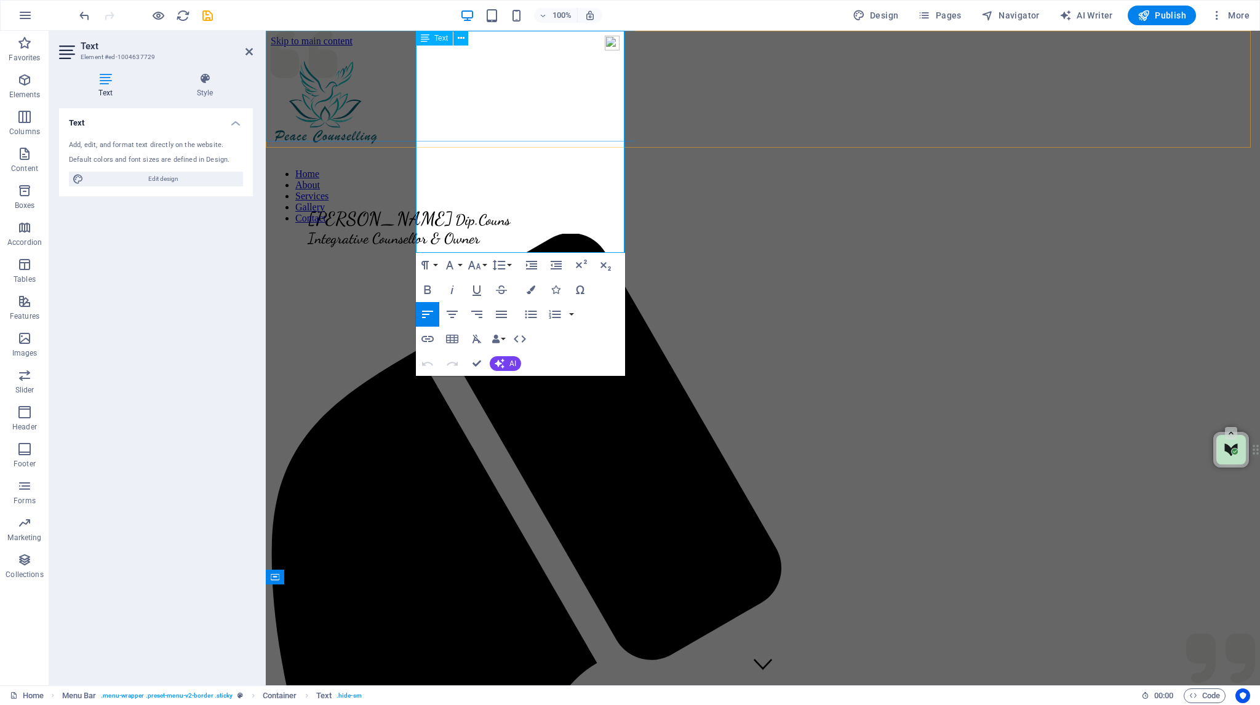
click at [467, 174] on p "[PERSON_NAME] Dip.Couns Integrative Counsellor & Owner" at bounding box center [474, 210] width 332 height 73
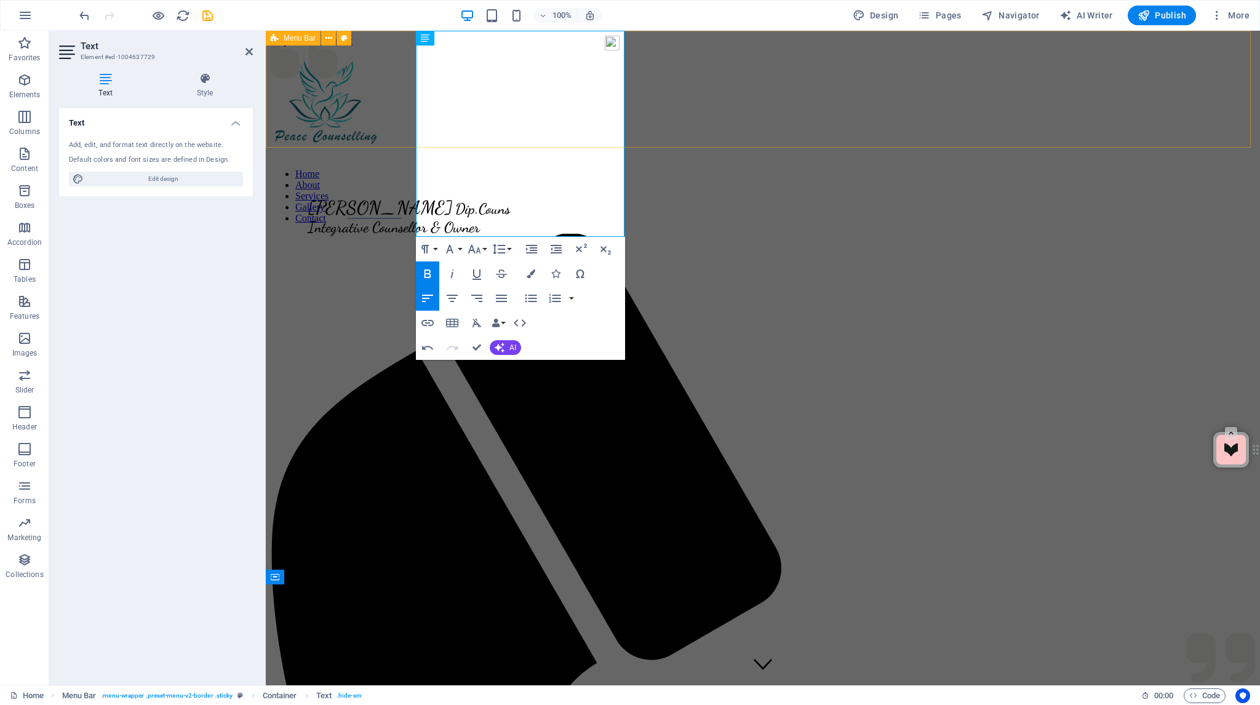
click at [660, 133] on div "[PERSON_NAME] Dip.Couns Integrative Counsellor & Owner Home About Services Gall…" at bounding box center [763, 105] width 984 height 117
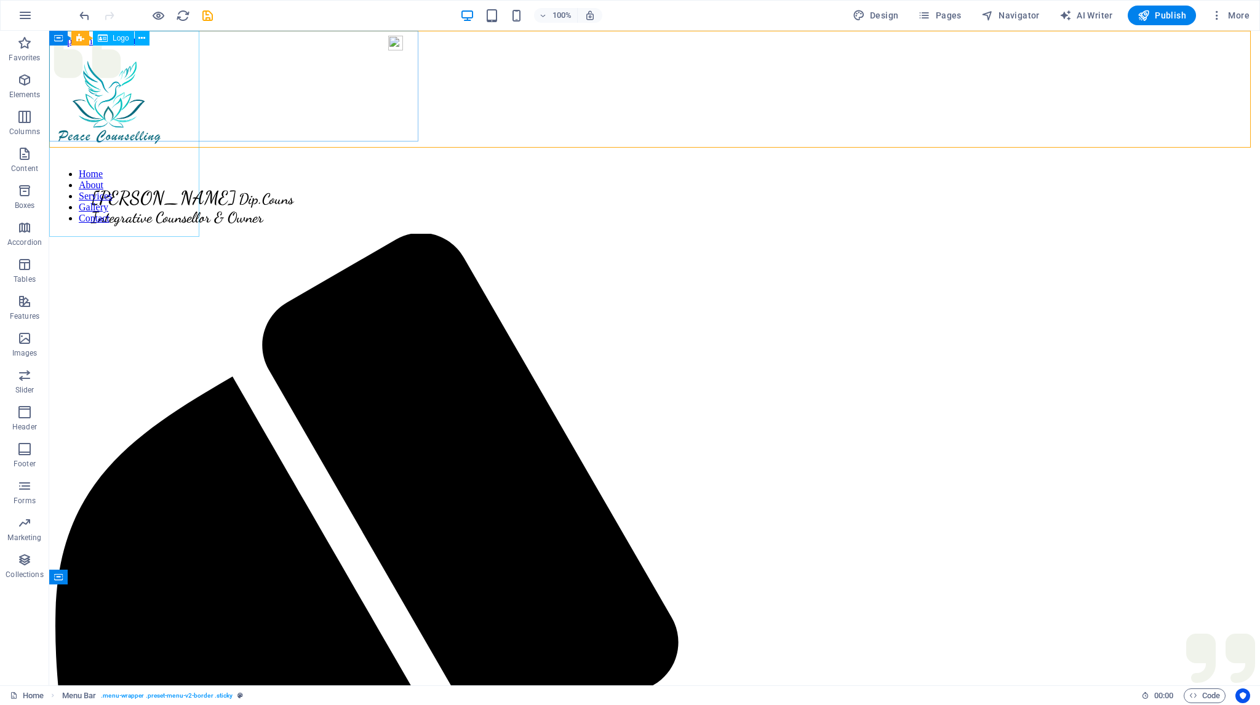
click at [133, 70] on div at bounding box center [238, 105] width 369 height 91
click at [143, 69] on div at bounding box center [238, 105] width 369 height 91
select select "px"
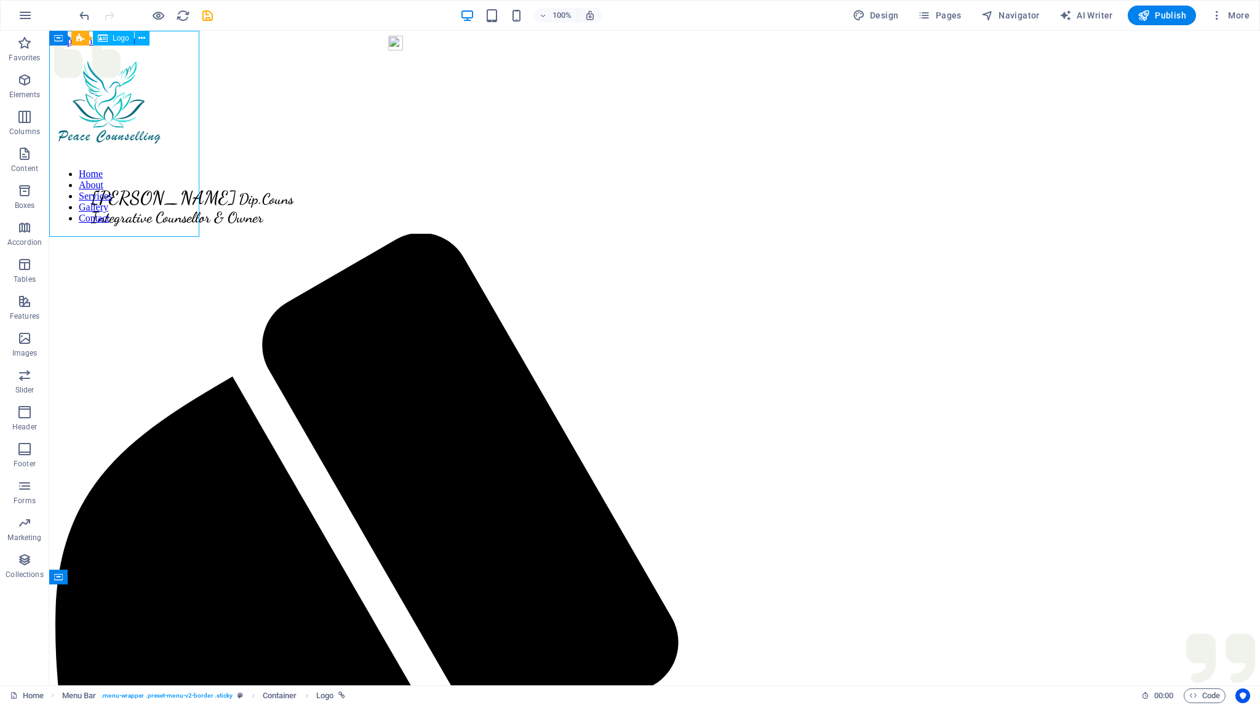
select select "px"
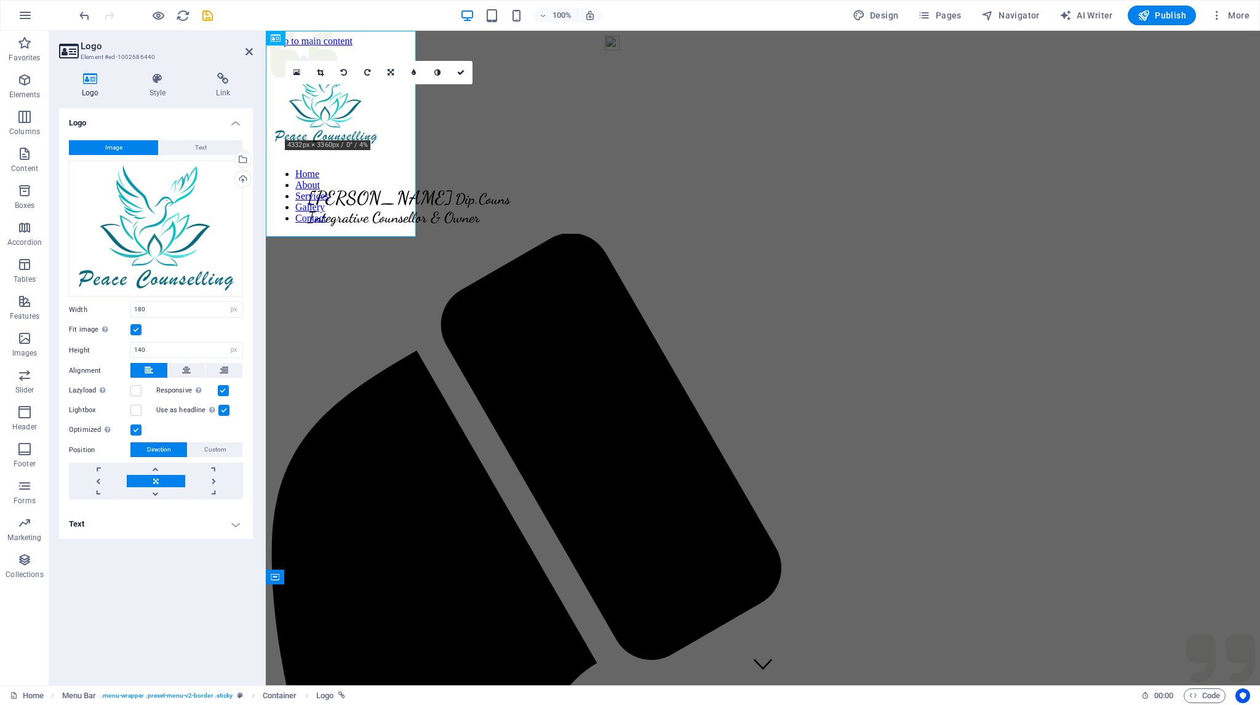
click at [325, 84] on div "16:10 16:9 4:3 1:1 1:2 0" at bounding box center [378, 72] width 187 height 23
click at [335, 84] on div "16:10 16:9 4:3 1:1 1:2 0" at bounding box center [378, 72] width 187 height 23
click at [339, 104] on div at bounding box center [455, 105] width 369 height 91
click at [162, 79] on icon at bounding box center [158, 79] width 62 height 12
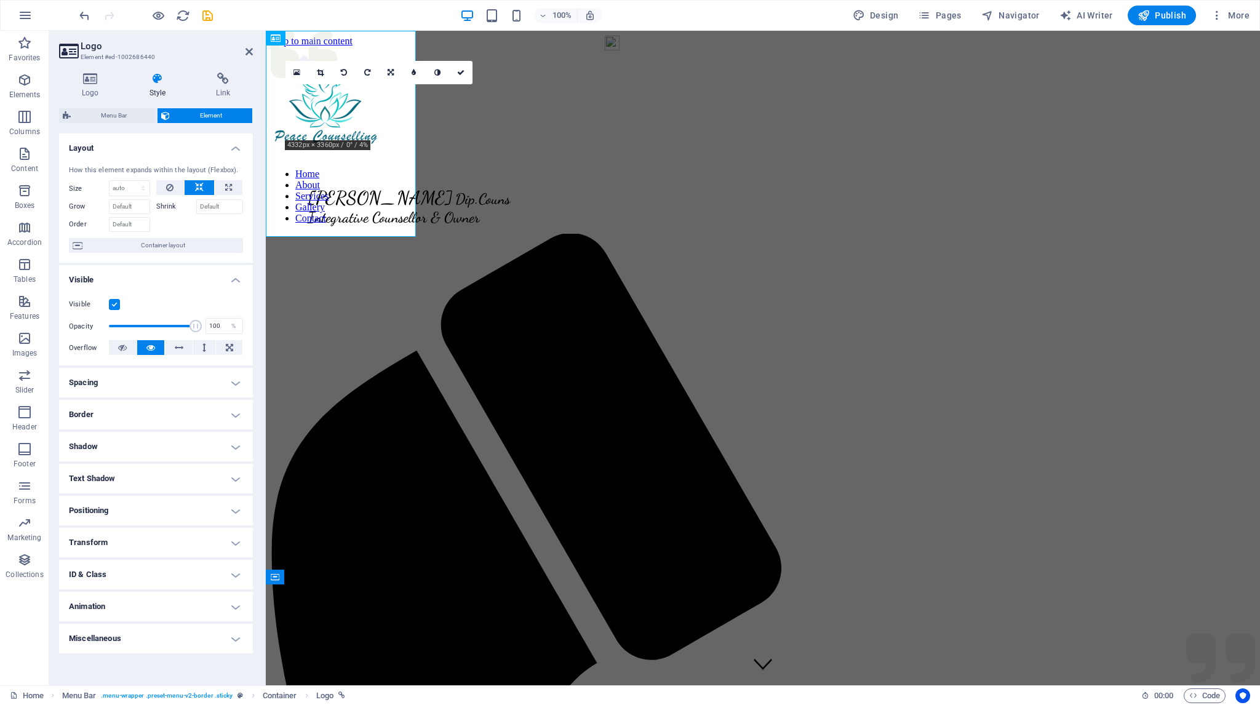
click at [237, 383] on h4 "Spacing" at bounding box center [156, 383] width 194 height 30
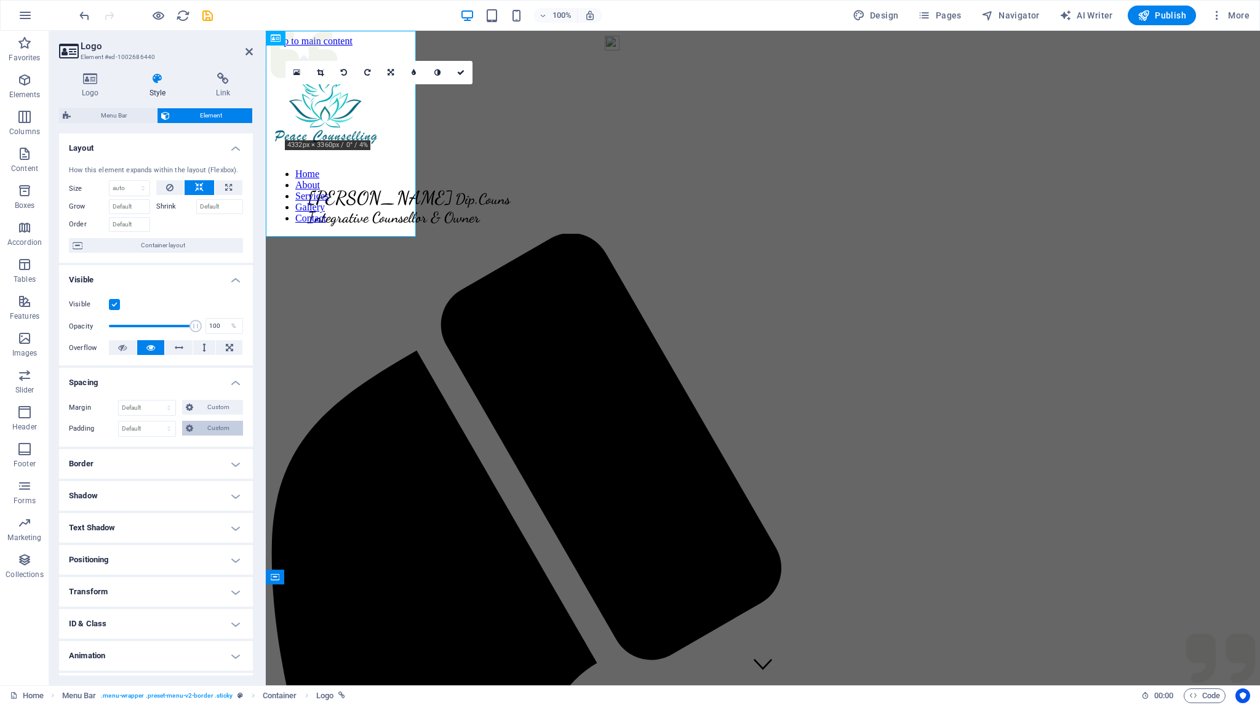
click at [212, 427] on span "Custom" at bounding box center [218, 428] width 42 height 15
click at [161, 425] on select "Default px rem % vh vw Custom" at bounding box center [147, 428] width 57 height 15
click at [229, 426] on span "Custom" at bounding box center [218, 428] width 42 height 15
click at [141, 186] on select "Default auto px % 1/1 1/2 1/3 1/4 1/5 1/6 1/7 1/8 1/9 1/10" at bounding box center [129, 188] width 40 height 15
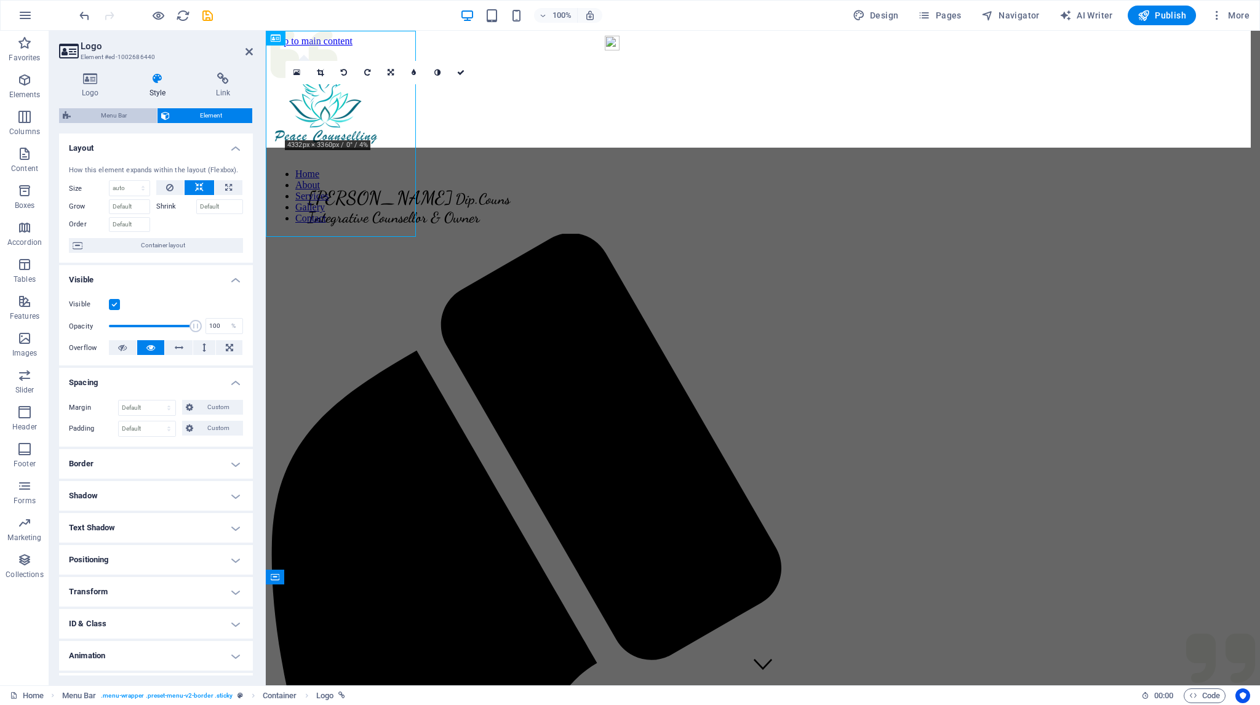
click at [108, 114] on span "Menu Bar" at bounding box center [113, 115] width 79 height 15
select select "rem"
select select "preset-menu-v2-border"
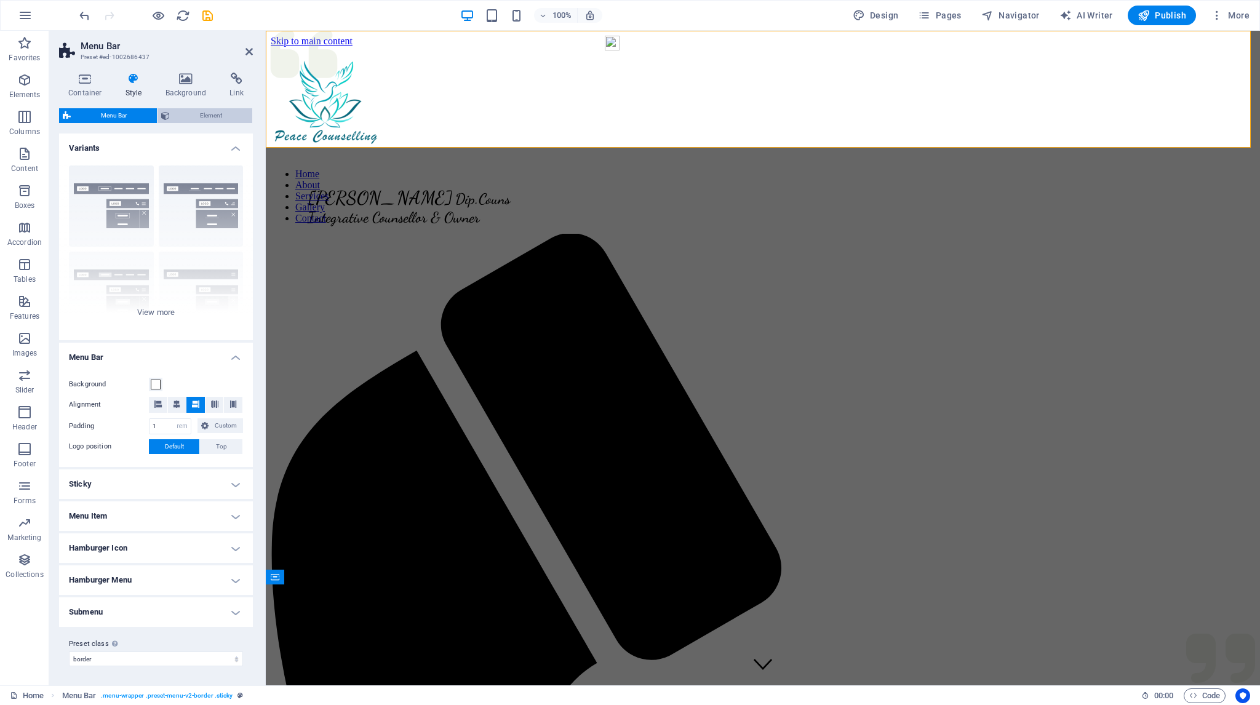
click at [199, 113] on span "Element" at bounding box center [210, 115] width 75 height 15
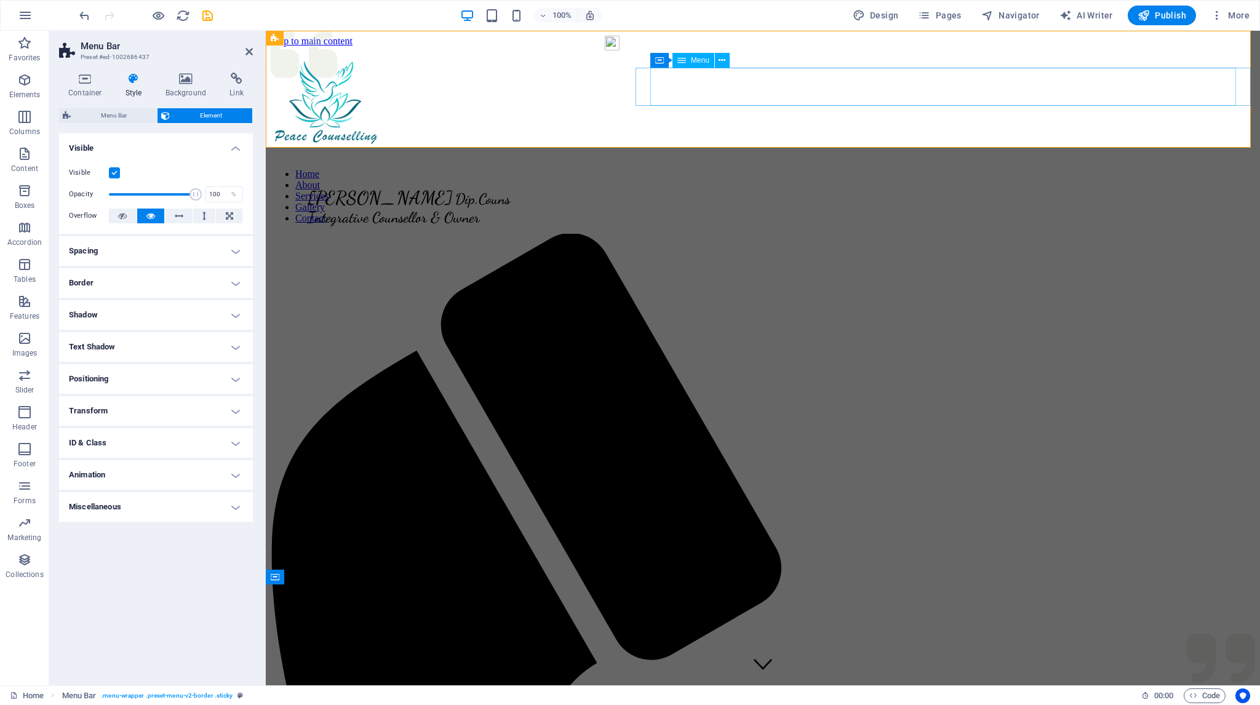
click at [715, 169] on nav "Home About Services Gallery Contact" at bounding box center [578, 196] width 615 height 55
click at [704, 62] on span "Menu" at bounding box center [700, 60] width 18 height 7
select select
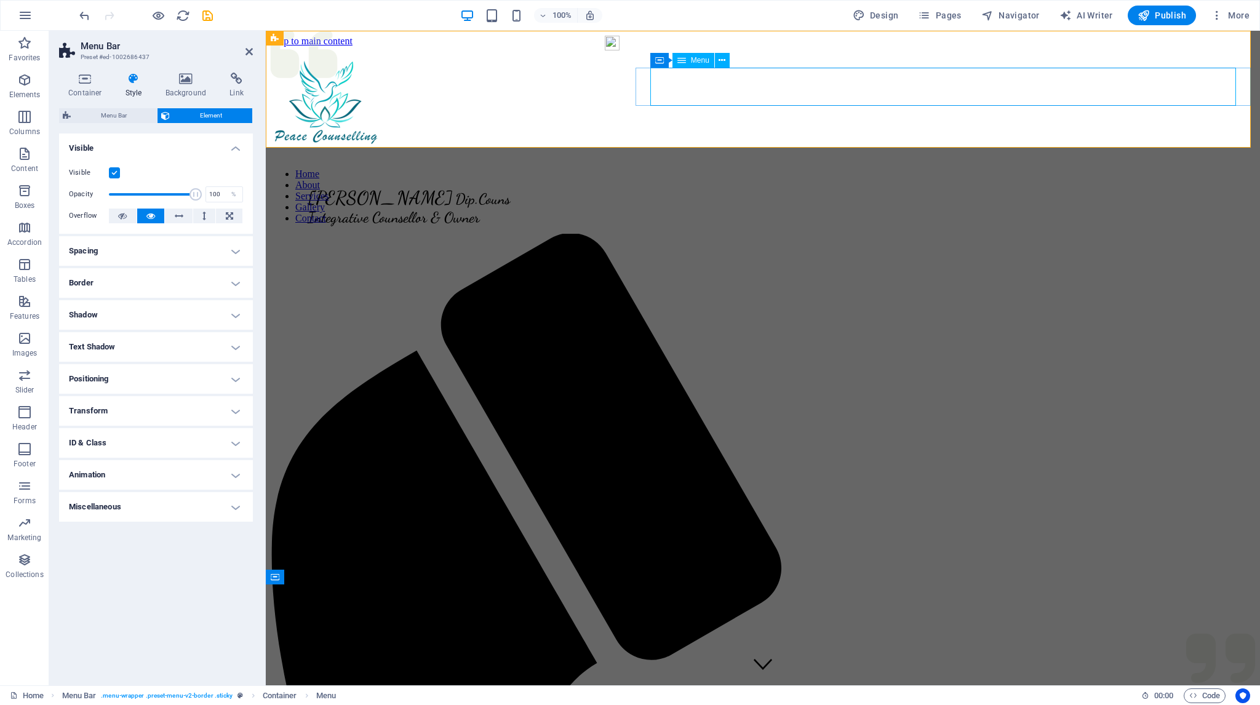
select select
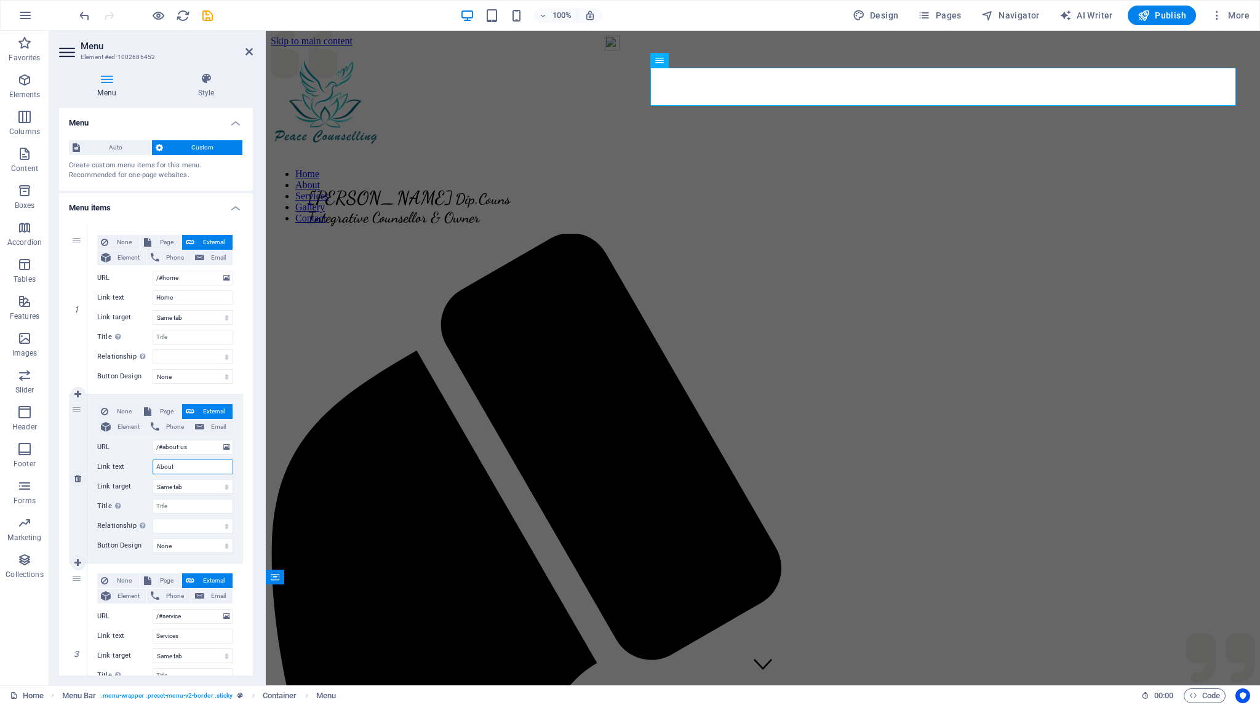
drag, startPoint x: 186, startPoint y: 466, endPoint x: 152, endPoint y: 465, distance: 34.4
click at [152, 465] on div "Link text About" at bounding box center [165, 466] width 136 height 15
click at [251, 48] on icon at bounding box center [248, 52] width 7 height 10
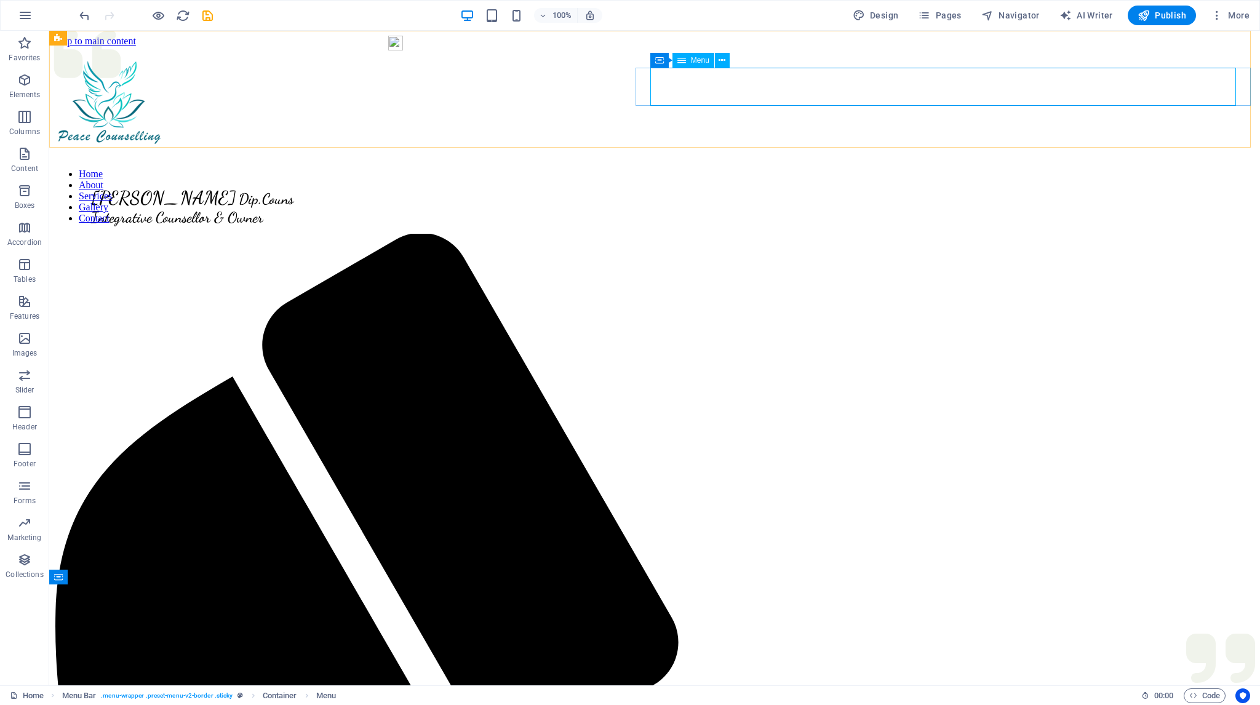
click at [691, 61] on span "Menu" at bounding box center [700, 60] width 18 height 7
click at [662, 60] on span "Container" at bounding box center [670, 60] width 32 height 7
select select "px"
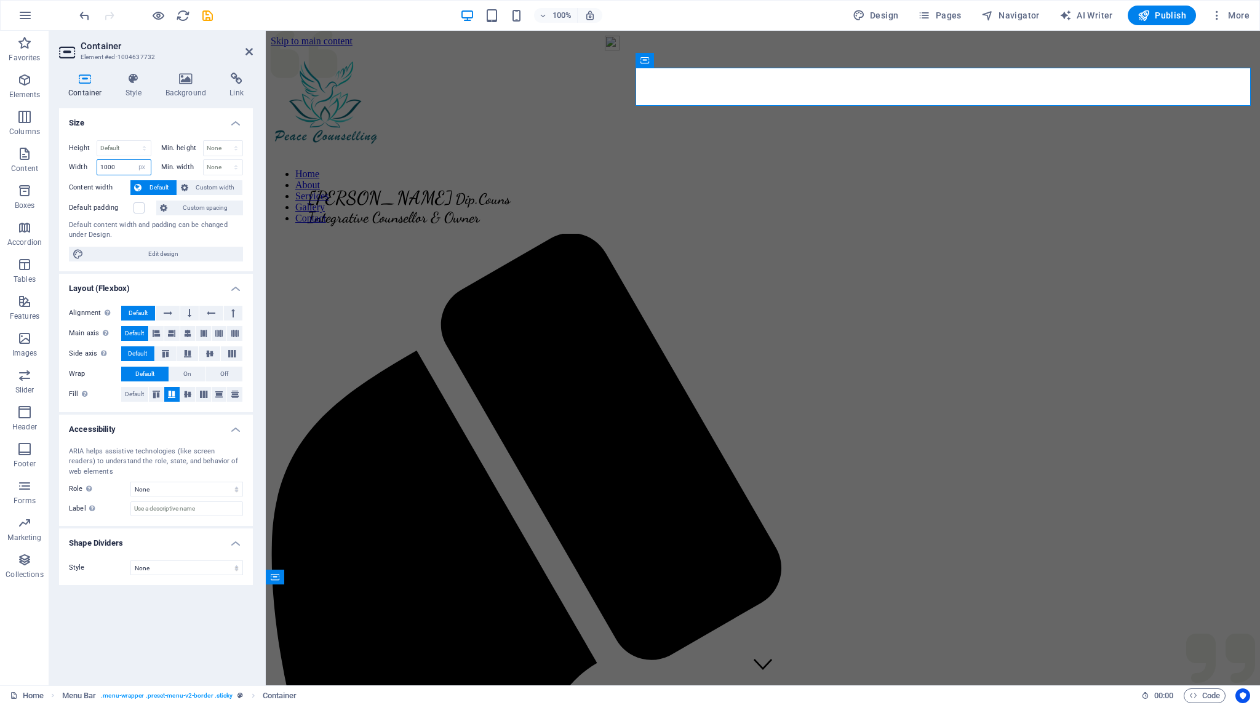
drag, startPoint x: 106, startPoint y: 165, endPoint x: 99, endPoint y: 165, distance: 6.8
click at [99, 165] on input "1000" at bounding box center [124, 167] width 54 height 15
type input "900"
click at [133, 82] on icon at bounding box center [133, 79] width 35 height 12
